Goal: Task Accomplishment & Management: Manage account settings

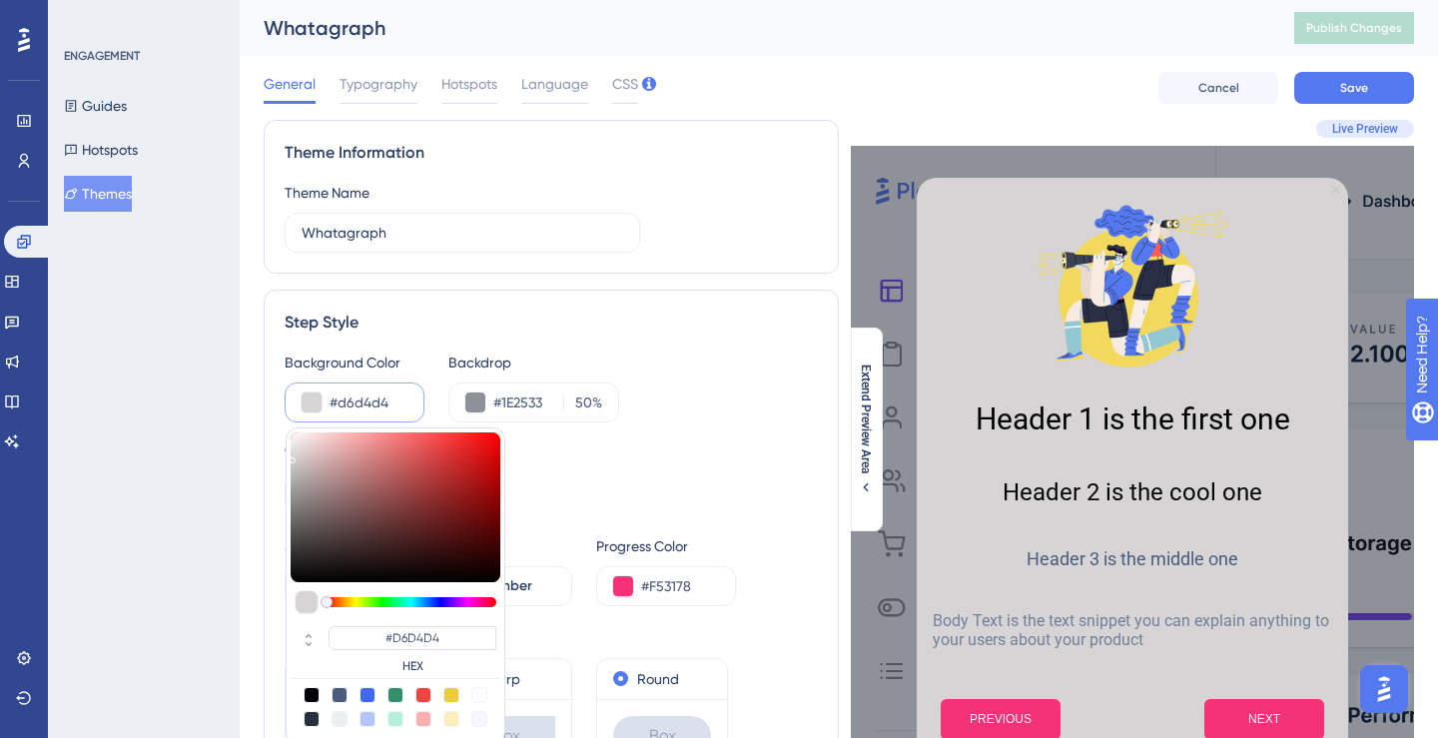
type input "#d8d6d6"
type input "#D8D6D6"
type input "#dad8d8"
type input "#DAD8D8"
type input "#dbd9d9"
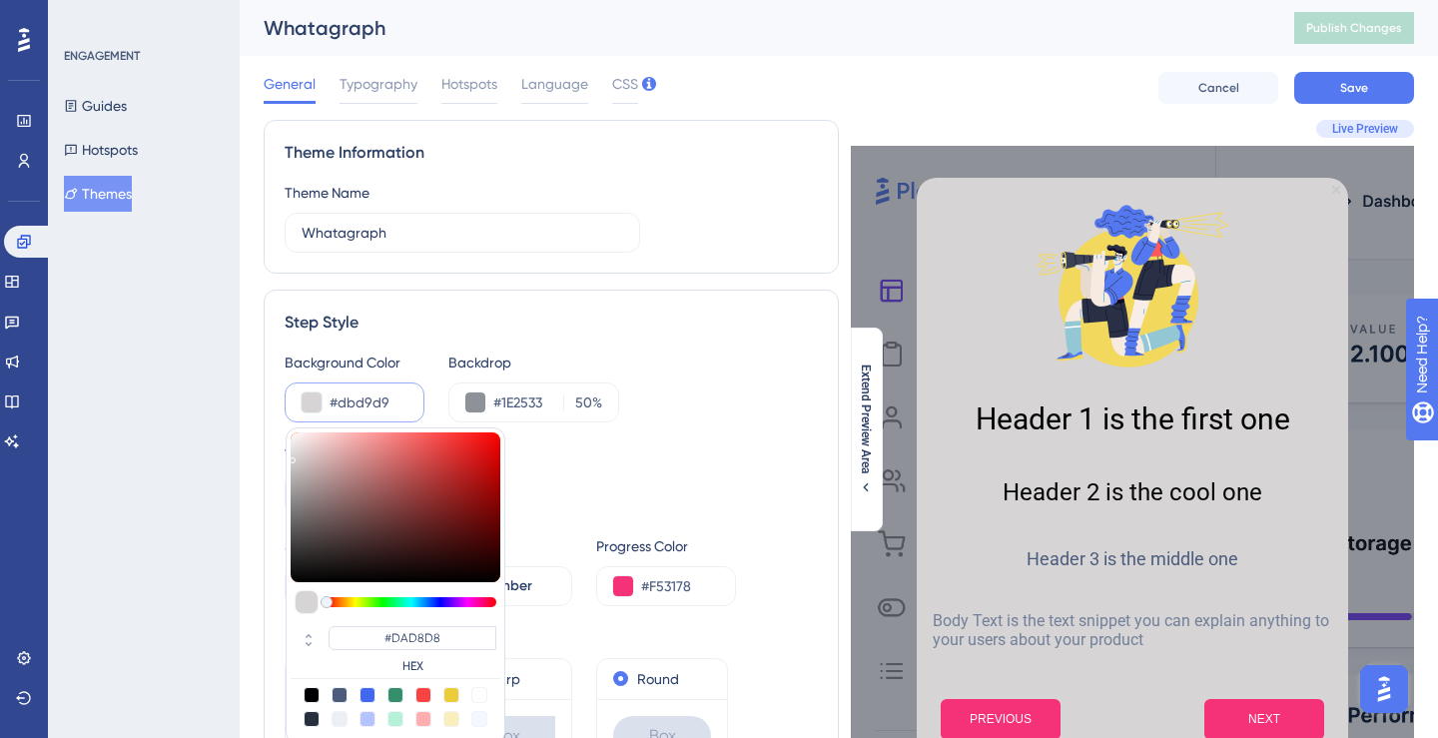
type input "#DBD9D9"
type input "#dddbdb"
type input "#DDDBDB"
type input "#dfdddd"
type input "#DFDDDD"
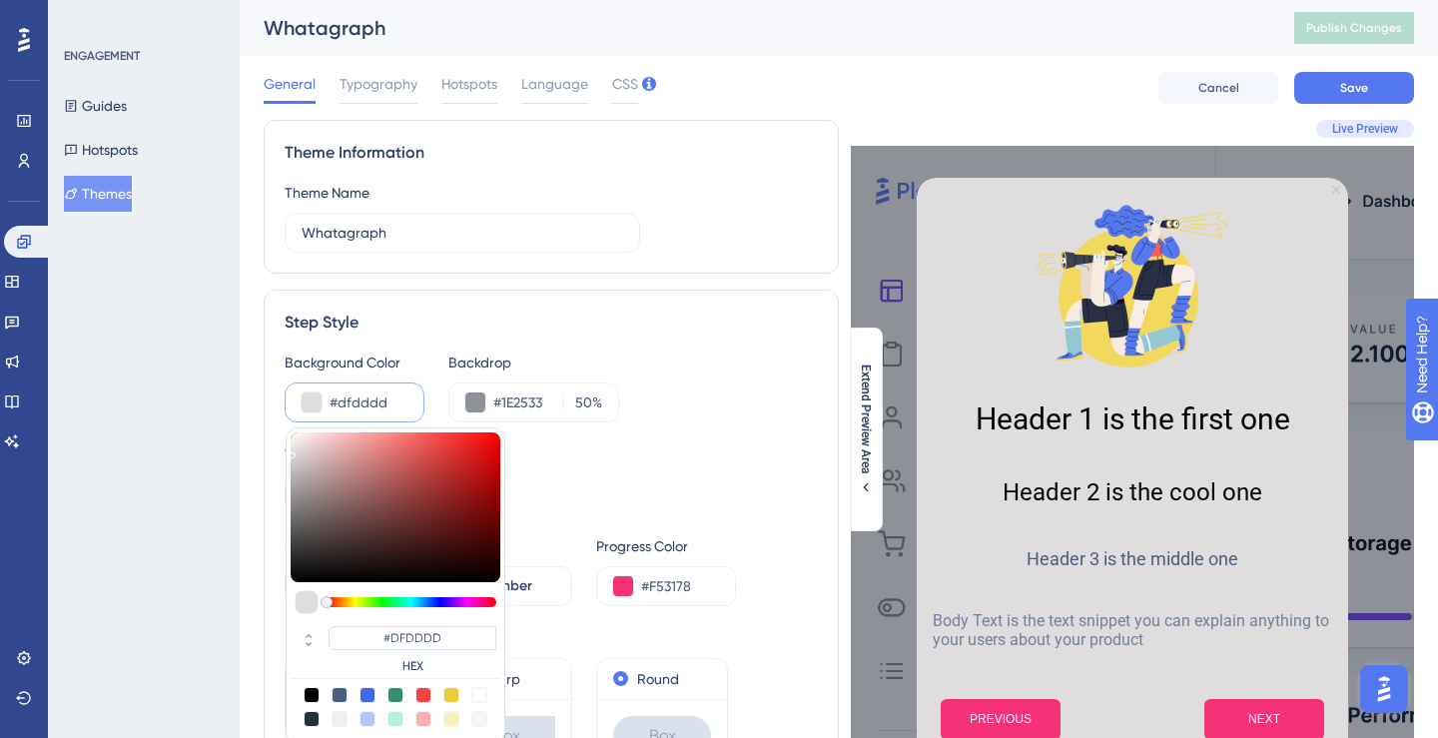
type input "#e0dede"
type input "#E0DEDE"
type input "#e2e0e0"
type input "#E2E0E0"
type input "#e4e2e2"
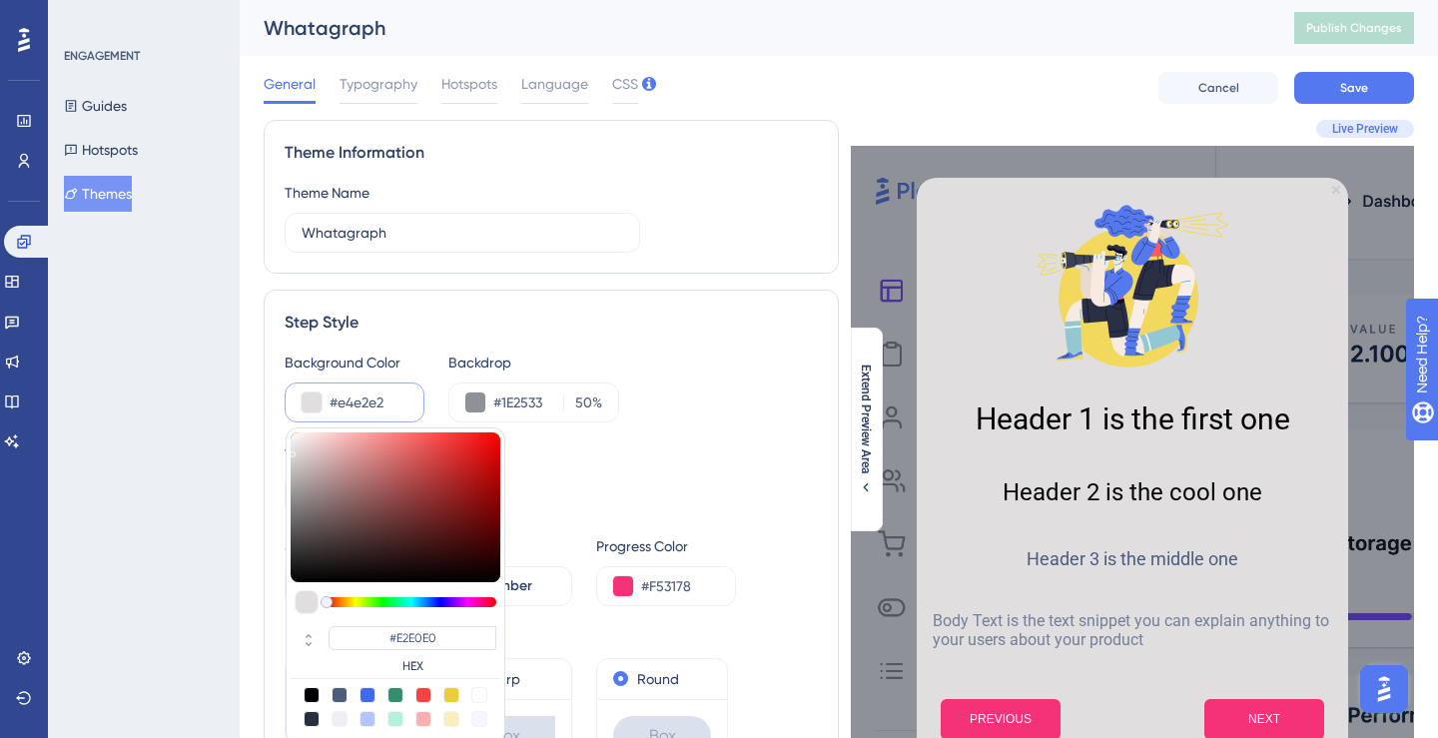
type input "#E4E2E2"
type input "#e6e3e3"
type input "#E6E3E3"
type input "#e7e5e5"
type input "#E7E5E5"
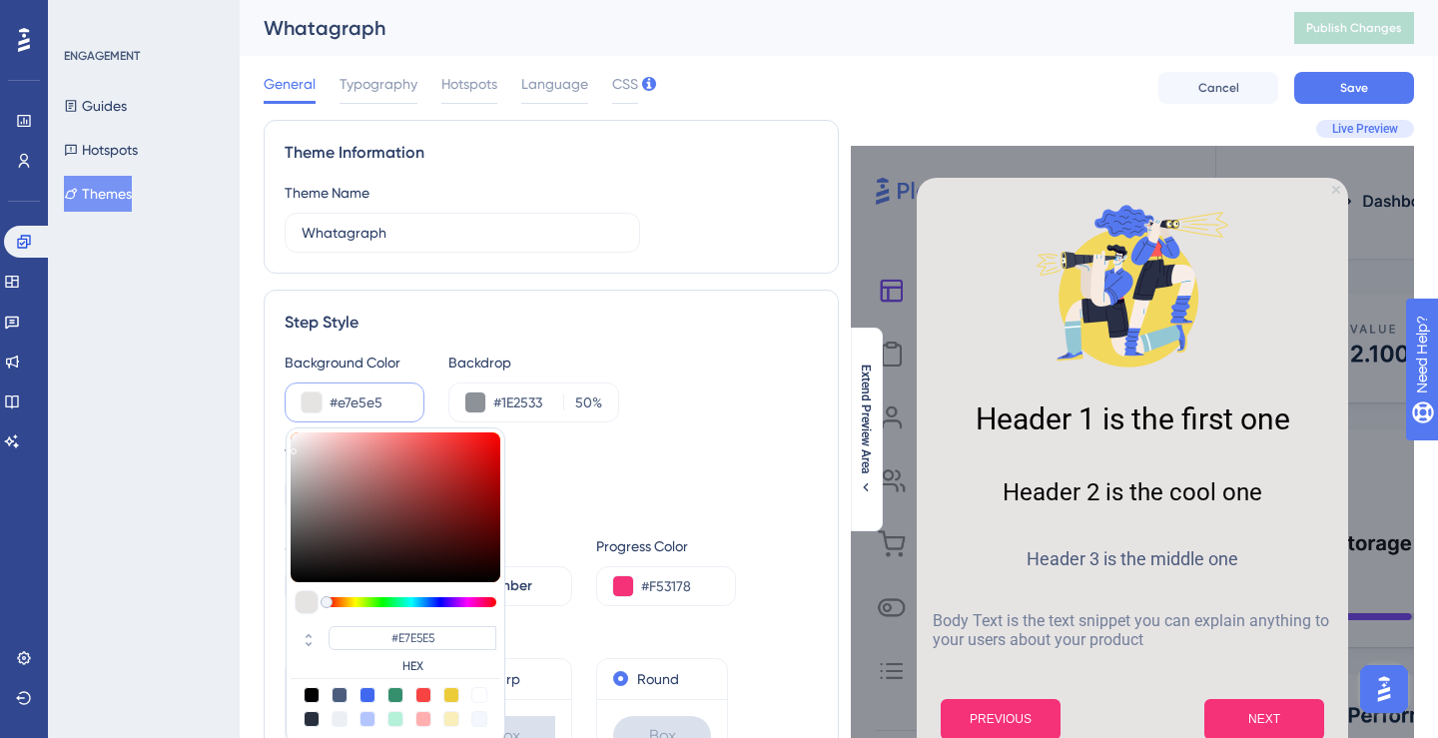
type input "#e9e7e7"
type input "#E9E7E7"
type input "#e7e5e5"
type input "#E7E5E5"
type input "#e6e3e3"
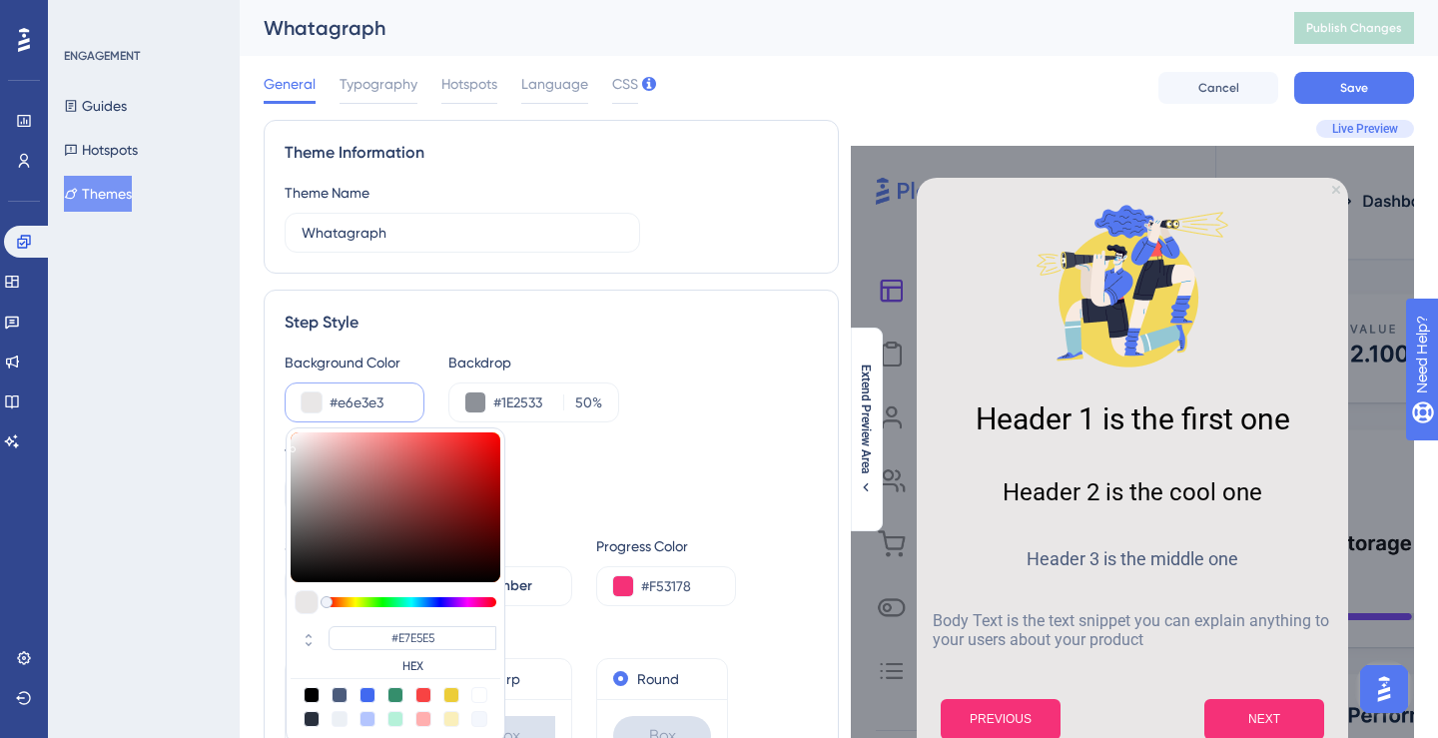
type input "#E6E3E3"
type input "#e6e4e4"
type input "#E6E4E4"
type input "#e4e3e3"
type input "#E4E3E3"
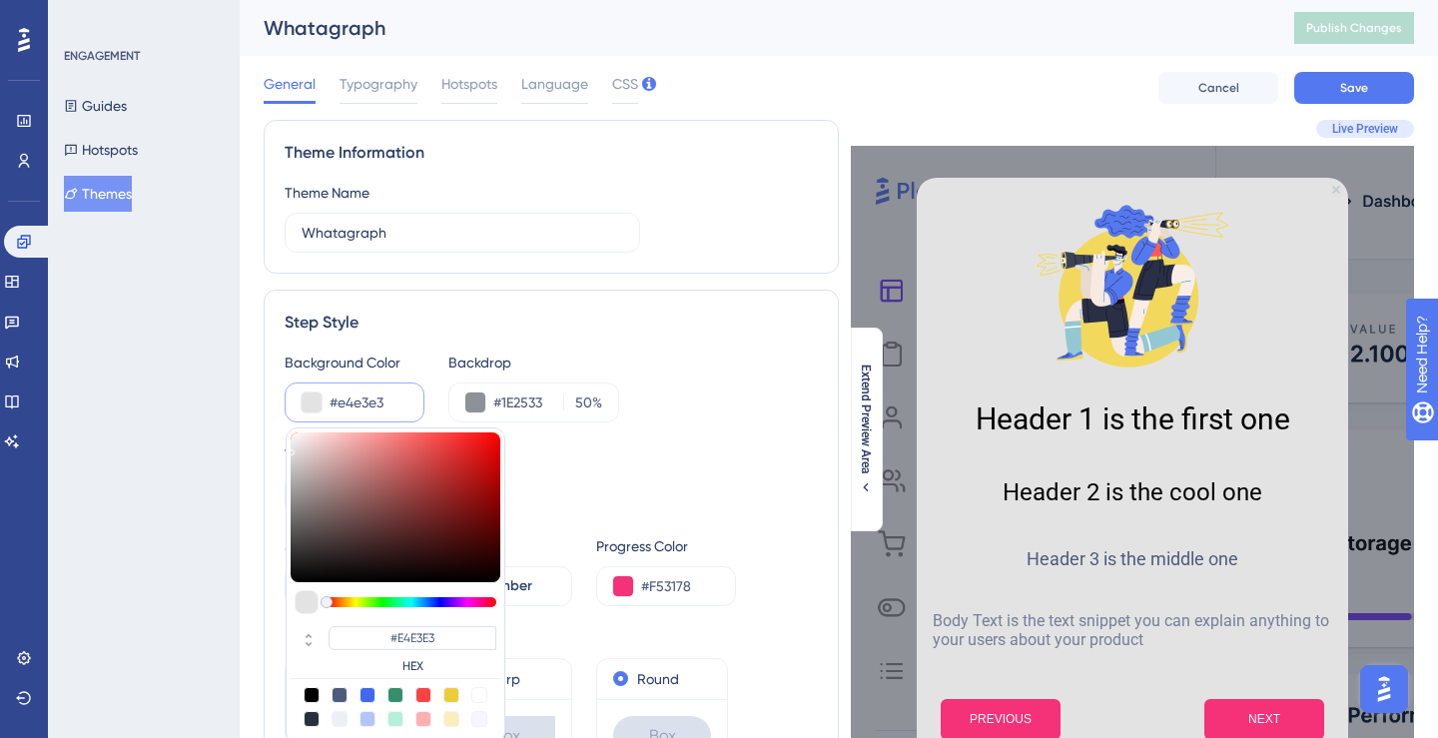
drag, startPoint x: 293, startPoint y: 464, endPoint x: 291, endPoint y: 448, distance: 16.1
click at [291, 448] on div at bounding box center [292, 451] width 3 height 7
click at [1306, 79] on button "Save" at bounding box center [1354, 88] width 120 height 32
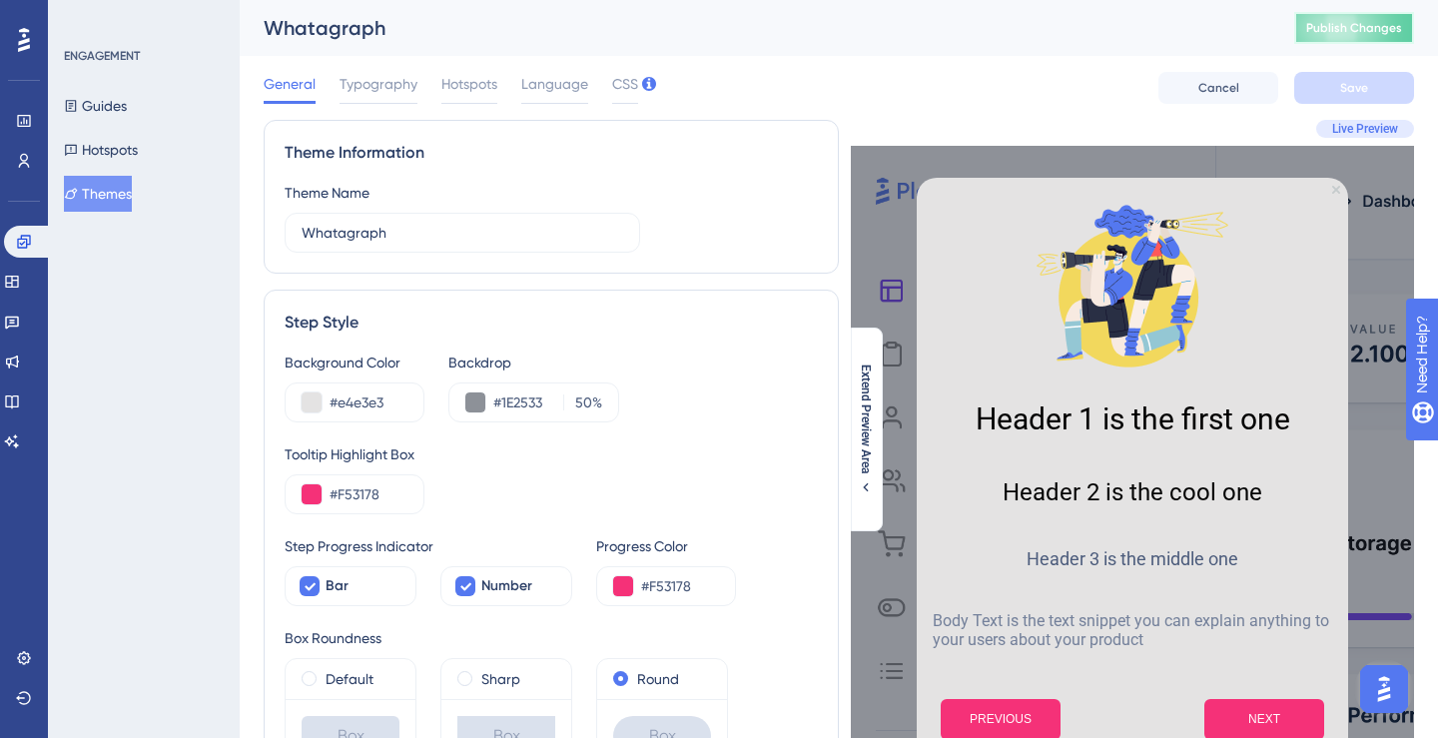
click at [1306, 27] on span "Publish Changes" at bounding box center [1354, 28] width 96 height 16
click at [78, 109] on icon at bounding box center [71, 106] width 14 height 14
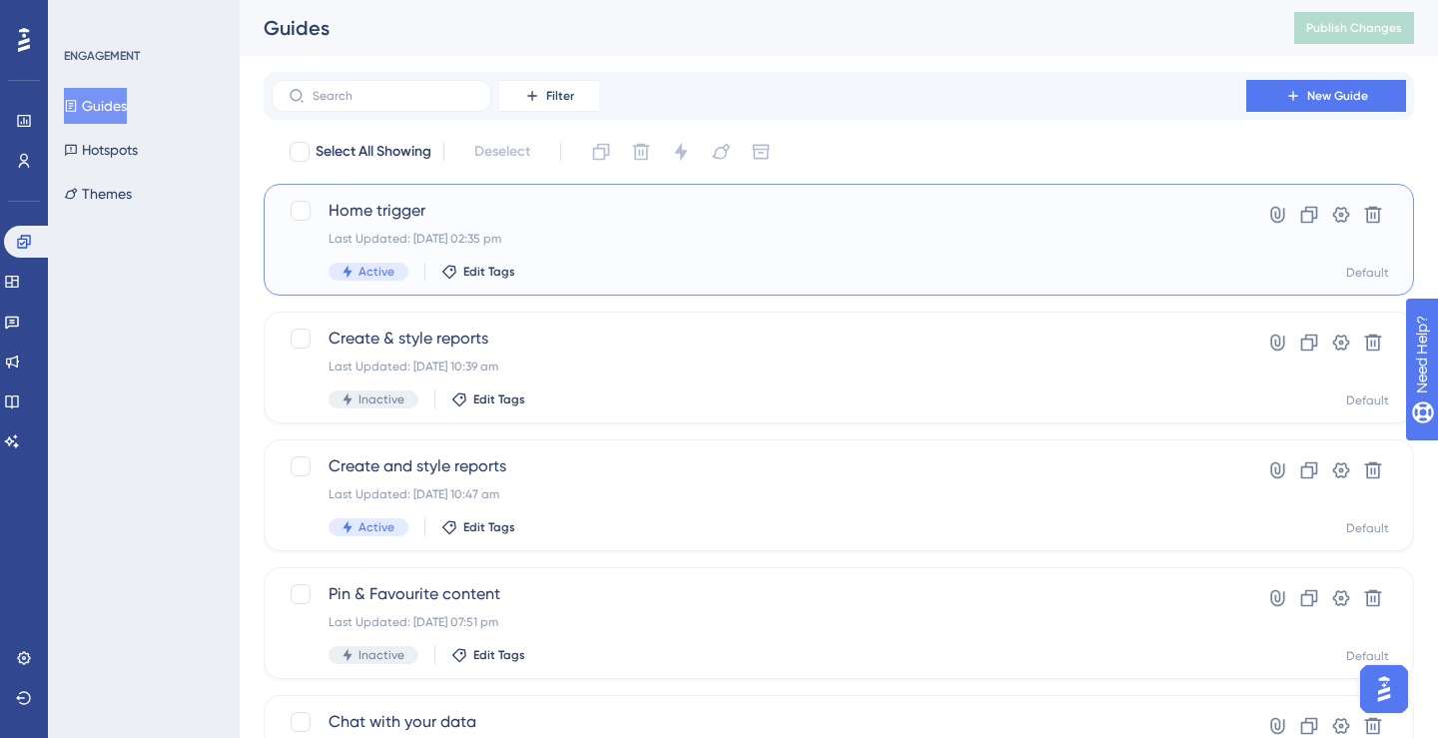
click at [405, 221] on span "Home trigger" at bounding box center [758, 211] width 861 height 24
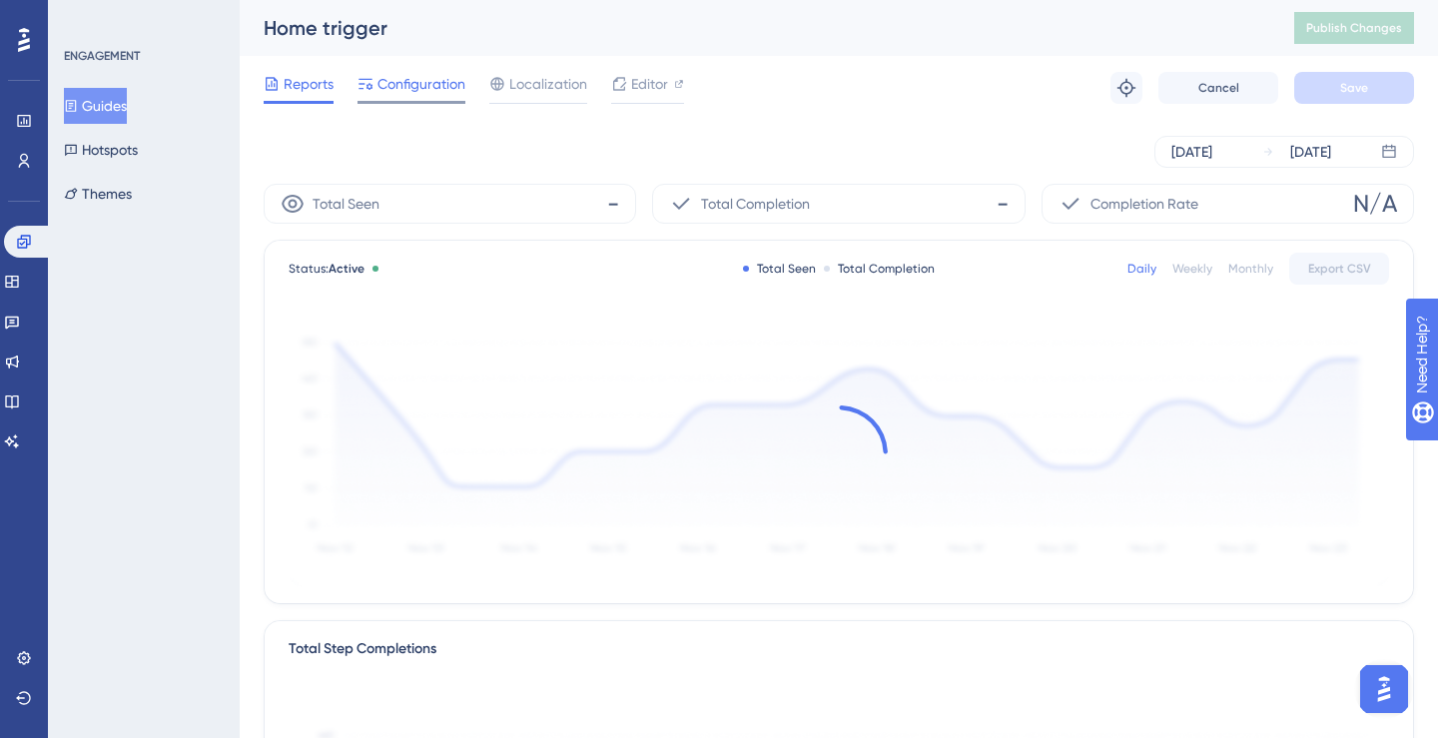
click at [427, 81] on span "Configuration" at bounding box center [421, 84] width 88 height 24
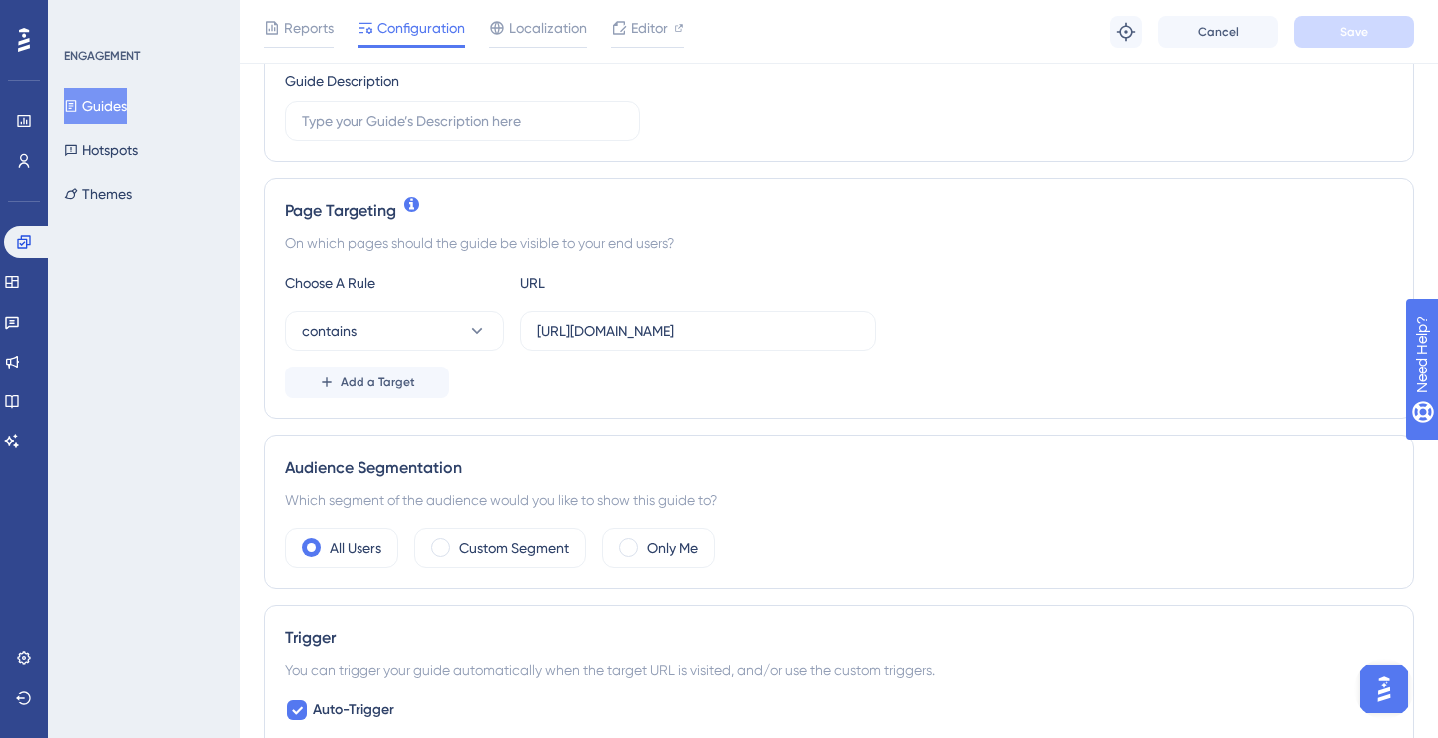
scroll to position [337, 0]
click at [468, 562] on div "Custom Segment" at bounding box center [500, 550] width 172 height 40
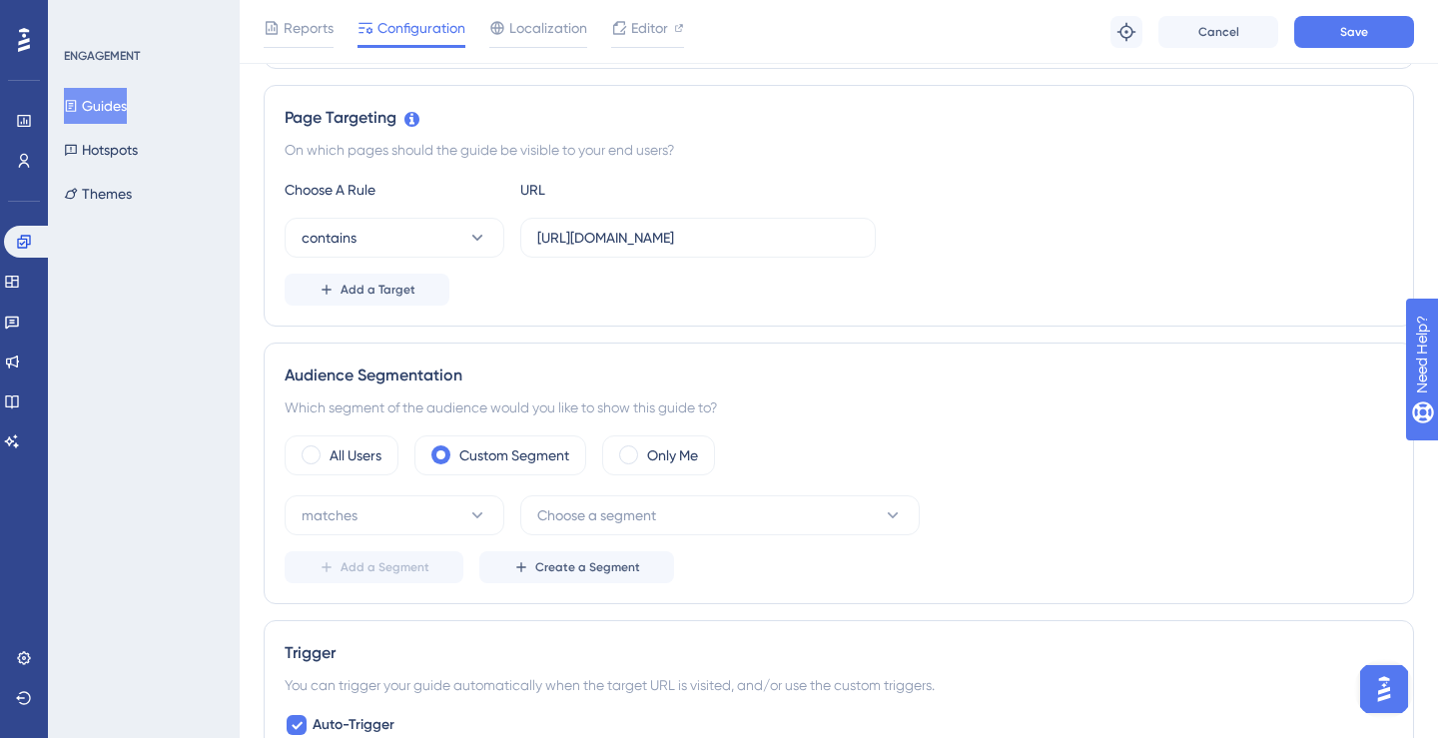
scroll to position [475, 0]
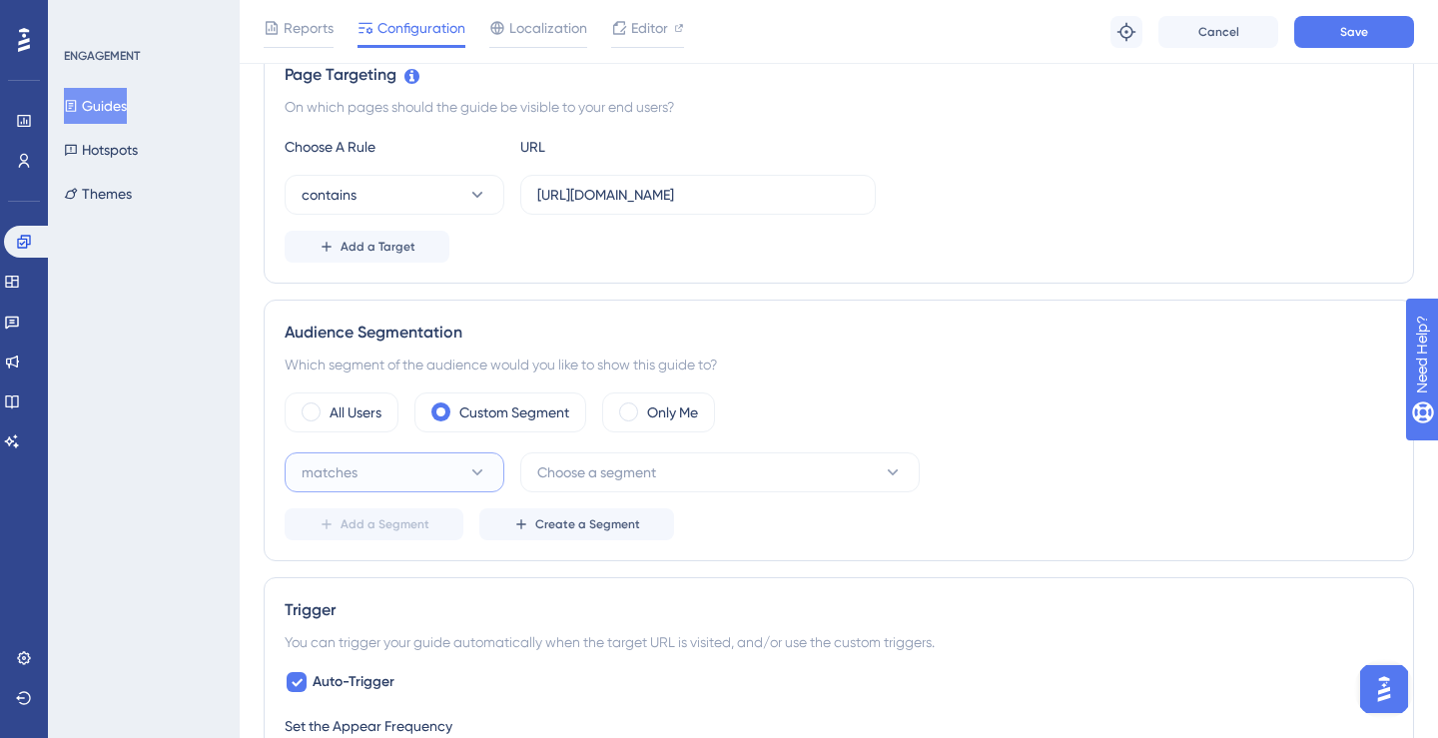
click at [439, 476] on button "matches" at bounding box center [395, 472] width 220 height 40
click at [400, 564] on span "doesn't match" at bounding box center [358, 573] width 91 height 24
click at [576, 484] on button "Choose a segment" at bounding box center [719, 472] width 399 height 40
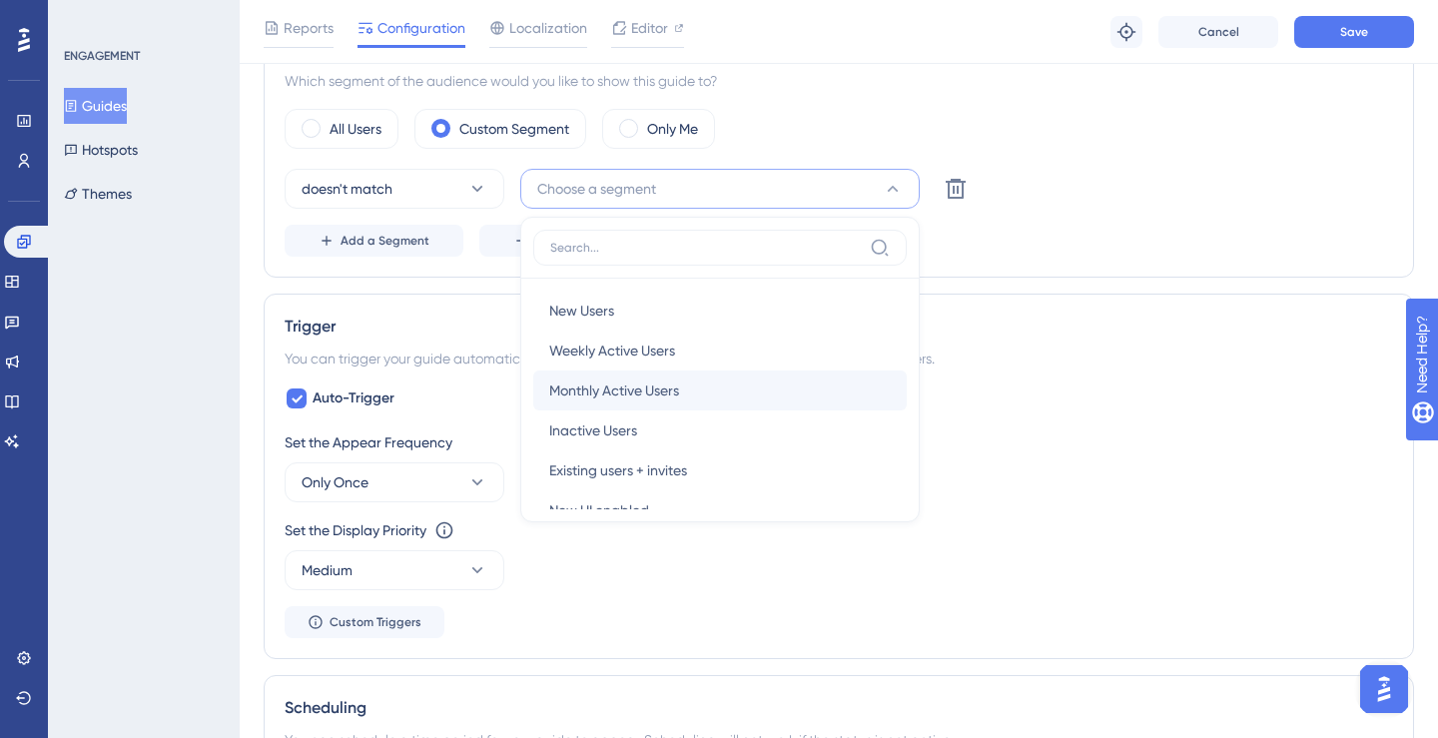
scroll to position [73, 0]
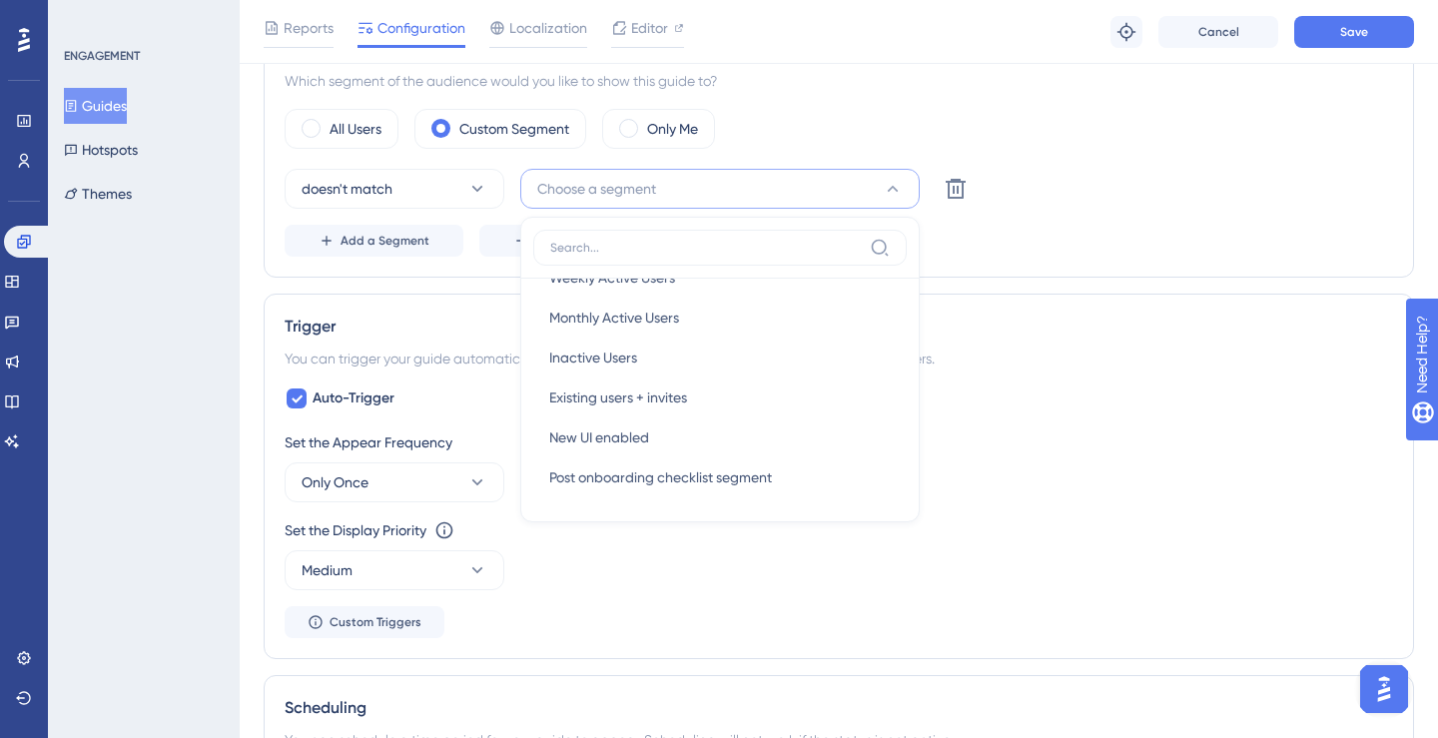
click at [843, 142] on div "All Users Custom Segment Only Me" at bounding box center [839, 129] width 1108 height 40
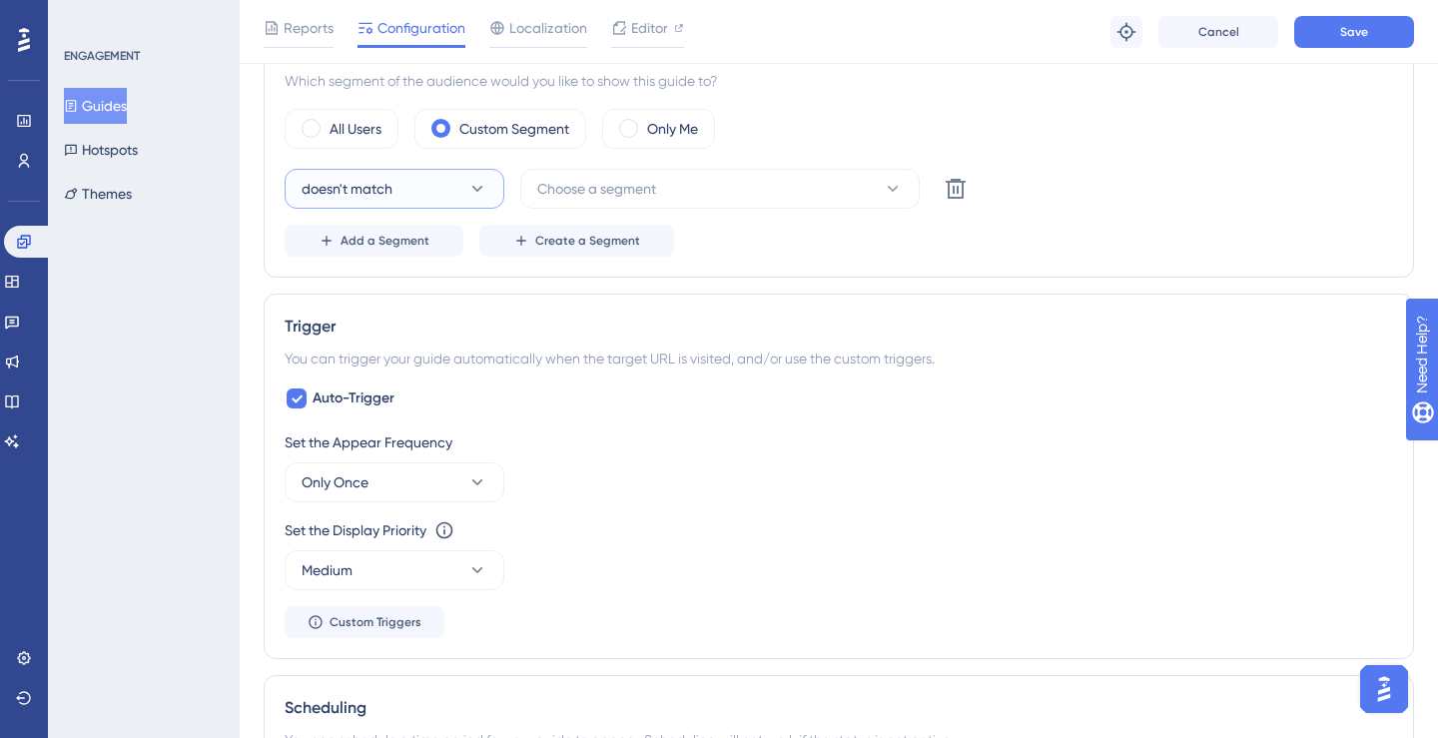
click at [458, 199] on button "doesn't match" at bounding box center [395, 189] width 220 height 40
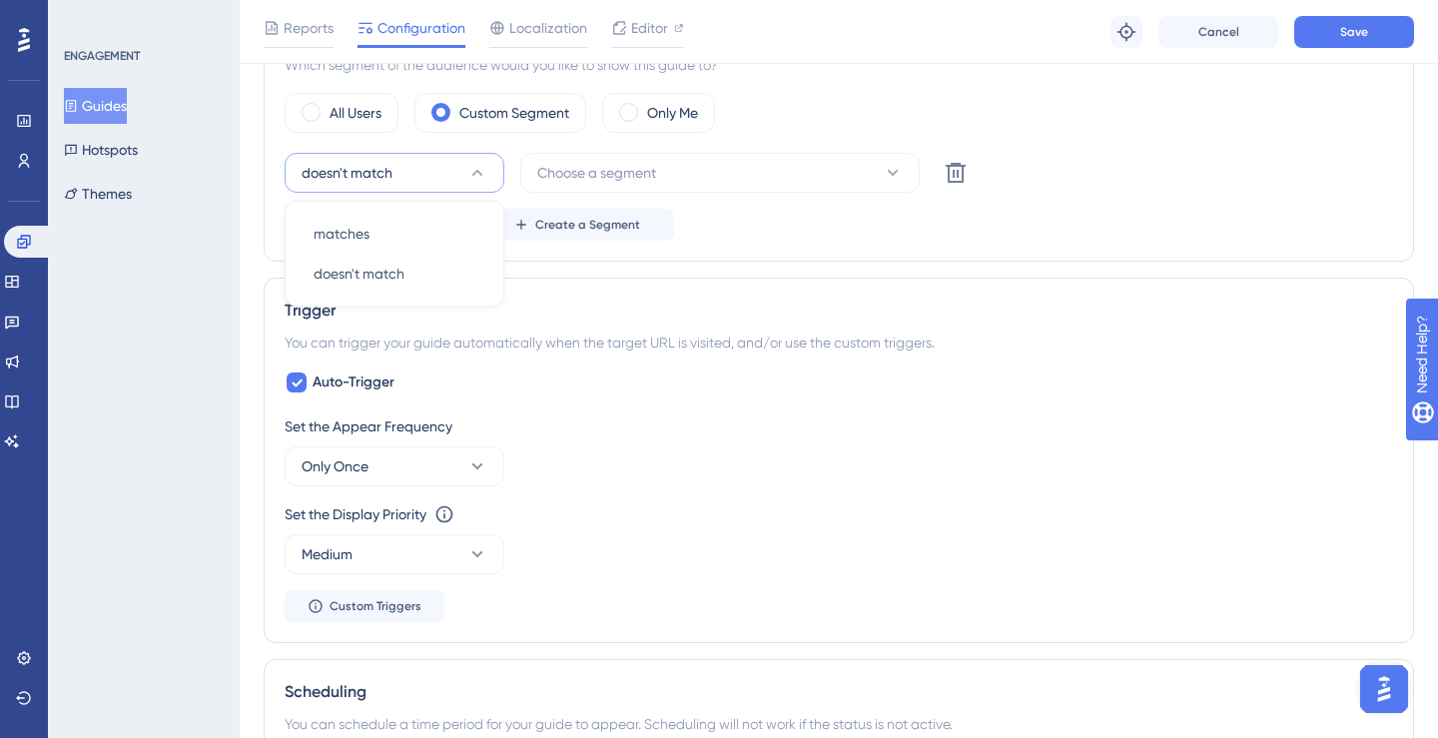
click at [588, 283] on div "Trigger You can trigger your guide automatically when the target URL is visited…" at bounding box center [839, 460] width 1150 height 365
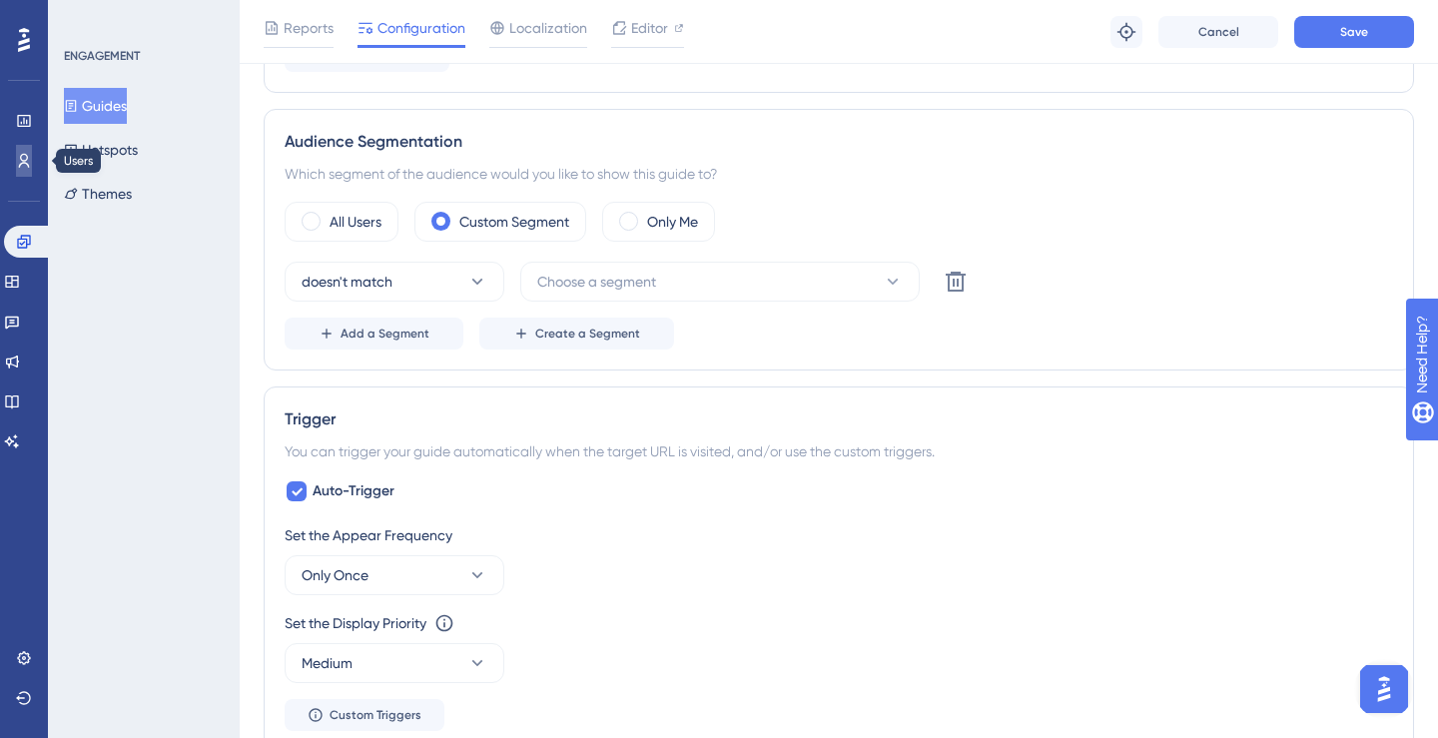
click at [32, 163] on link at bounding box center [24, 161] width 16 height 32
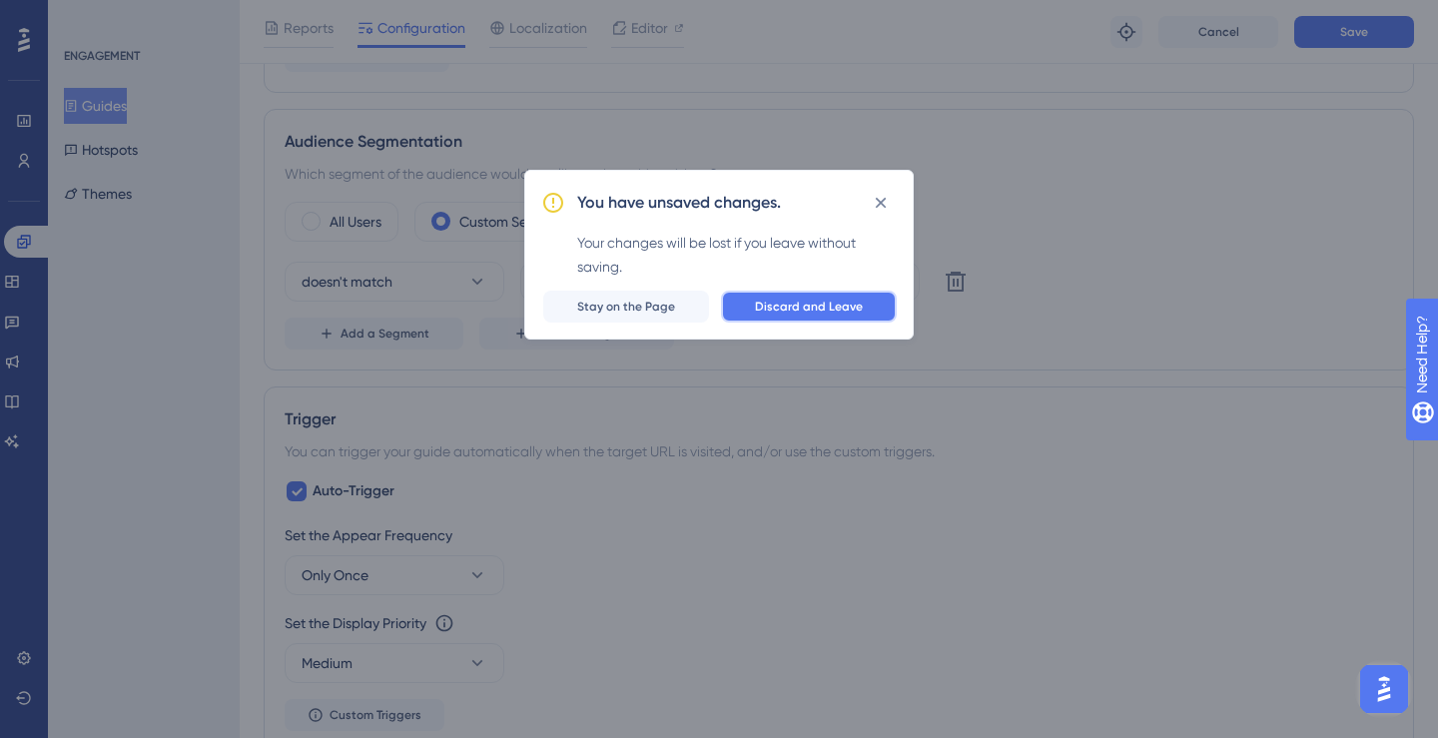
click at [752, 302] on button "Discard and Leave" at bounding box center [809, 306] width 176 height 32
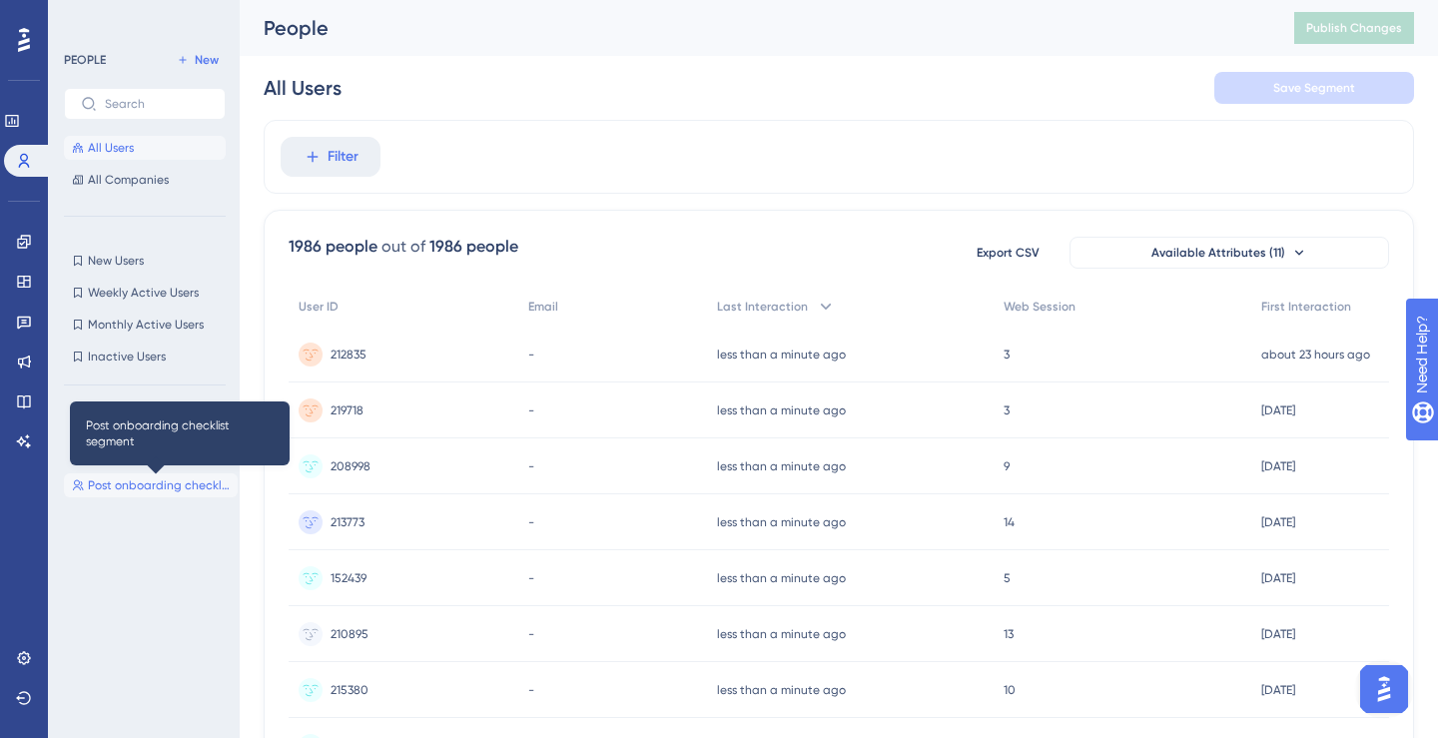
click at [151, 489] on span "Post onboarding checklist segment" at bounding box center [159, 485] width 142 height 16
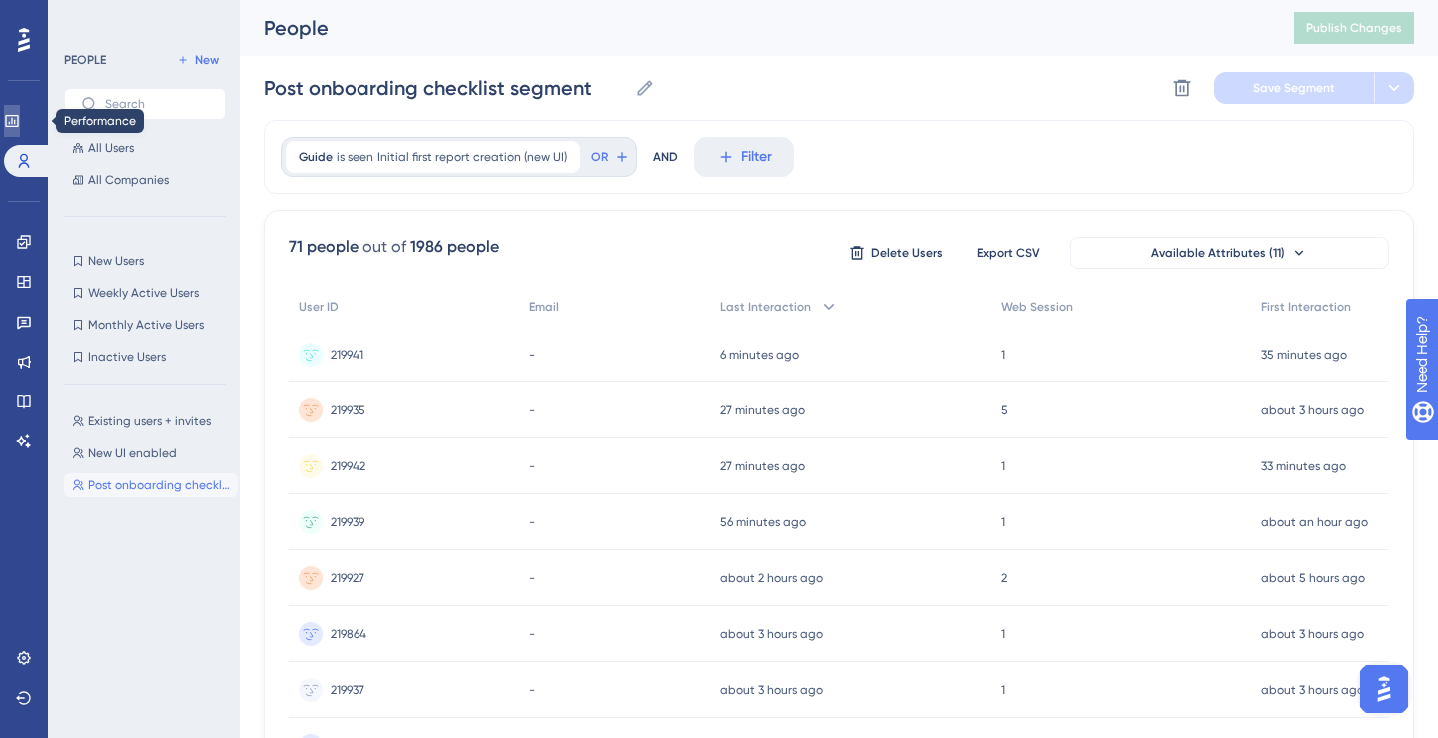
click at [20, 124] on icon at bounding box center [12, 121] width 16 height 16
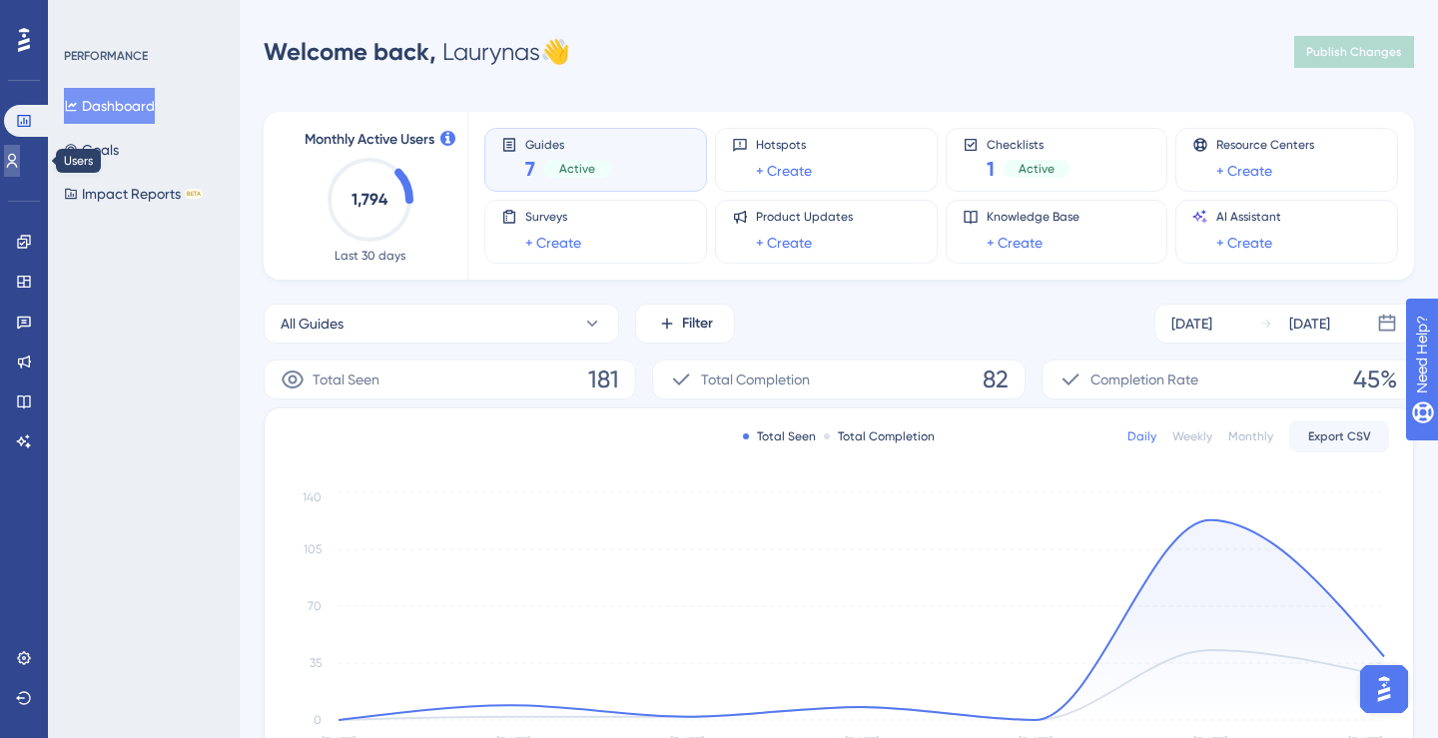
click at [18, 157] on icon at bounding box center [12, 161] width 11 height 14
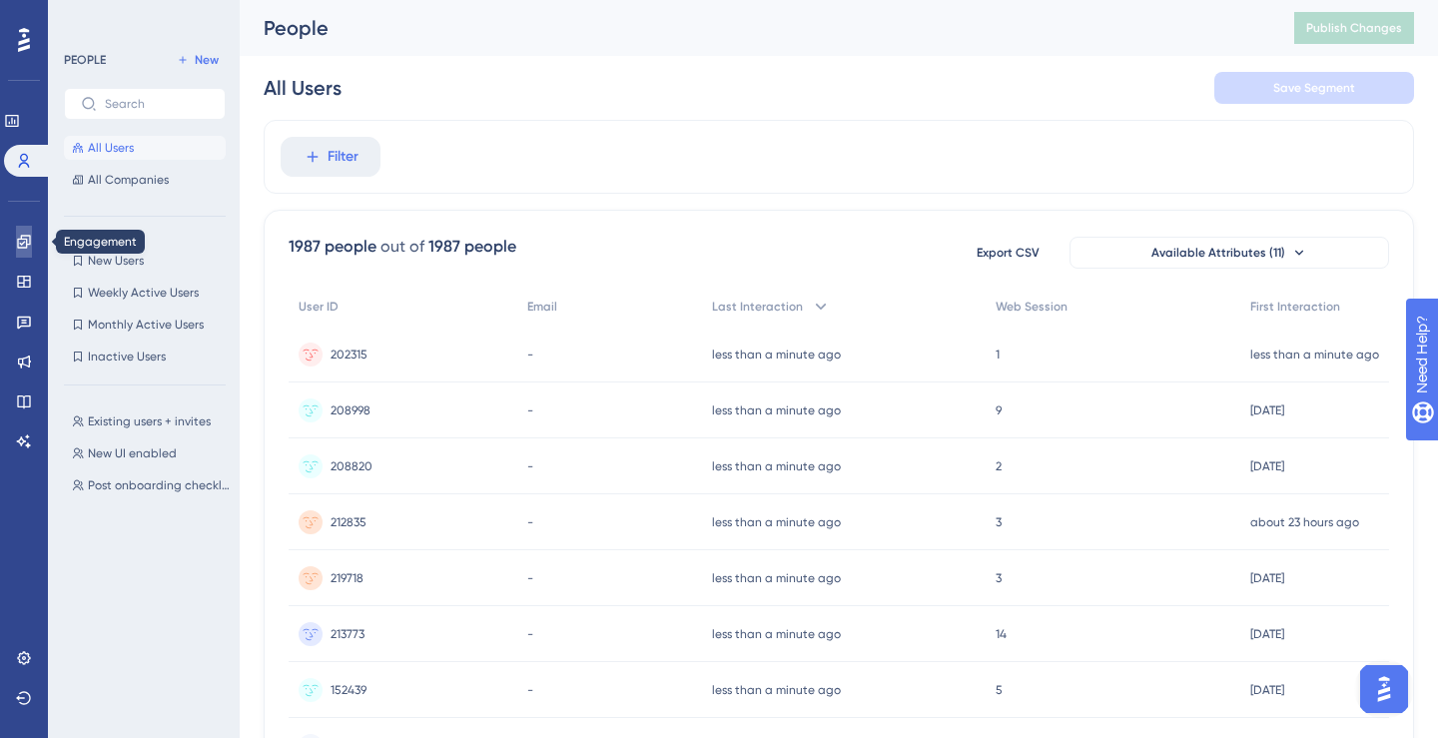
click at [26, 242] on icon at bounding box center [23, 241] width 13 height 13
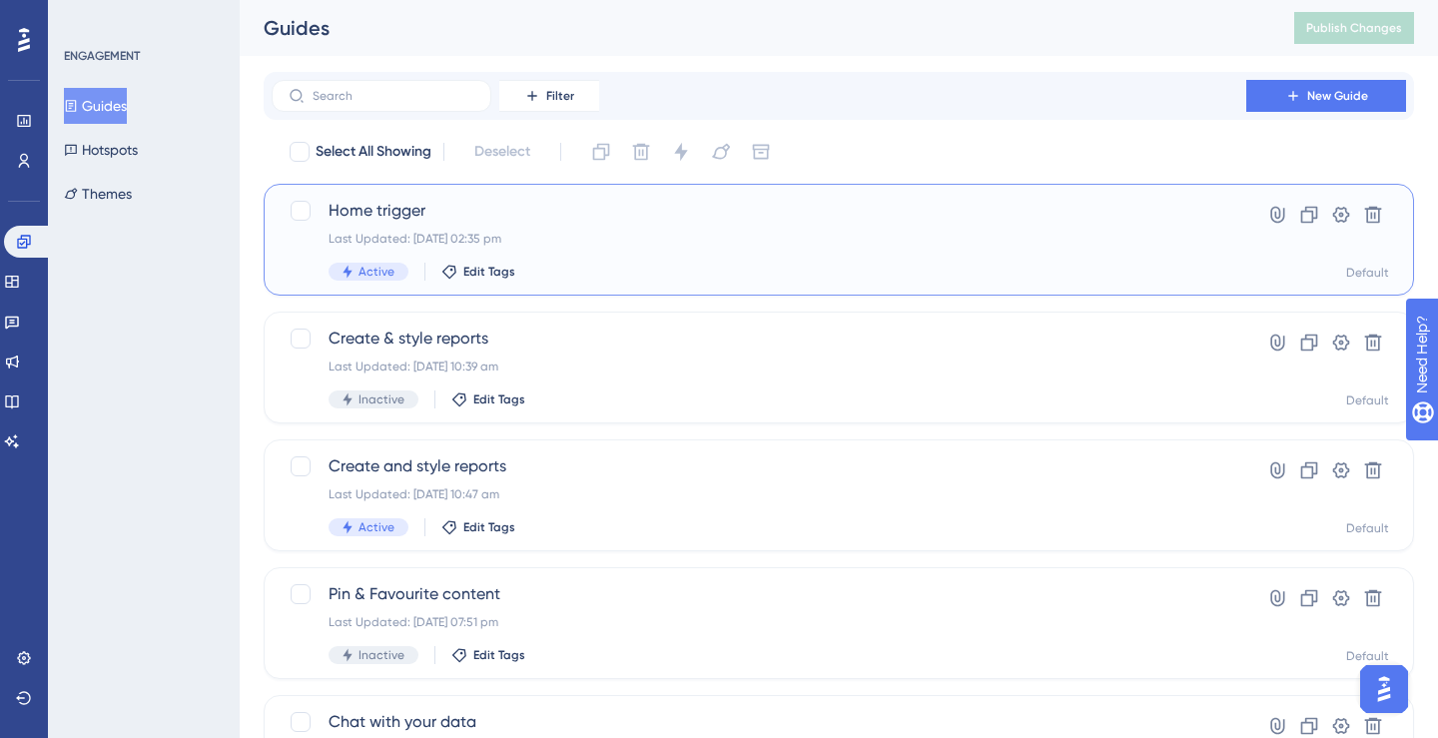
click at [429, 225] on div "Home trigger Last Updated: 10 Sept 2025 02:35 pm Active Edit Tags" at bounding box center [758, 240] width 861 height 82
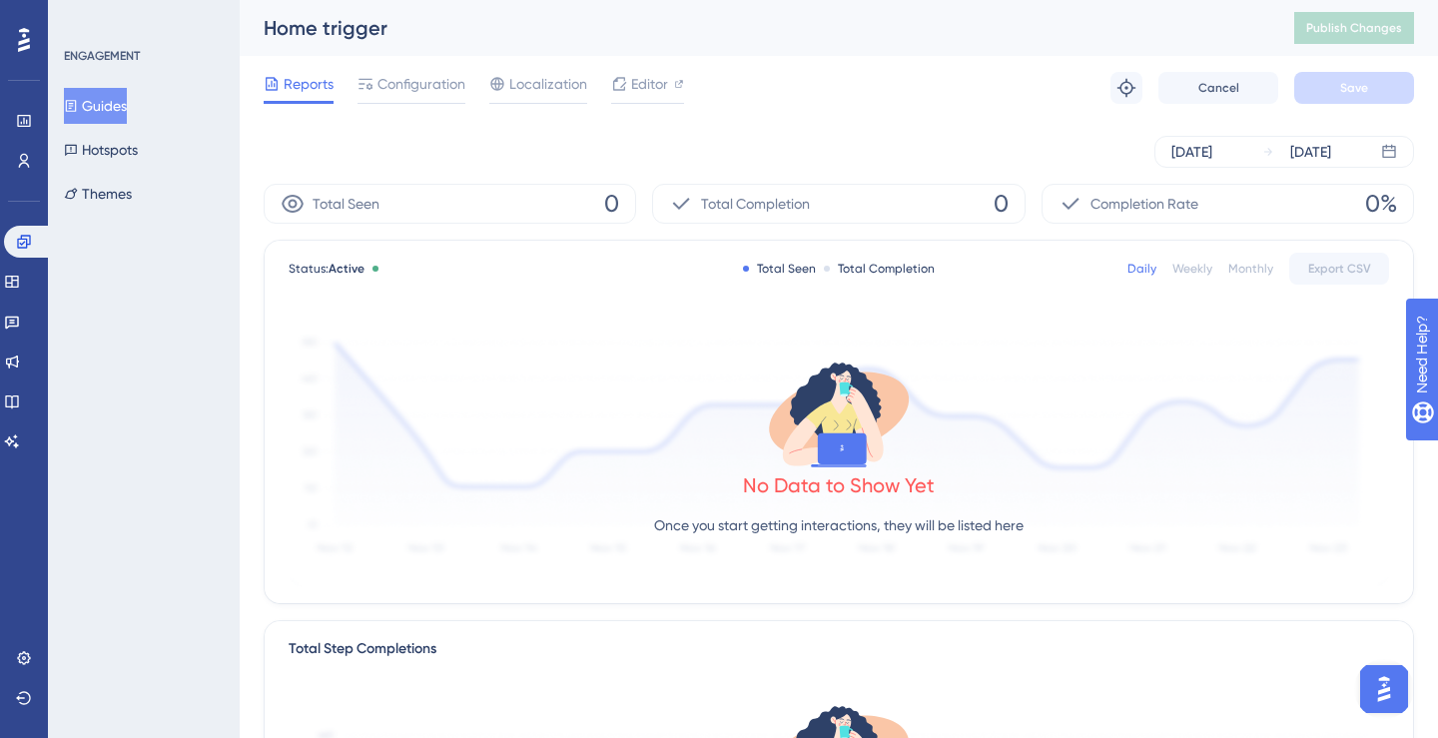
click at [399, 104] on div "Reports Configuration Localization Editor Troubleshoot Cancel Save" at bounding box center [839, 88] width 1150 height 64
click at [399, 95] on span "Configuration" at bounding box center [421, 84] width 88 height 24
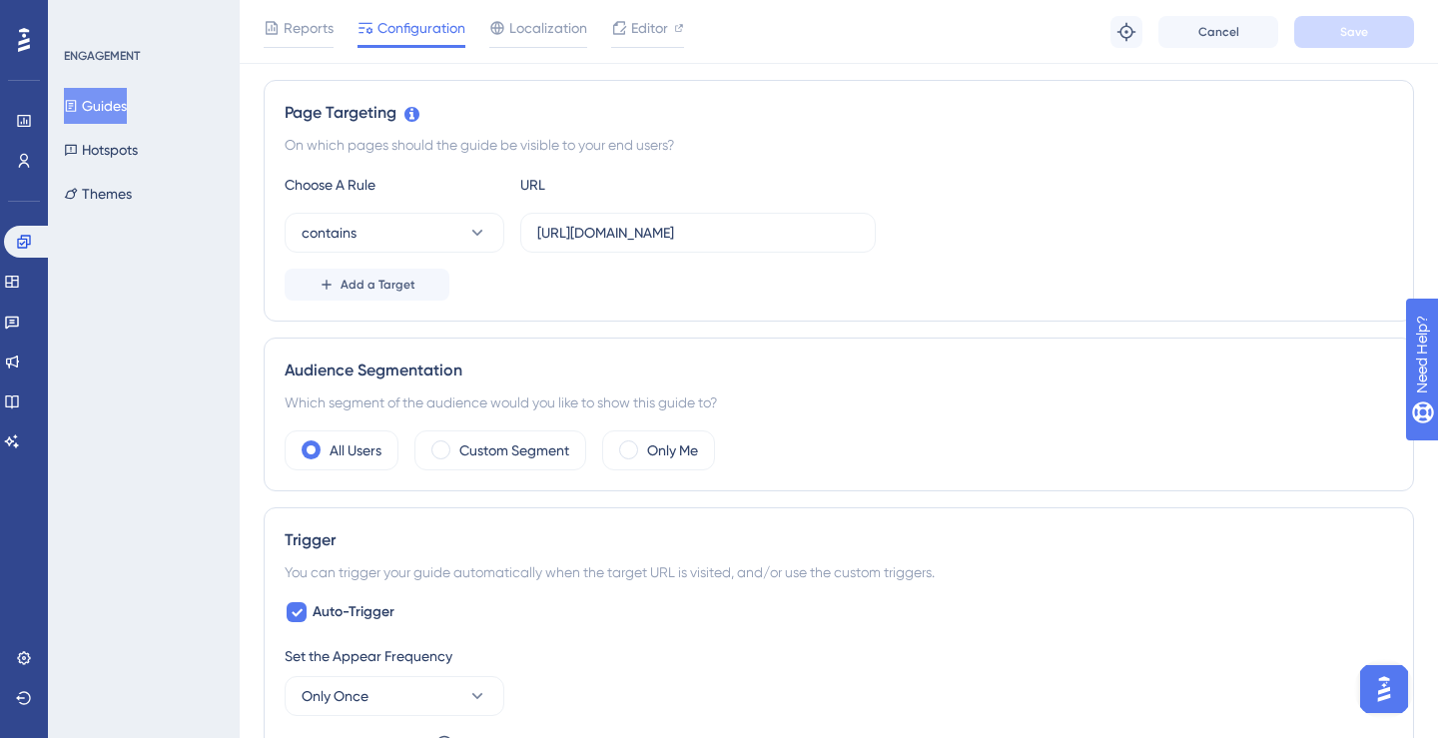
scroll to position [453, 0]
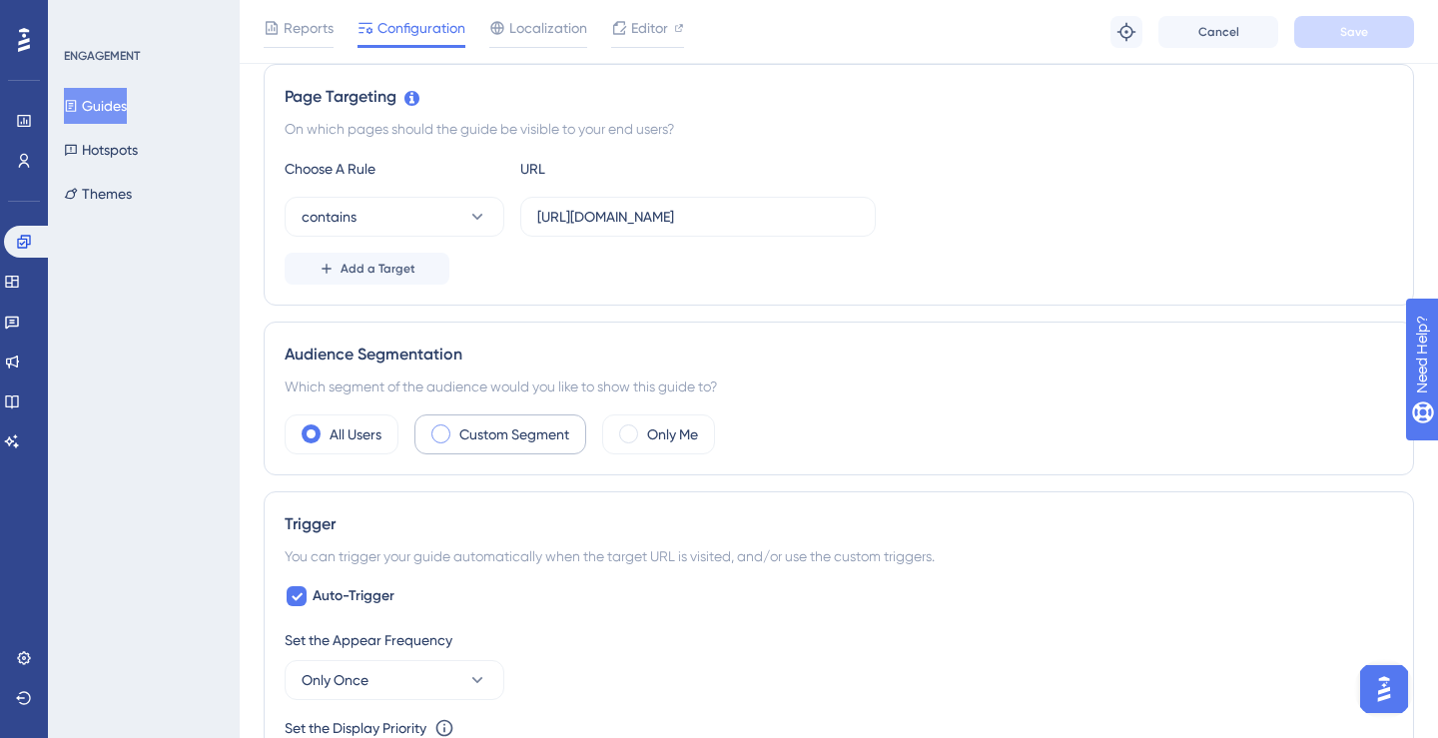
click at [509, 441] on label "Custom Segment" at bounding box center [514, 434] width 110 height 24
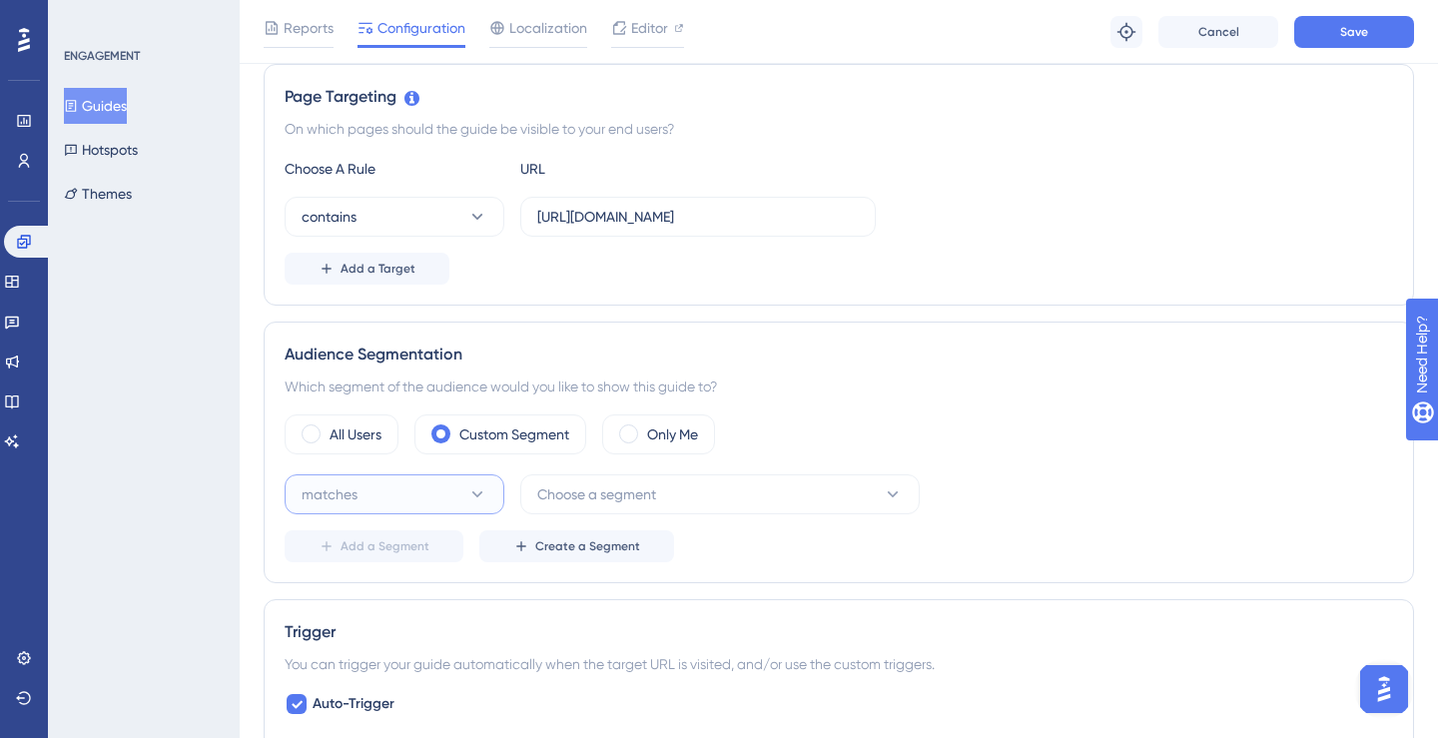
click at [438, 490] on button "matches" at bounding box center [395, 494] width 220 height 40
click at [405, 585] on div "doesn't match doesn't match" at bounding box center [394, 595] width 162 height 40
click at [580, 492] on span "Choose a segment" at bounding box center [596, 494] width 119 height 24
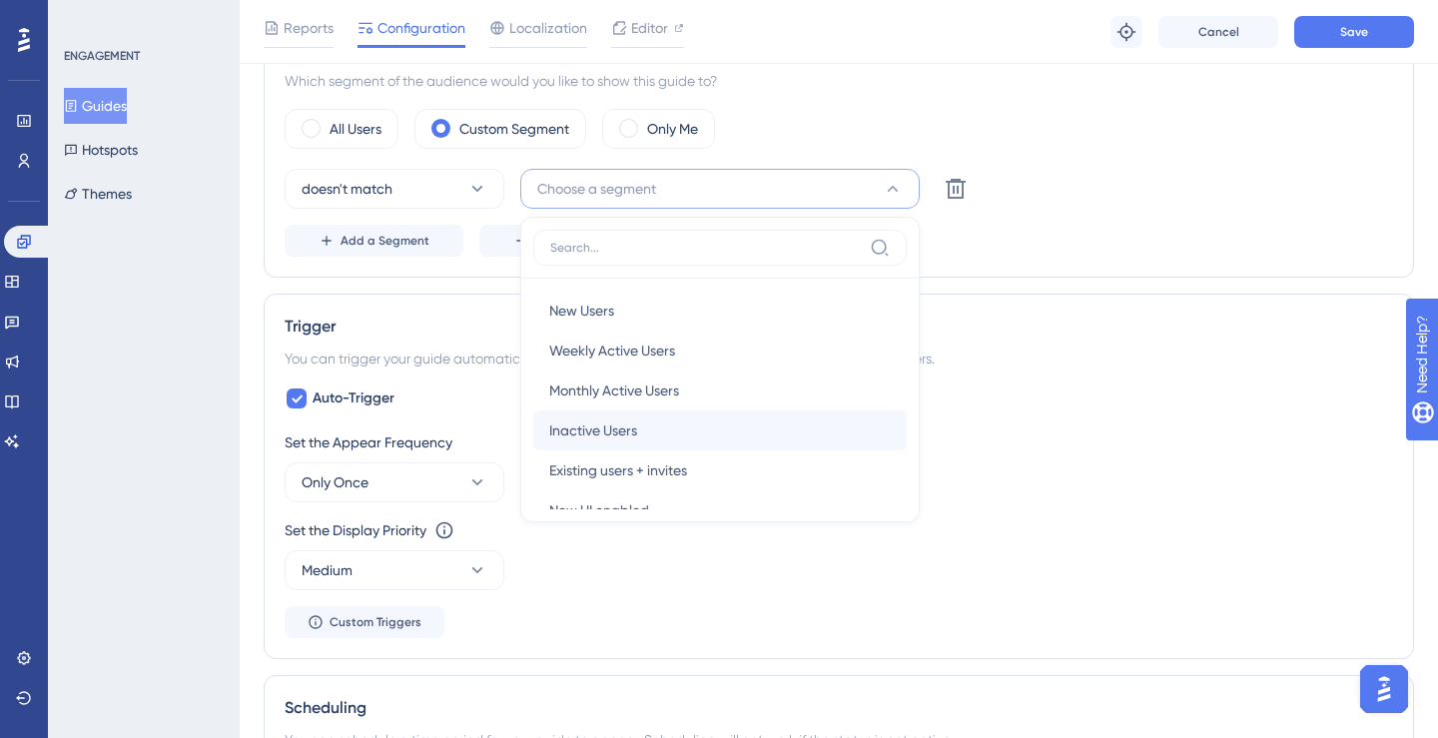
scroll to position [73, 0]
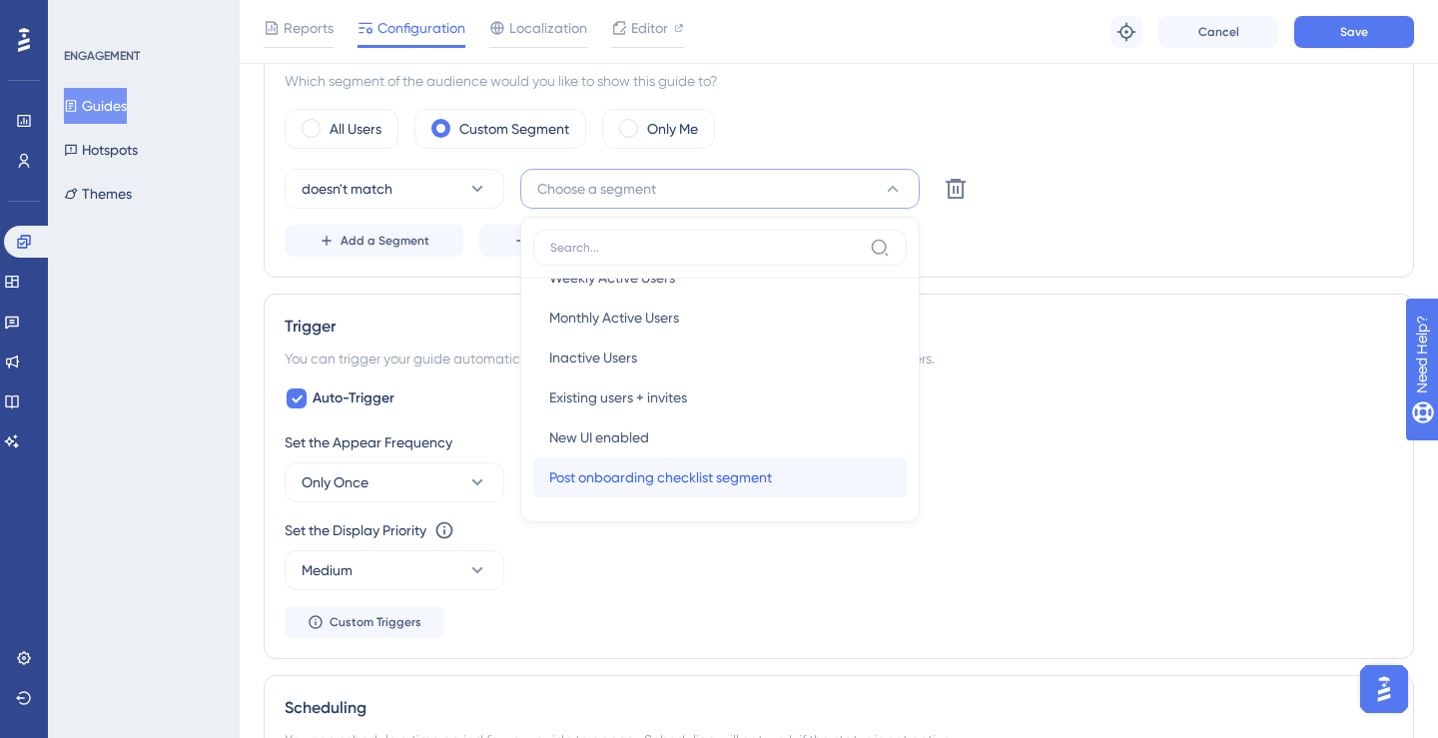
click at [668, 472] on span "Post onboarding checklist segment" at bounding box center [660, 477] width 223 height 24
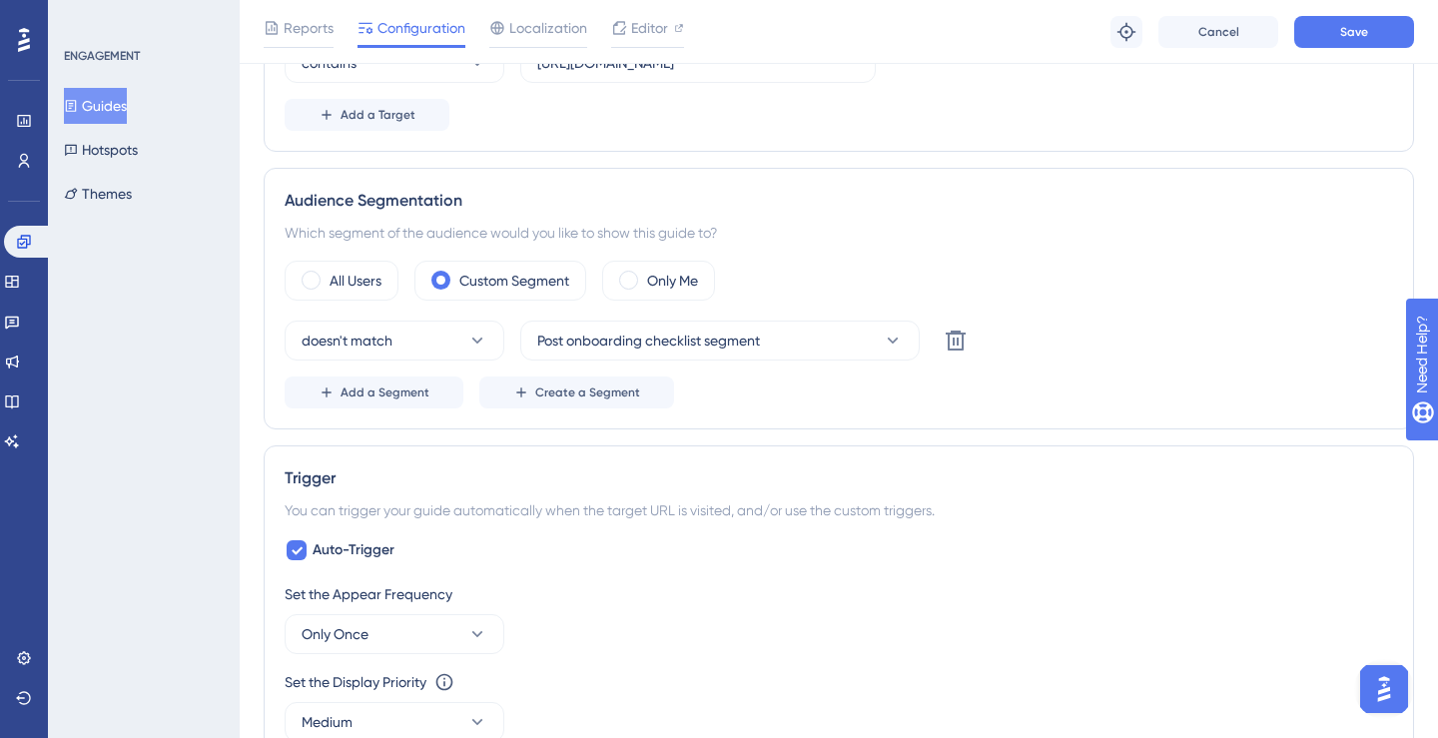
scroll to position [590, 0]
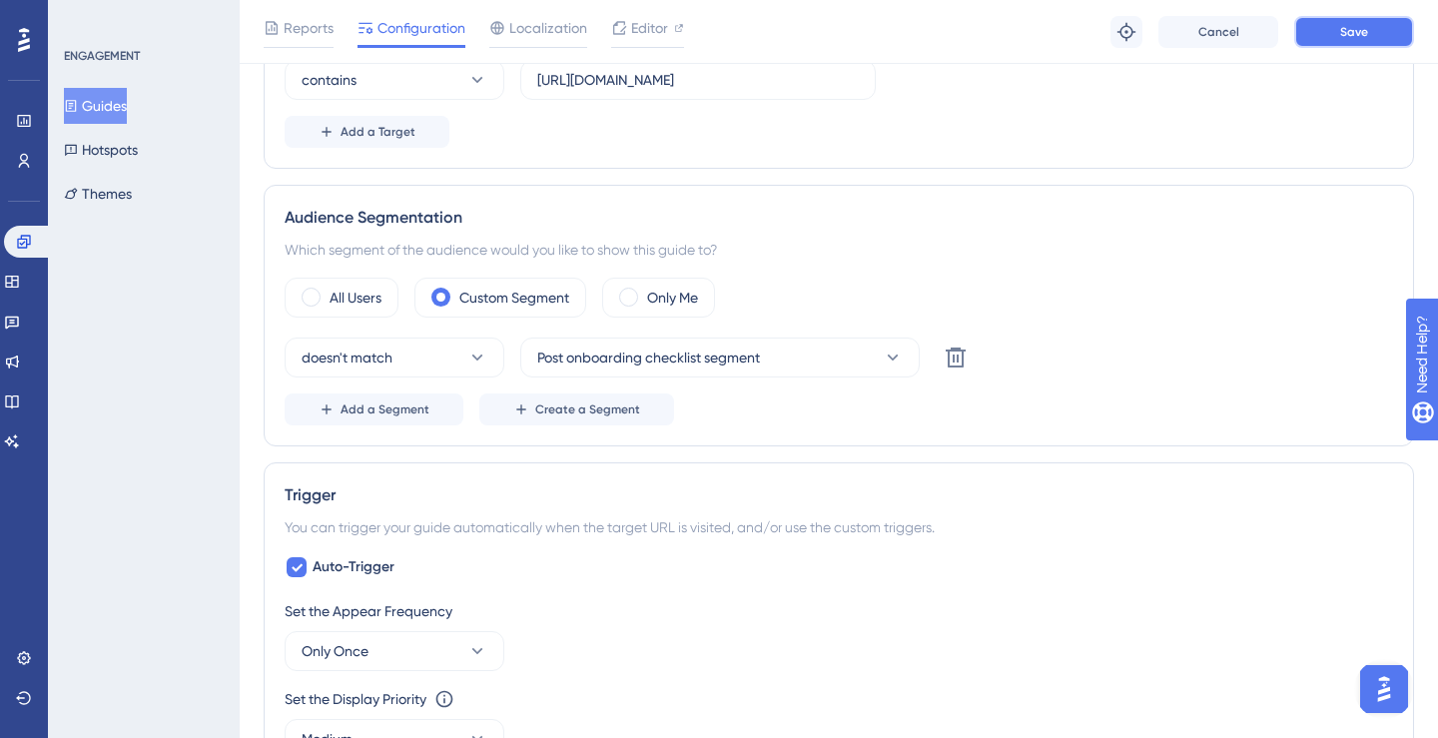
click at [1306, 34] on span "Save" at bounding box center [1354, 32] width 28 height 16
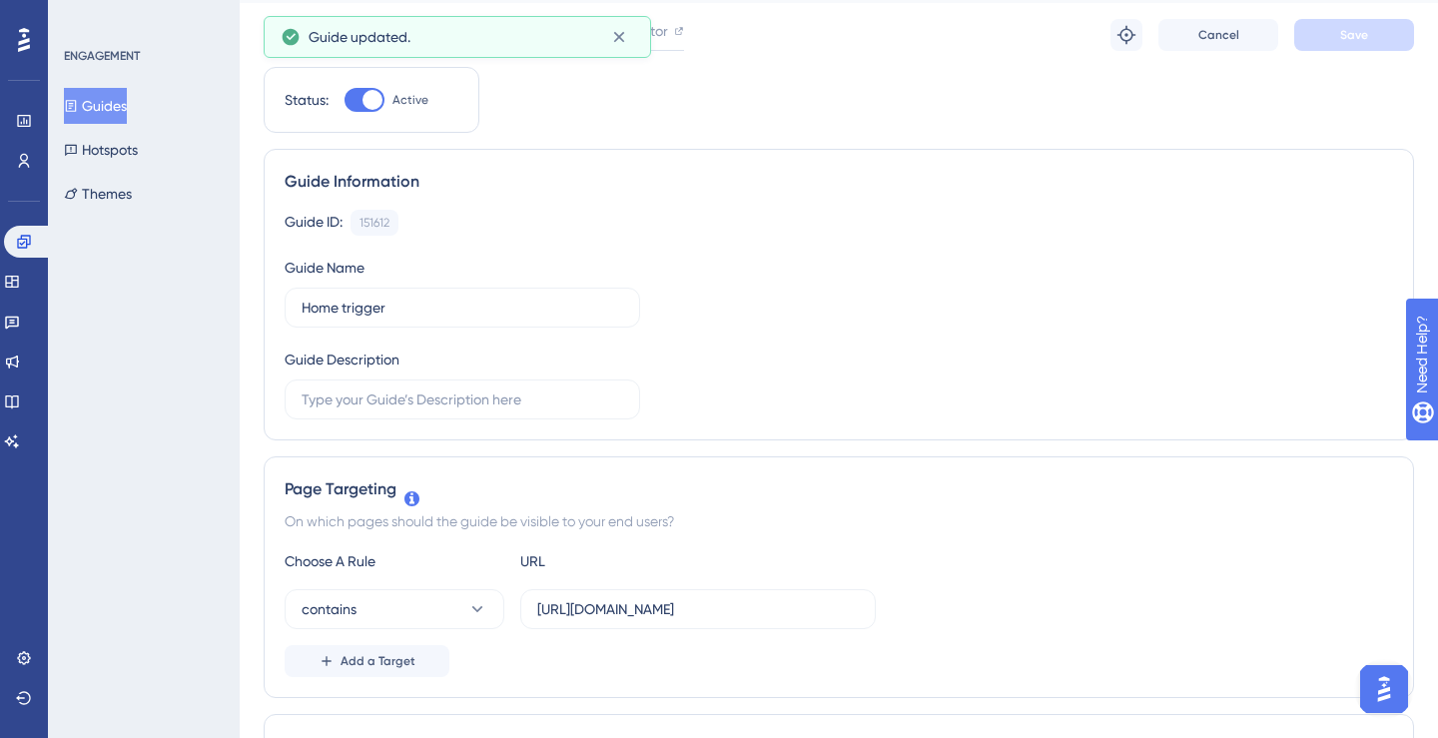
scroll to position [0, 0]
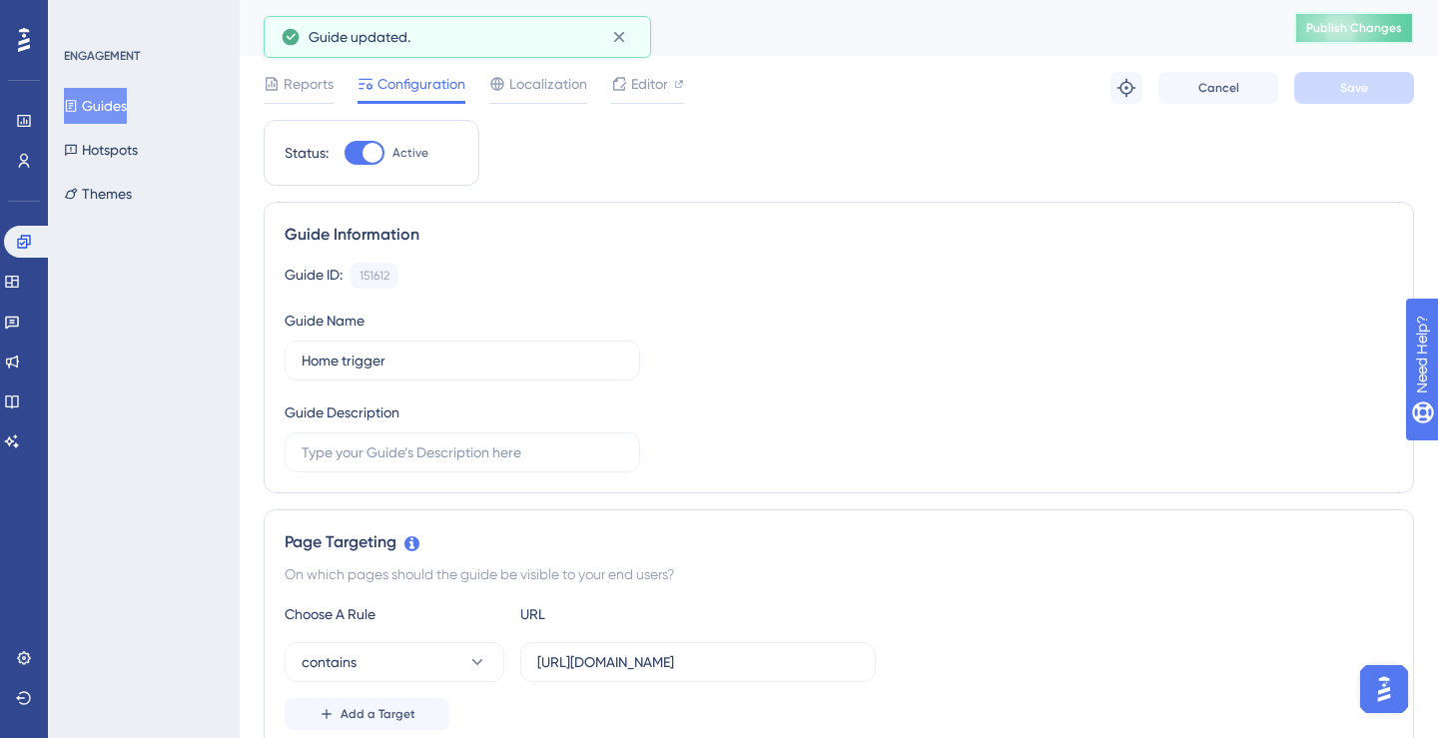
click at [1306, 33] on span "Publish Changes" at bounding box center [1354, 28] width 96 height 16
click at [20, 278] on icon at bounding box center [12, 282] width 16 height 16
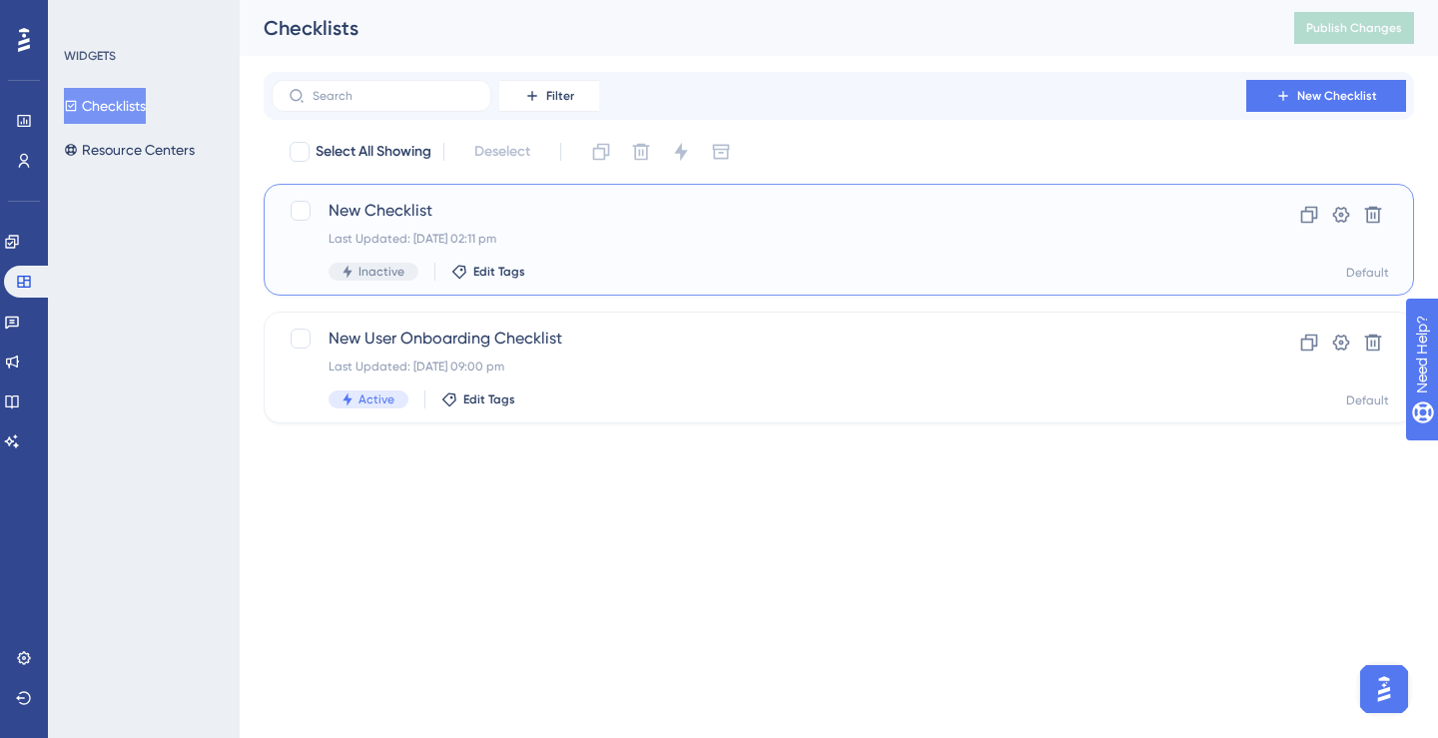
click at [445, 213] on span "New Checklist" at bounding box center [758, 211] width 861 height 24
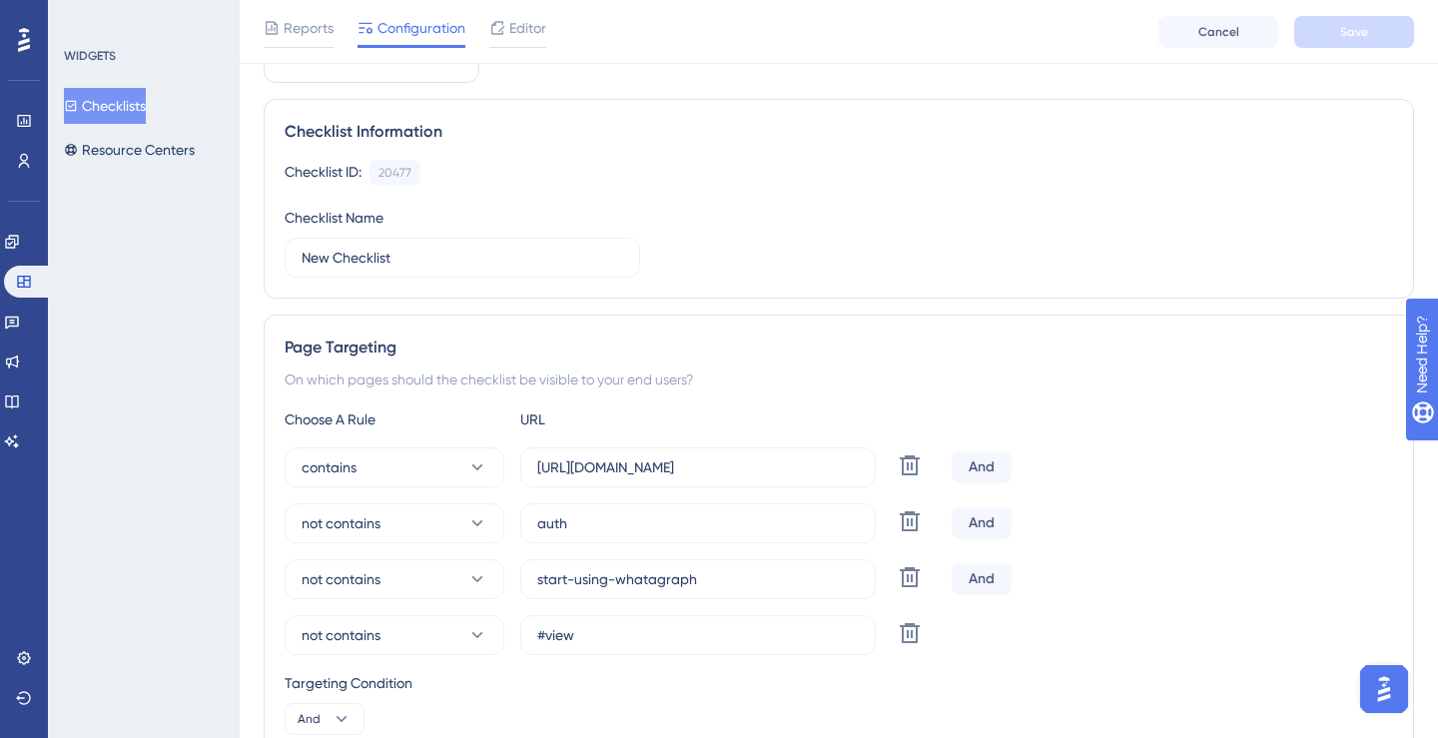
scroll to position [112, 0]
click at [910, 526] on icon at bounding box center [909, 520] width 24 height 24
type input "start-using-whatagraph"
type input "#view"
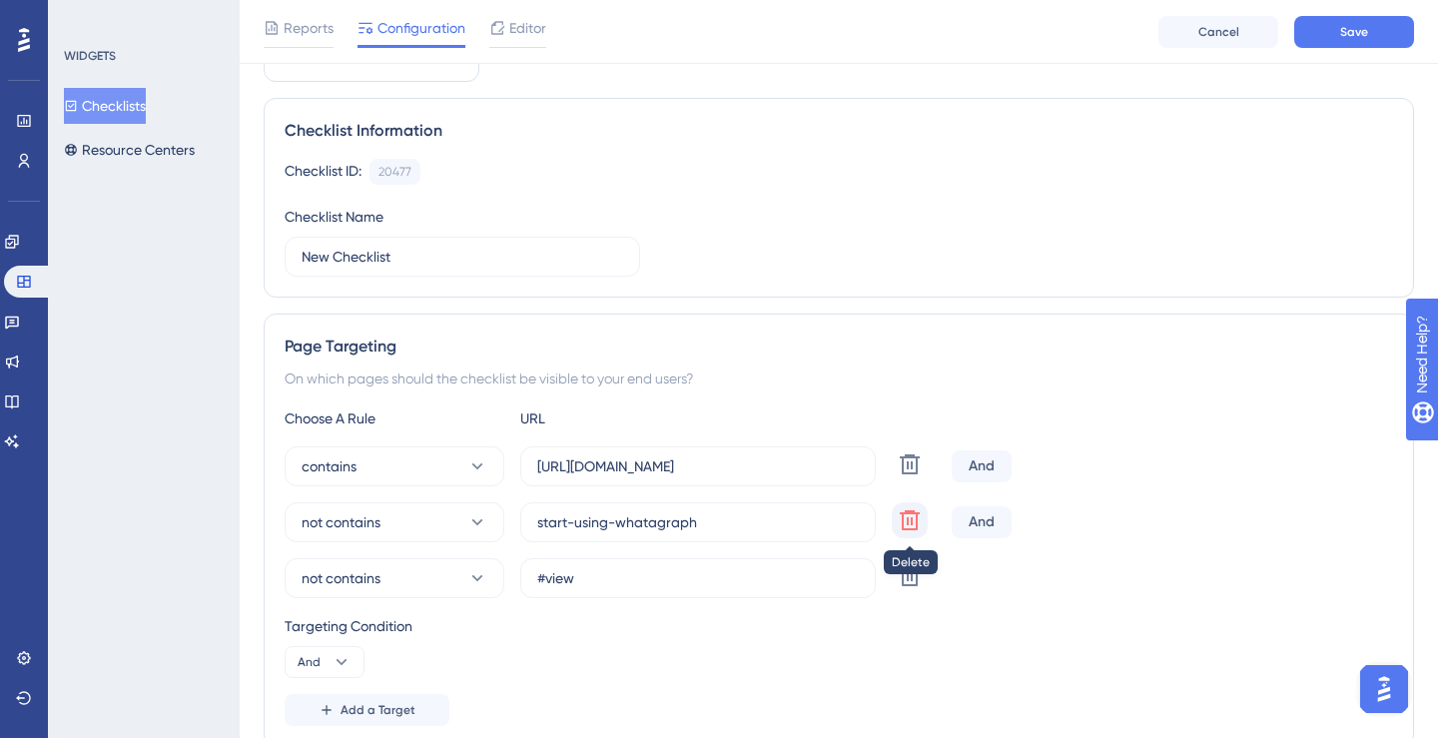
click at [910, 526] on icon at bounding box center [909, 520] width 24 height 24
type input "#view"
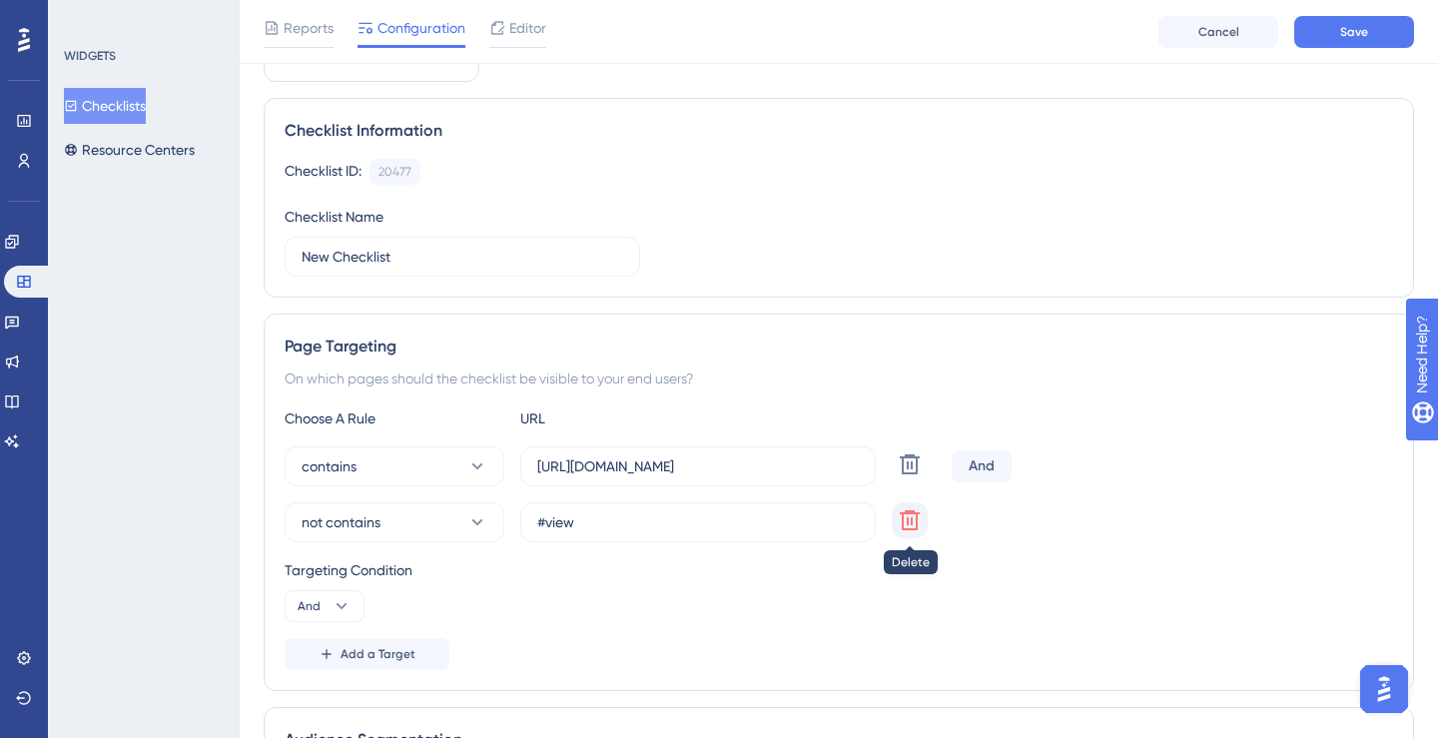
click at [910, 526] on icon at bounding box center [909, 520] width 24 height 24
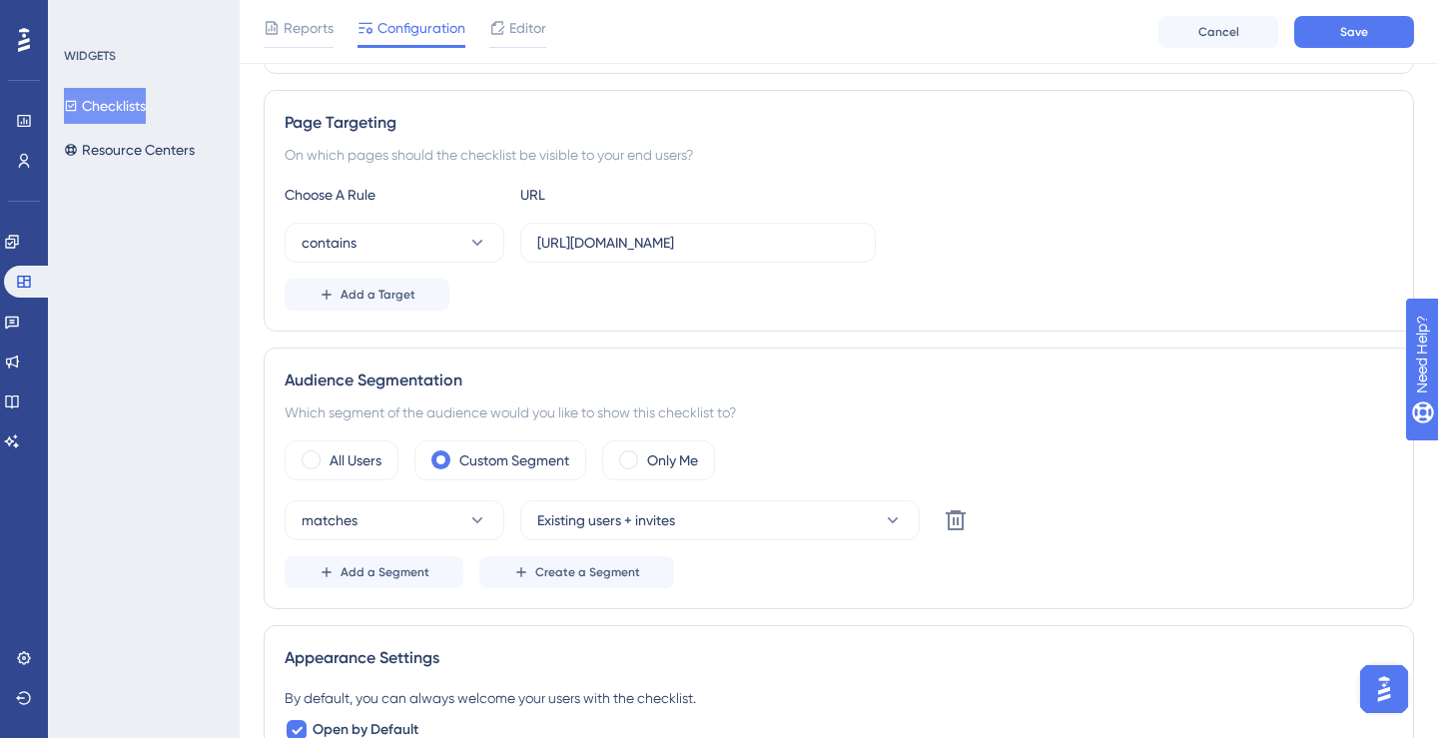
scroll to position [400, 0]
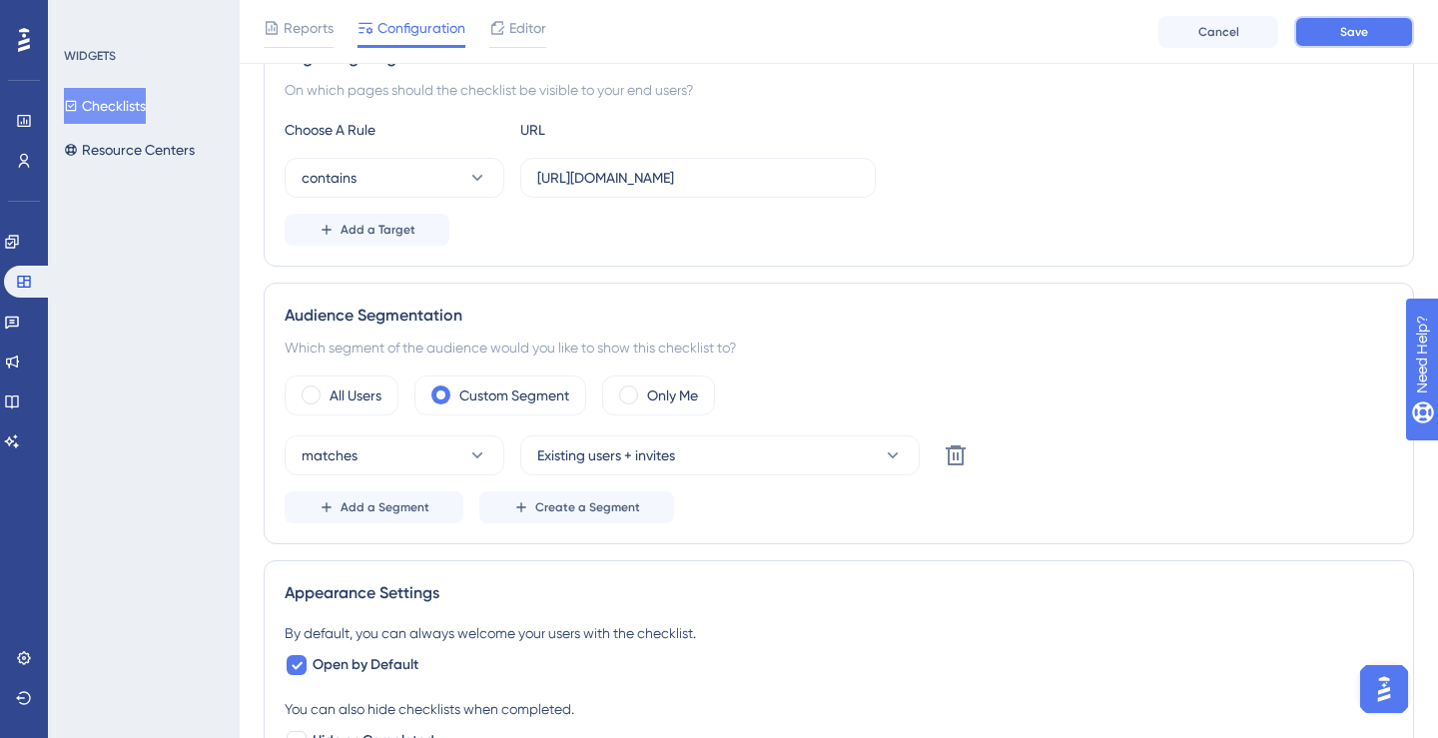
click at [1306, 21] on button "Save" at bounding box center [1354, 32] width 120 height 32
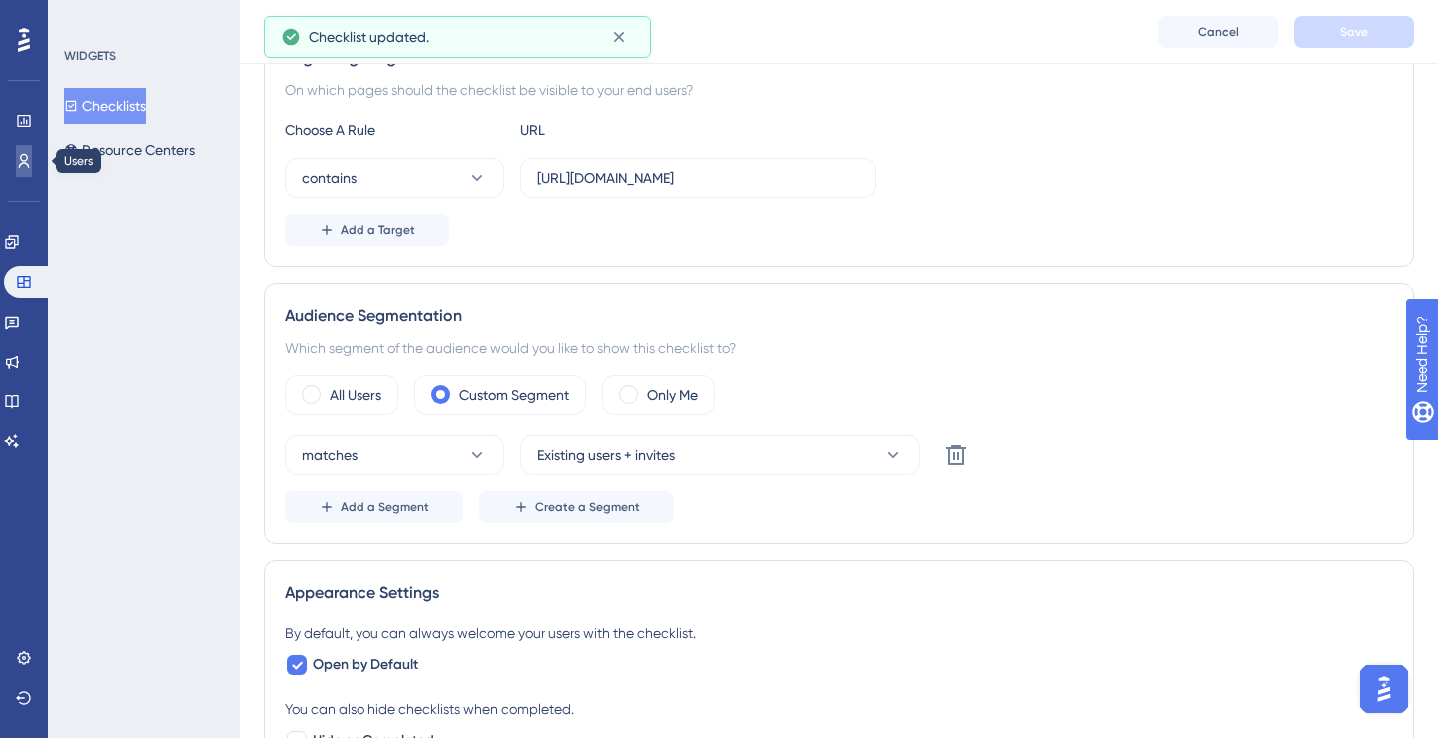
click at [27, 153] on icon at bounding box center [24, 161] width 16 height 16
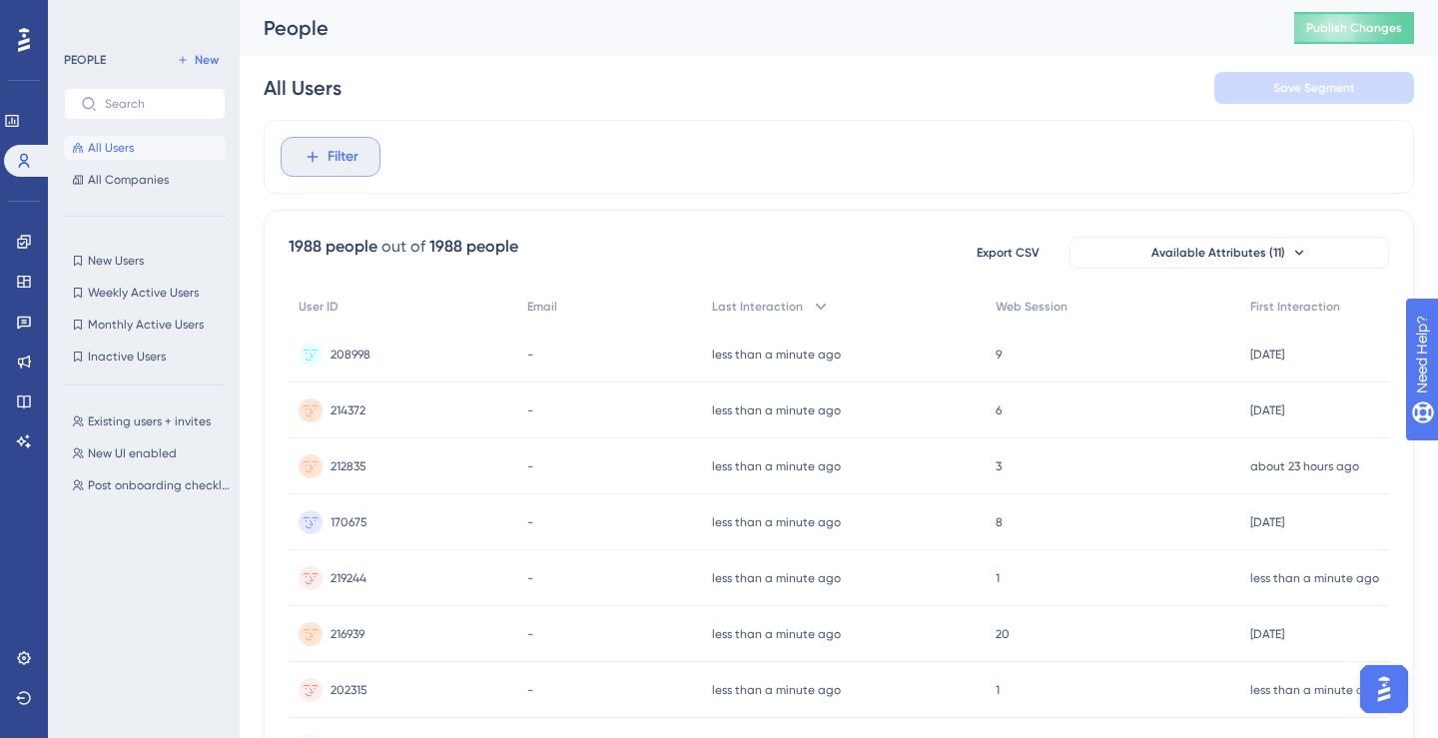
click at [344, 152] on span "Filter" at bounding box center [342, 157] width 31 height 24
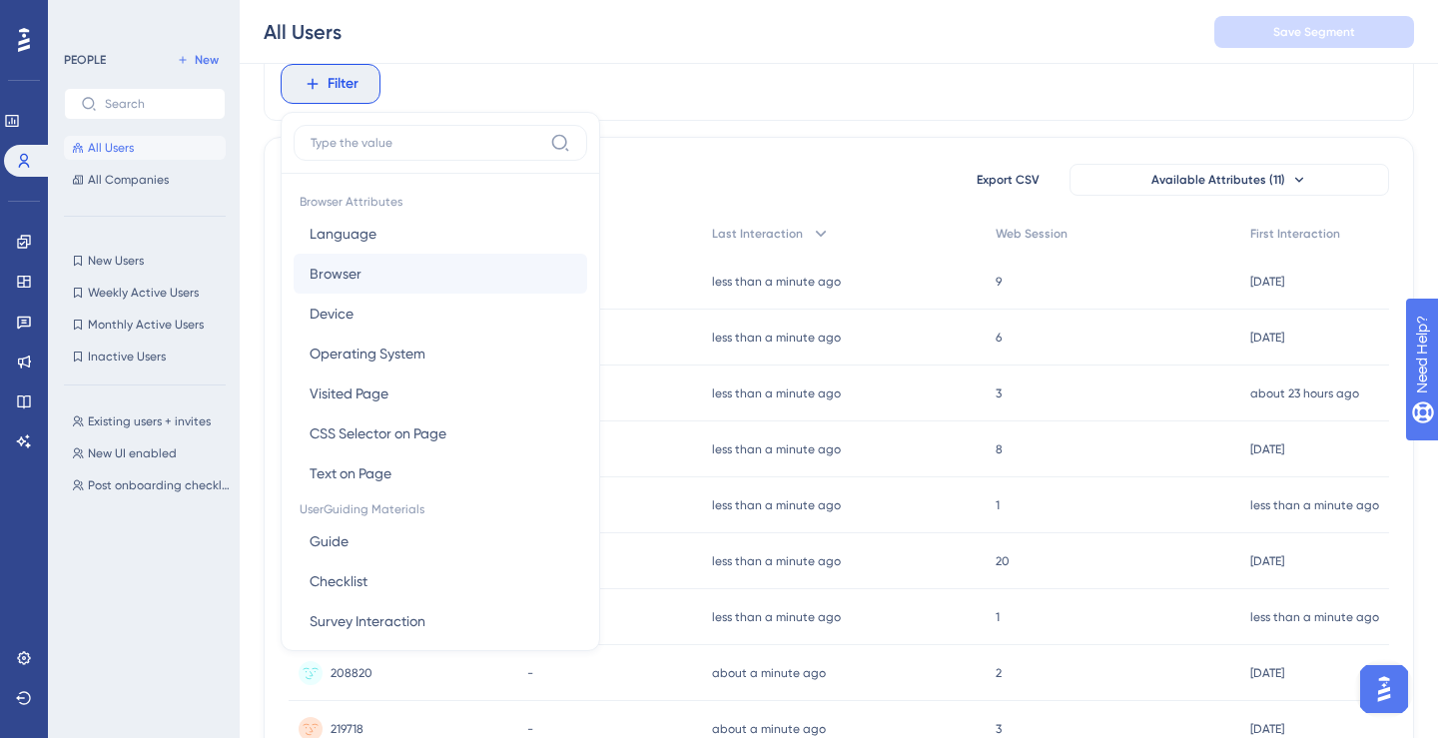
scroll to position [55, 0]
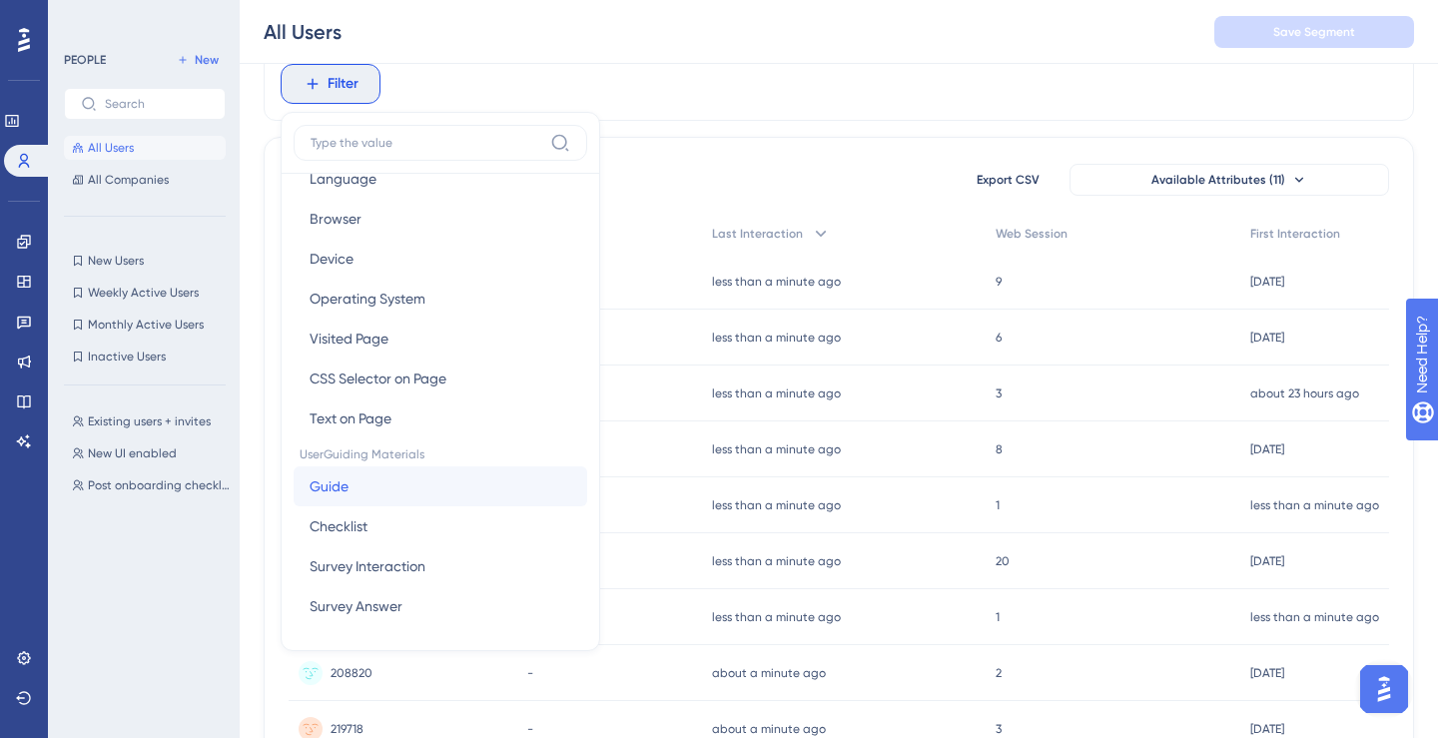
click at [373, 480] on button "Guide Guide" at bounding box center [439, 486] width 293 height 40
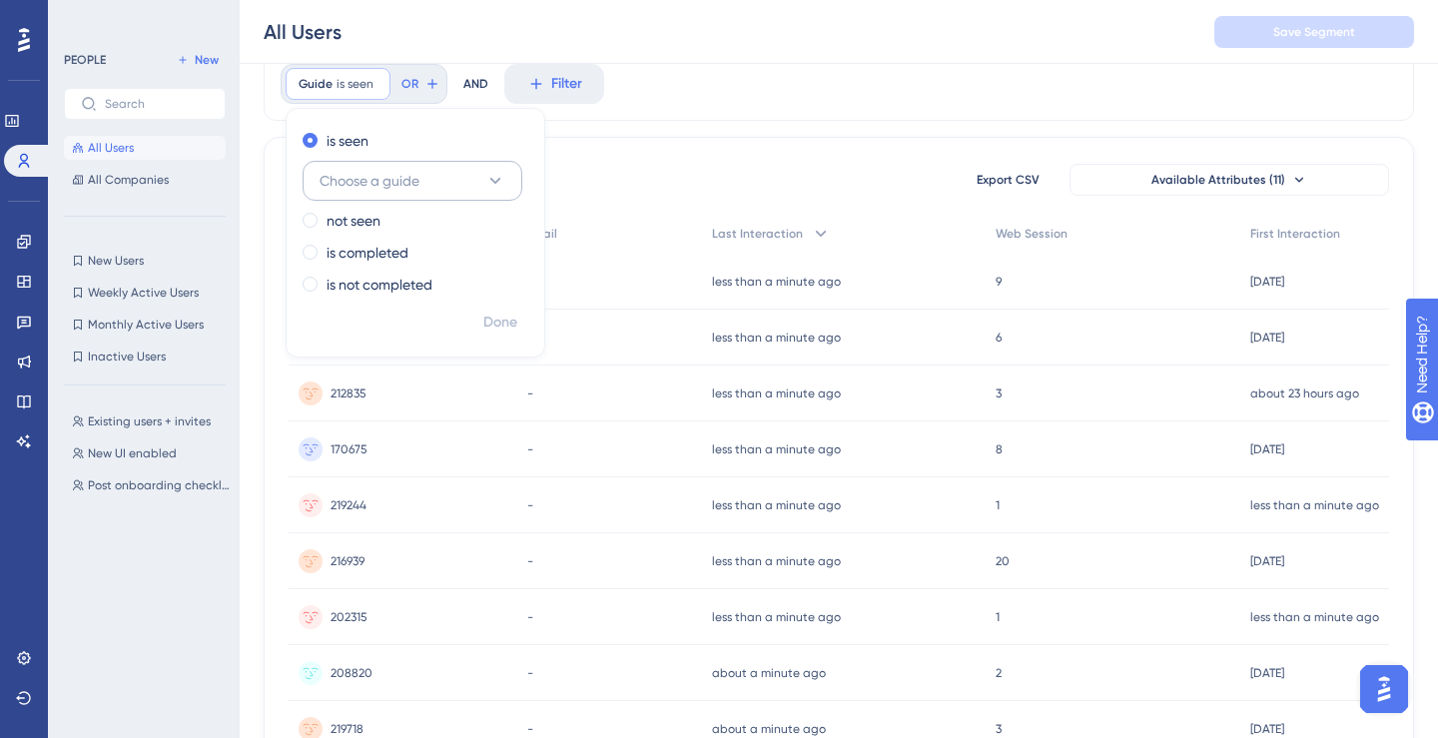
click at [391, 171] on span "Choose a guide" at bounding box center [369, 181] width 100 height 24
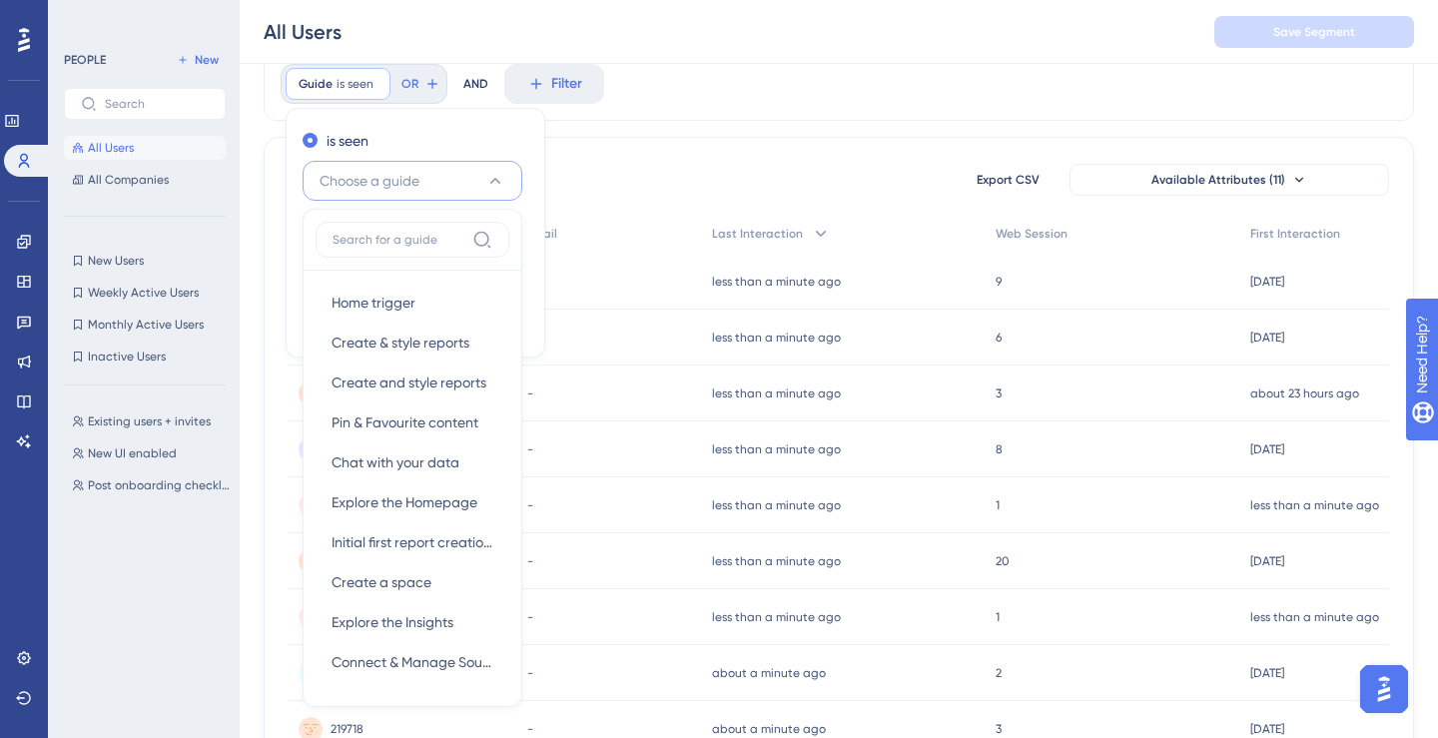
scroll to position [166, 0]
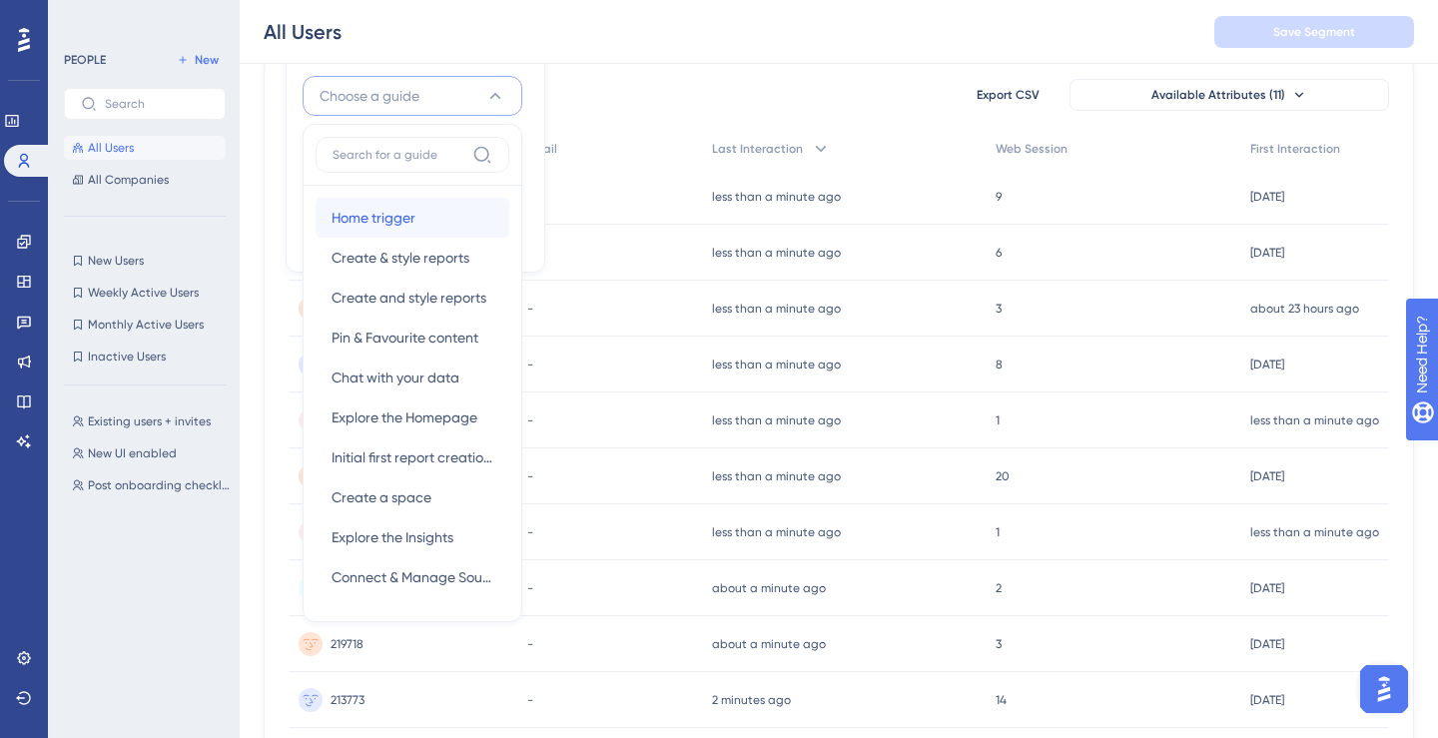
click at [411, 226] on span "Home trigger" at bounding box center [373, 218] width 84 height 24
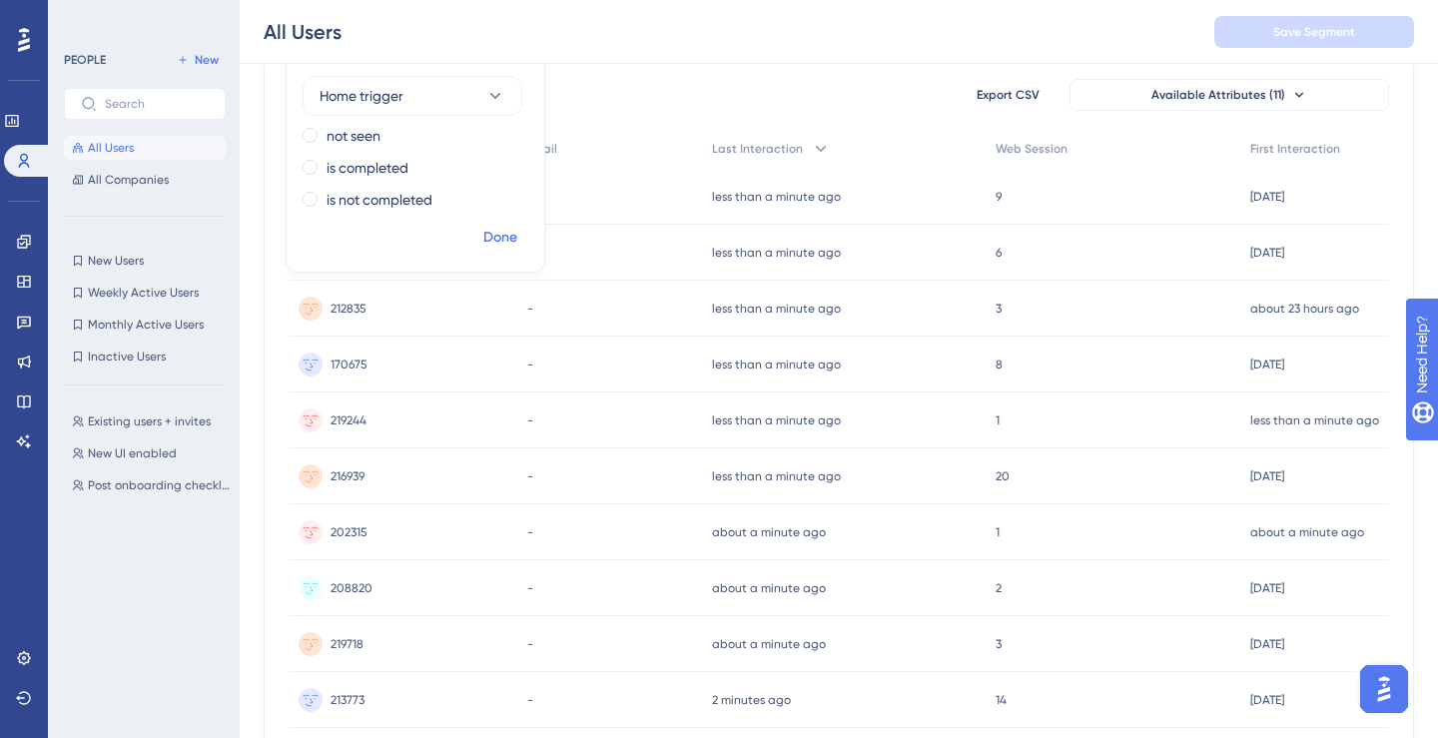
click at [522, 237] on button "Done" at bounding box center [500, 238] width 56 height 36
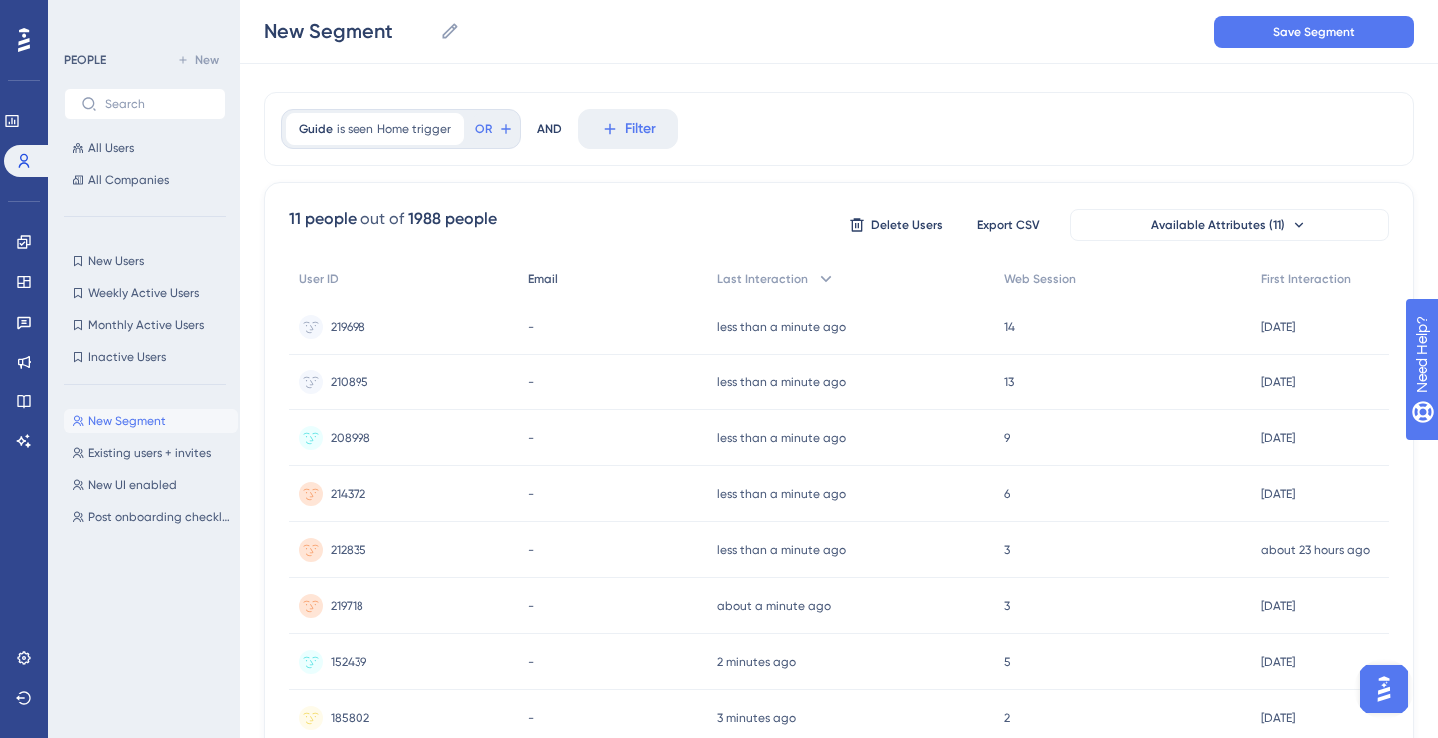
scroll to position [35, 0]
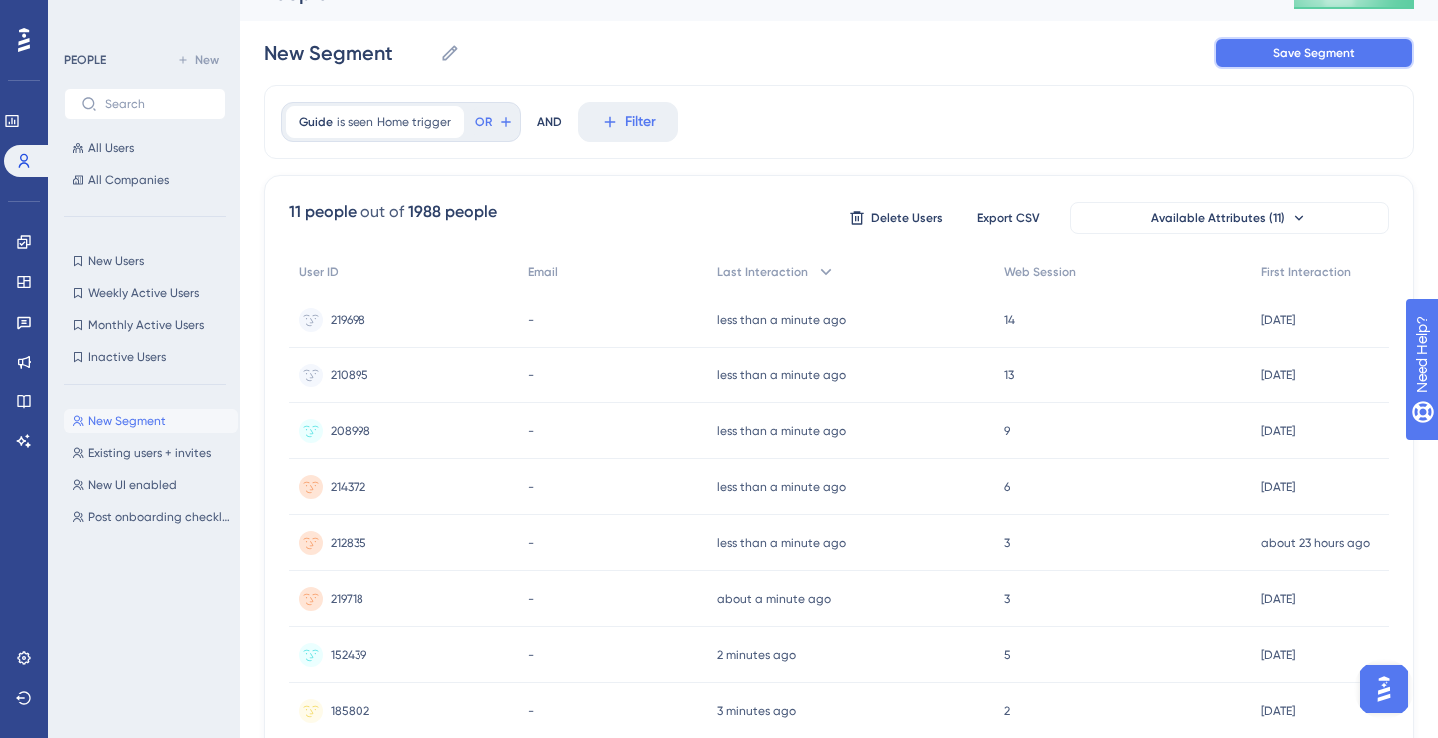
click at [1306, 46] on span "Save Segment" at bounding box center [1314, 53] width 82 height 16
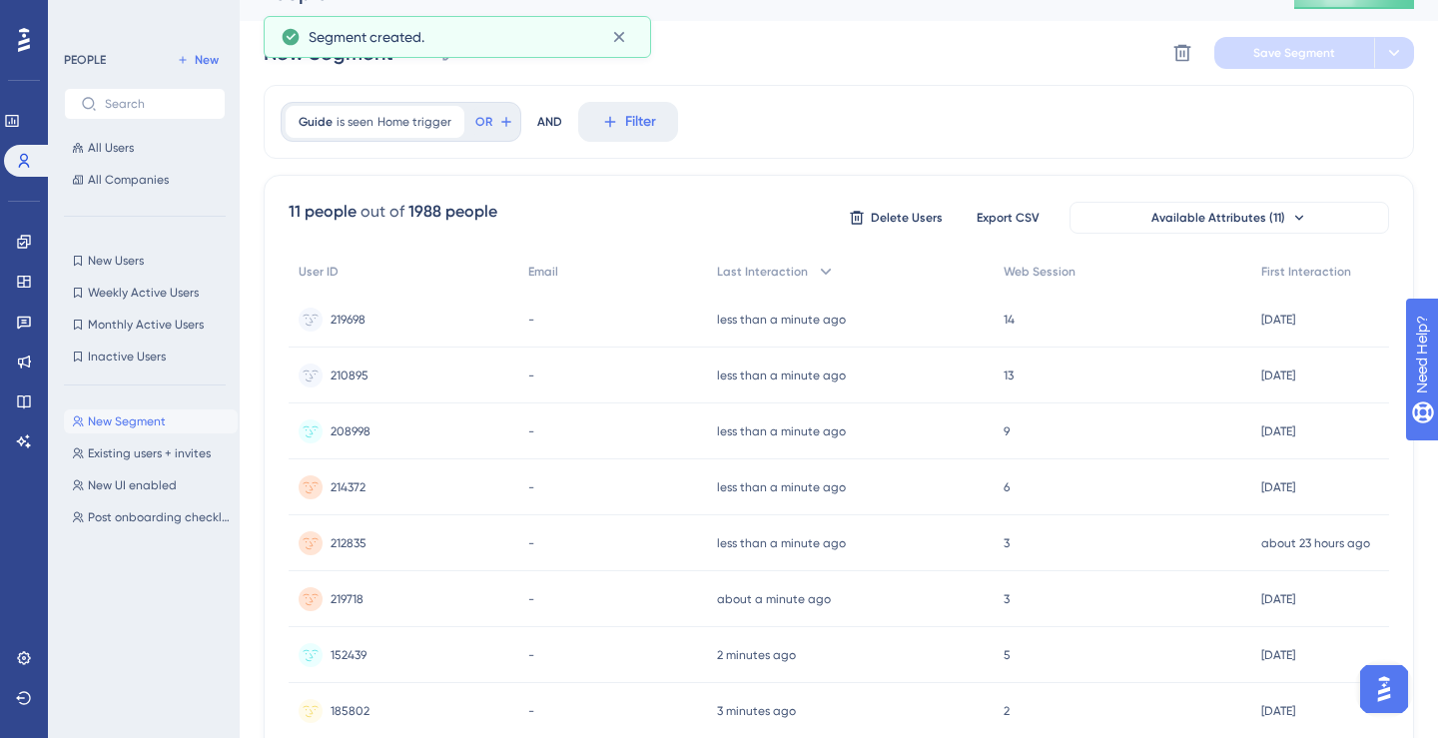
scroll to position [0, 0]
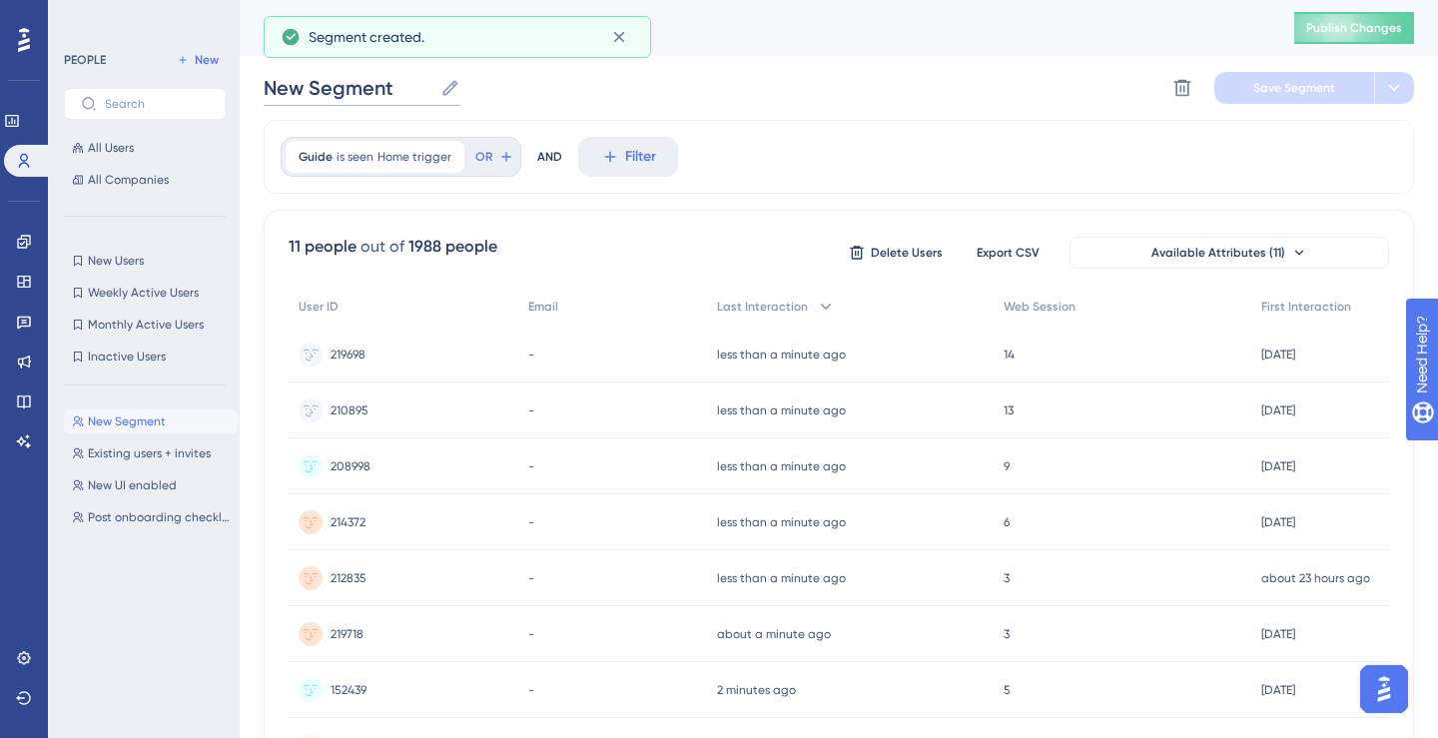
click at [409, 90] on input "New Segment" at bounding box center [348, 88] width 169 height 28
click at [409, 89] on input "New Segment" at bounding box center [348, 88] width 169 height 28
click at [443, 90] on icon at bounding box center [450, 88] width 20 height 20
click at [432, 90] on input "New Segment" at bounding box center [348, 88] width 169 height 28
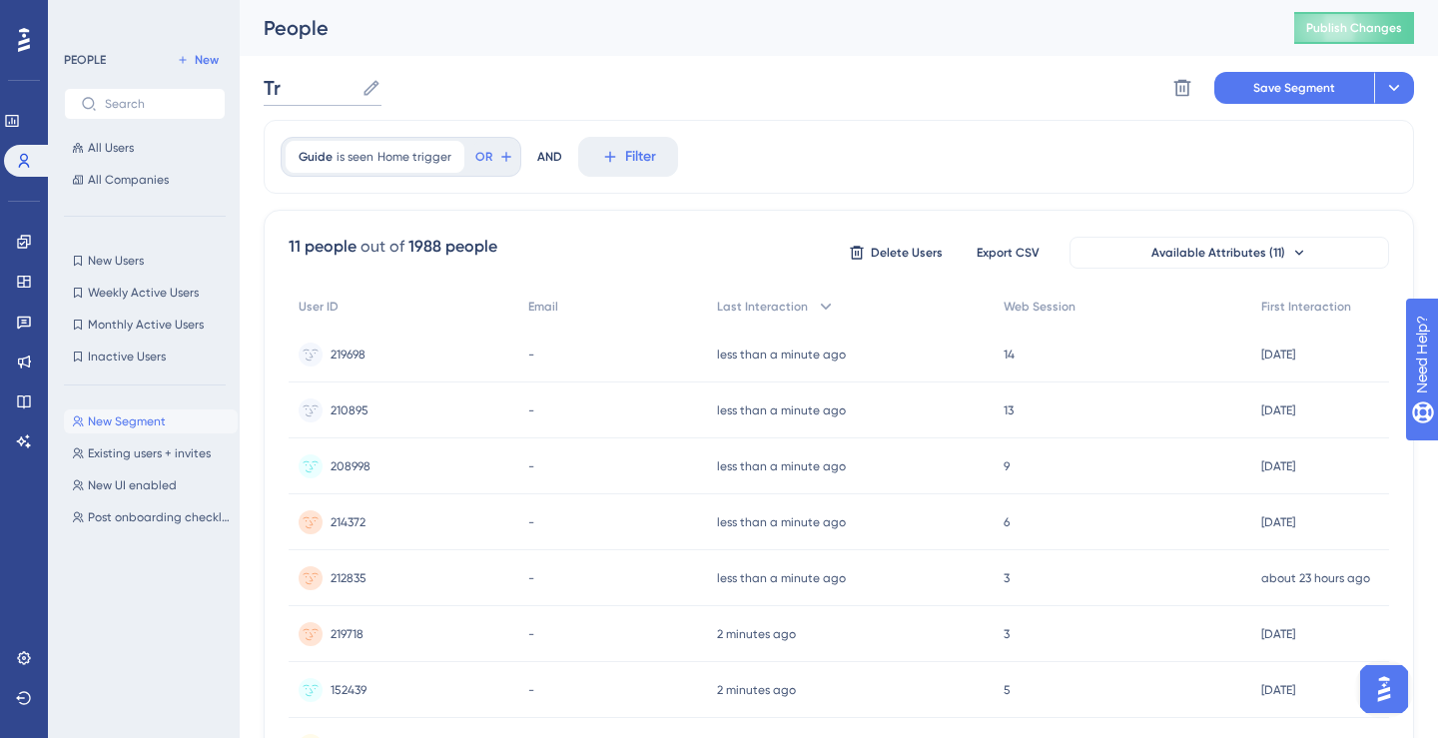
type input "T"
type input "Home trigger"
click at [1265, 95] on span "Save Segment" at bounding box center [1295, 88] width 82 height 16
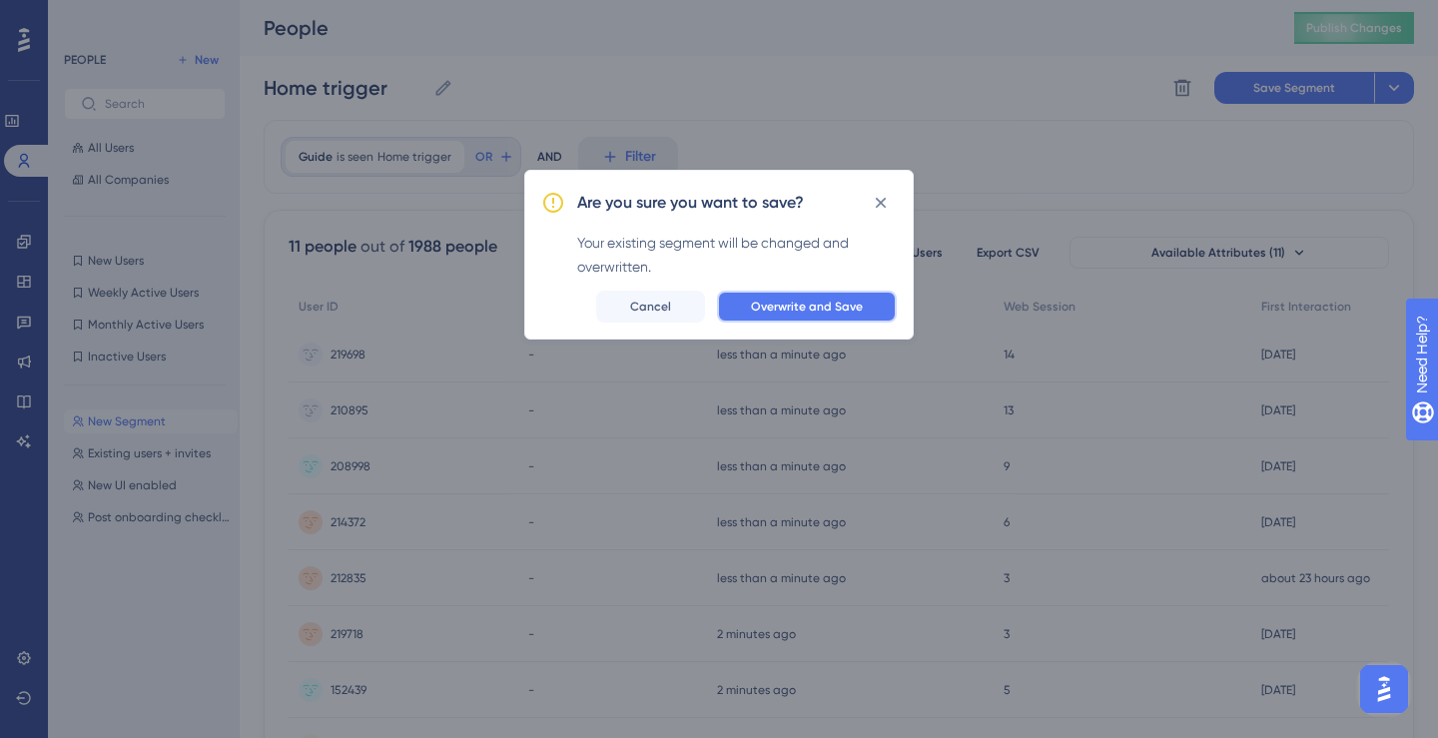
click at [792, 309] on span "Overwrite and Save" at bounding box center [807, 306] width 112 height 16
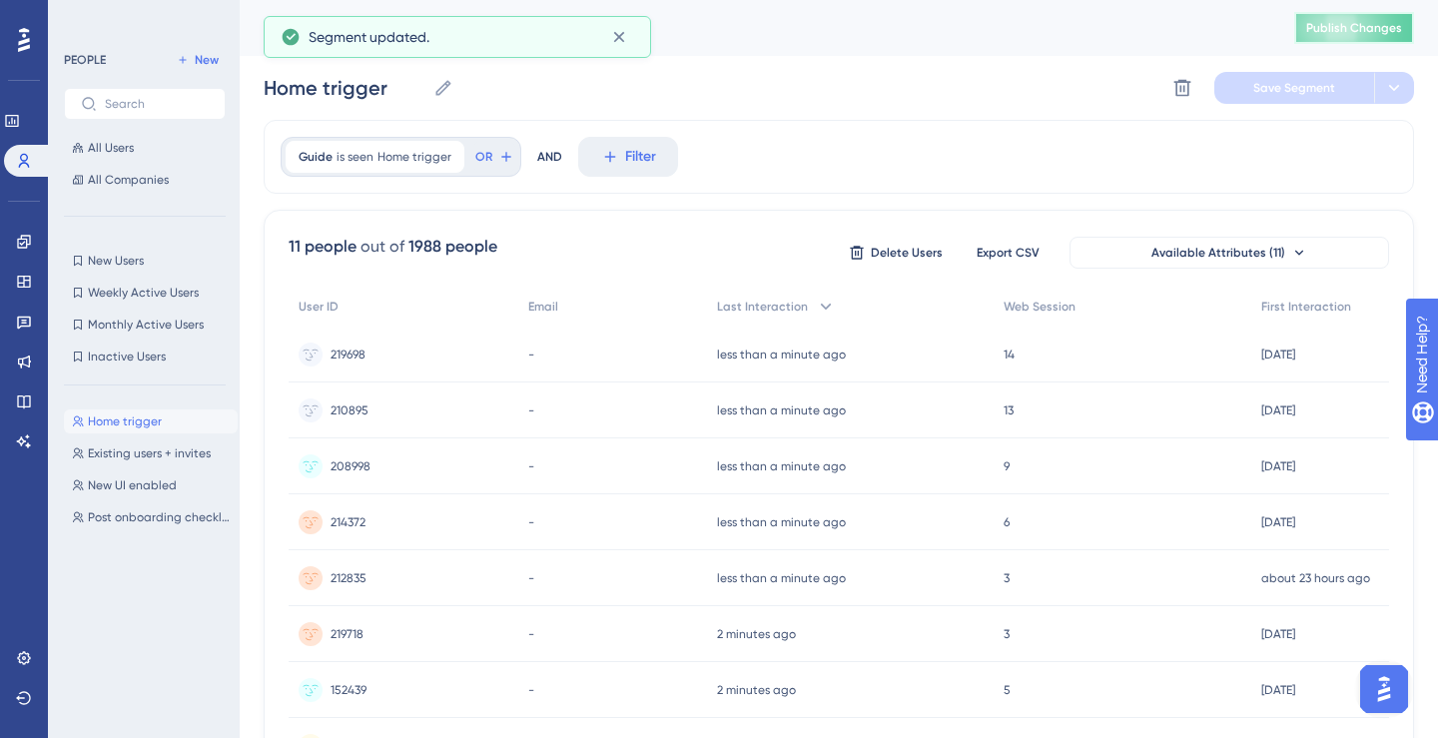
click at [1306, 37] on button "Publish Changes" at bounding box center [1354, 28] width 120 height 32
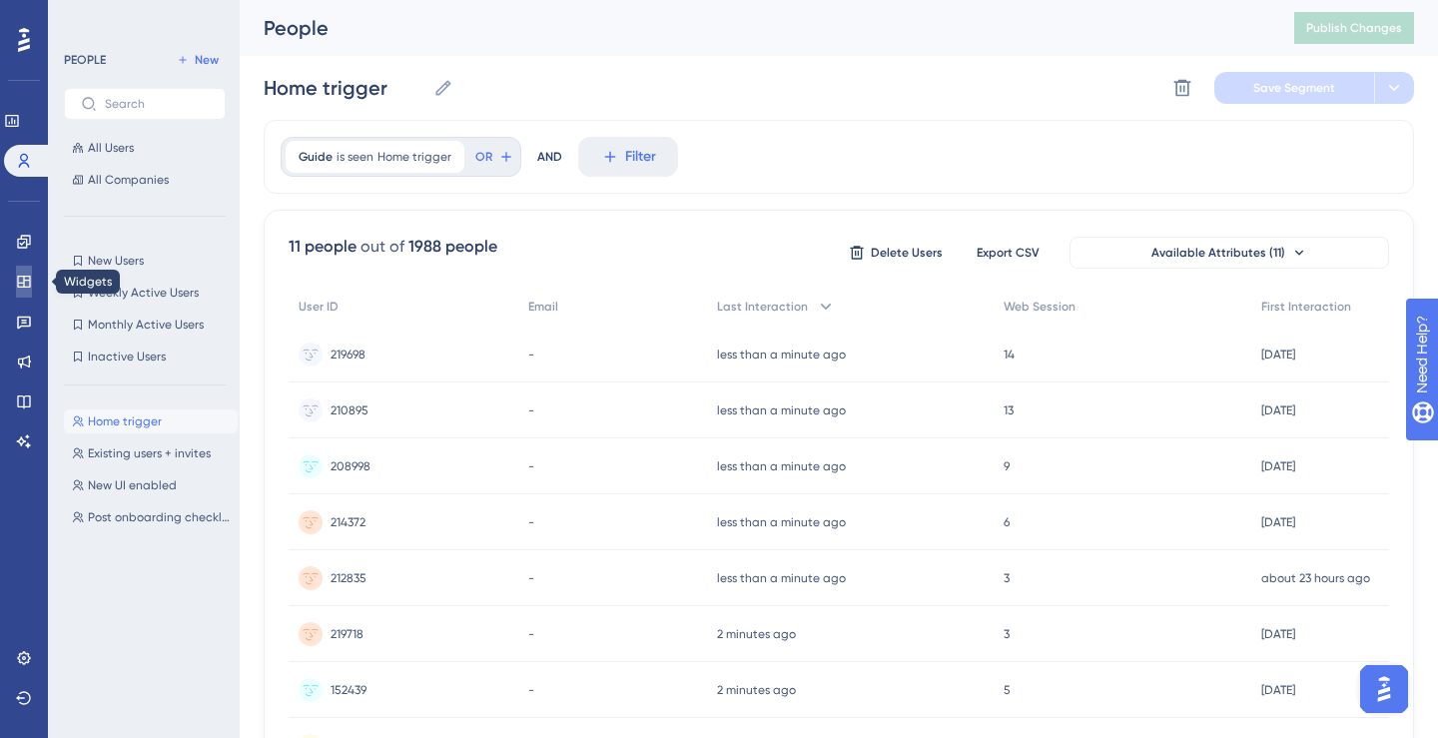
click at [21, 288] on icon at bounding box center [24, 282] width 16 height 16
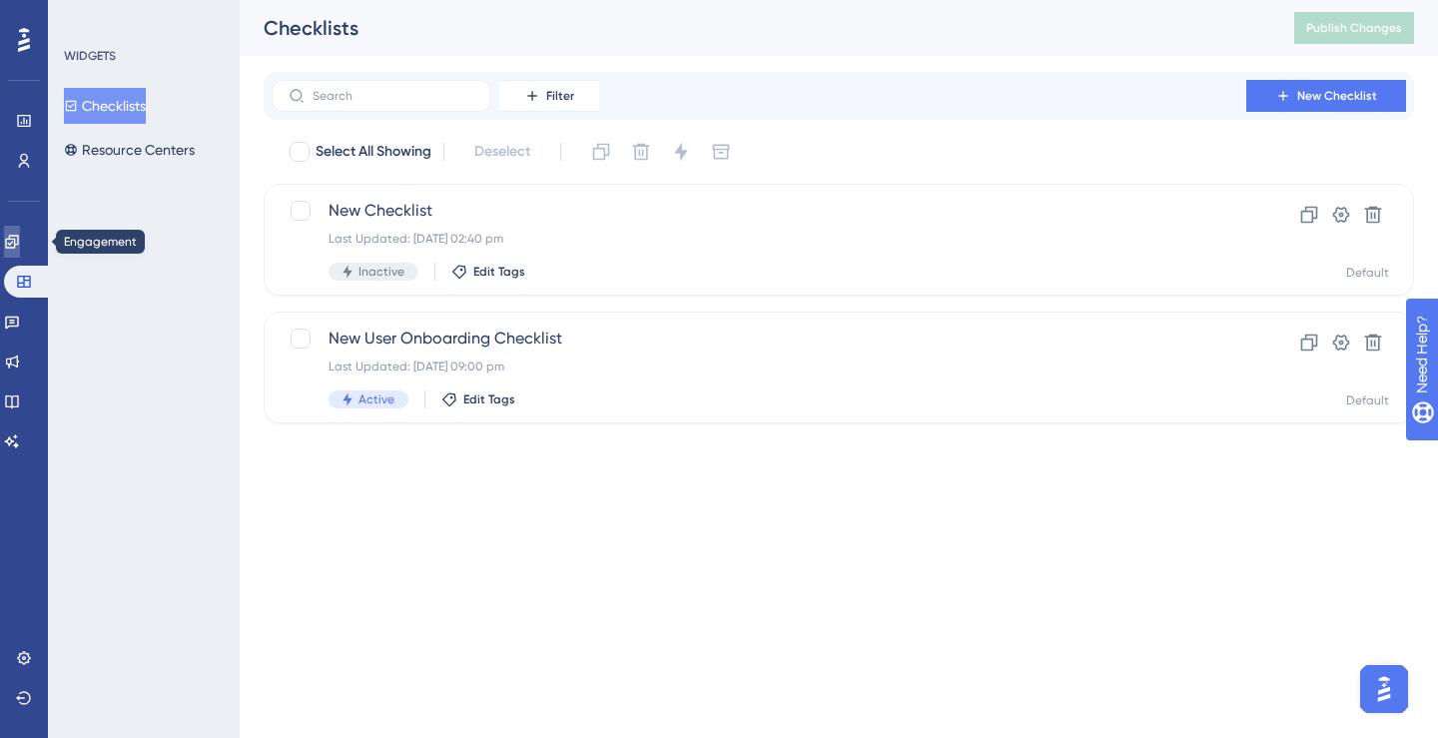
click at [20, 242] on link at bounding box center [12, 242] width 16 height 32
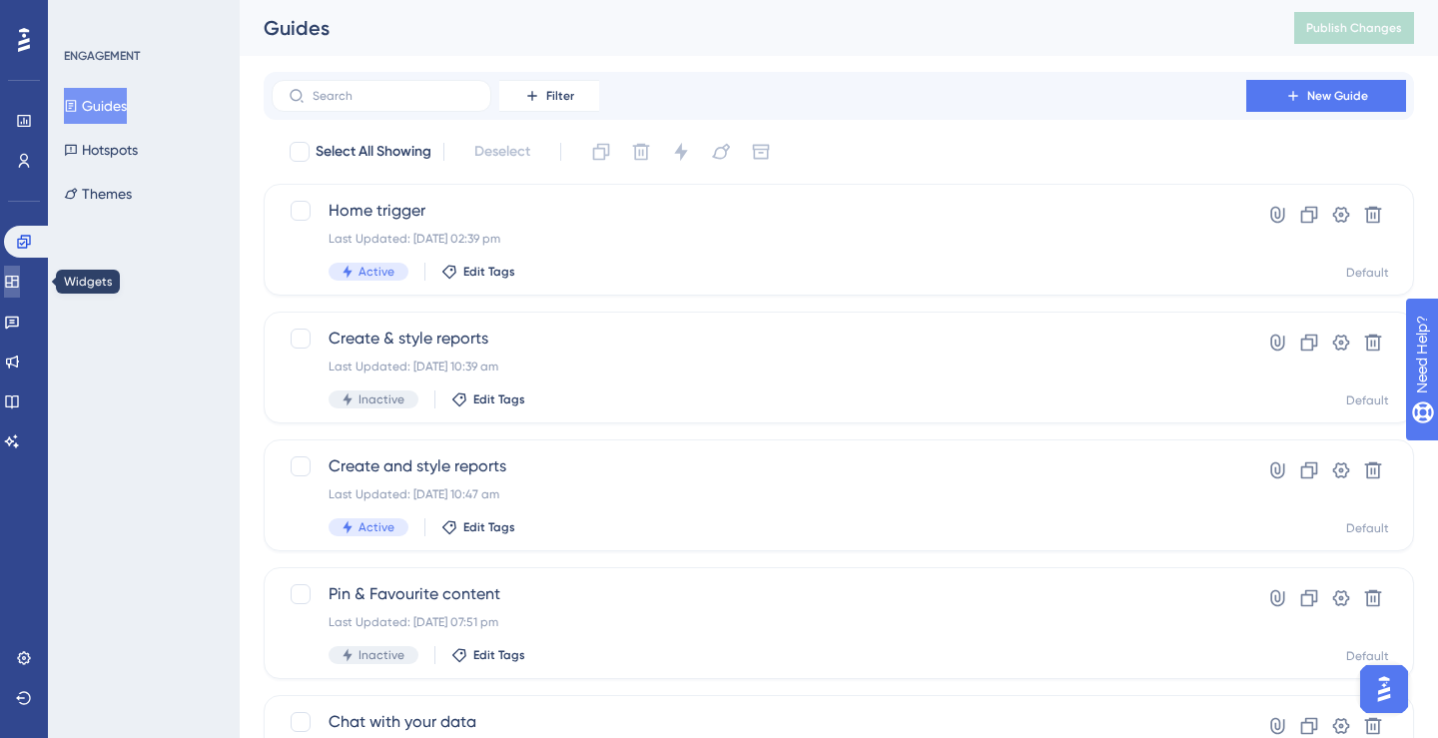
click at [20, 287] on link at bounding box center [12, 282] width 16 height 32
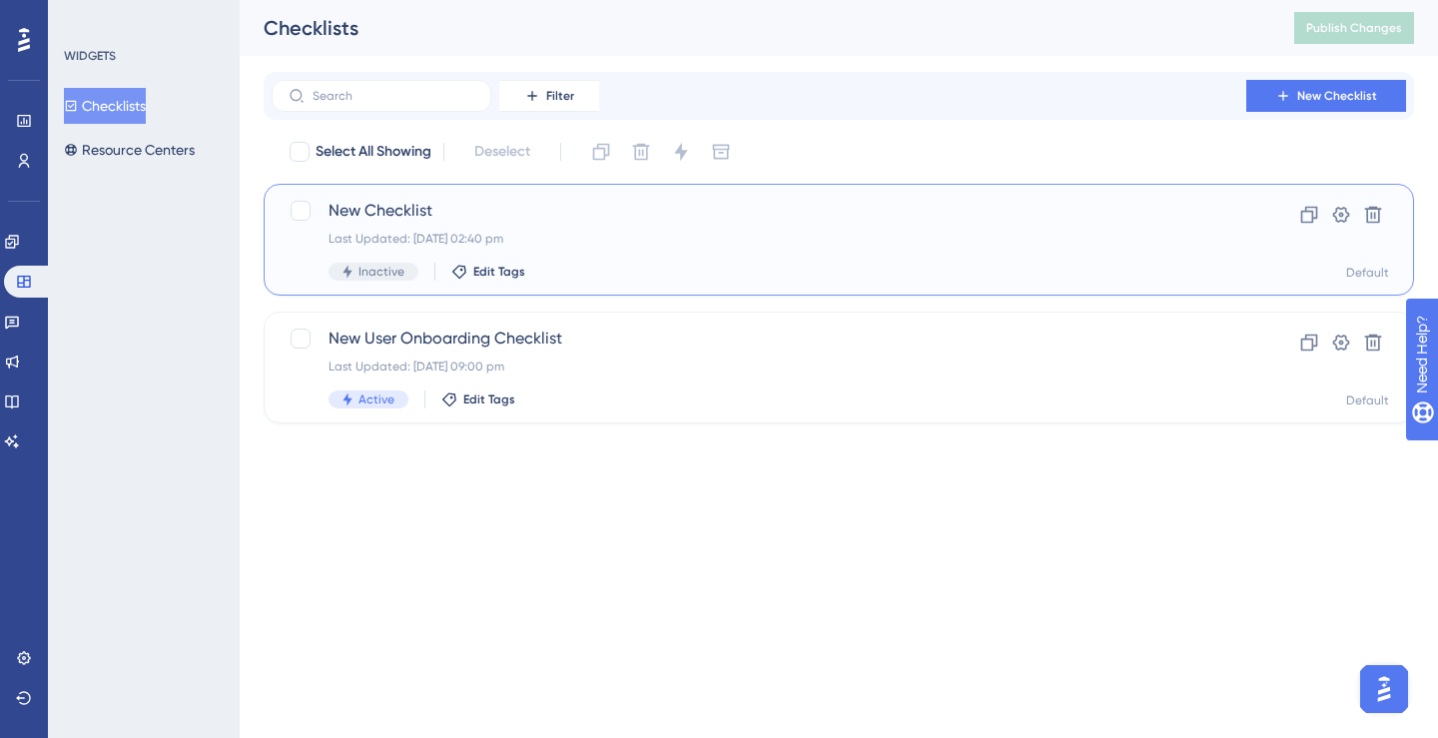
click at [384, 206] on span "New Checklist" at bounding box center [758, 211] width 861 height 24
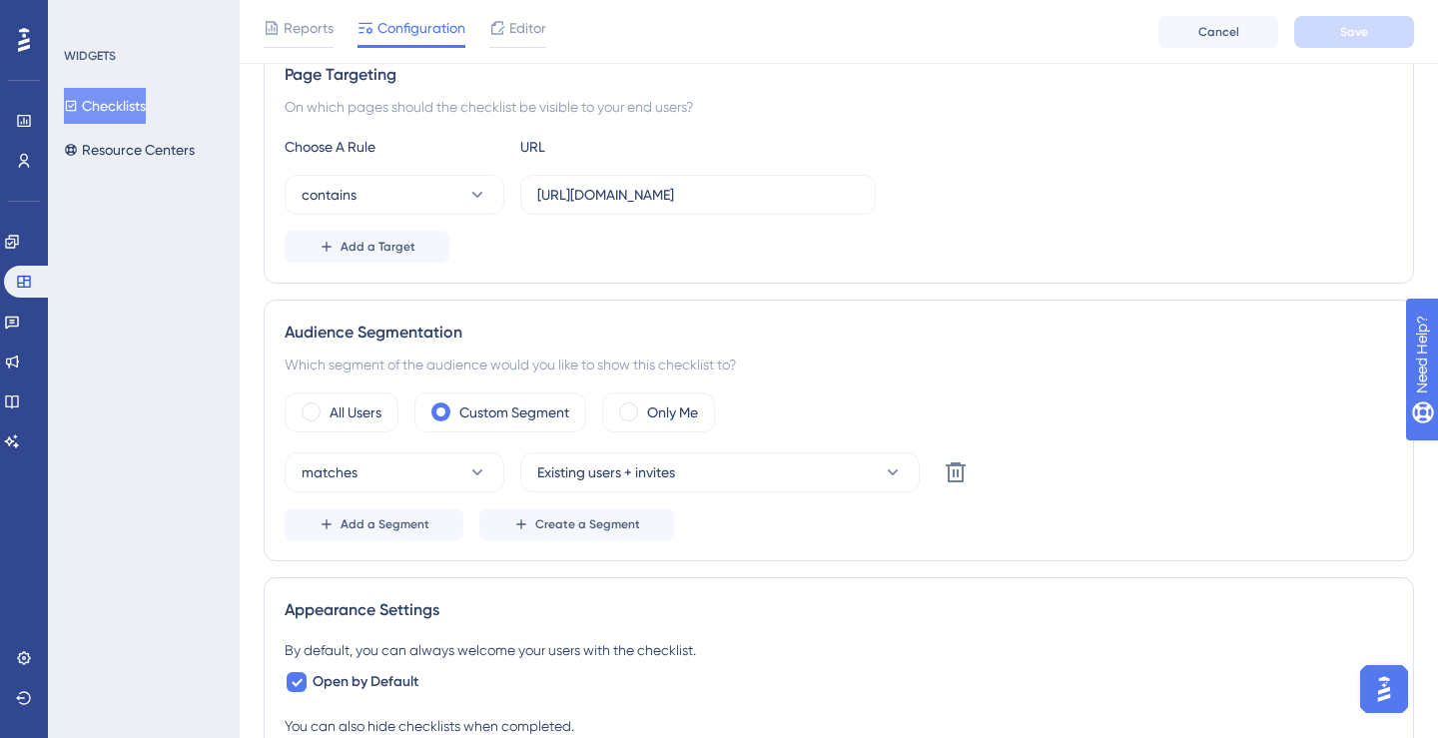
scroll to position [524, 0]
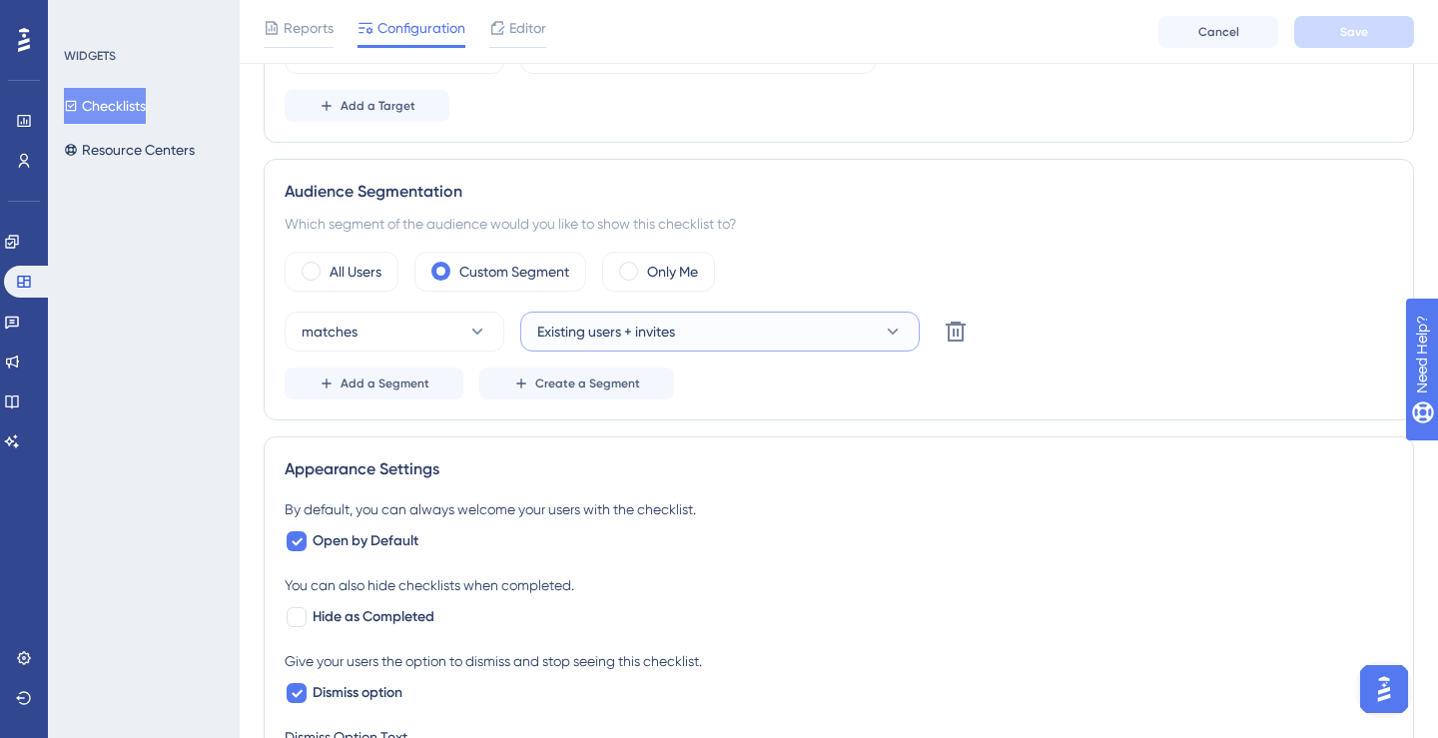
click at [569, 338] on span "Existing users + invites" at bounding box center [606, 331] width 138 height 24
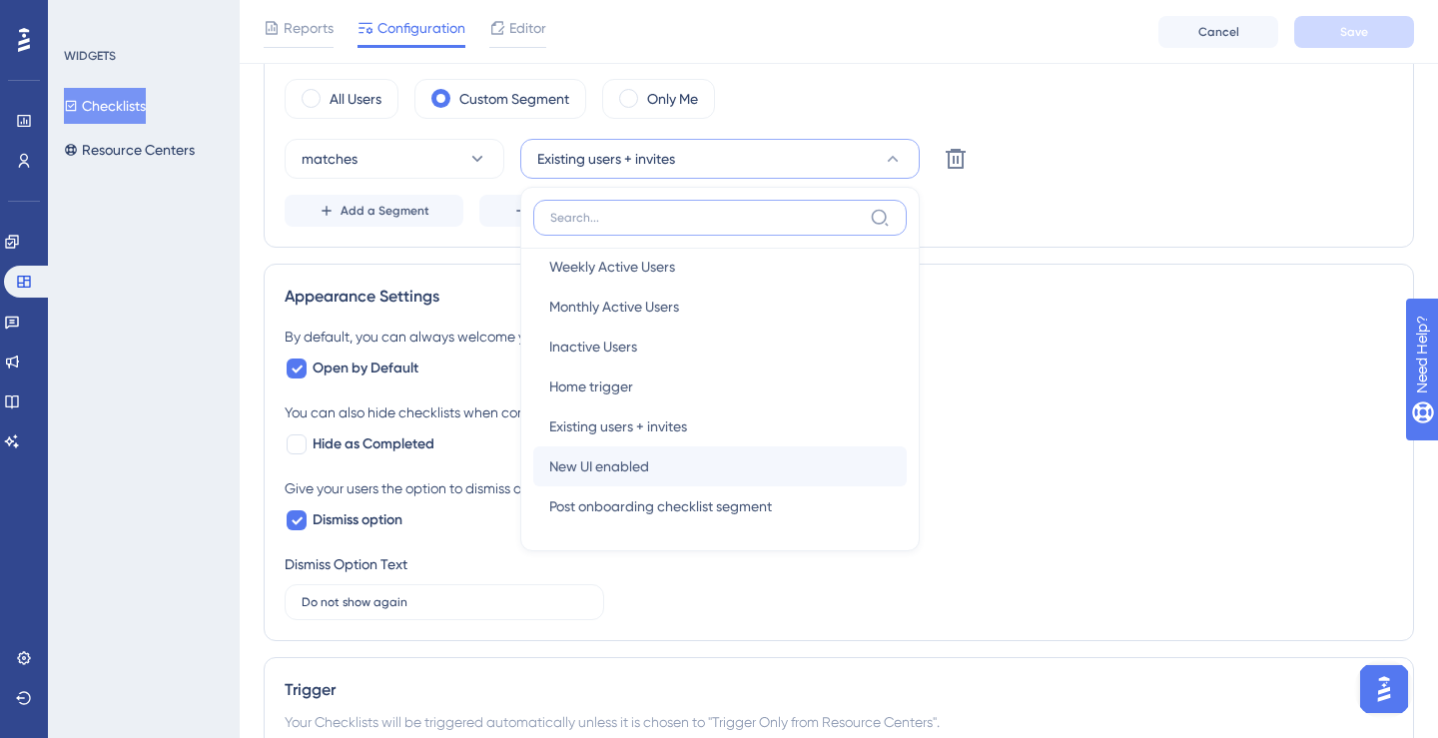
scroll to position [0, 0]
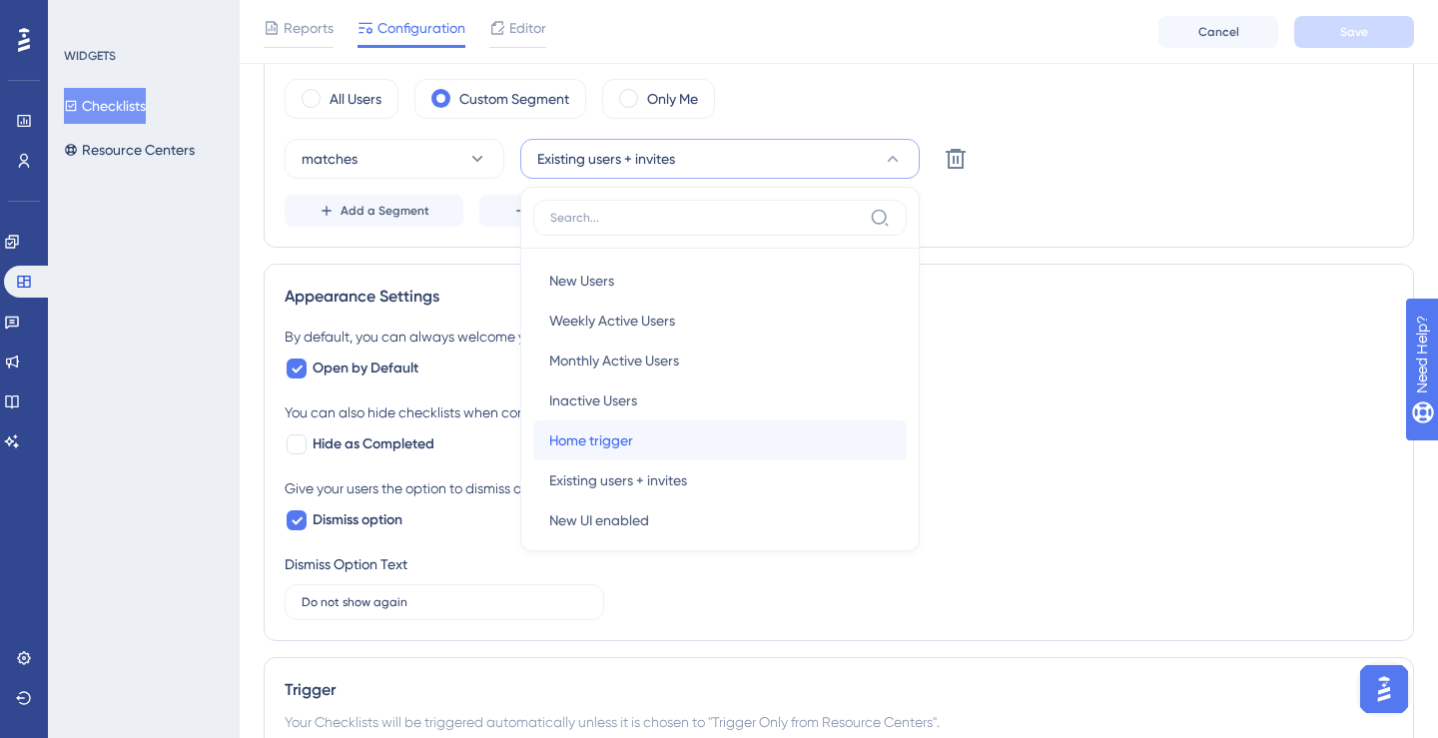
click at [657, 437] on div "Home trigger Home trigger" at bounding box center [719, 440] width 341 height 40
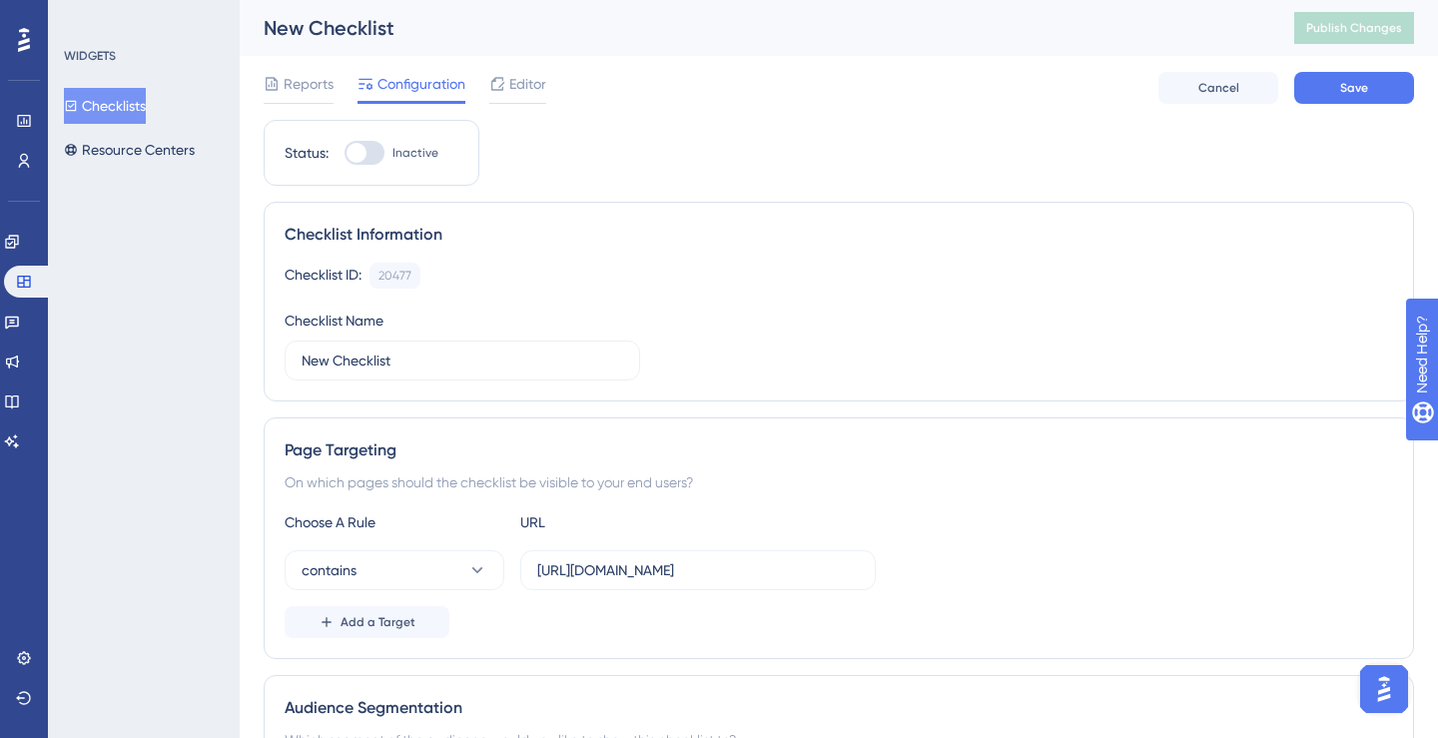
click at [377, 154] on div at bounding box center [364, 153] width 40 height 24
click at [344, 154] on input "Inactive" at bounding box center [343, 153] width 1 height 1
checkbox input "true"
click at [1306, 90] on button "Save" at bounding box center [1354, 88] width 120 height 32
click at [1306, 34] on span "Publish Changes" at bounding box center [1354, 28] width 96 height 16
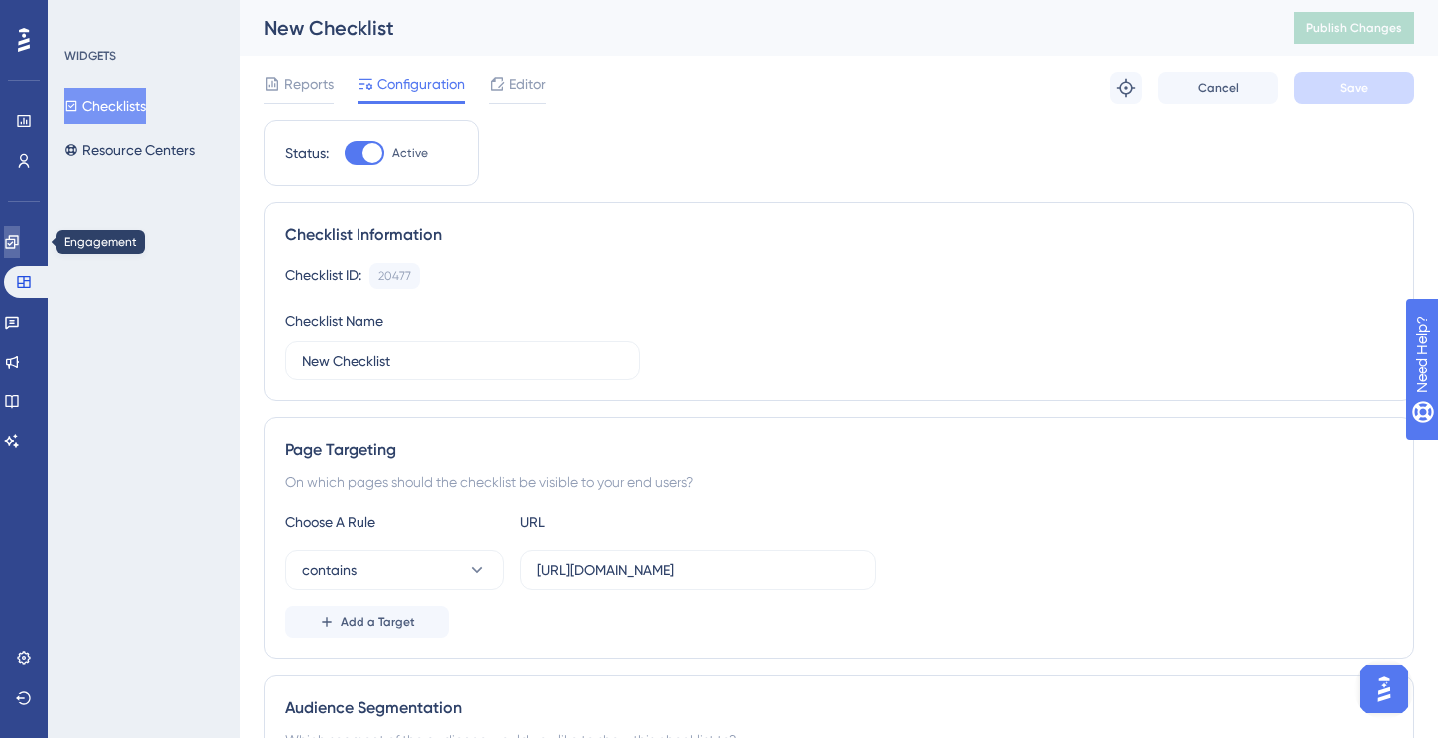
click at [20, 252] on link at bounding box center [12, 242] width 16 height 32
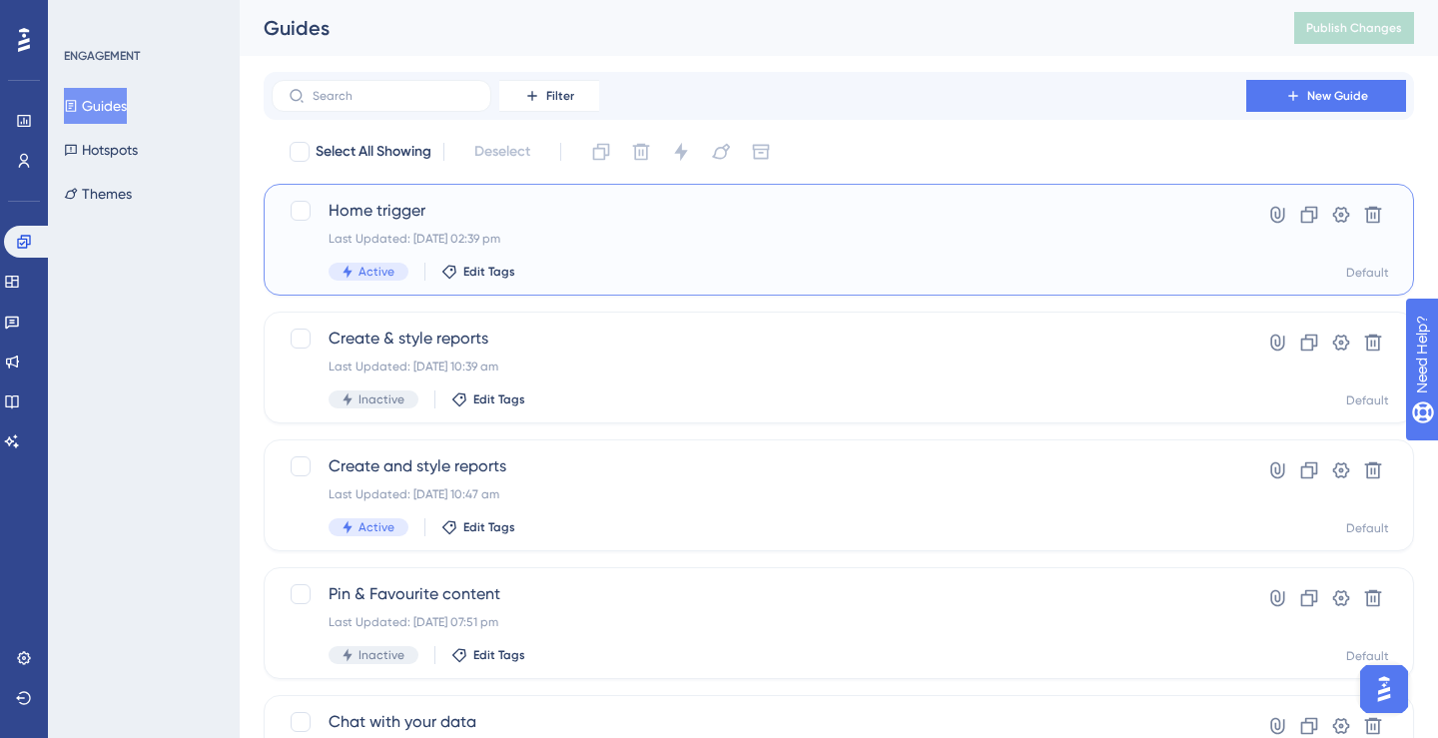
click at [364, 213] on span "Home trigger" at bounding box center [758, 211] width 861 height 24
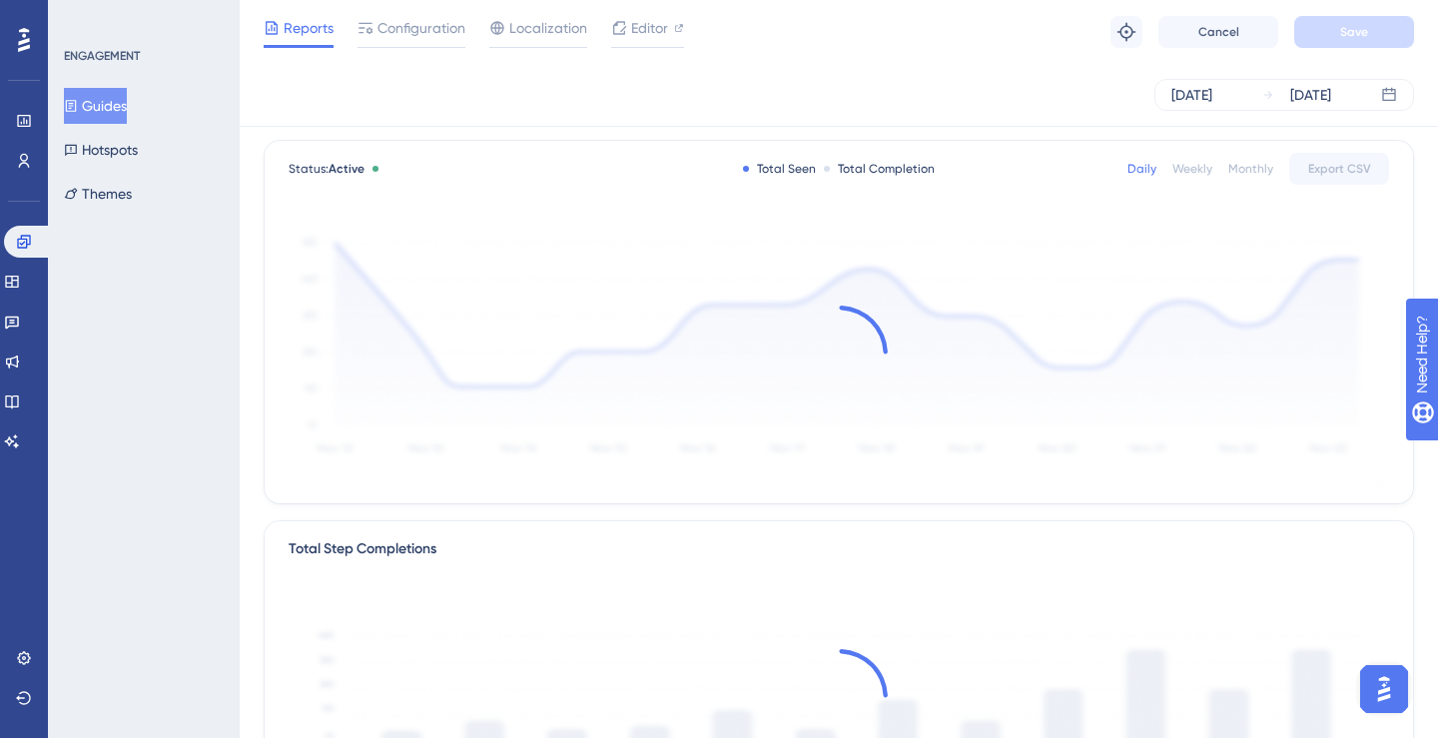
scroll to position [116, 0]
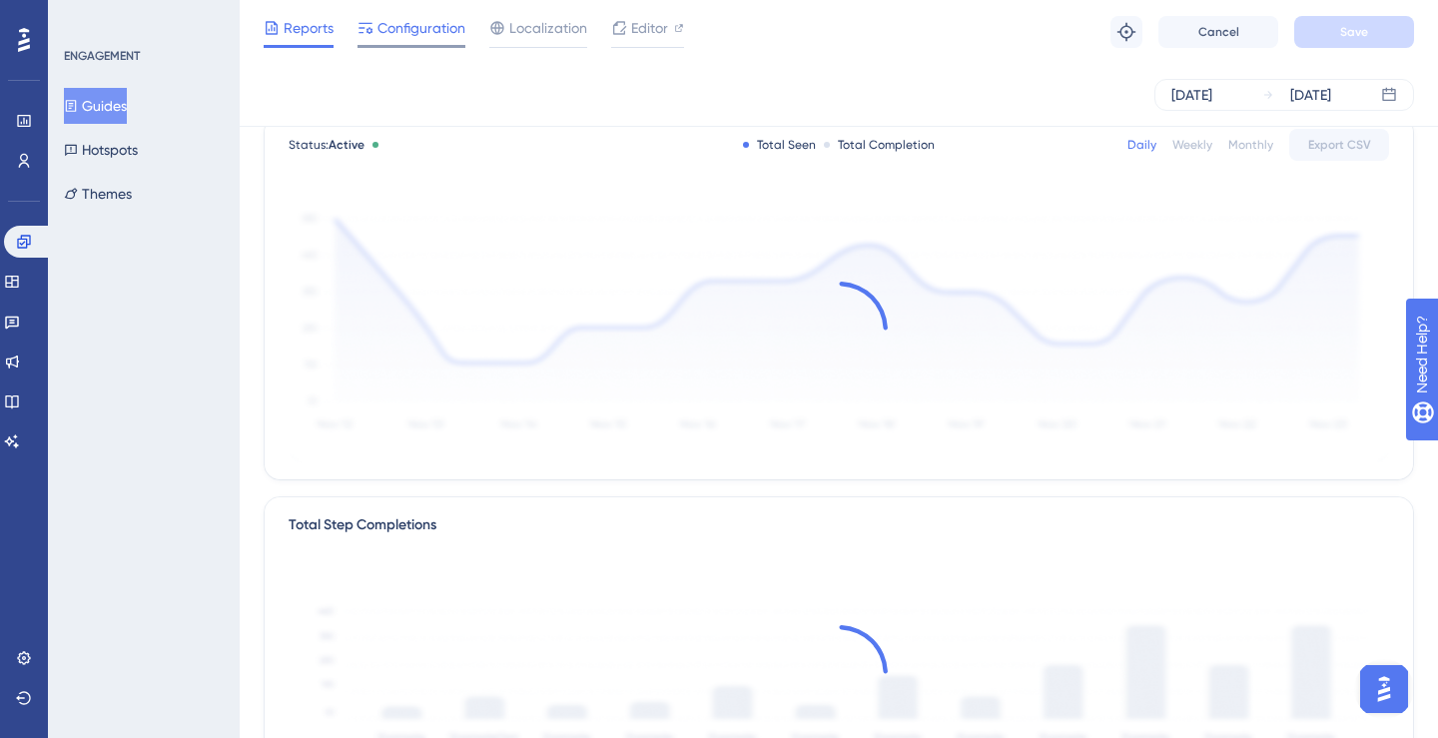
click at [419, 37] on span "Configuration" at bounding box center [421, 28] width 88 height 24
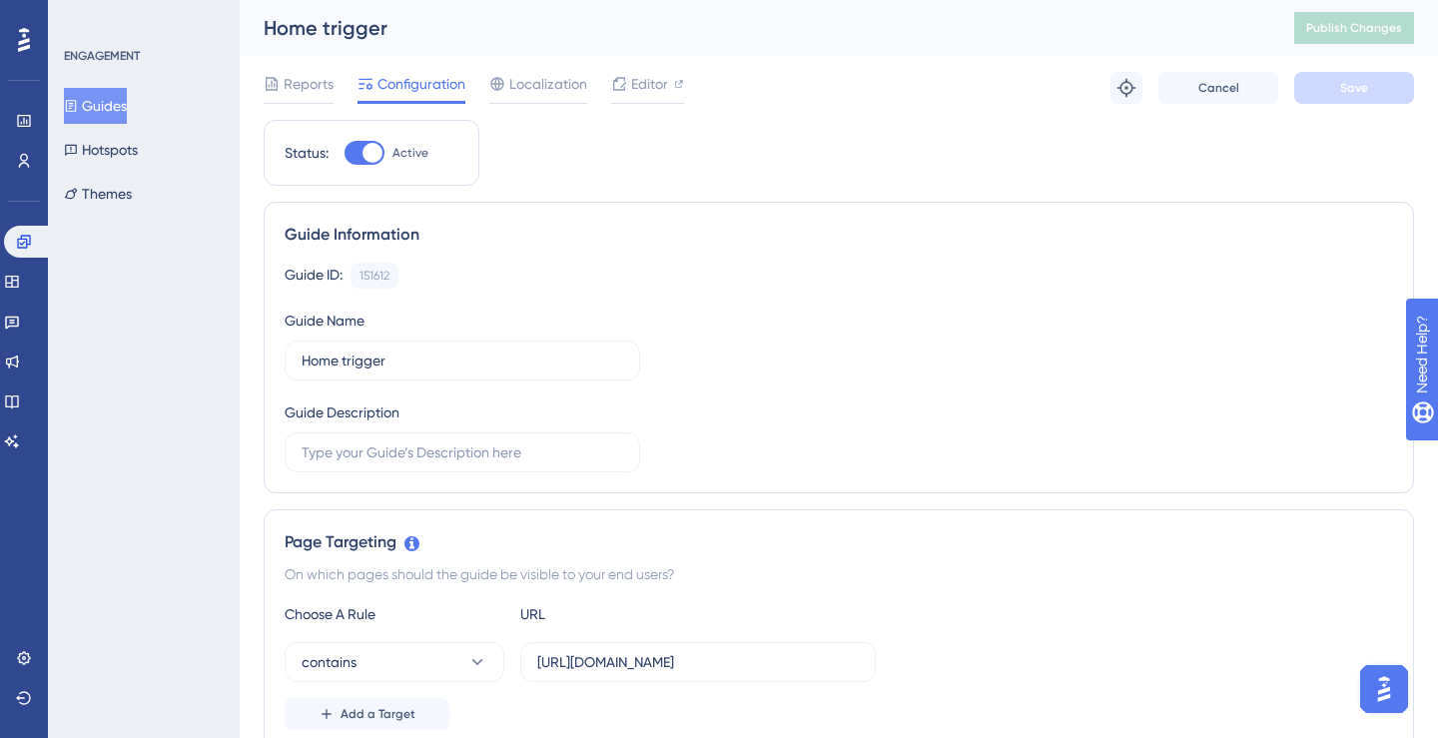
click at [363, 157] on div at bounding box center [364, 153] width 40 height 24
click at [344, 154] on input "Active" at bounding box center [343, 153] width 1 height 1
checkbox input "false"
click at [1306, 96] on button "Save" at bounding box center [1354, 88] width 120 height 32
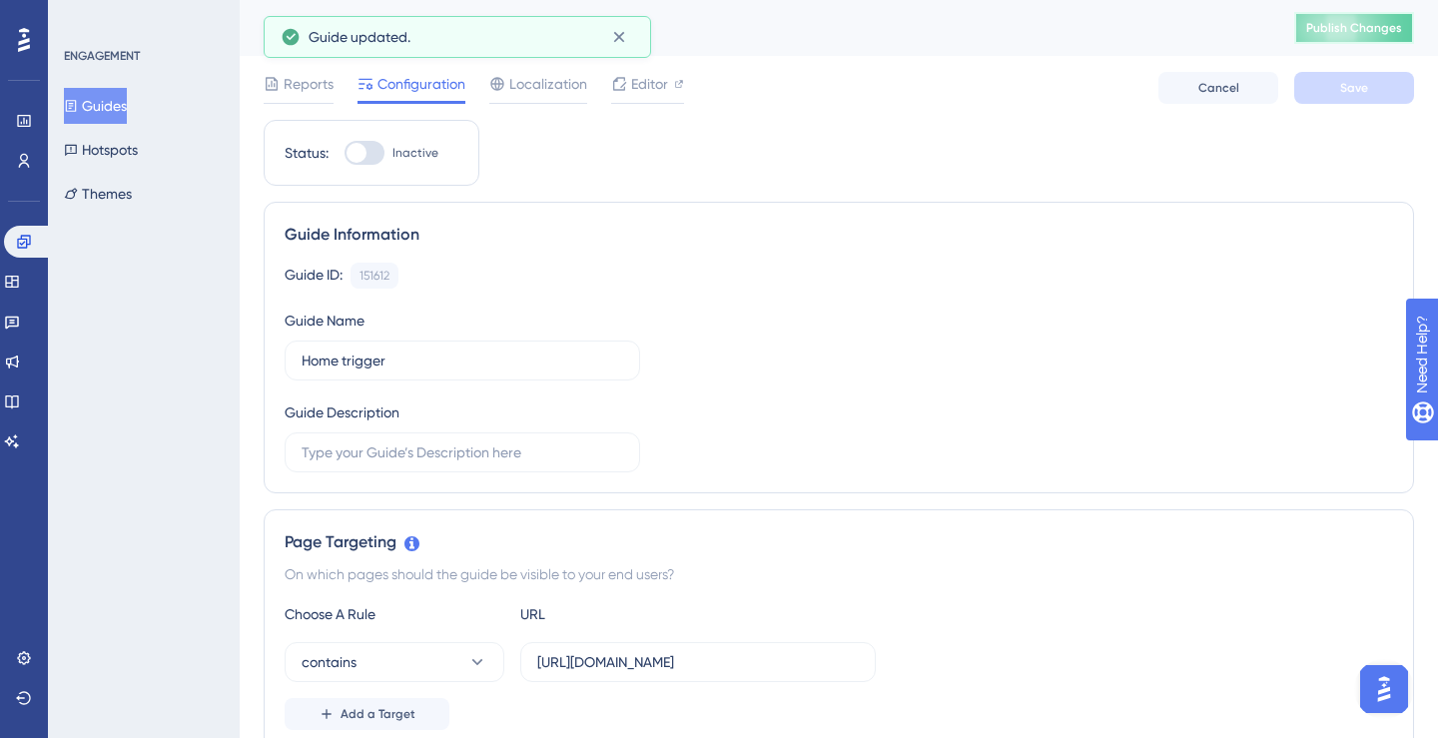
click at [1306, 36] on button "Publish Changes" at bounding box center [1354, 28] width 120 height 32
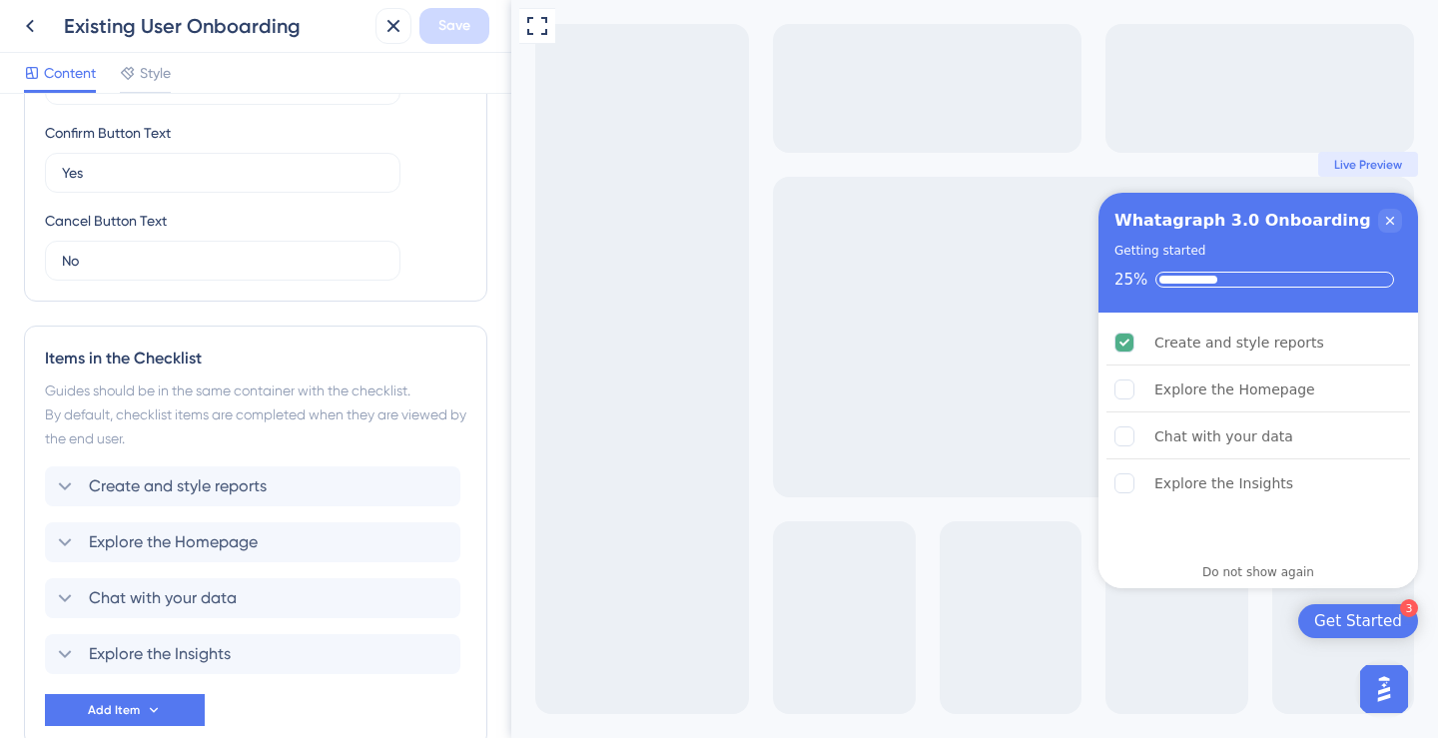
scroll to position [705, 0]
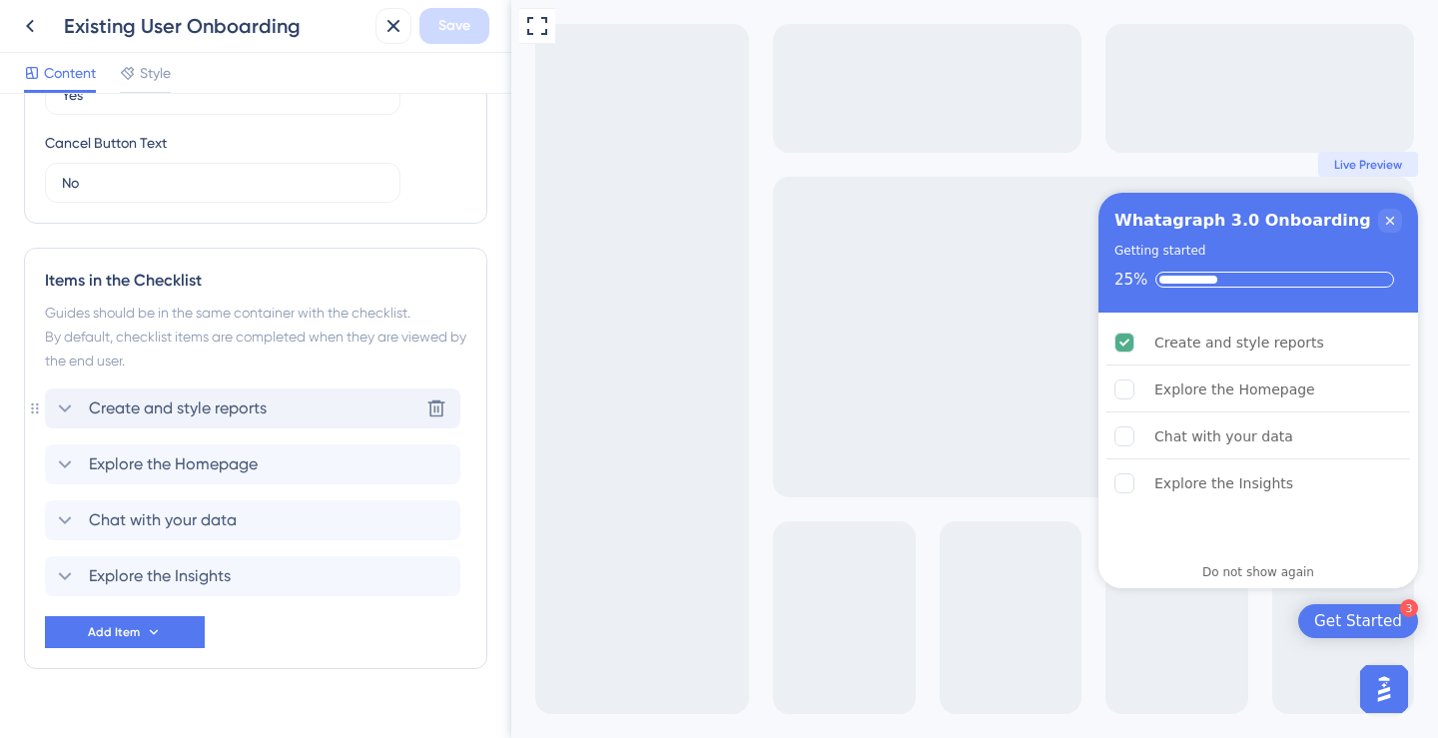
click at [65, 406] on icon at bounding box center [65, 408] width 24 height 24
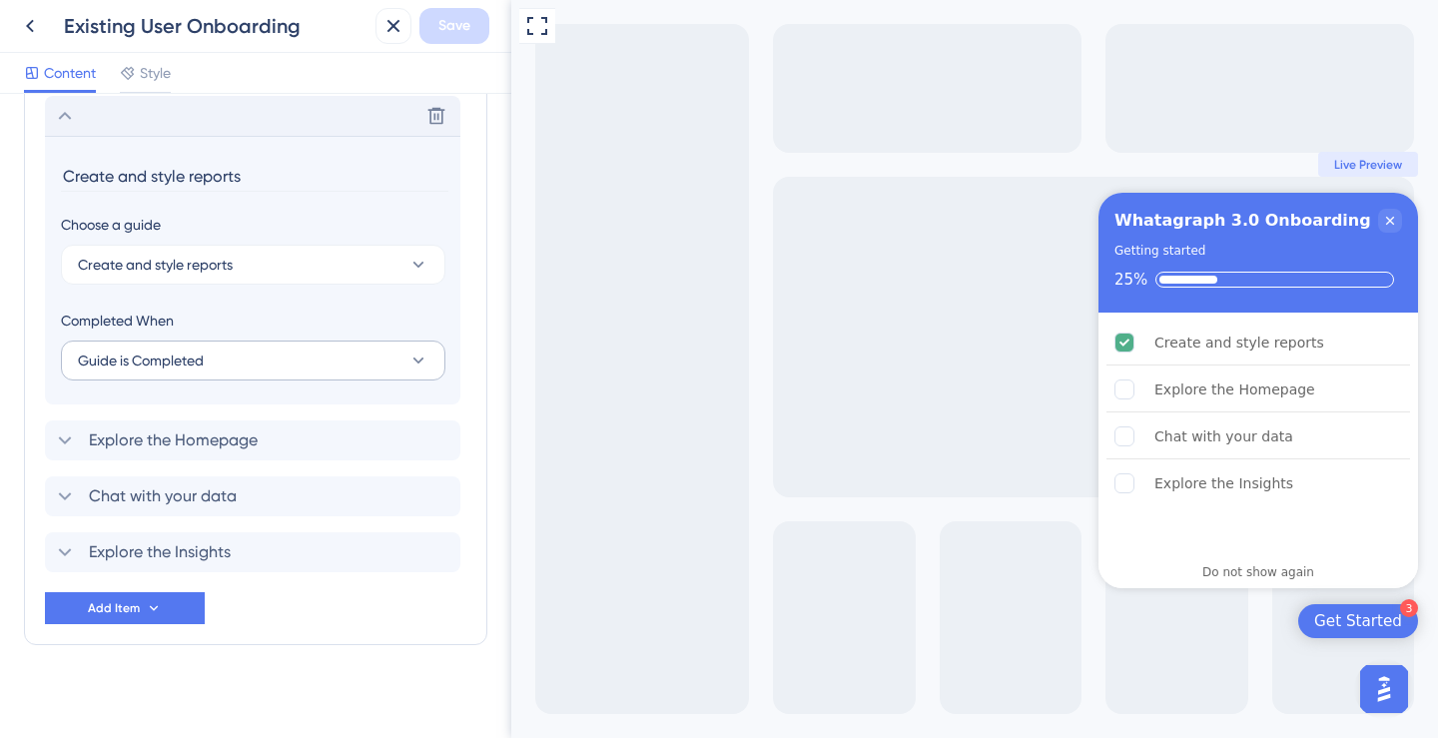
scroll to position [999, 0]
click at [68, 435] on icon at bounding box center [65, 438] width 24 height 24
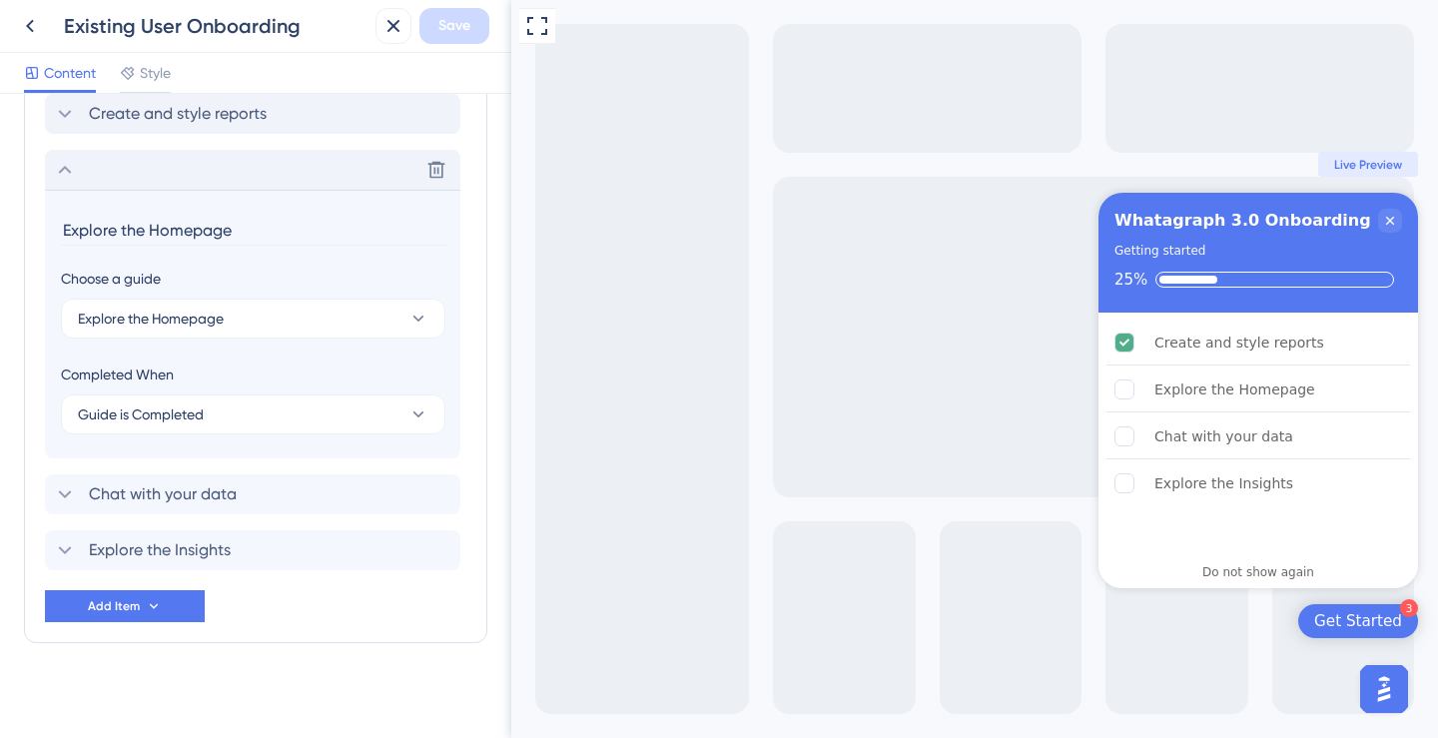
scroll to position [1008, 0]
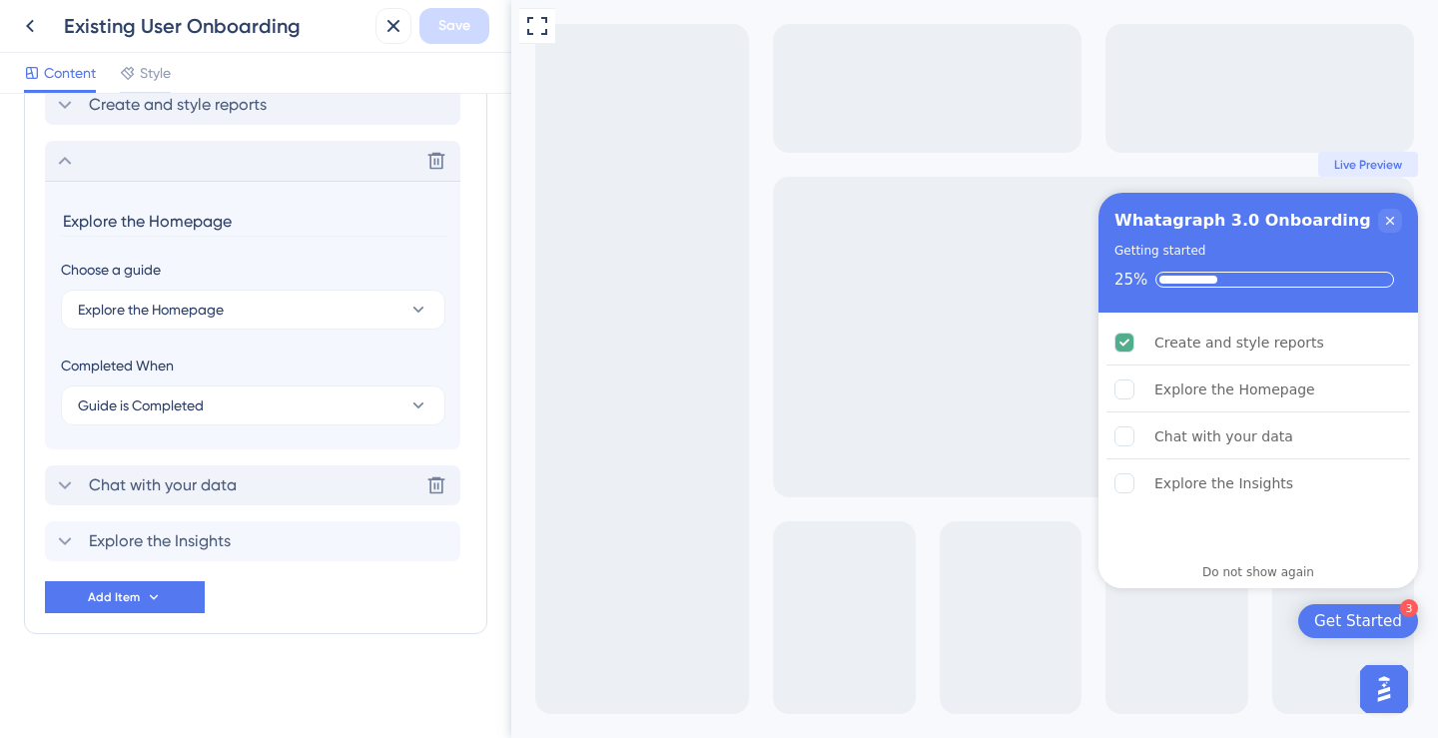
click at [67, 480] on icon at bounding box center [65, 485] width 24 height 24
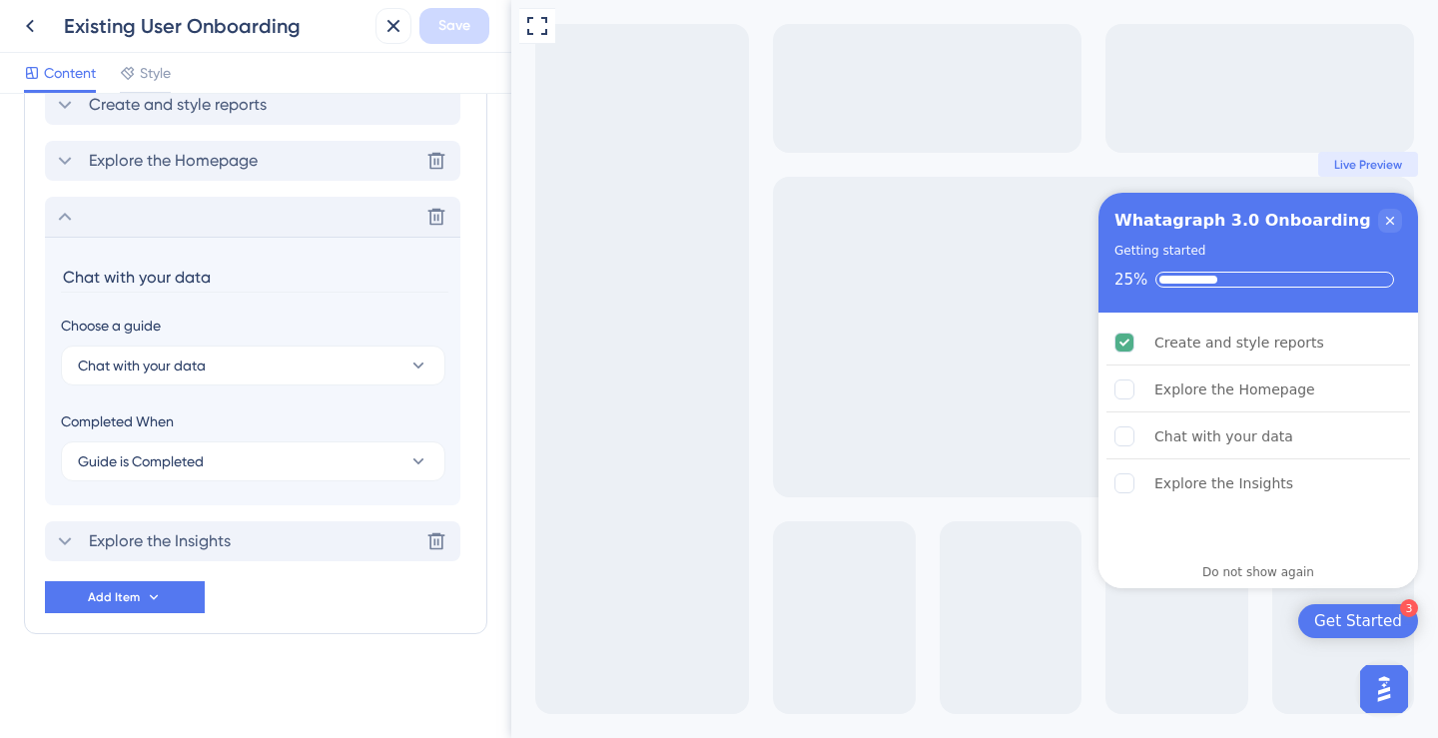
click at [71, 538] on icon at bounding box center [65, 541] width 13 height 8
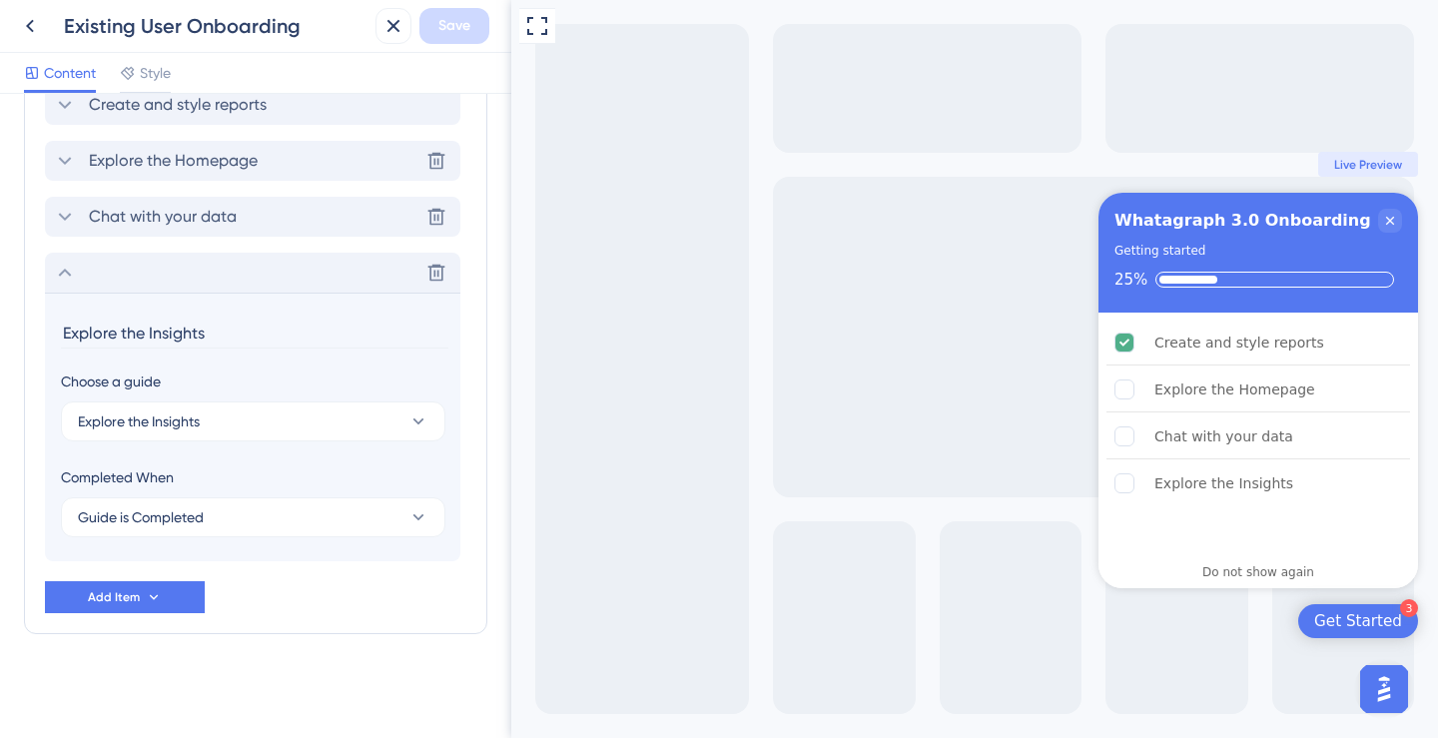
scroll to position [973, 0]
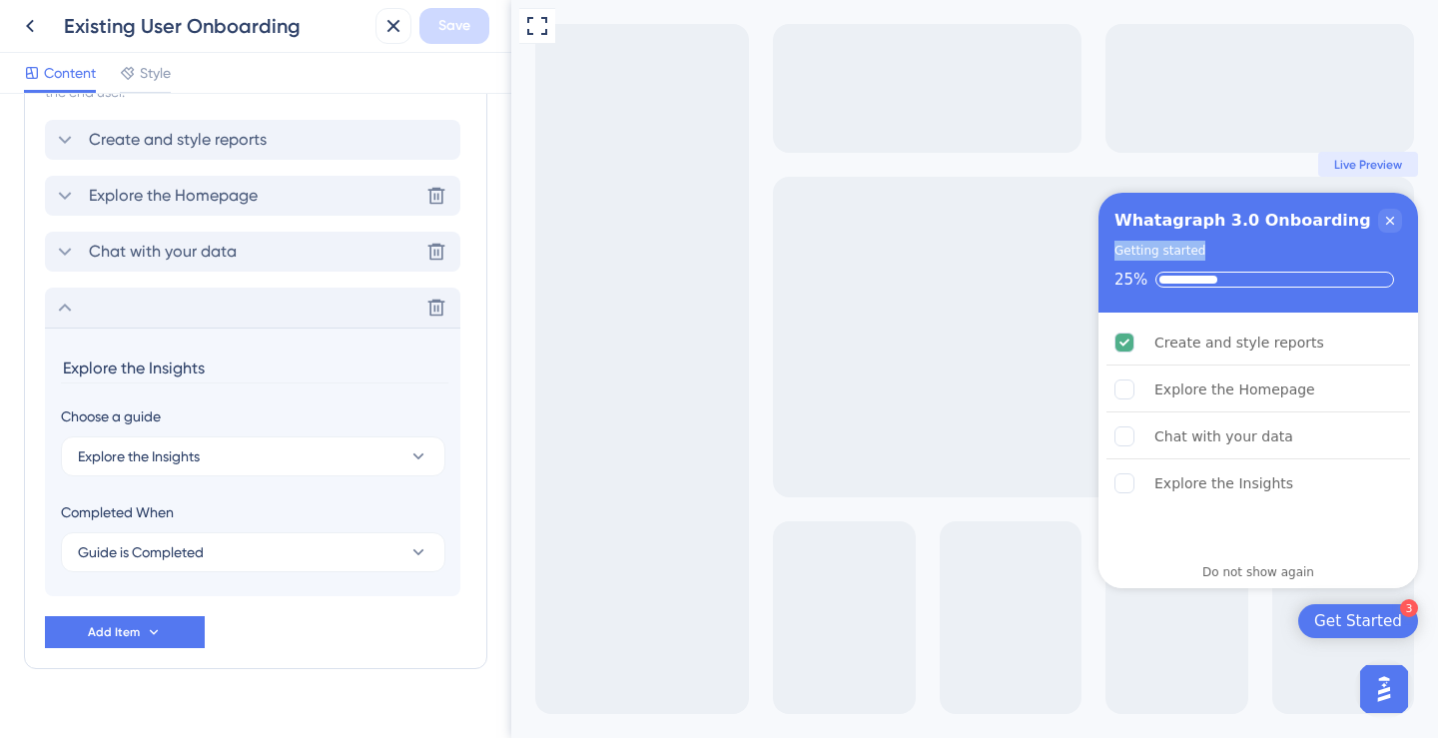
drag, startPoint x: 1385, startPoint y: 227, endPoint x: 1340, endPoint y: 244, distance: 48.0
click at [1341, 243] on div "Whatagraph 3.0 Onboarding Getting started 25%" at bounding box center [1257, 253] width 319 height 120
click at [1340, 244] on div "Getting started" at bounding box center [1258, 251] width 288 height 20
click at [34, 28] on icon at bounding box center [30, 26] width 24 height 24
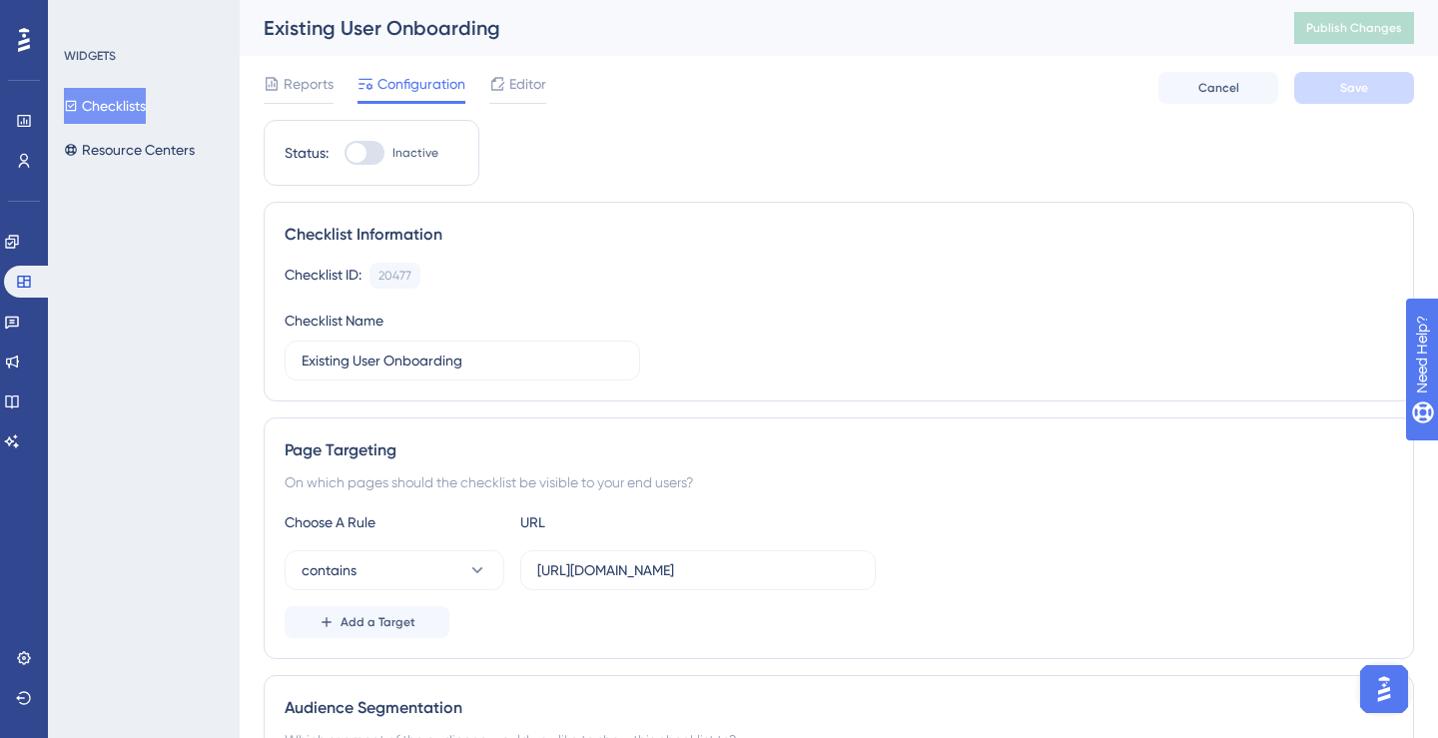
click at [107, 107] on button "Checklists" at bounding box center [105, 106] width 82 height 36
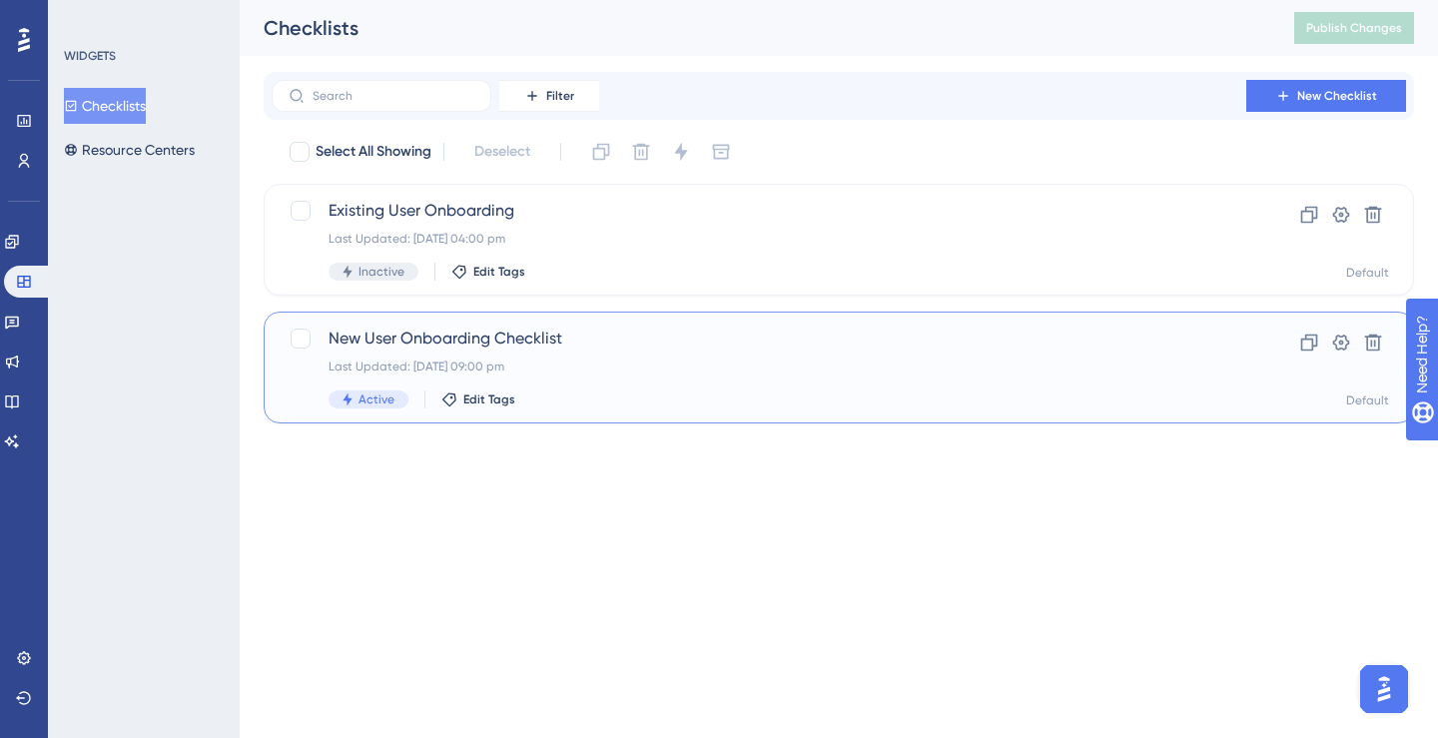
click at [478, 342] on span "New User Onboarding Checklist" at bounding box center [758, 338] width 861 height 24
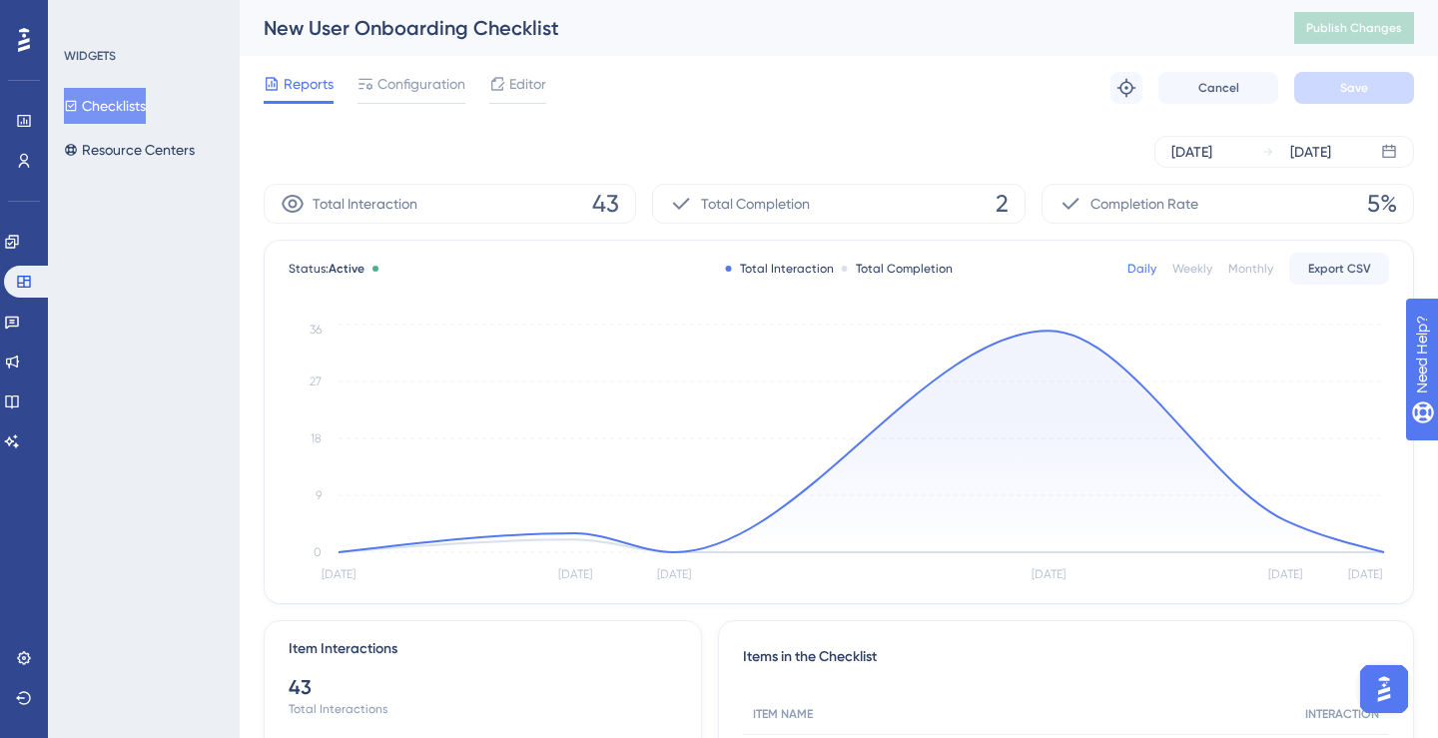
click at [1385, 683] on img "Open AI Assistant Launcher" at bounding box center [1384, 689] width 36 height 36
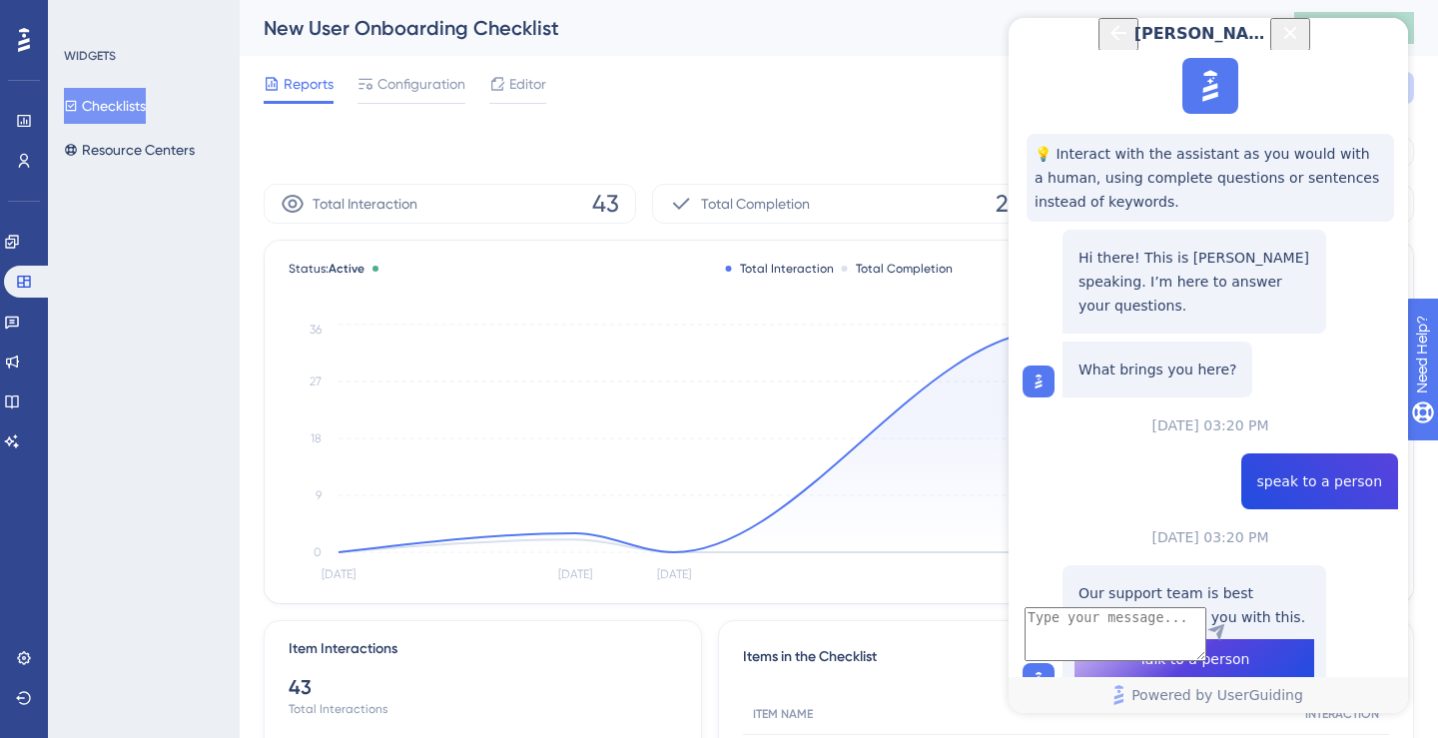
scroll to position [154, 0]
click at [1233, 647] on span "Talk to a person" at bounding box center [1194, 659] width 111 height 24
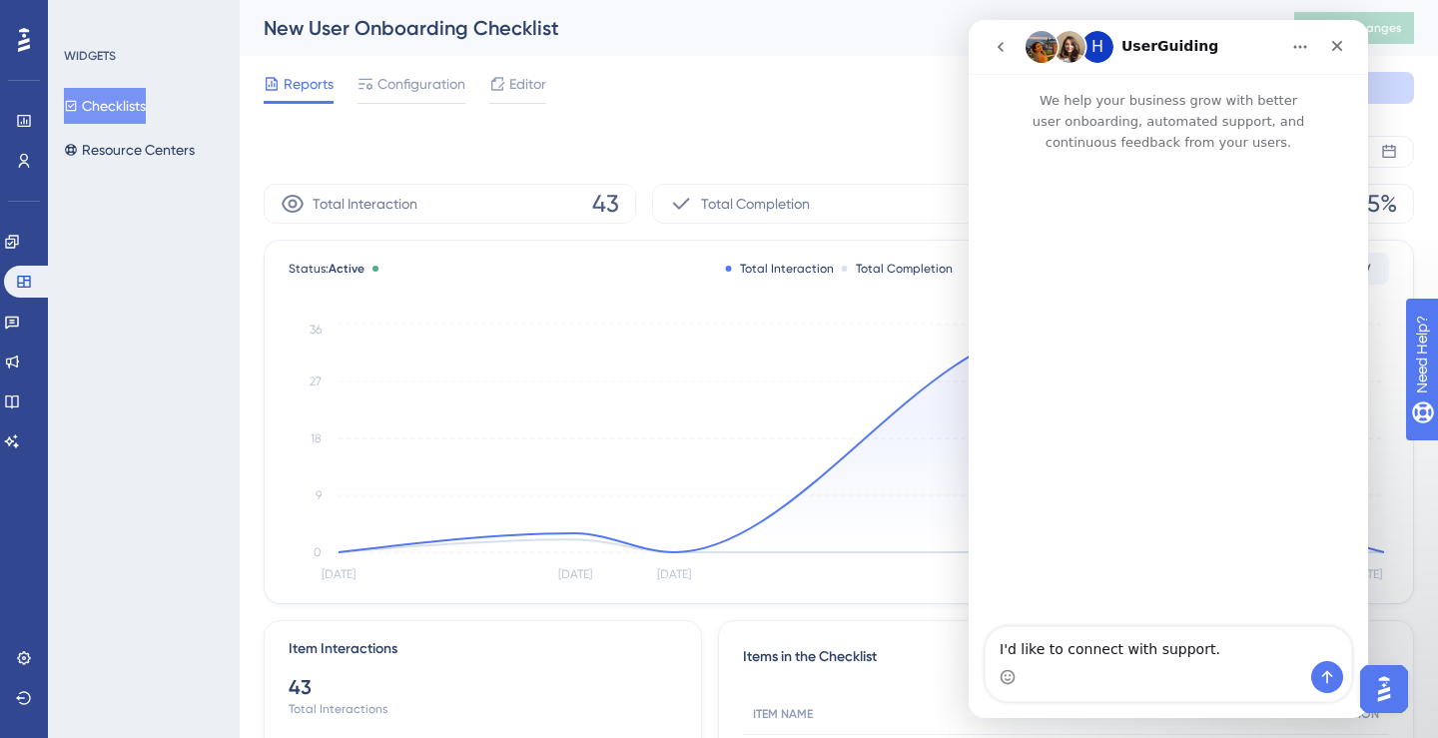
scroll to position [0, 0]
click at [1001, 46] on icon "go back" at bounding box center [1000, 47] width 16 height 16
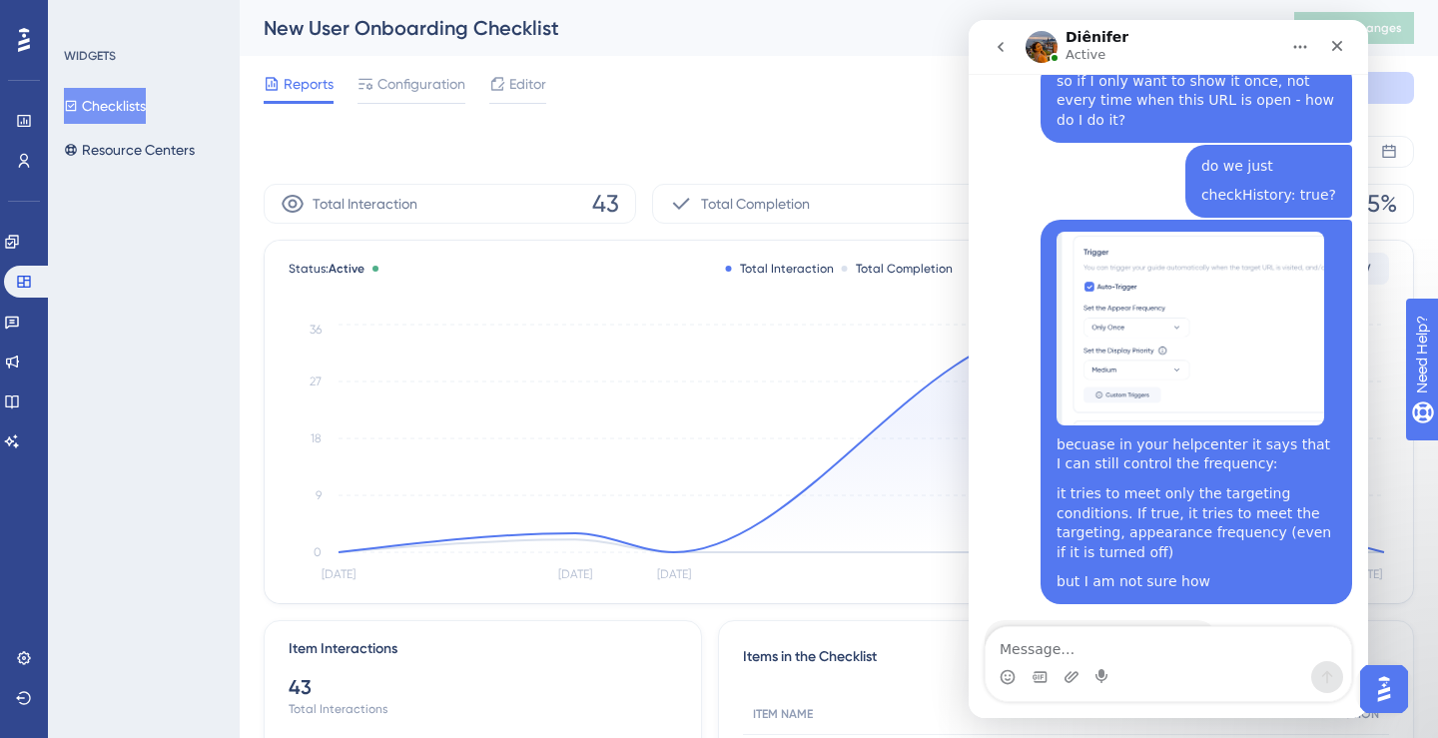
scroll to position [1258, 0]
click at [1059, 645] on textarea "Message…" at bounding box center [1167, 644] width 365 height 34
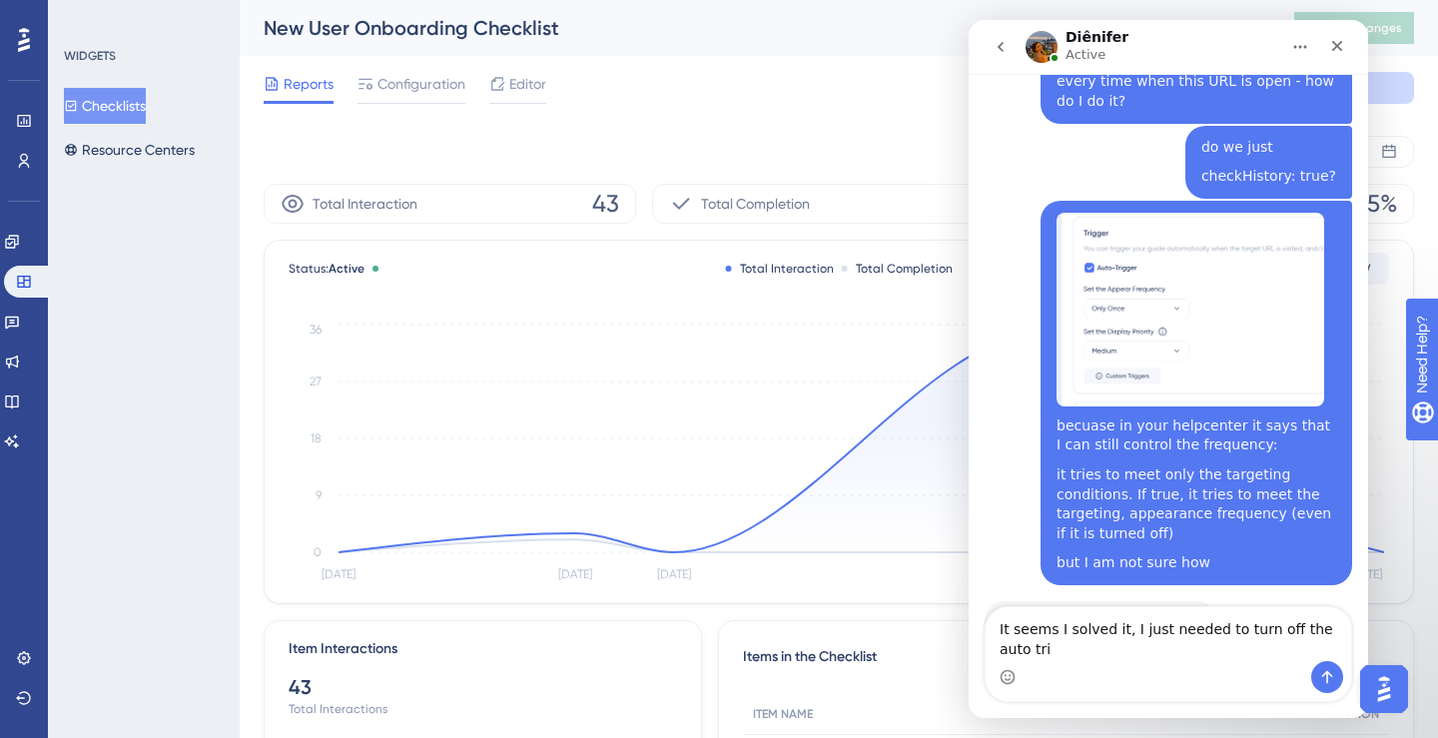
scroll to position [1279, 0]
type textarea "It seems I solved it, I just needed to turn off the auto trigger option"
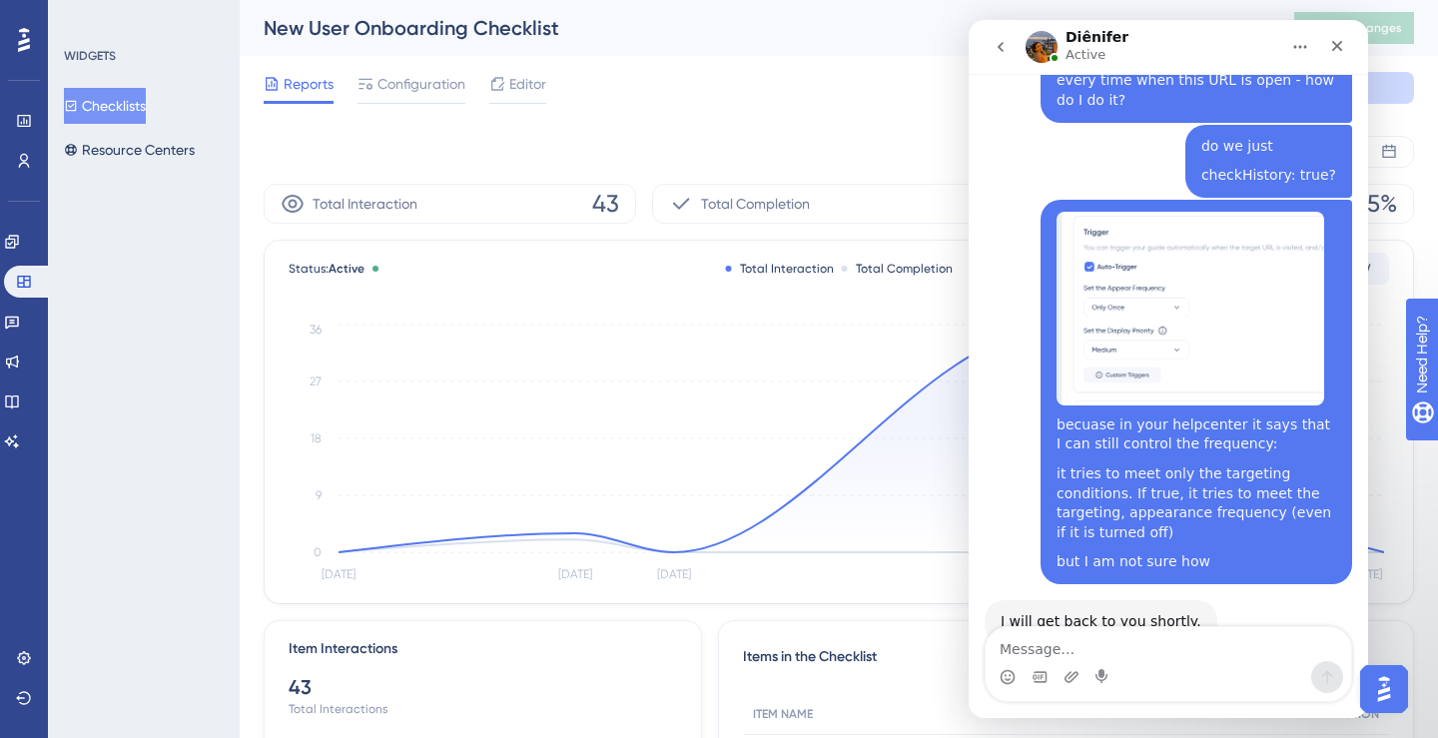
scroll to position [1338, 0]
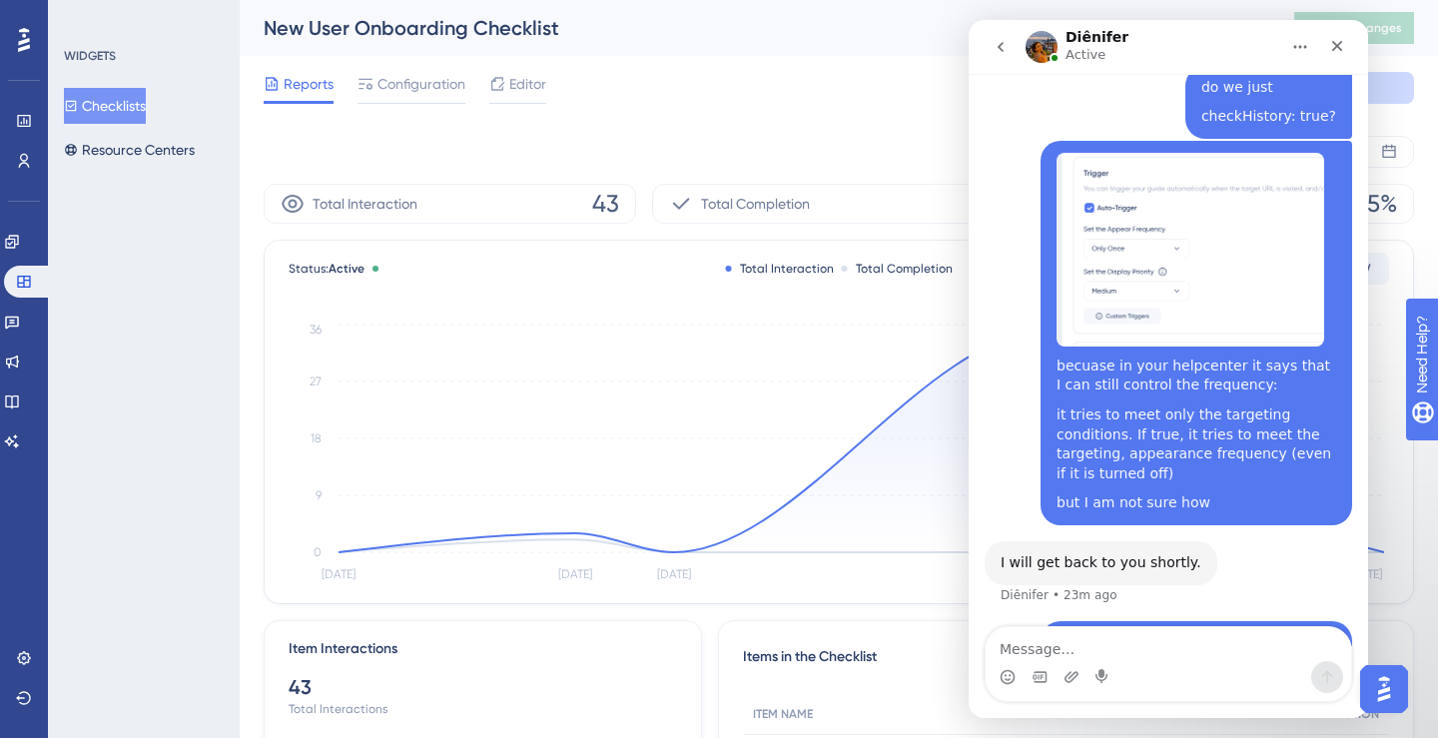
click at [828, 163] on div "Sep 05 2025 Sep 10 2025" at bounding box center [839, 152] width 1150 height 32
click at [244, 205] on div "Performance Users Engagement Widgets Feedback Product Updates Knowledge Base AI…" at bounding box center [839, 507] width 1198 height 1015
click at [1339, 50] on icon "Close" at bounding box center [1337, 46] width 16 height 16
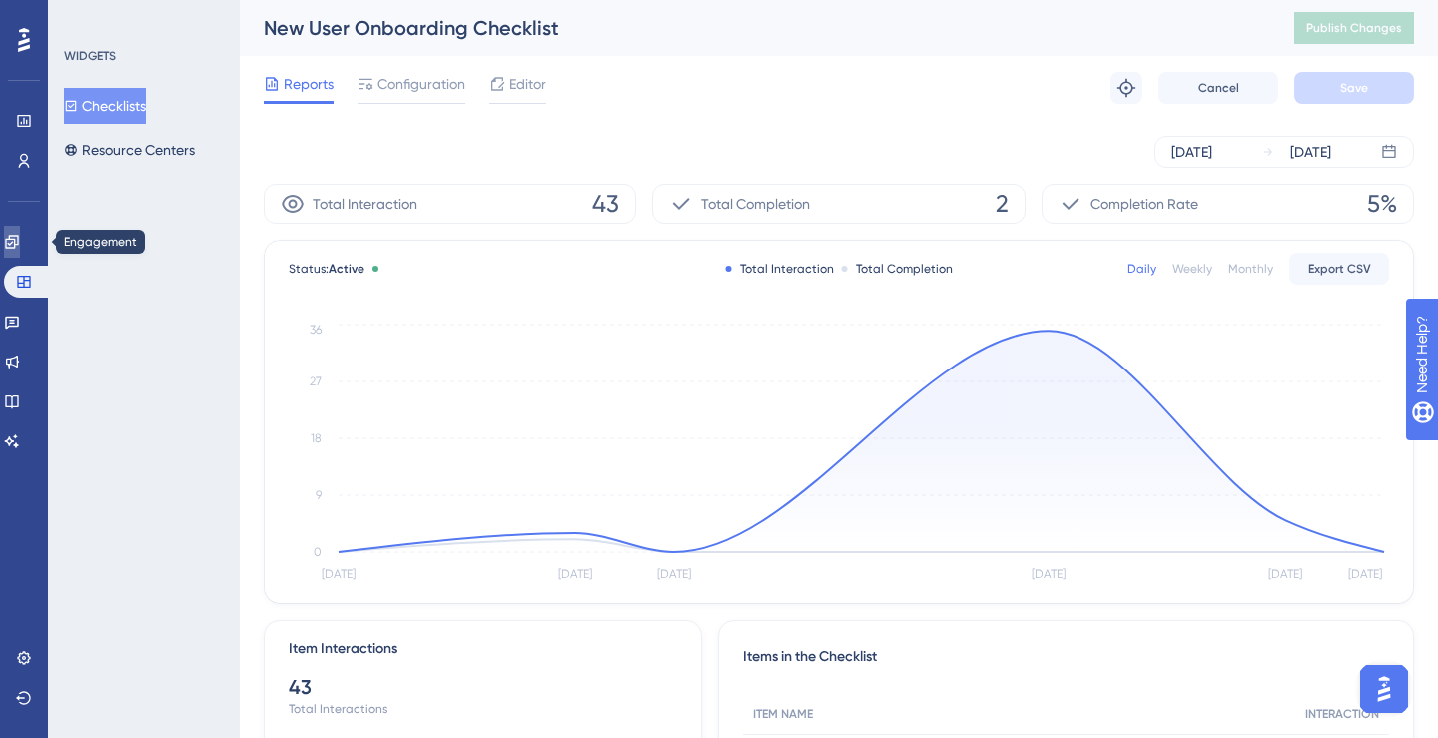
click at [20, 248] on link at bounding box center [12, 242] width 16 height 32
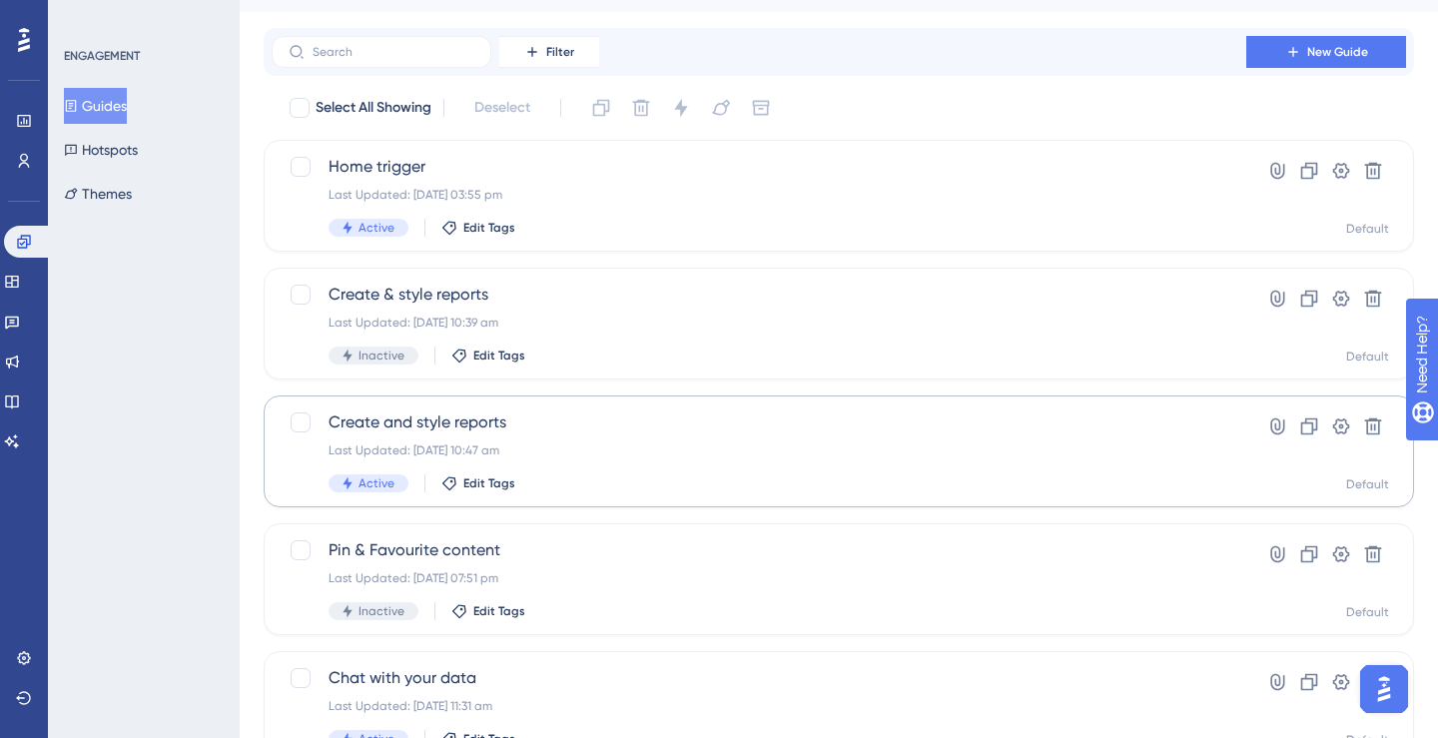
scroll to position [65, 0]
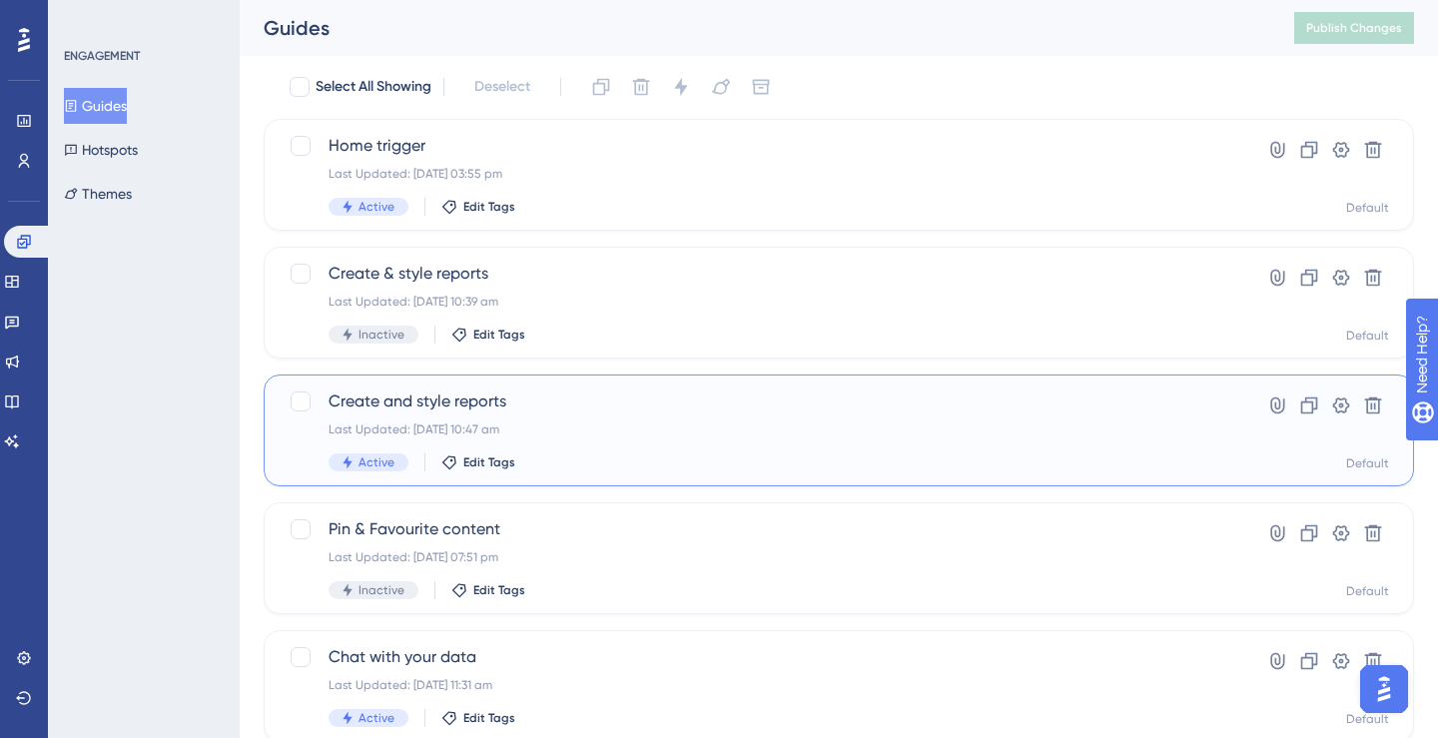
click at [418, 421] on div "Last Updated: 10 Sept 2025 10:47 am" at bounding box center [758, 429] width 861 height 16
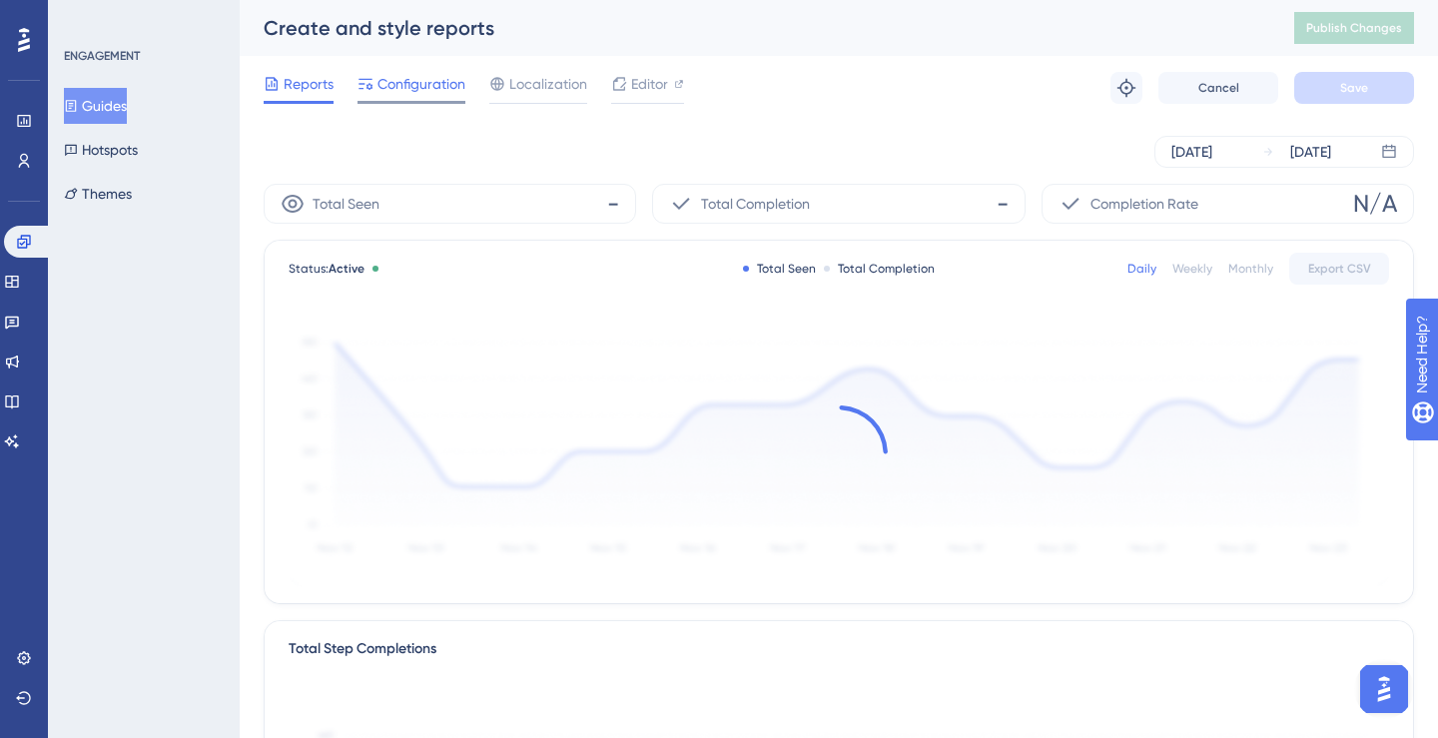
click at [441, 88] on span "Configuration" at bounding box center [421, 84] width 88 height 24
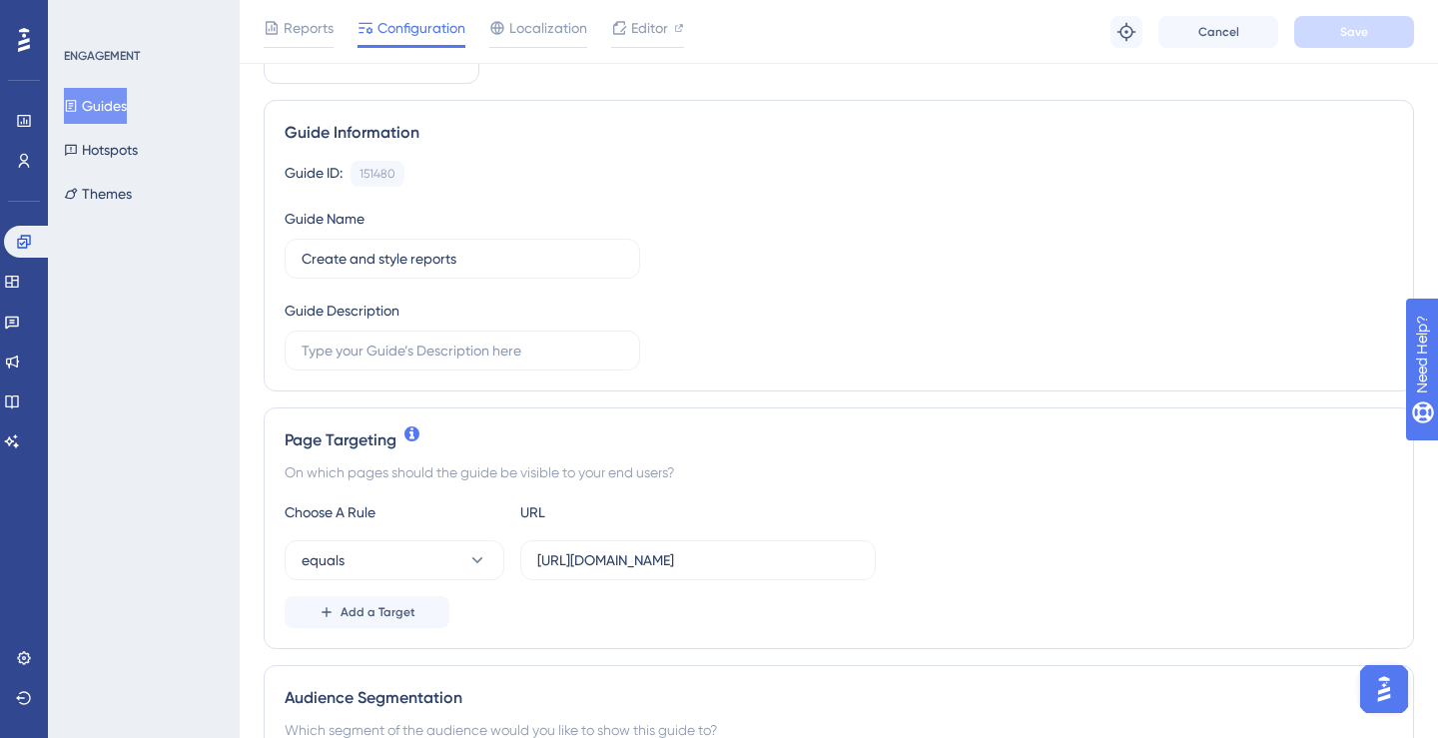
scroll to position [531, 0]
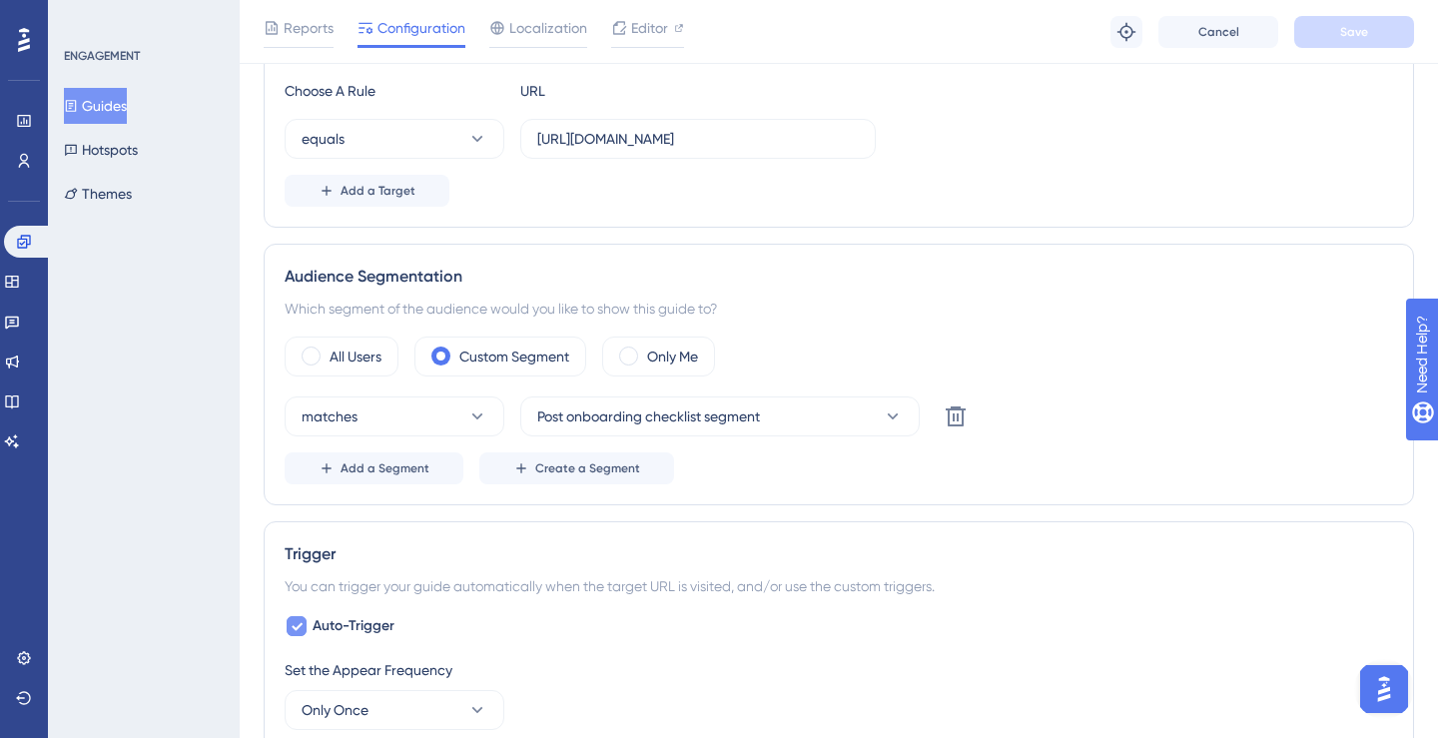
click at [368, 625] on span "Auto-Trigger" at bounding box center [353, 626] width 82 height 24
checkbox input "false"
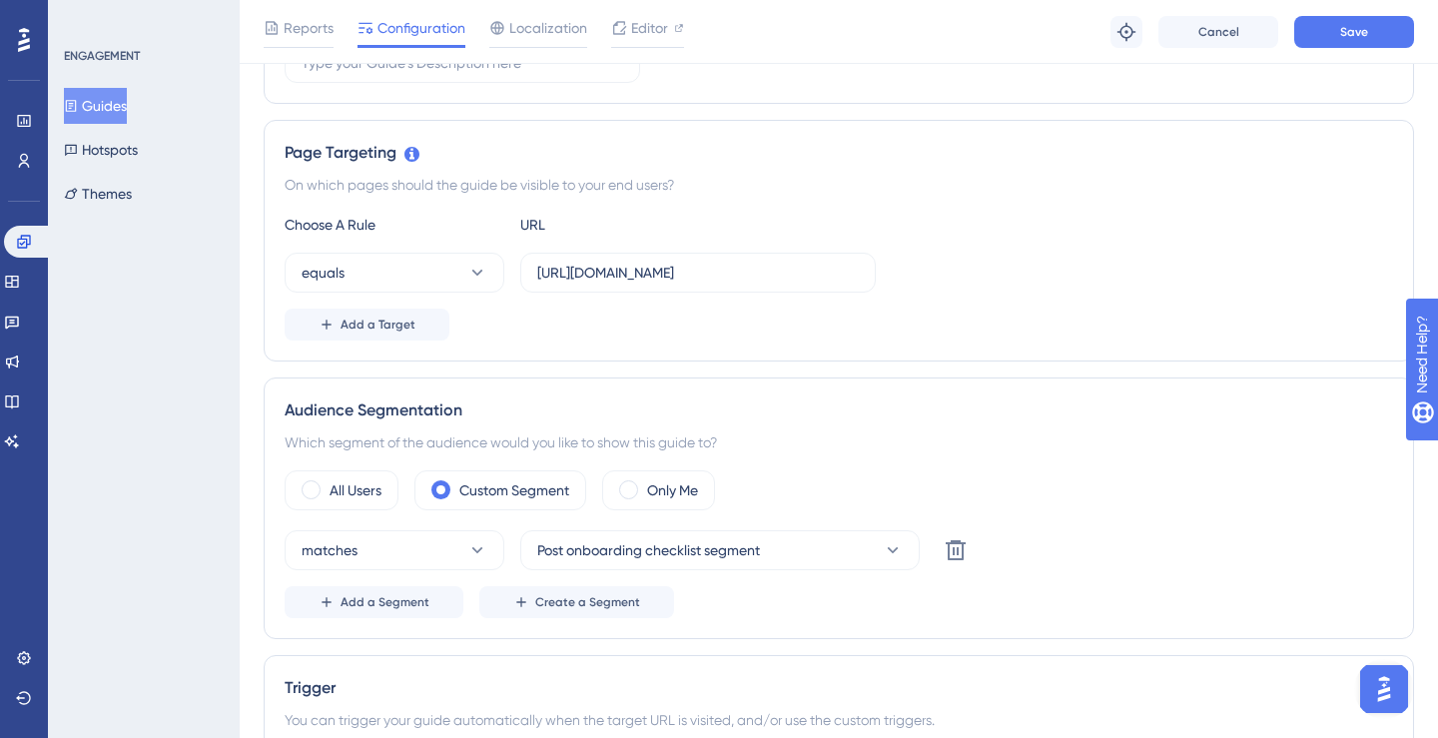
scroll to position [535, 0]
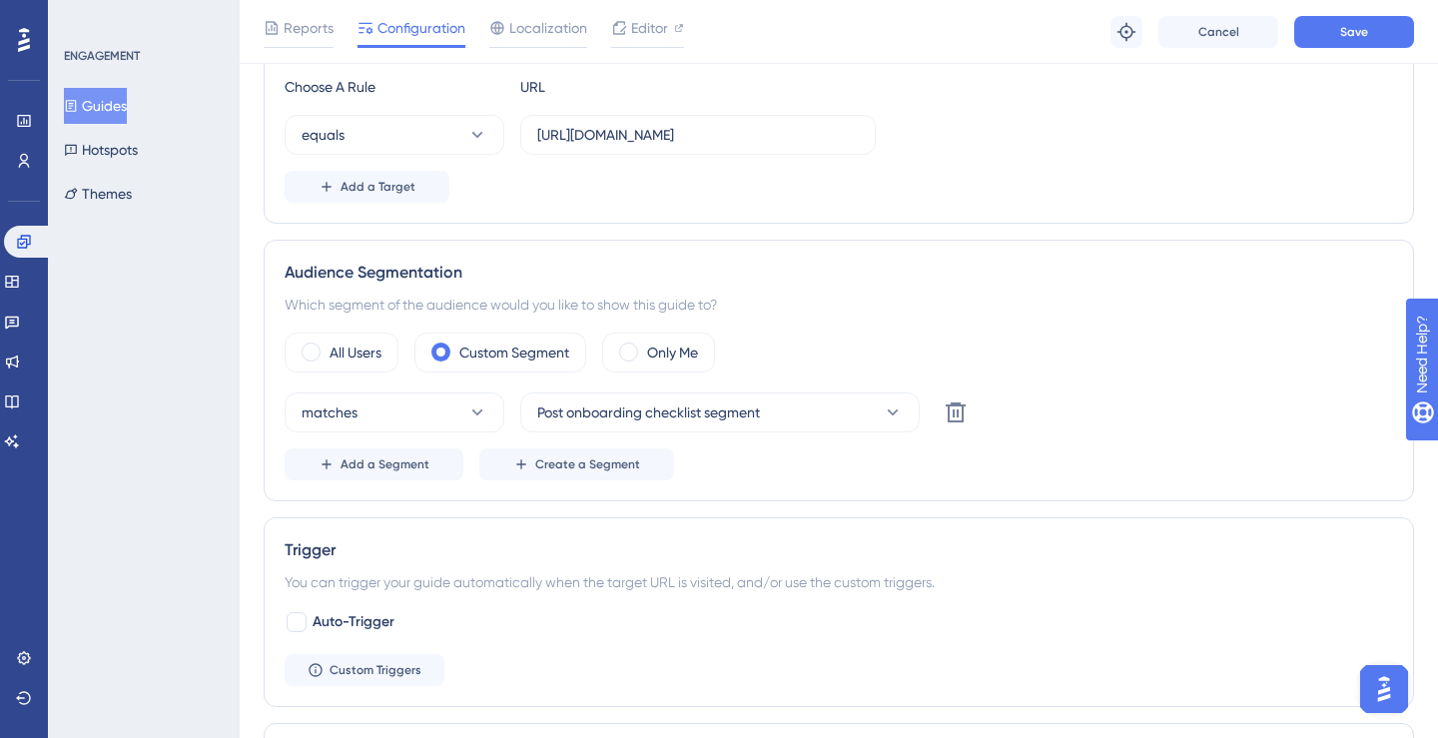
click at [118, 105] on button "Guides" at bounding box center [95, 106] width 63 height 36
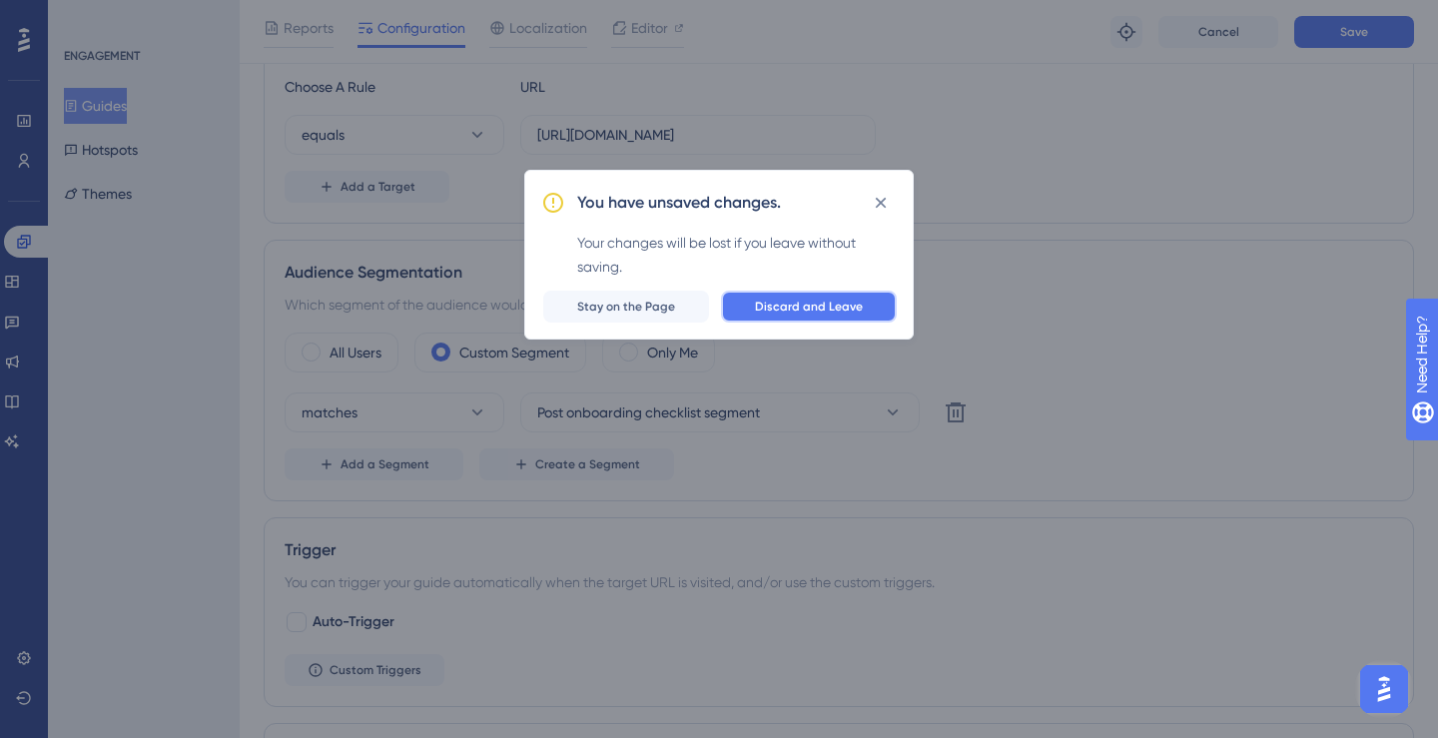
click at [769, 312] on span "Discard and Leave" at bounding box center [809, 306] width 108 height 16
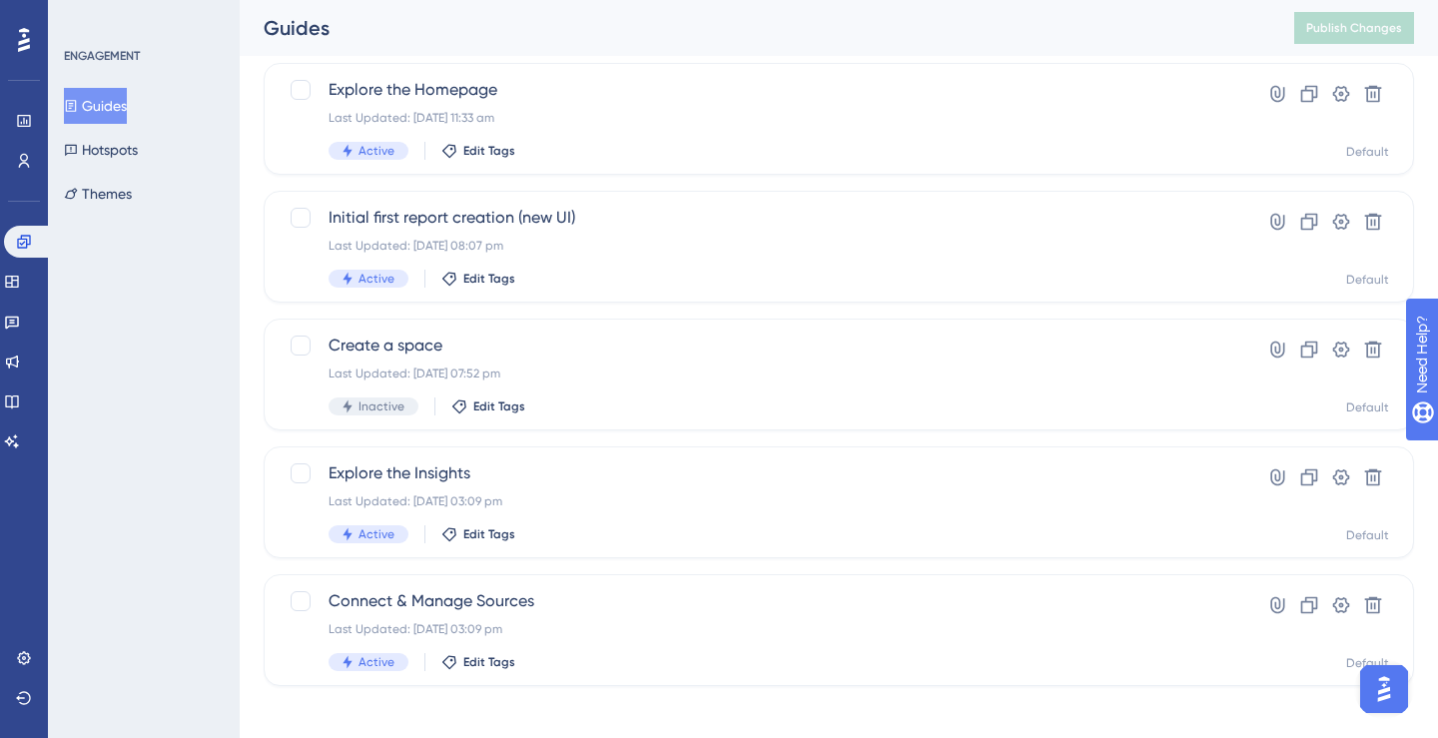
scroll to position [772, 0]
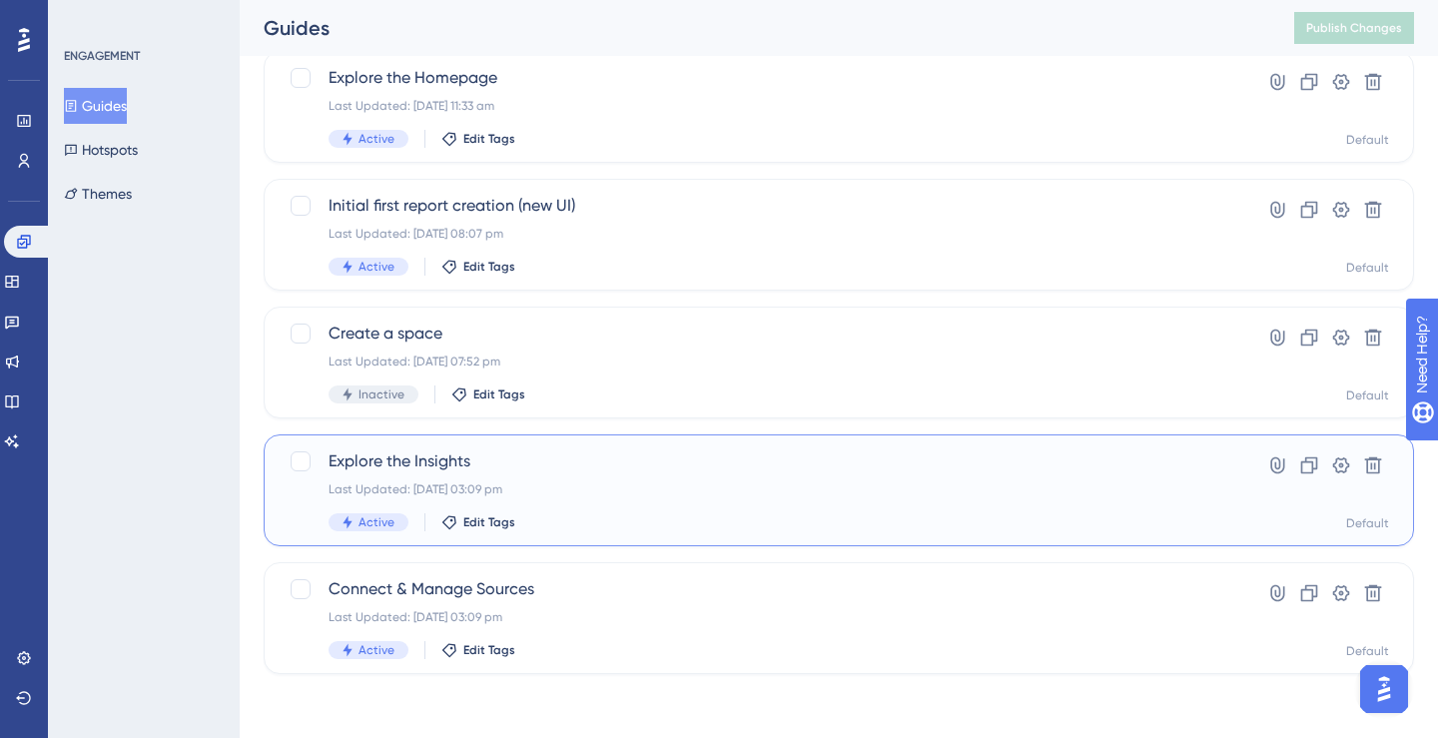
click at [613, 483] on div "Last Updated: 09 Sept 2025 03:09 pm" at bounding box center [758, 489] width 861 height 16
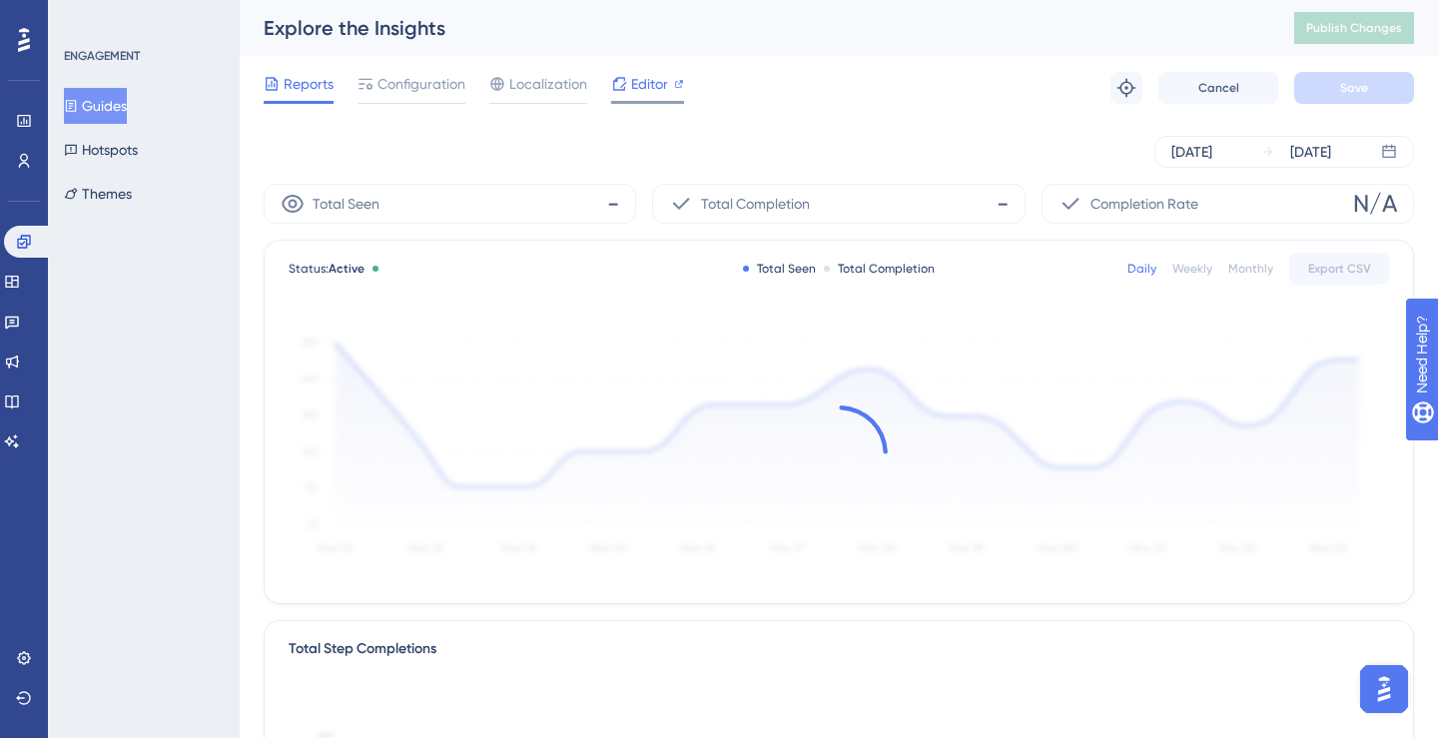
click at [644, 91] on span "Editor" at bounding box center [649, 84] width 37 height 24
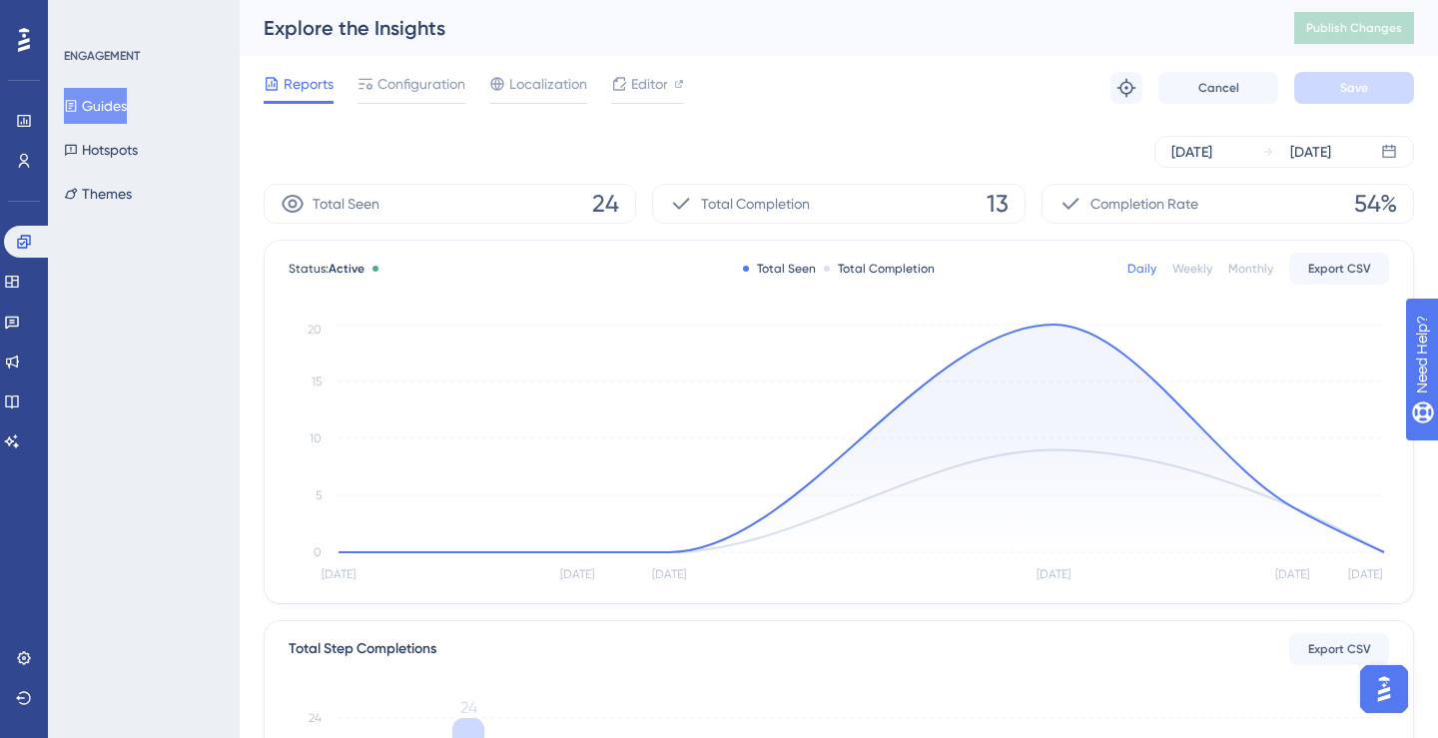
click at [125, 112] on button "Guides" at bounding box center [95, 106] width 63 height 36
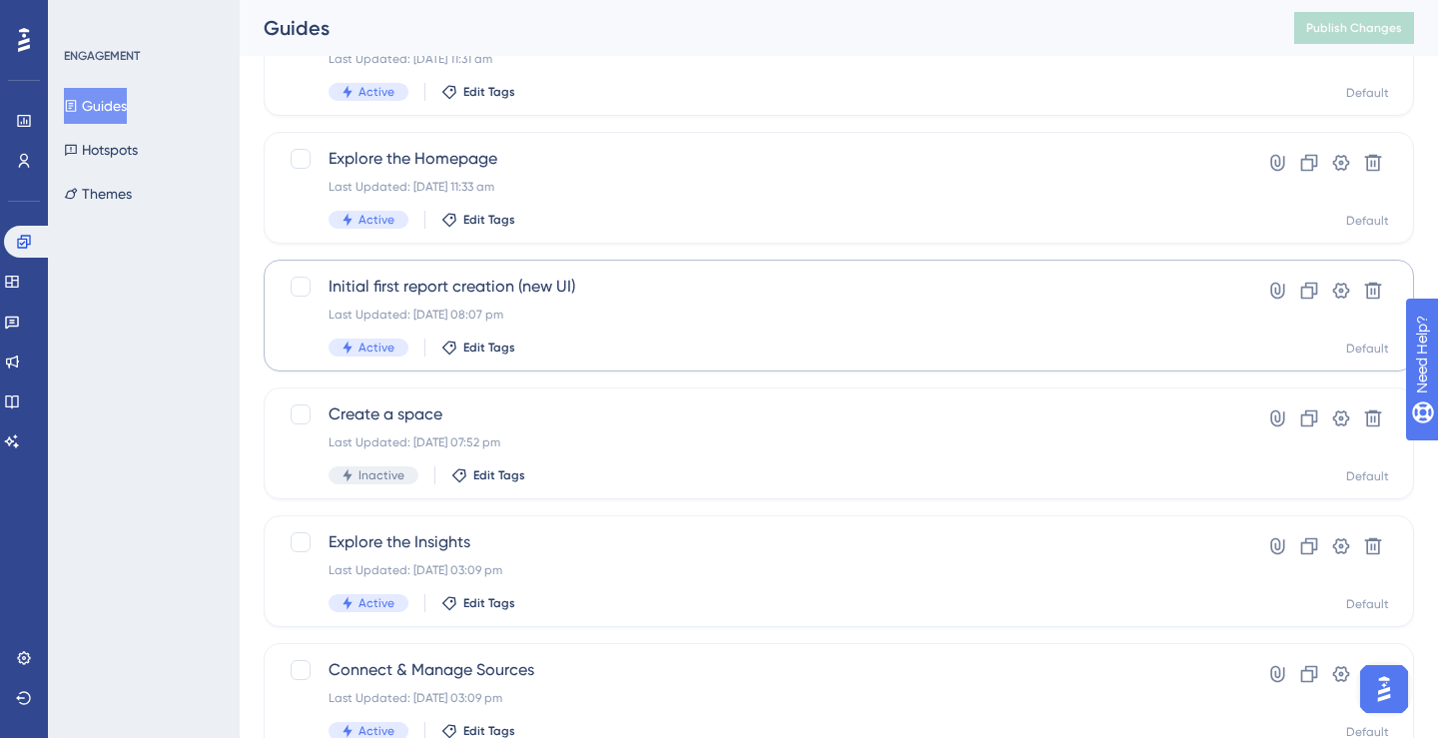
scroll to position [772, 0]
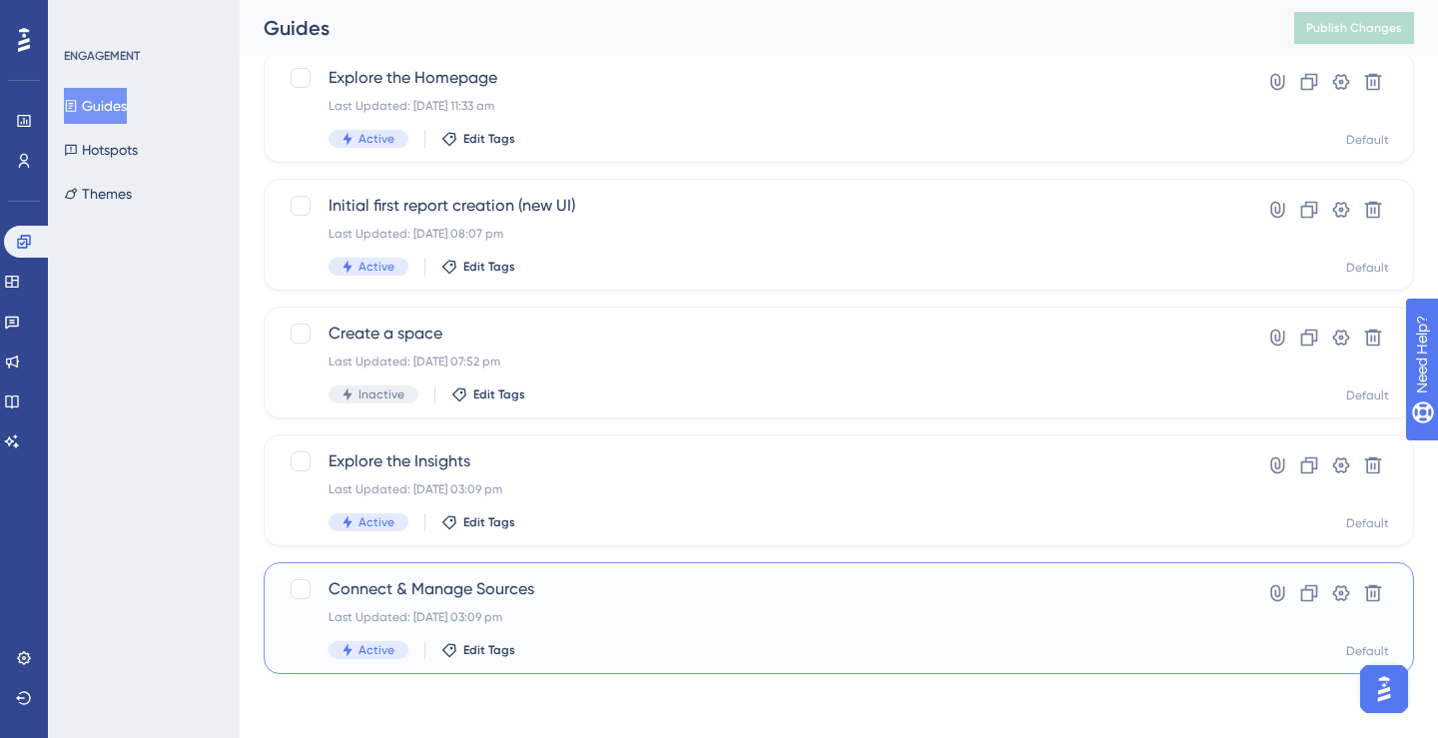
click at [542, 590] on span "Connect & Manage Sources" at bounding box center [758, 589] width 861 height 24
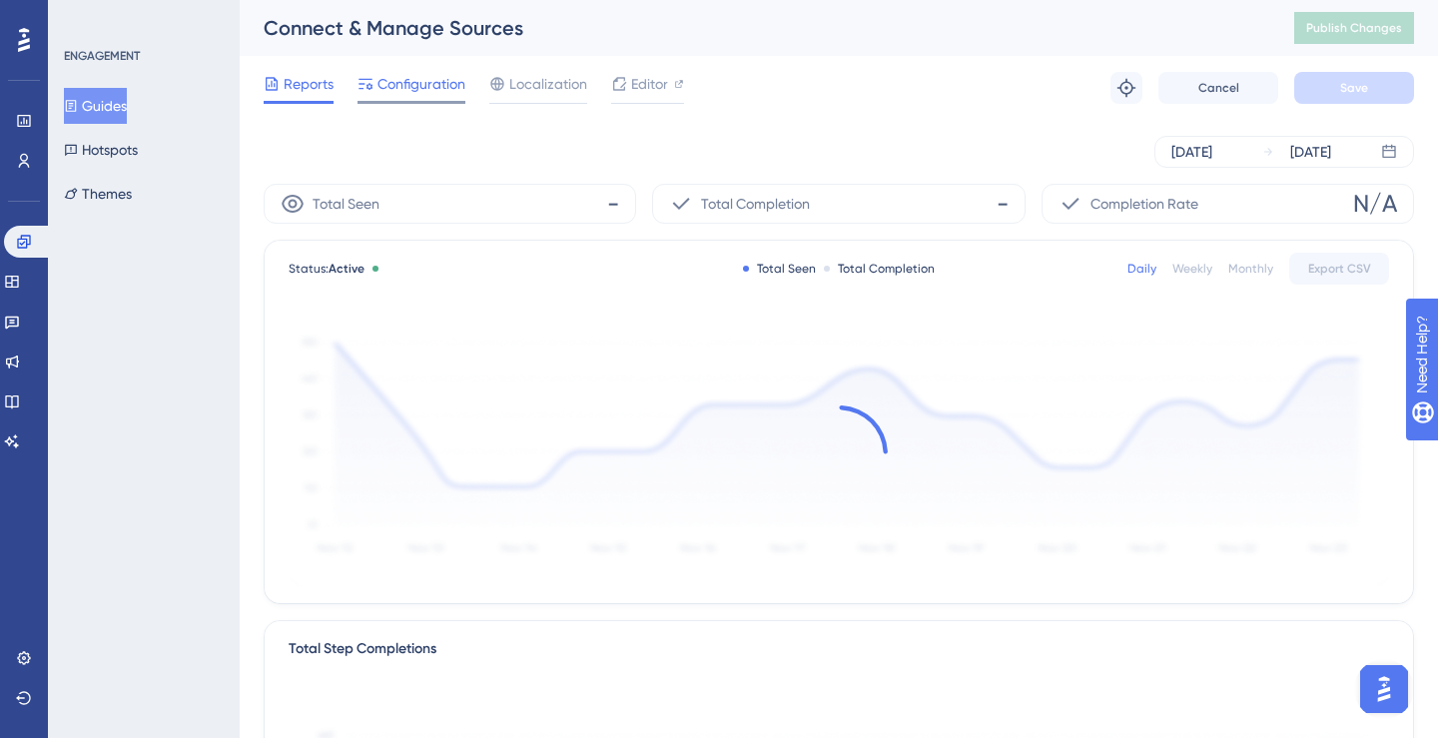
click at [410, 85] on span "Configuration" at bounding box center [421, 84] width 88 height 24
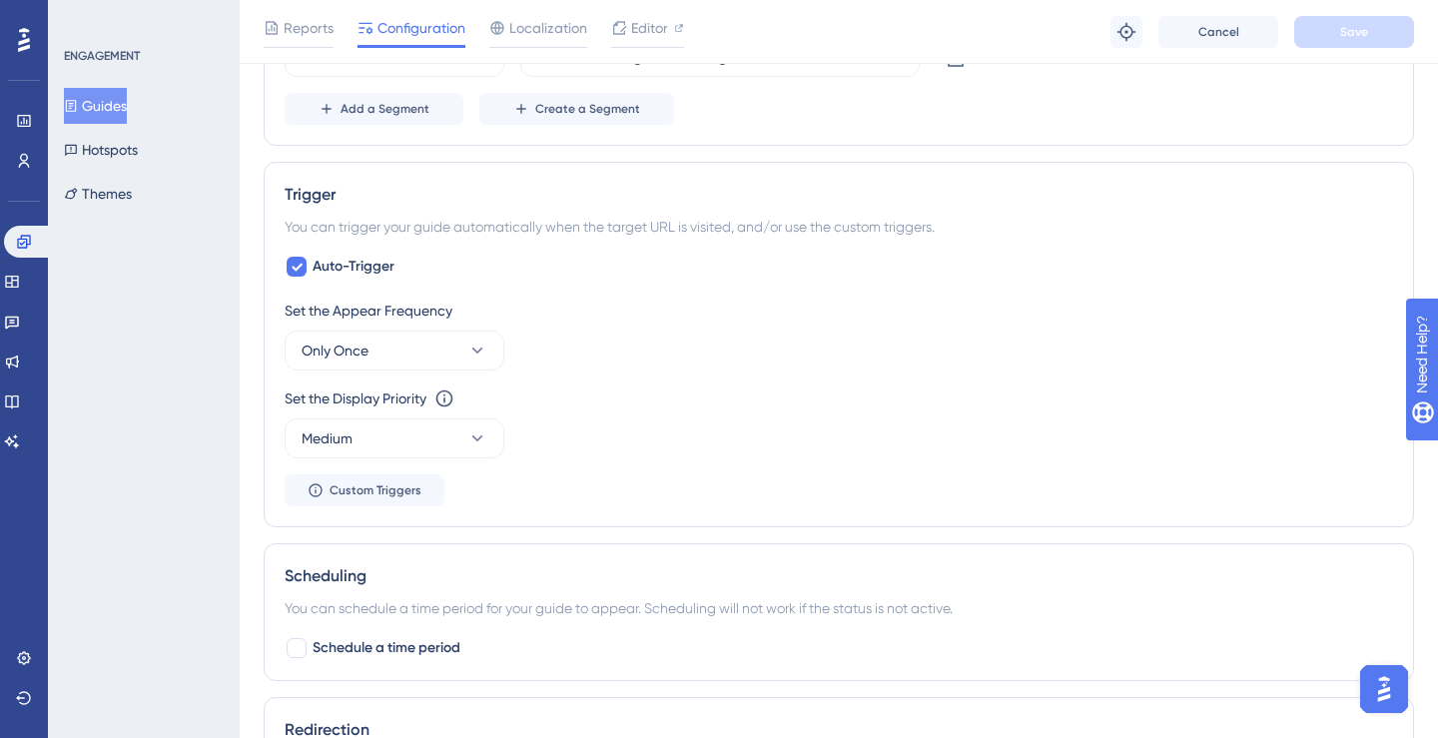
scroll to position [881, 0]
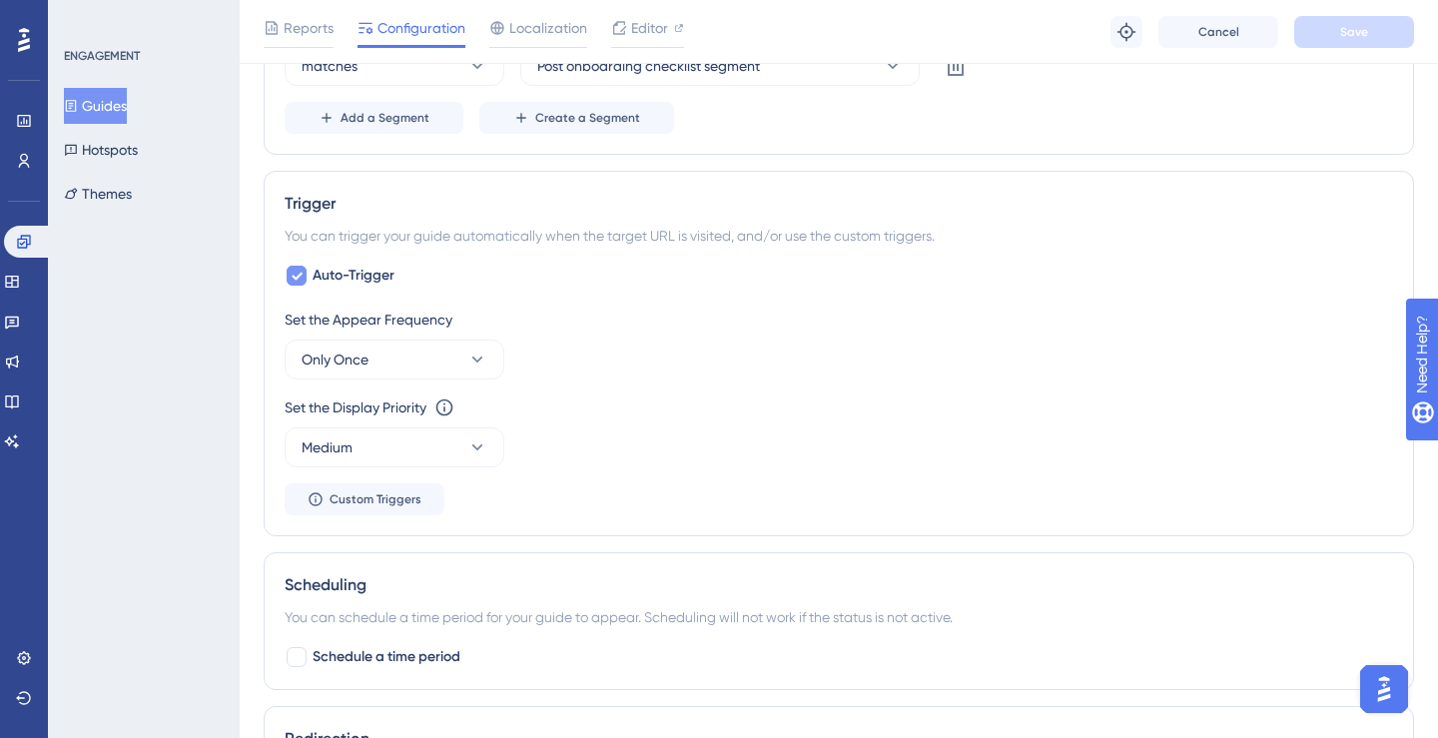
click at [366, 277] on span "Auto-Trigger" at bounding box center [353, 276] width 82 height 24
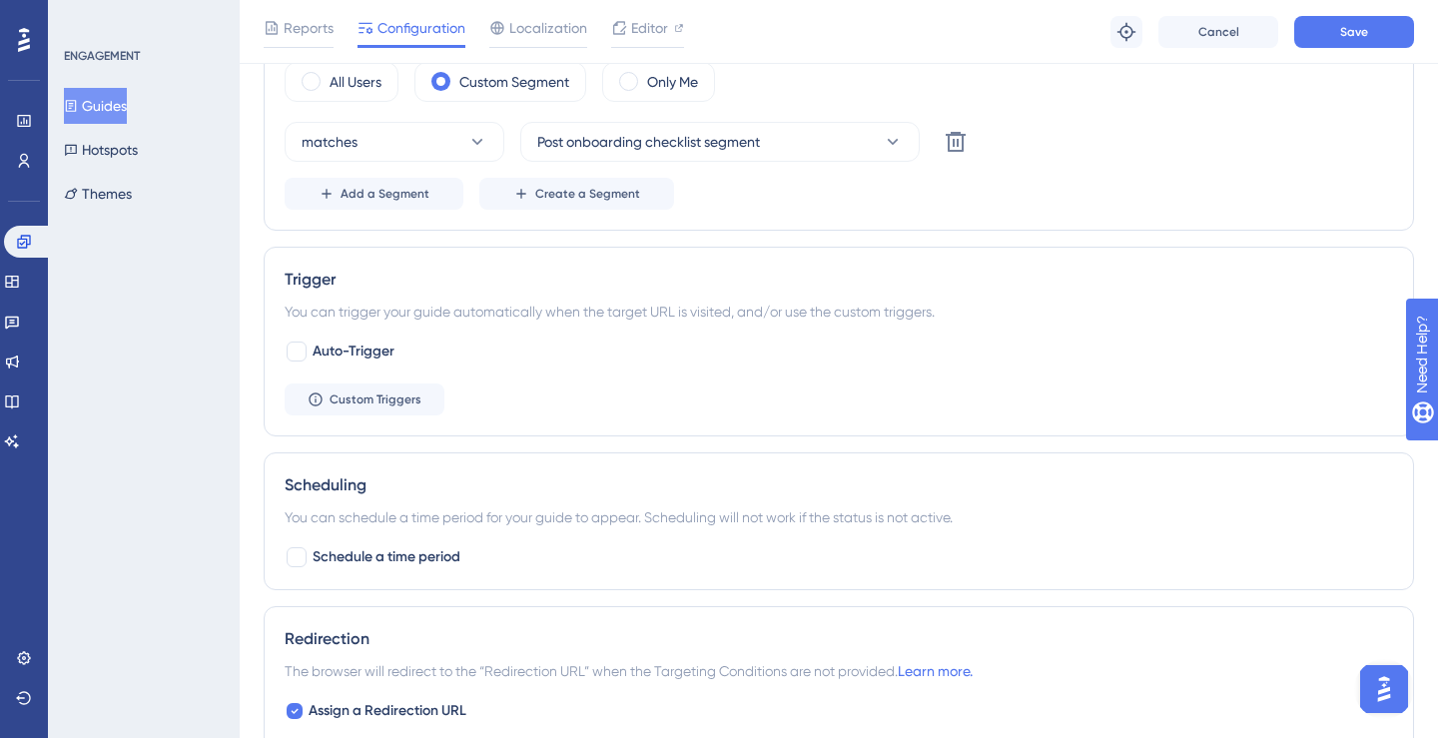
scroll to position [729, 0]
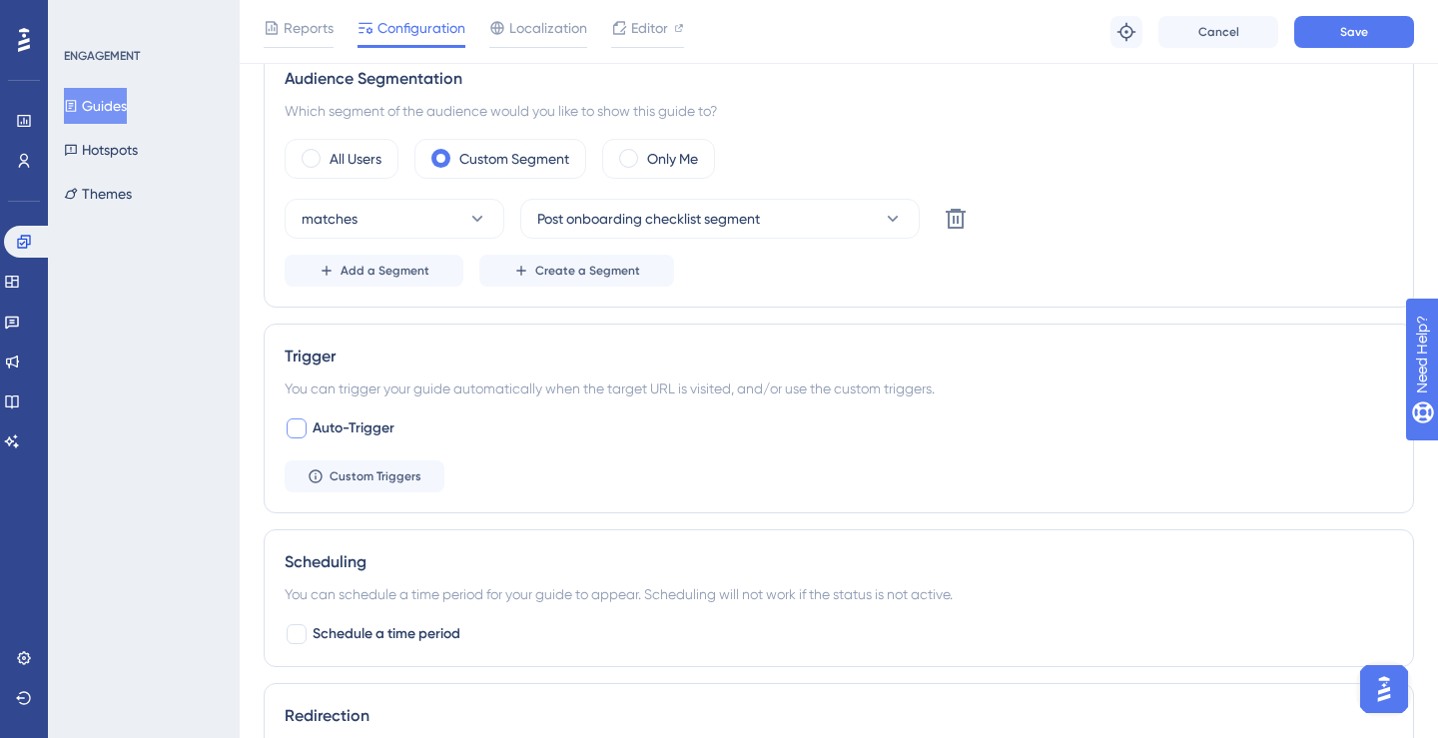
click at [376, 427] on span "Auto-Trigger" at bounding box center [353, 428] width 82 height 24
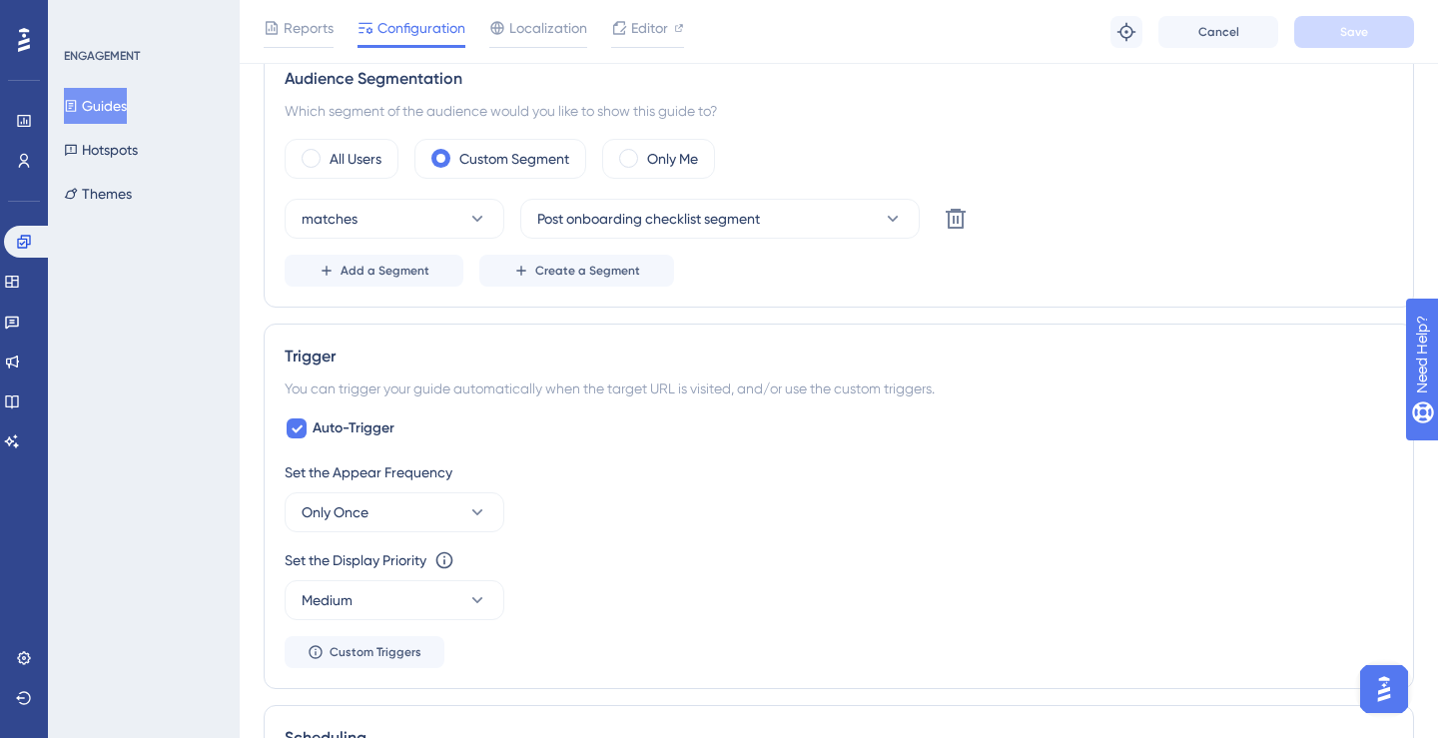
scroll to position [676, 0]
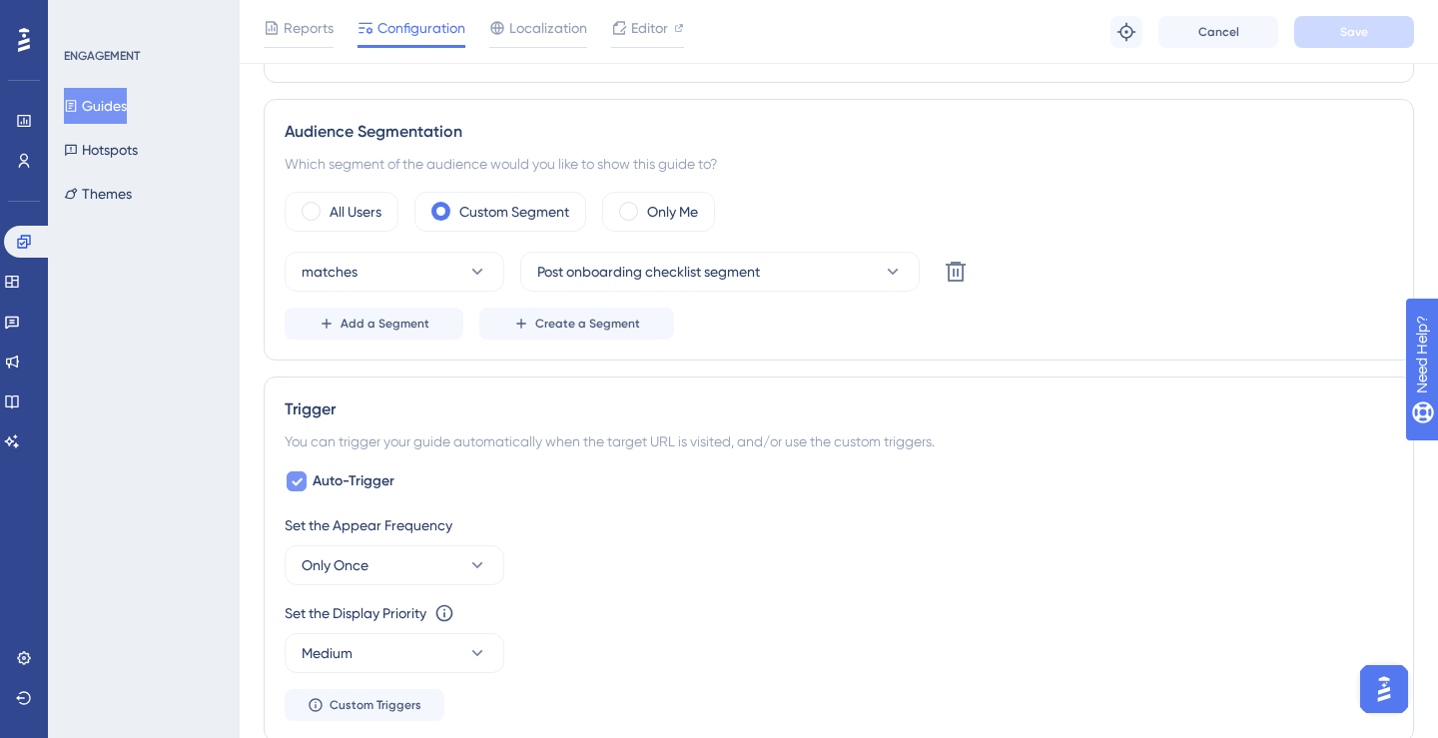
click at [367, 484] on span "Auto-Trigger" at bounding box center [353, 481] width 82 height 24
checkbox input "false"
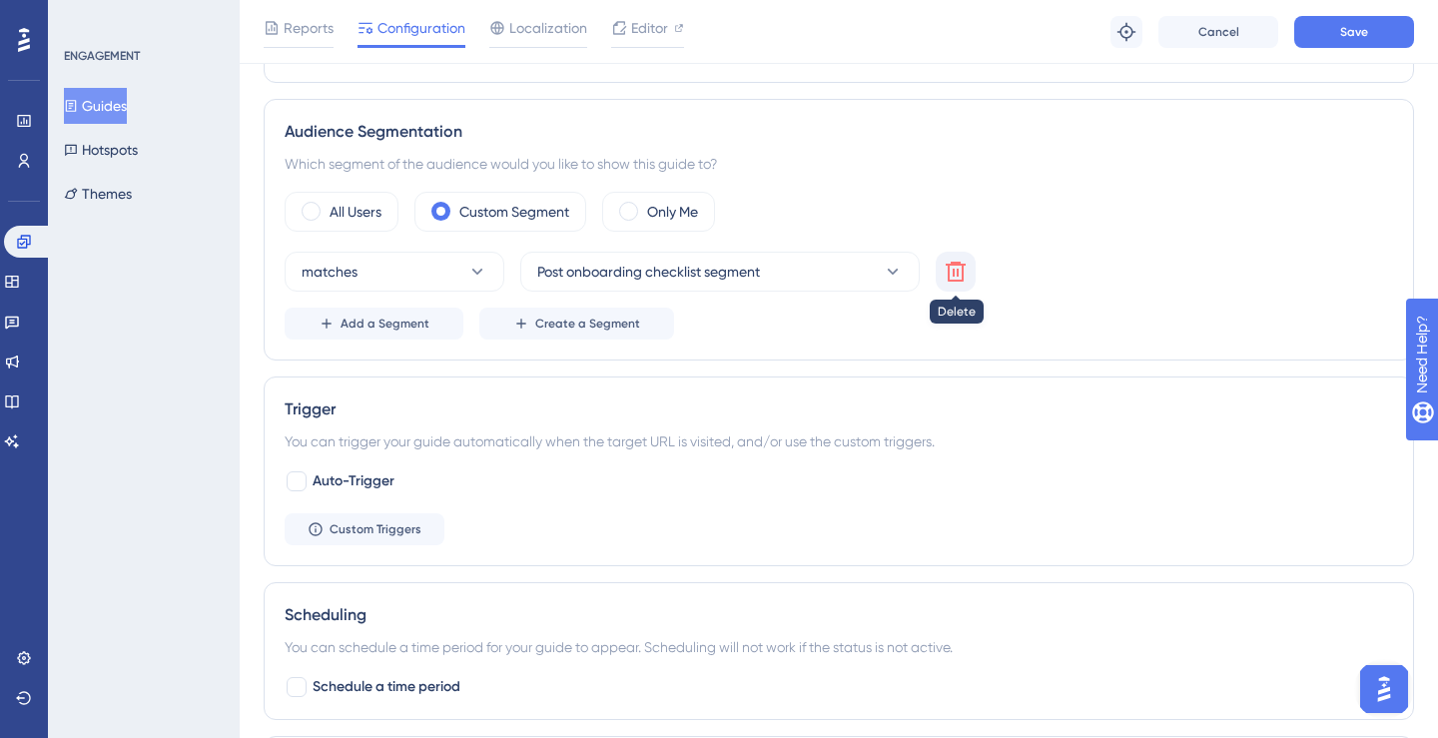
click at [953, 280] on icon at bounding box center [955, 272] width 20 height 20
click at [316, 216] on span at bounding box center [310, 211] width 19 height 19
click at [326, 205] on input "radio" at bounding box center [326, 205] width 0 height 0
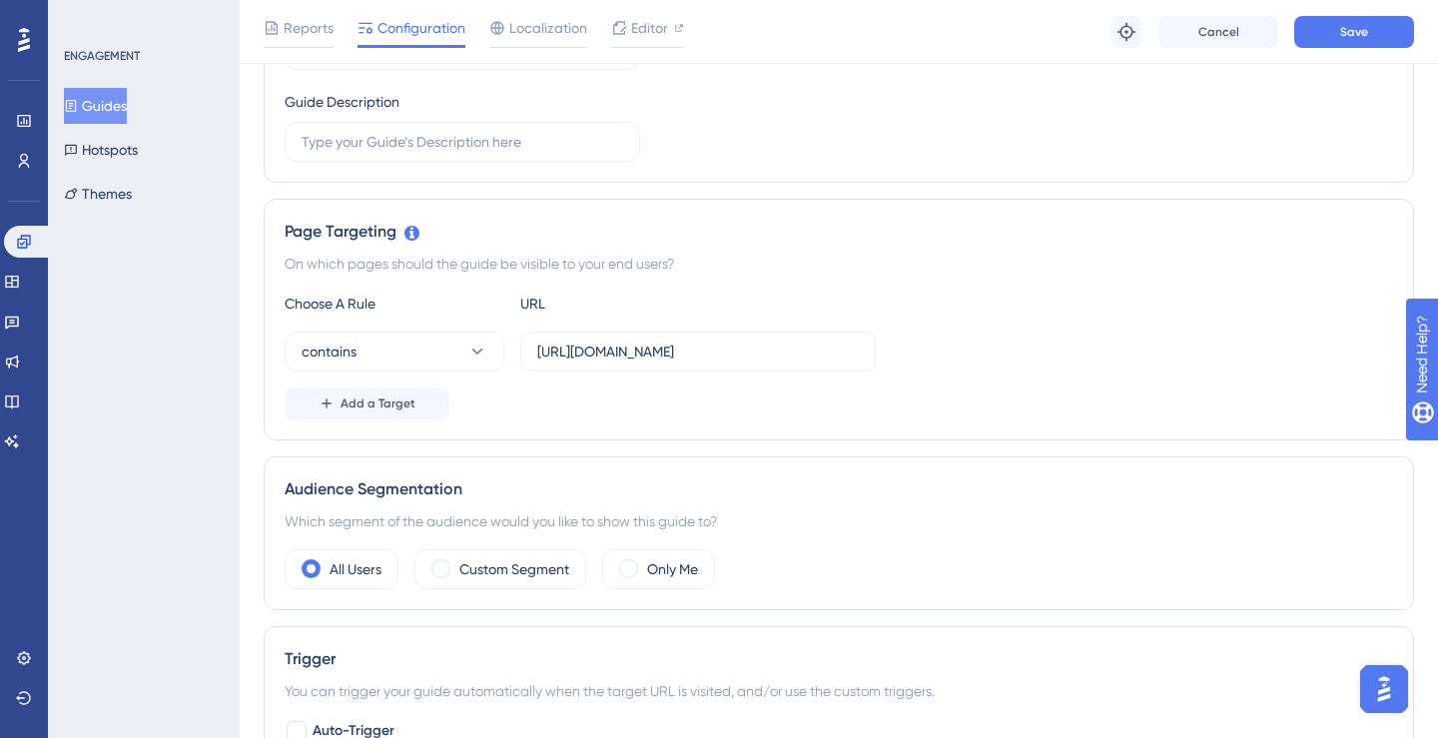
scroll to position [0, 0]
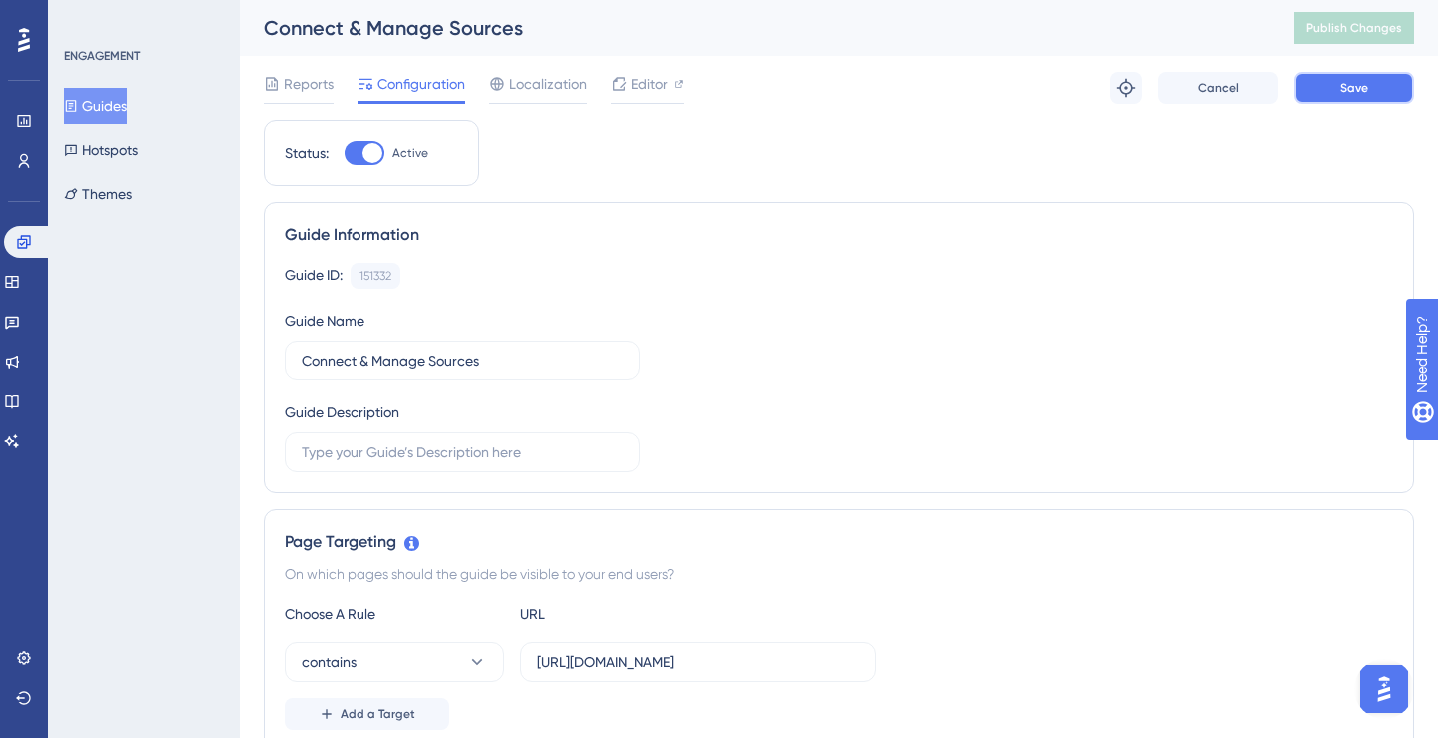
click at [1309, 90] on button "Save" at bounding box center [1354, 88] width 120 height 32
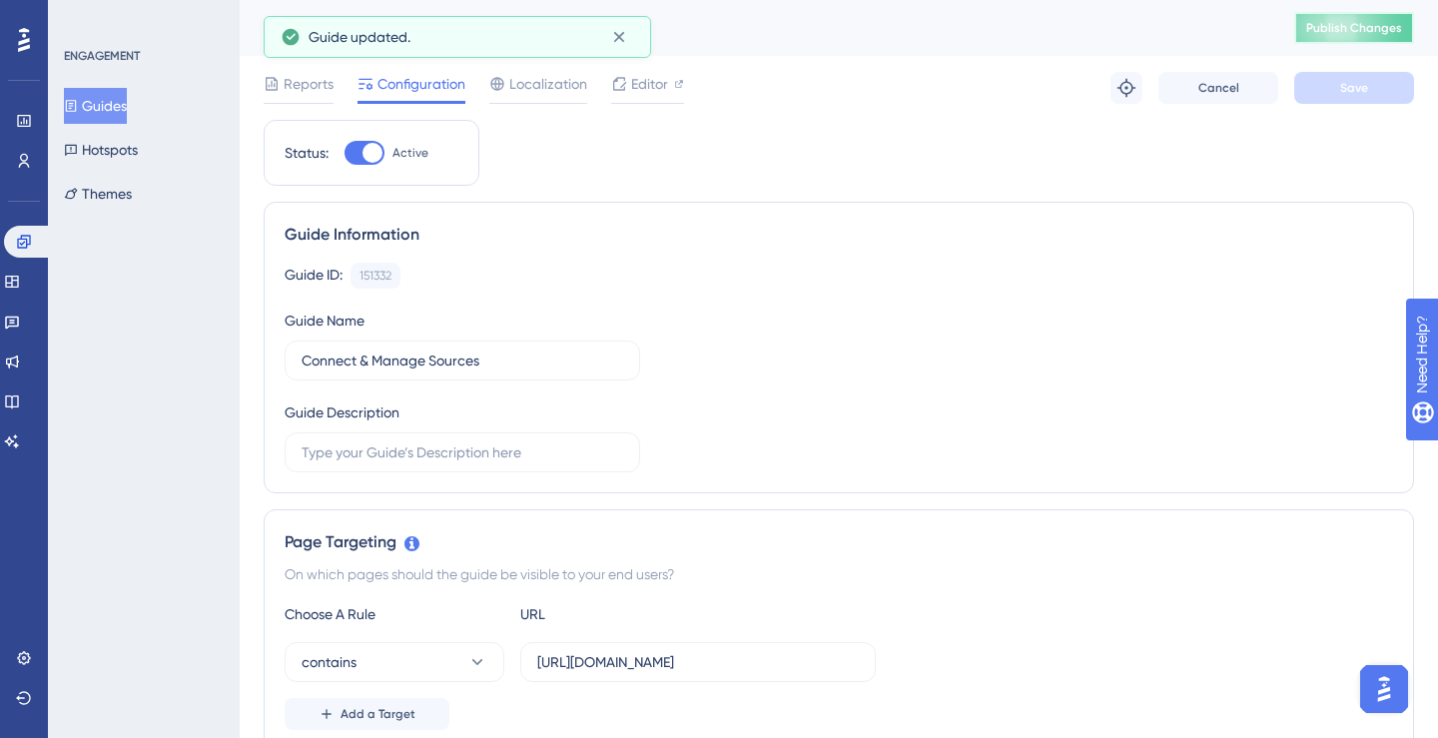
click at [1332, 38] on button "Publish Changes" at bounding box center [1354, 28] width 120 height 32
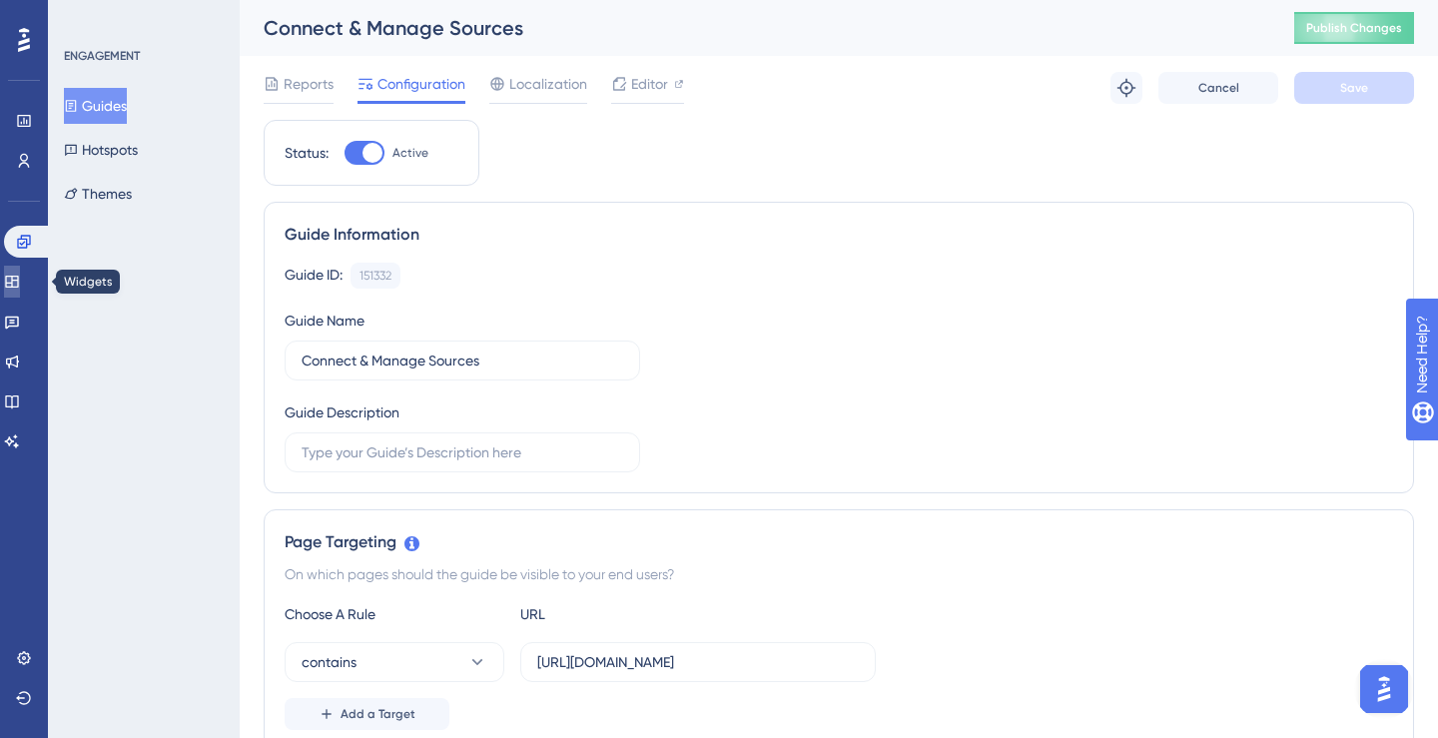
click at [20, 281] on link at bounding box center [12, 282] width 16 height 32
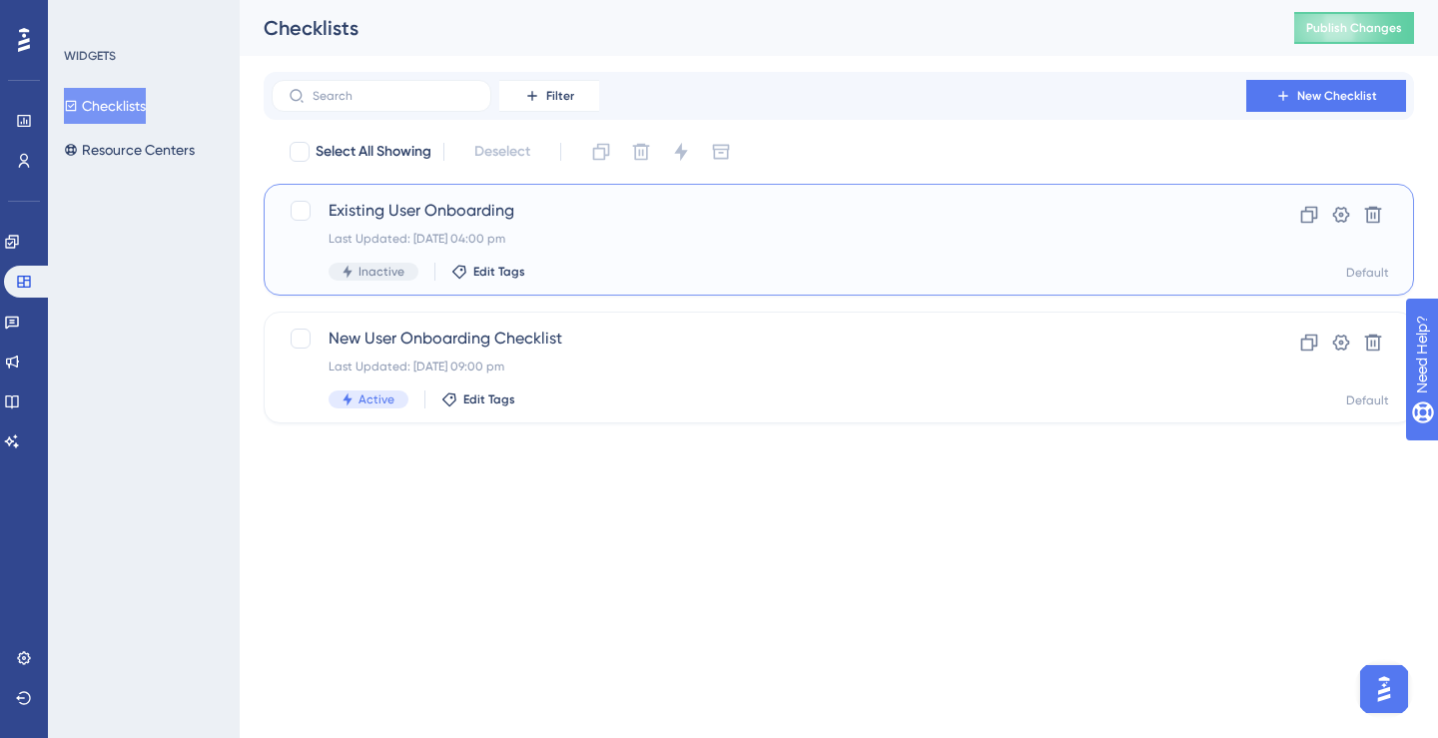
click at [391, 212] on span "Existing User Onboarding" at bounding box center [758, 211] width 861 height 24
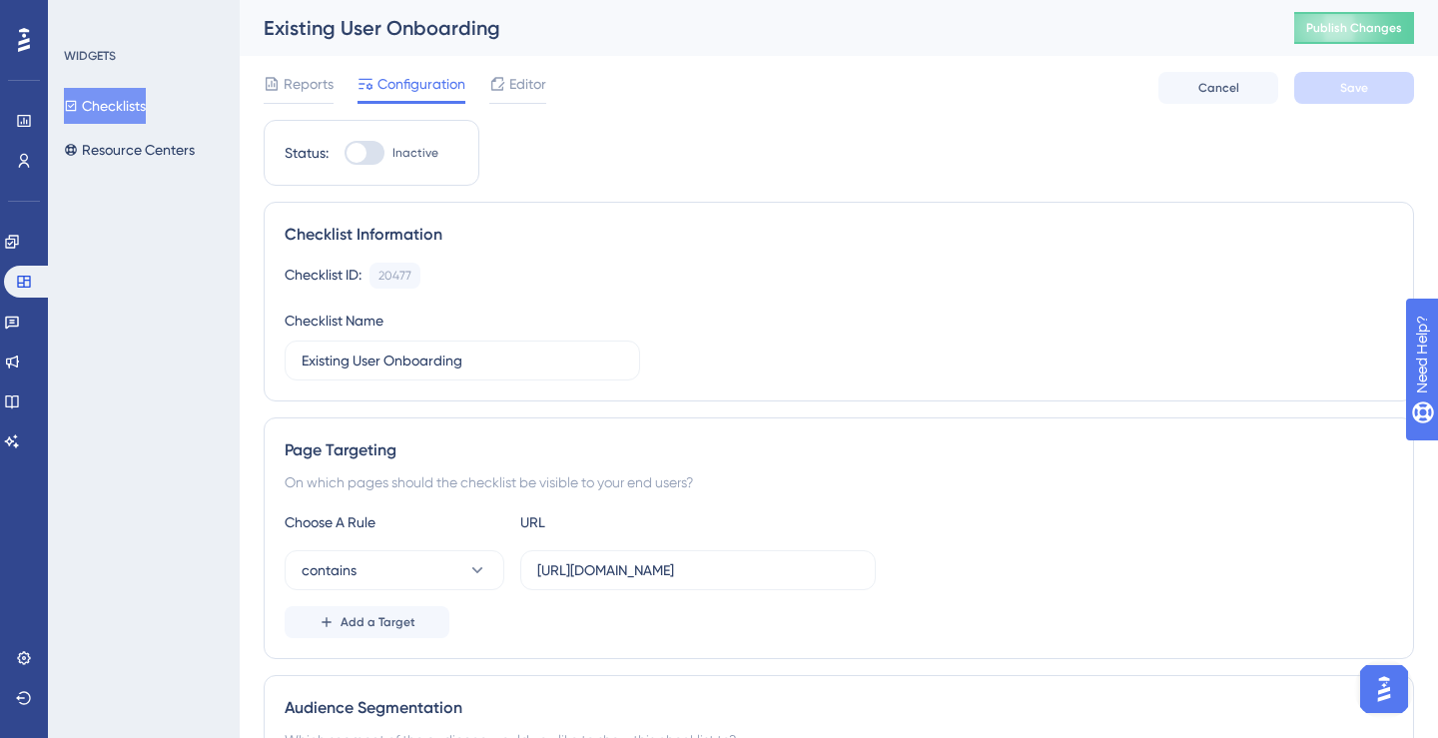
click at [519, 82] on span "Editor" at bounding box center [527, 84] width 37 height 24
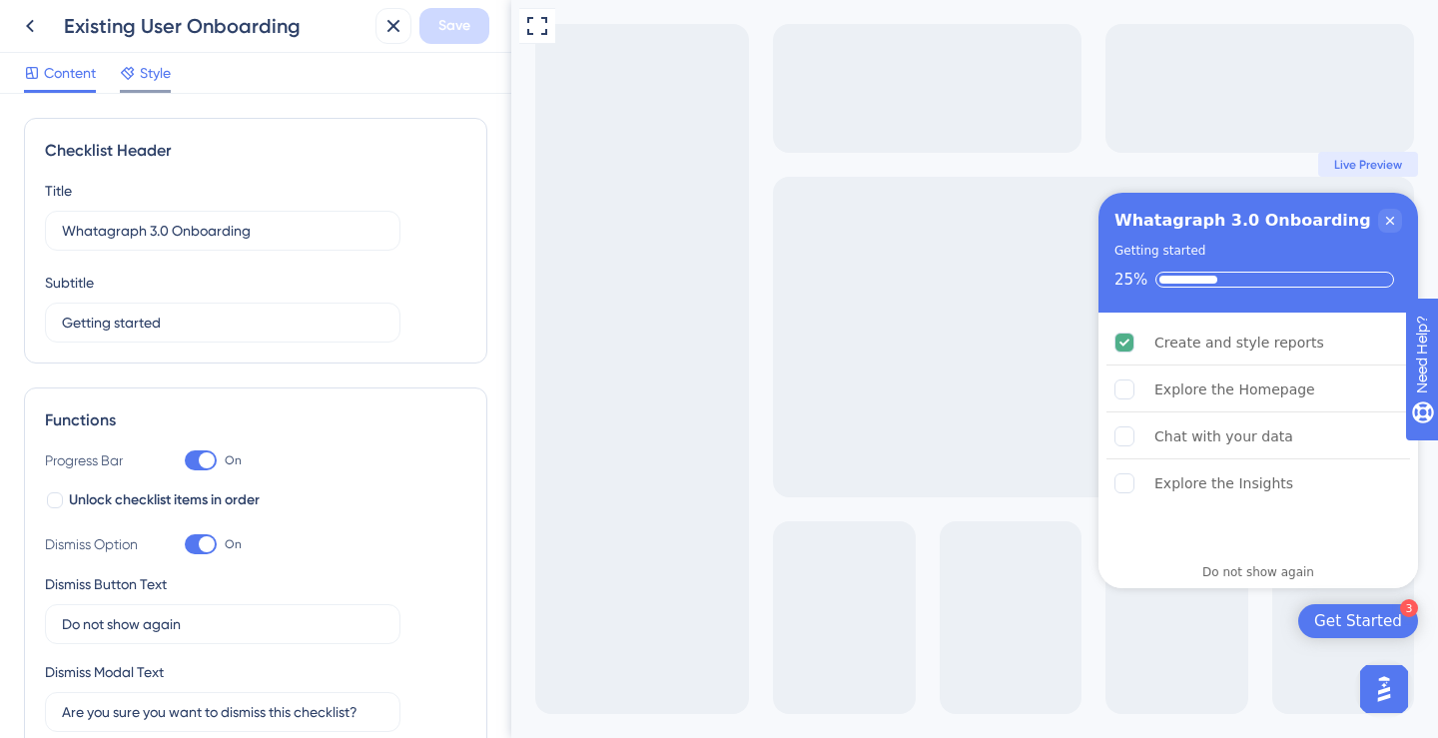
click at [148, 72] on span "Style" at bounding box center [155, 73] width 31 height 24
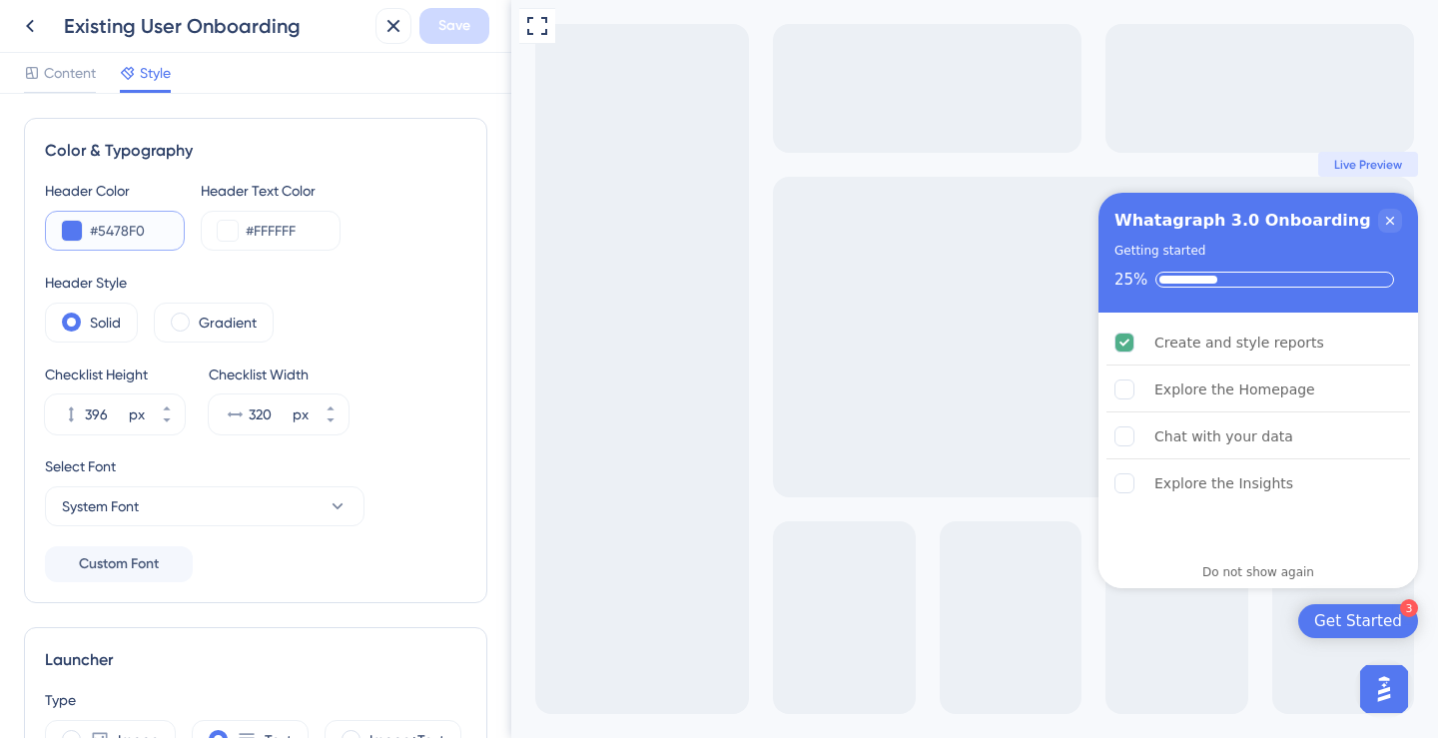
click at [129, 238] on input "#5478F0" at bounding box center [129, 231] width 78 height 24
paste input "F53178"
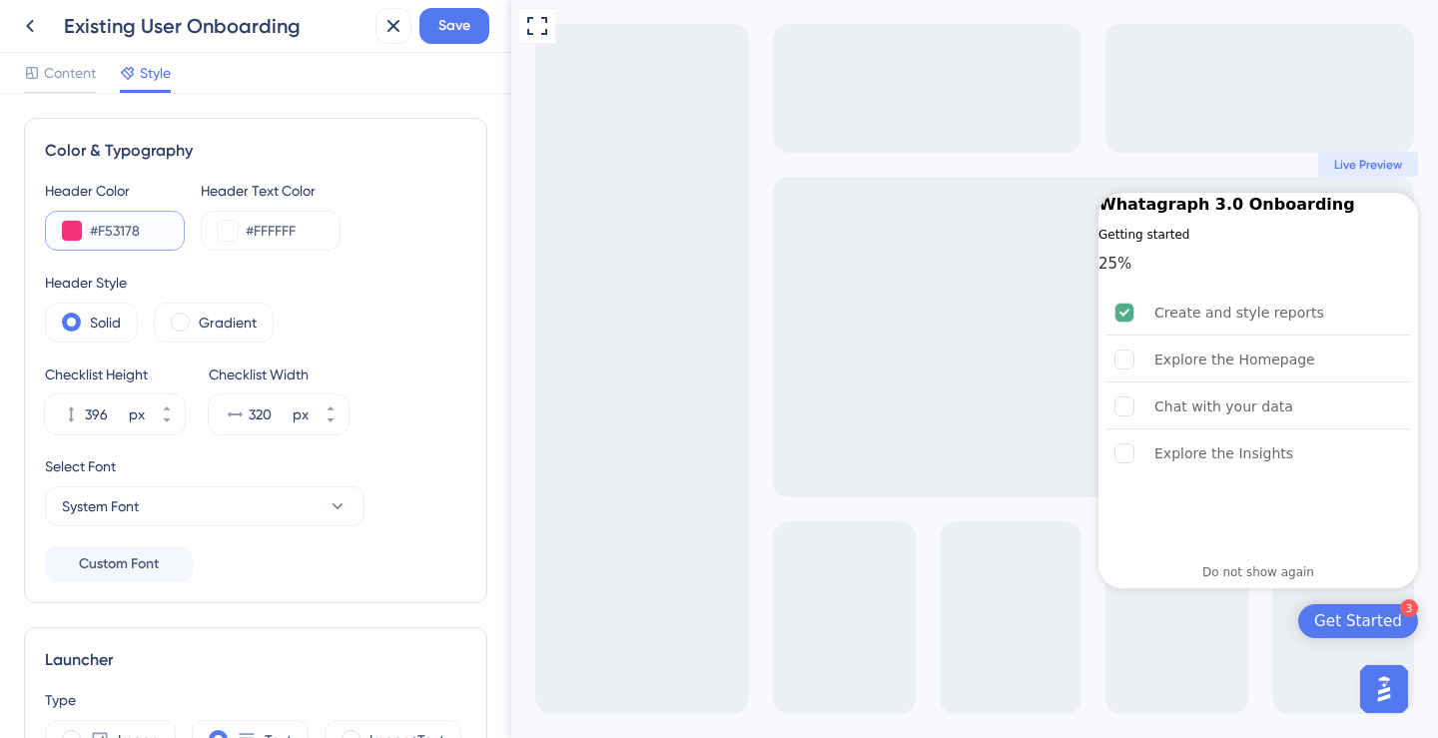
type input "#F53178"
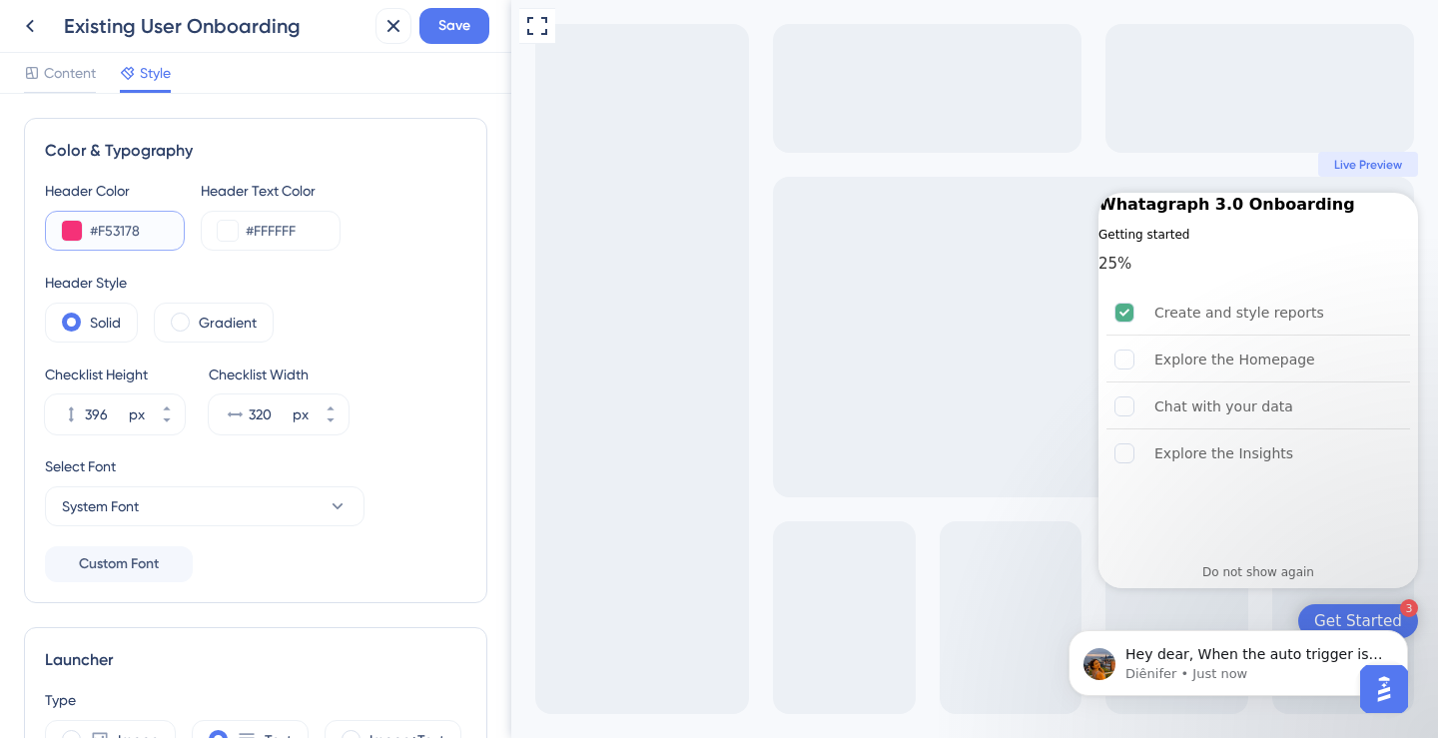
scroll to position [1611, 0]
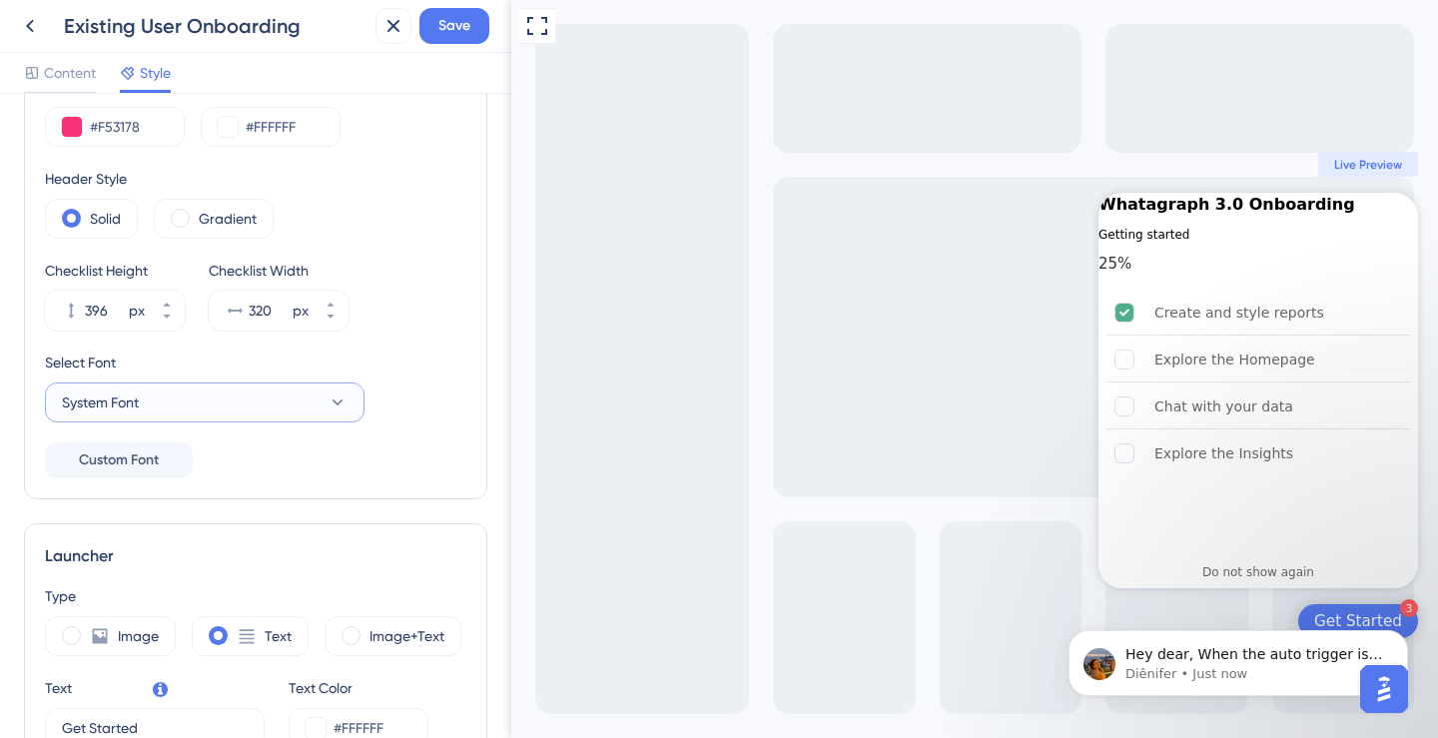
click at [287, 402] on button "System Font" at bounding box center [204, 402] width 319 height 40
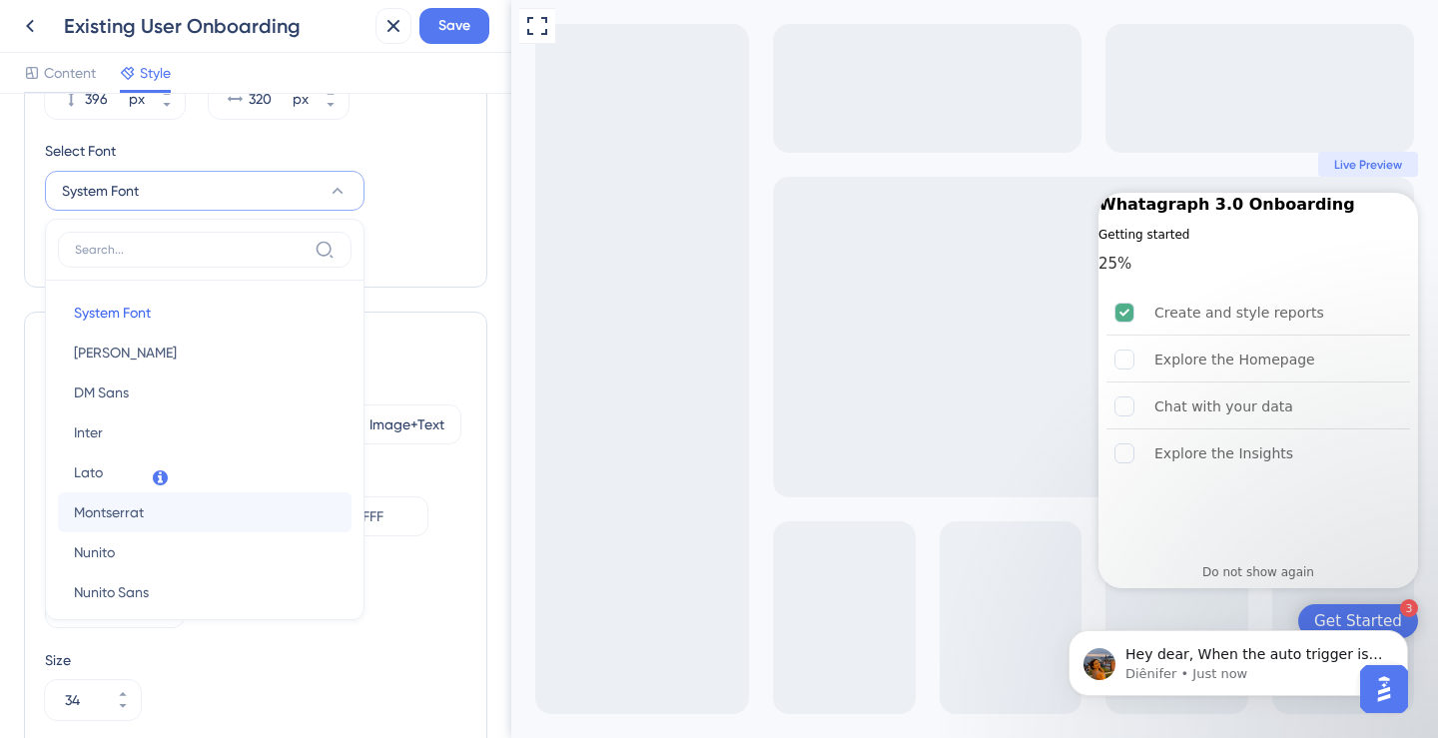
scroll to position [296, 0]
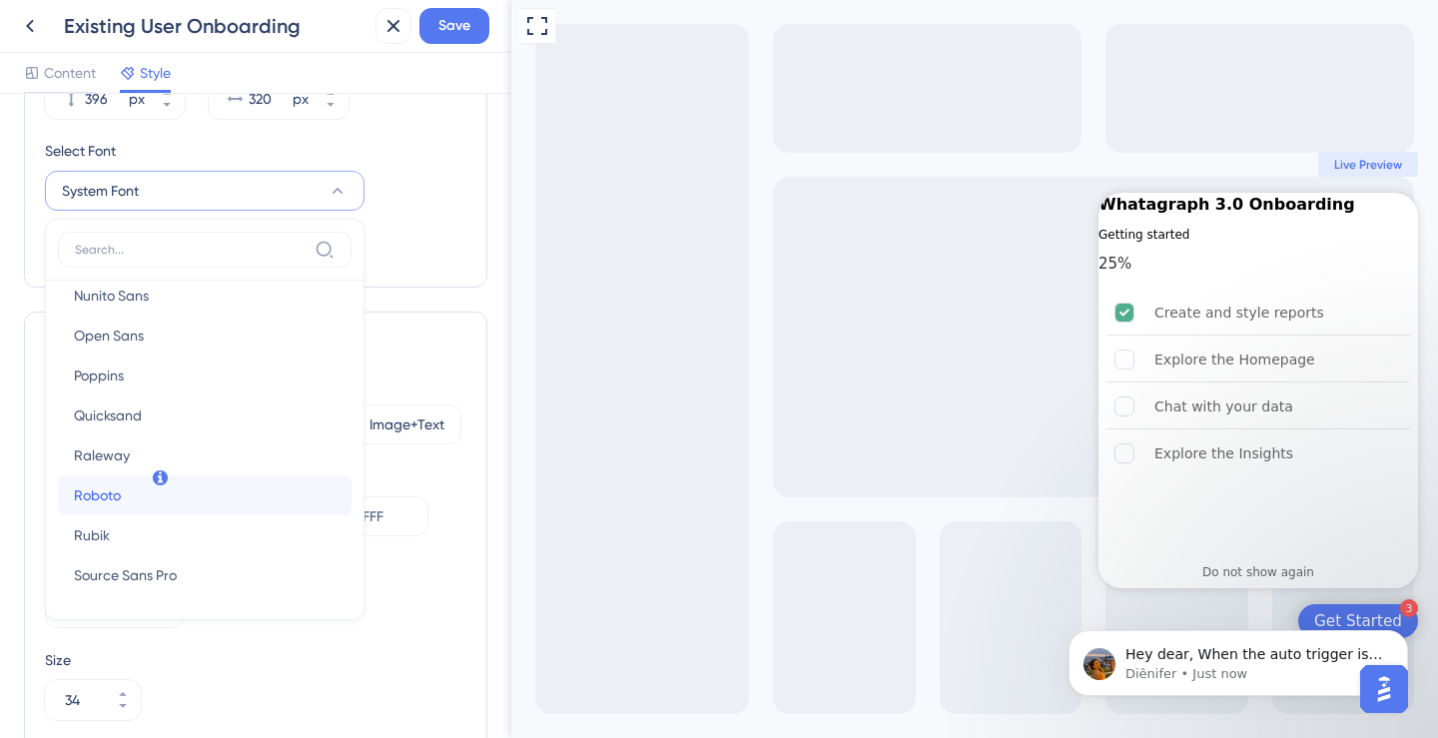
click at [223, 502] on button "Roboto Roboto" at bounding box center [204, 495] width 293 height 40
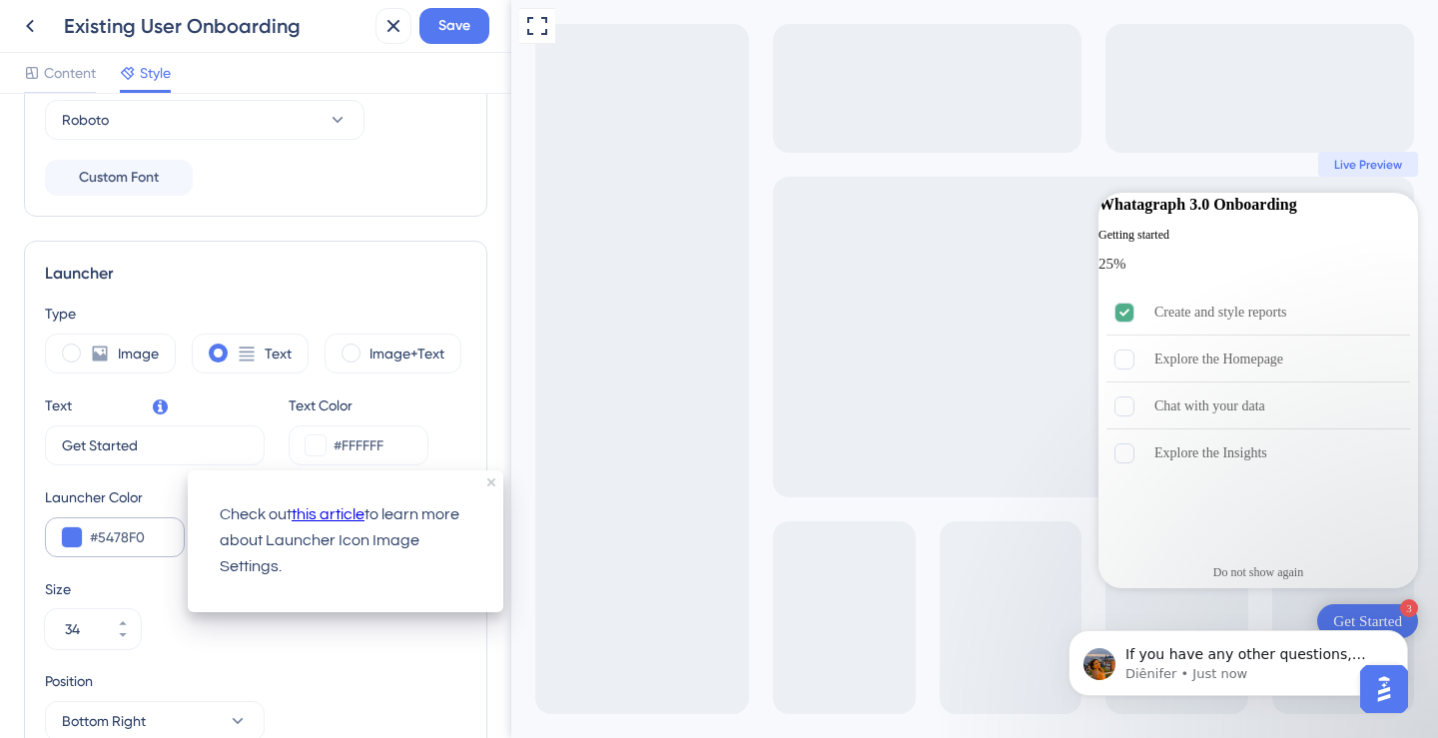
scroll to position [385, 0]
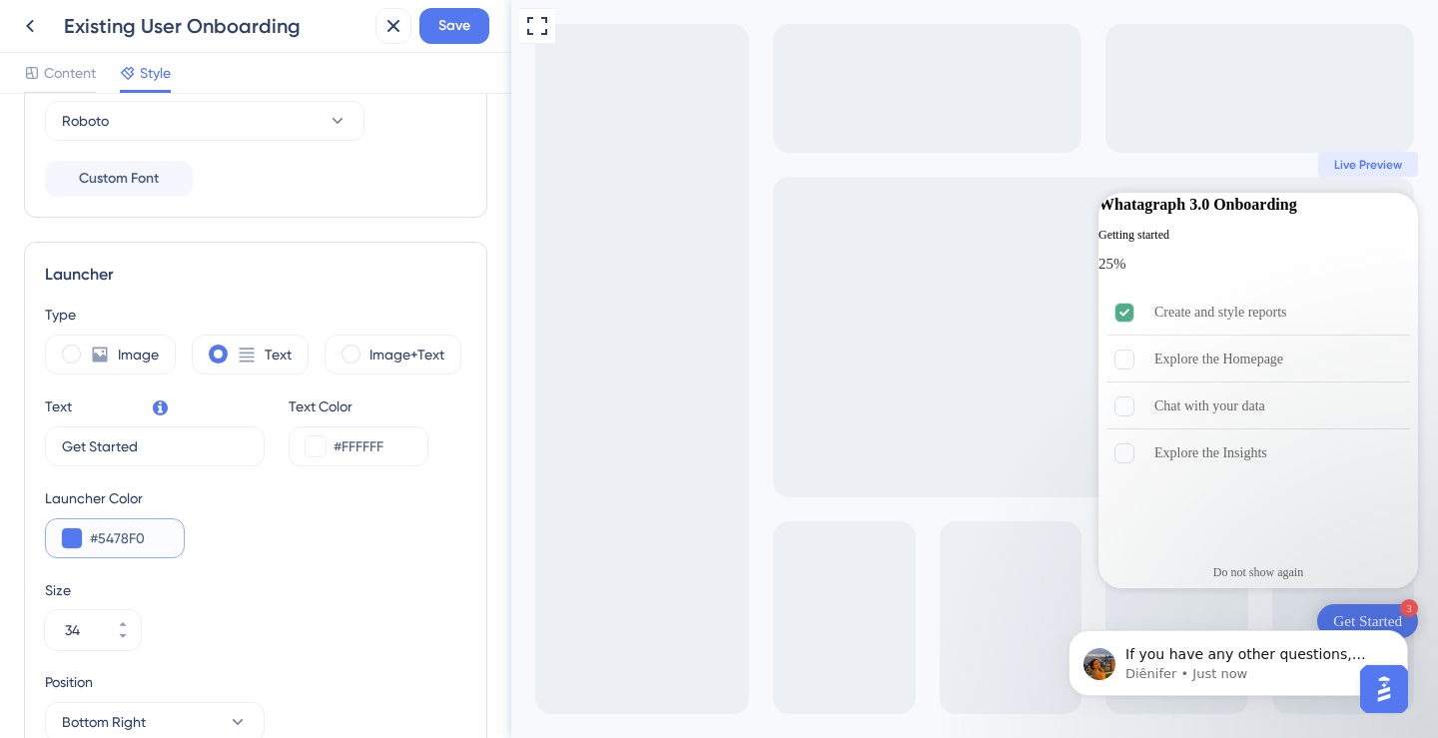
click at [131, 543] on input "#5478F0" at bounding box center [129, 538] width 78 height 24
paste input "F53178"
type input "#F53178"
click at [172, 435] on input "Get Started" at bounding box center [147, 446] width 171 height 22
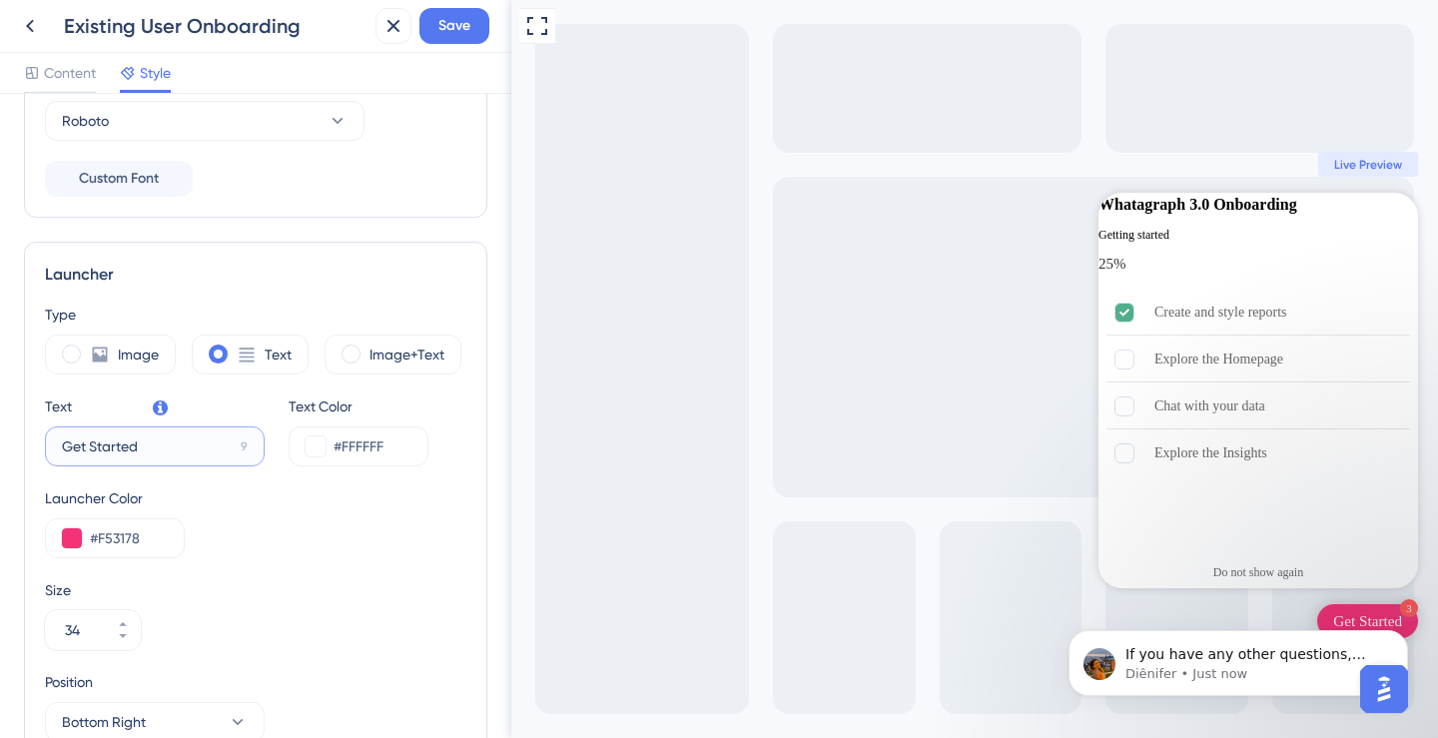
click at [171, 435] on input "Get Started" at bounding box center [147, 446] width 171 height 22
paste input "with 3.0"
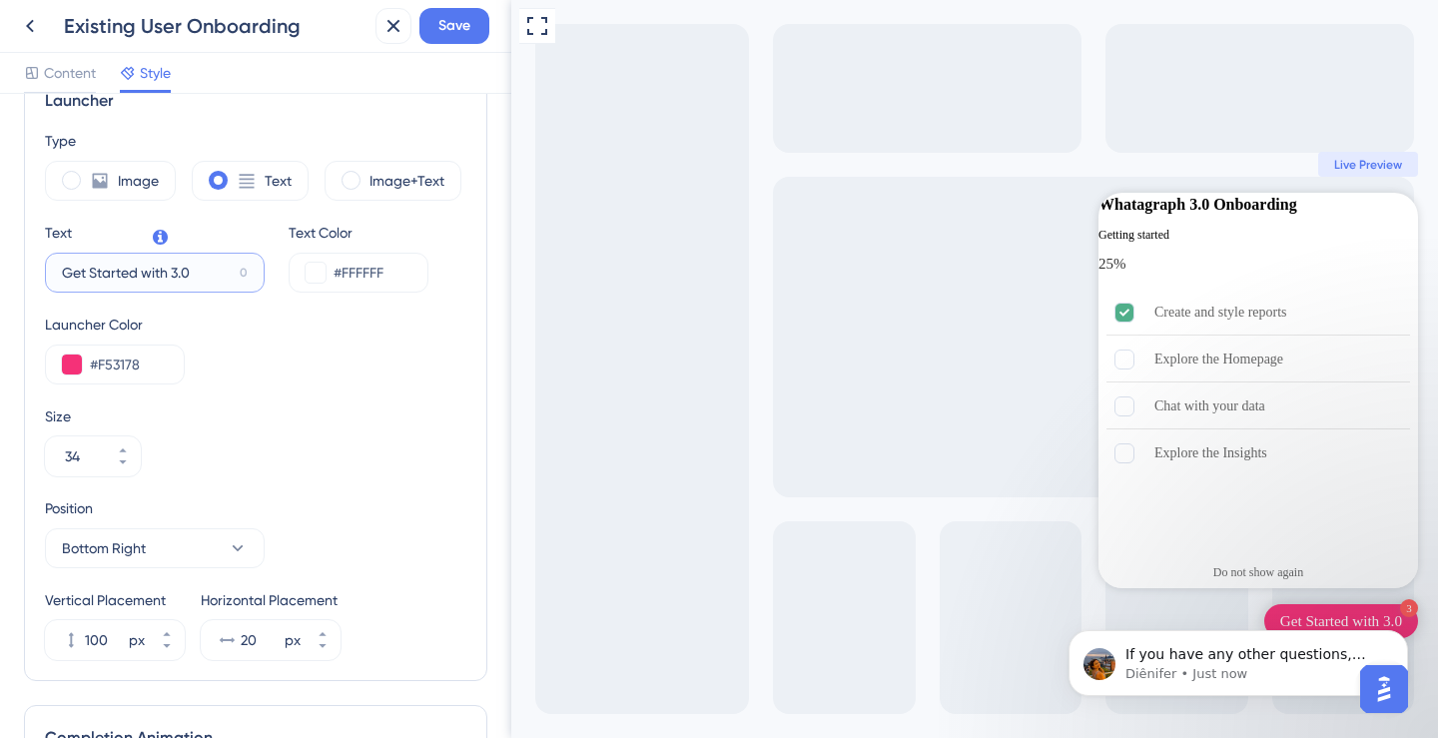
scroll to position [556, 0]
type input "Get Started with 3.0"
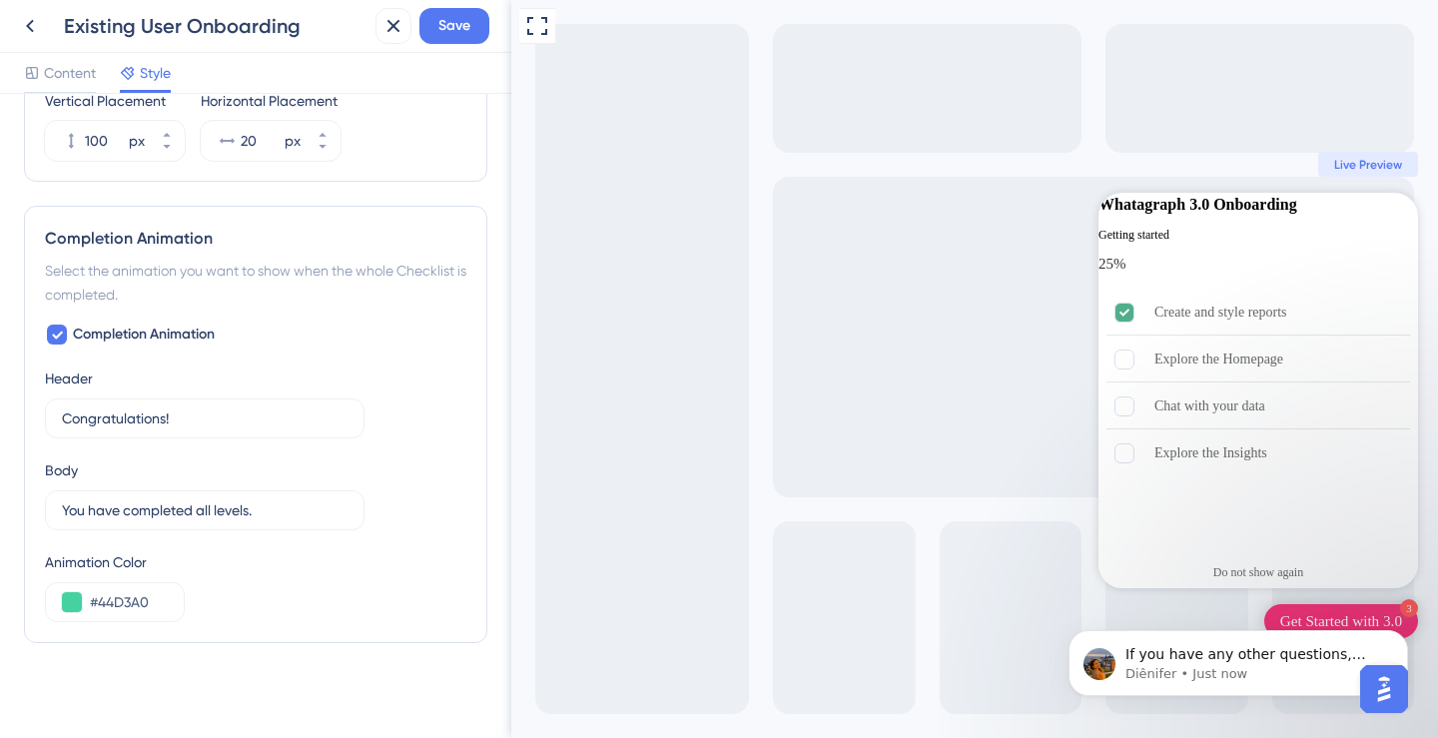
scroll to position [1067, 0]
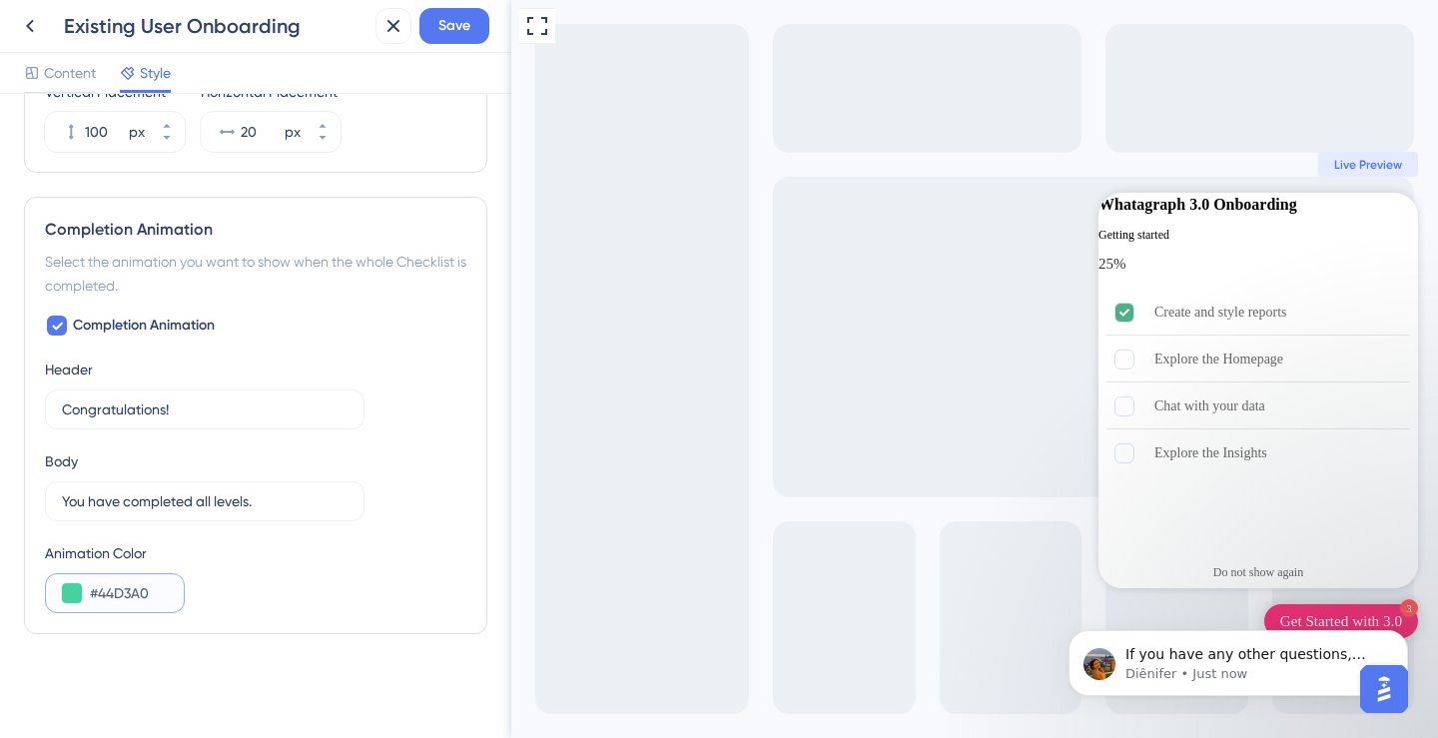
click at [135, 589] on input "#44D3A0" at bounding box center [129, 593] width 78 height 24
paste input "5644CE"
type input "#5644CE"
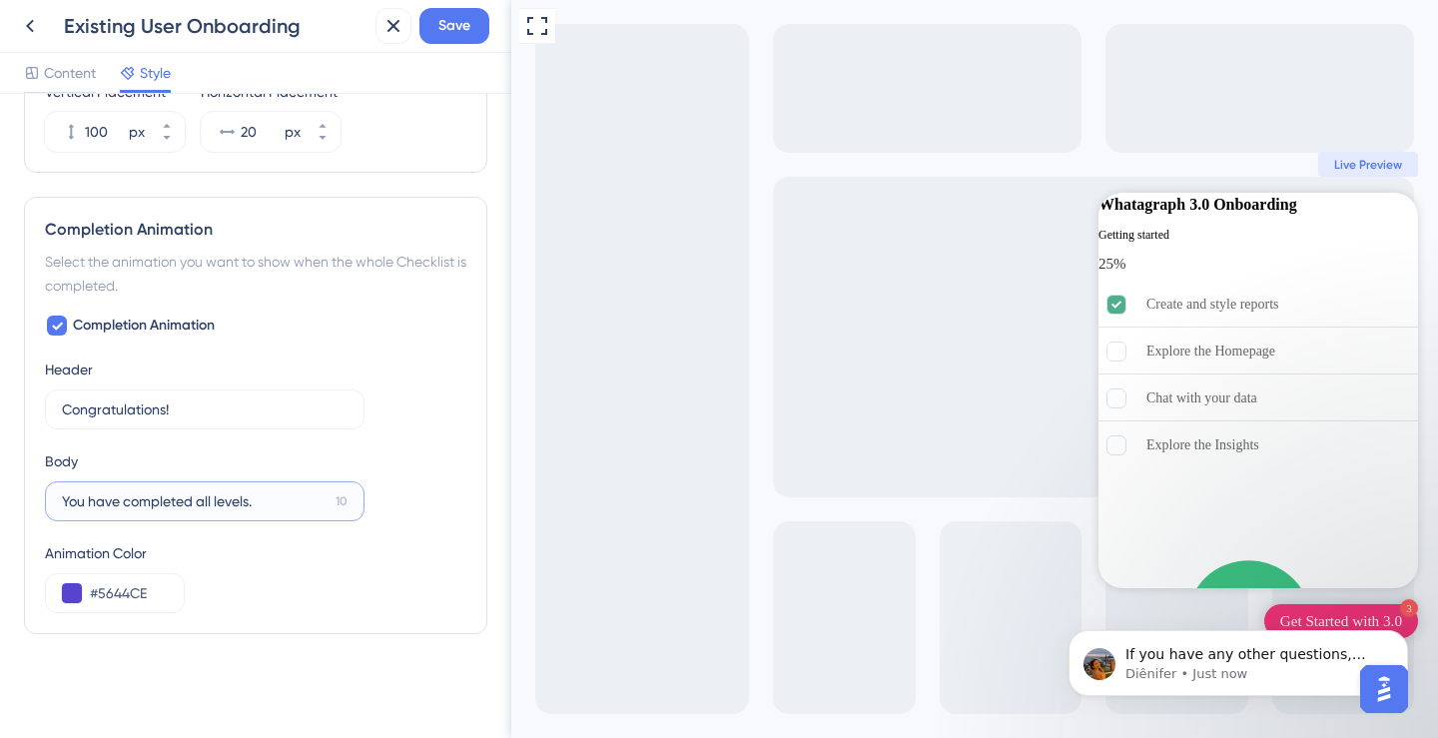
click at [215, 491] on input "You have completed all levels." at bounding box center [195, 501] width 266 height 22
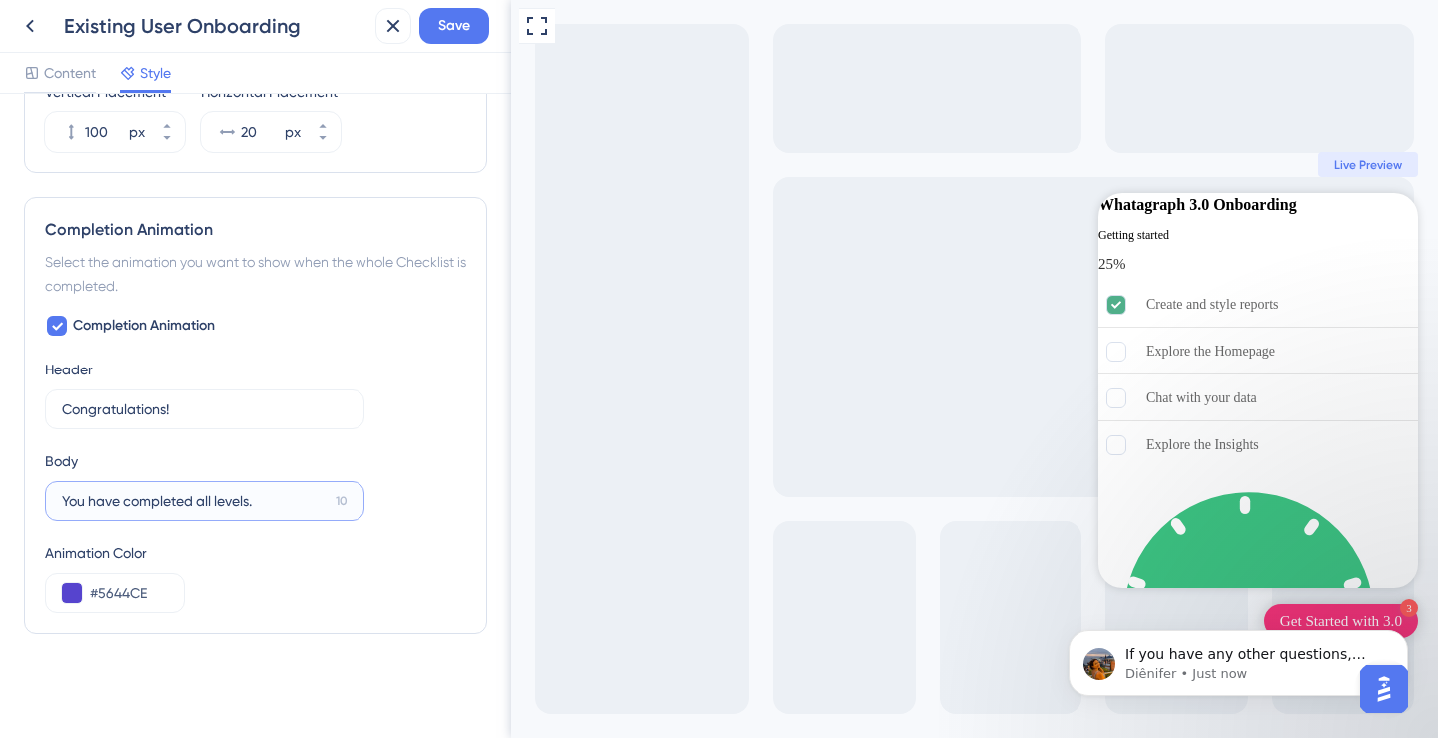
click at [214, 491] on input "You have completed all levels." at bounding box center [195, 501] width 266 height 22
paste input "the 3.0 onboarding"
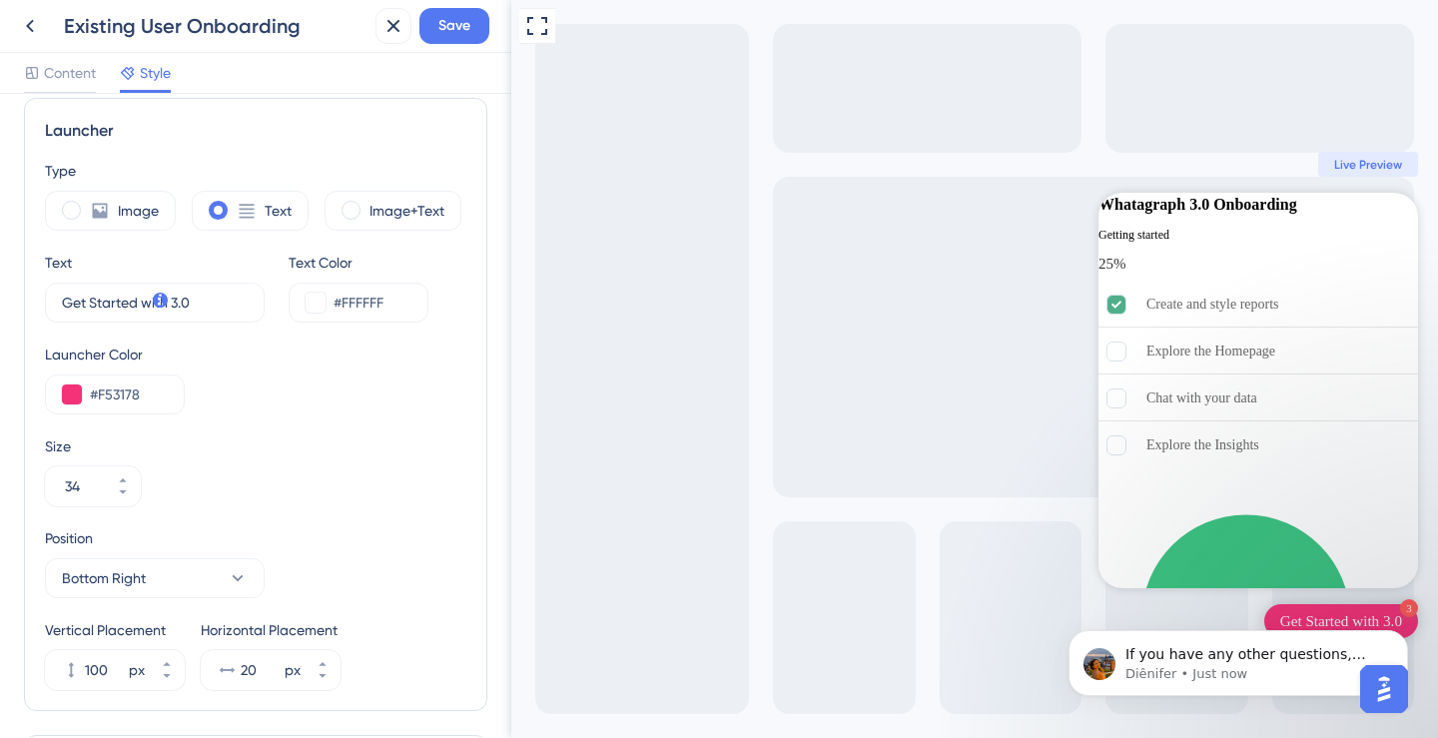
scroll to position [0, 0]
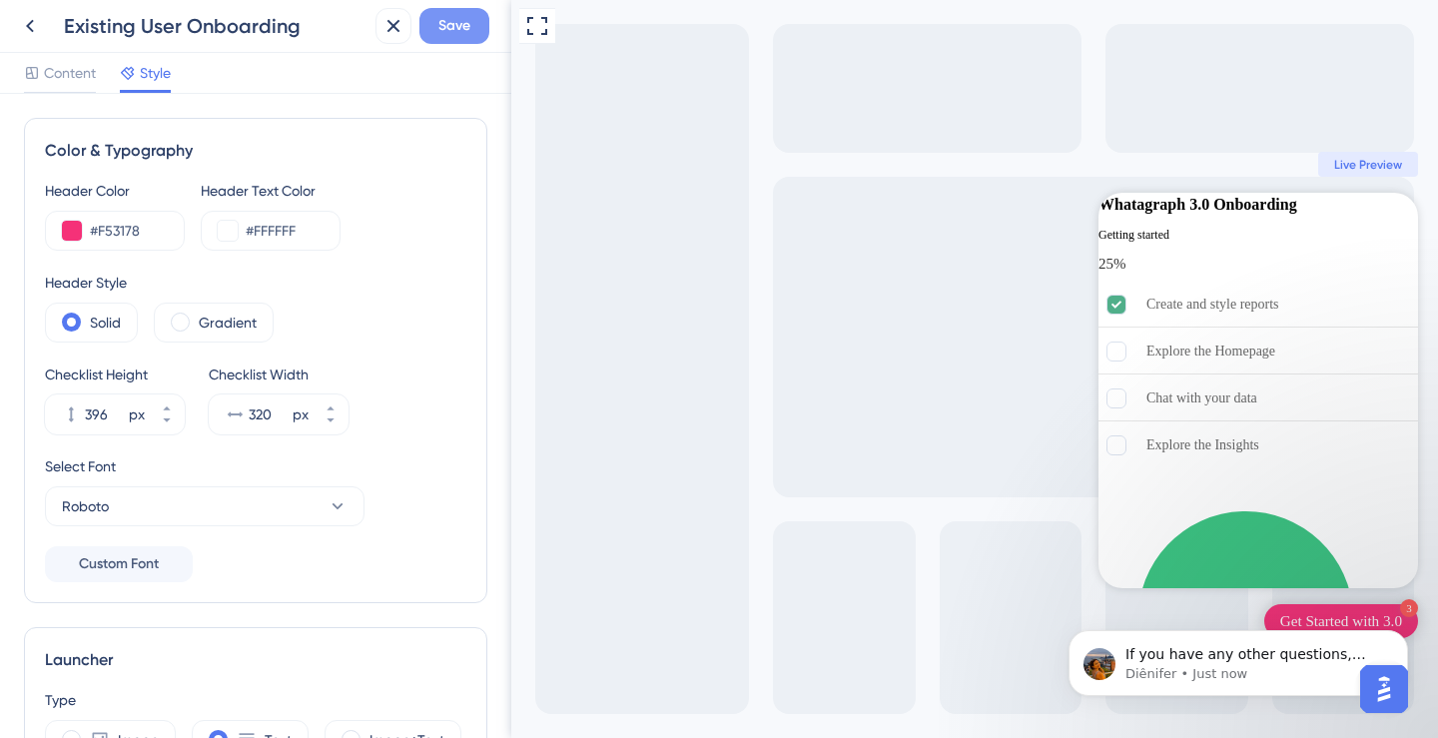
type input "You have completed the 3.0 onboarding"
click at [448, 36] on span "Save" at bounding box center [454, 26] width 32 height 24
